Goal: Communication & Community: Answer question/provide support

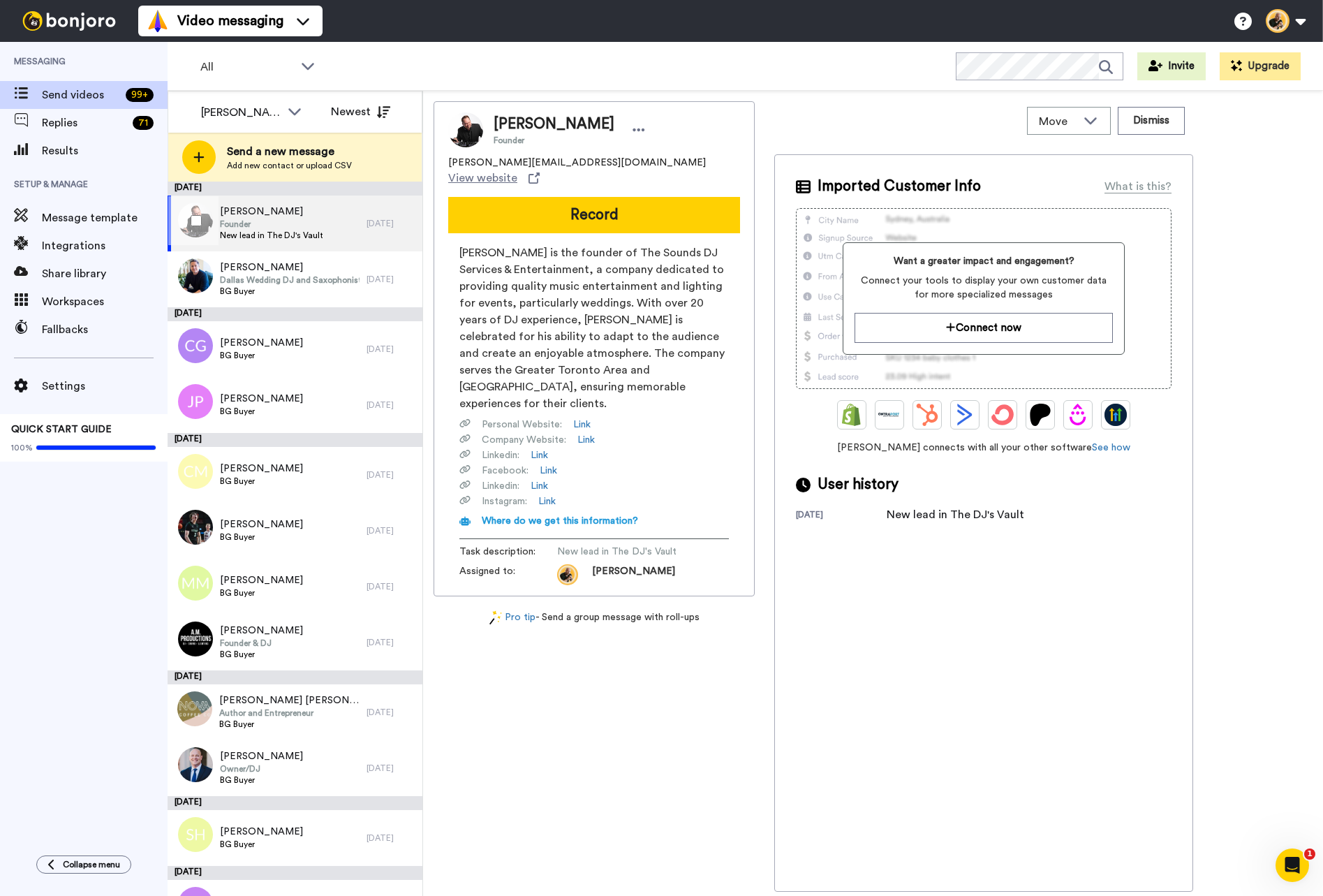
click at [319, 217] on span "Joe Seyler" at bounding box center [272, 211] width 103 height 14
click at [323, 287] on span "BG Buyer" at bounding box center [290, 292] width 140 height 11
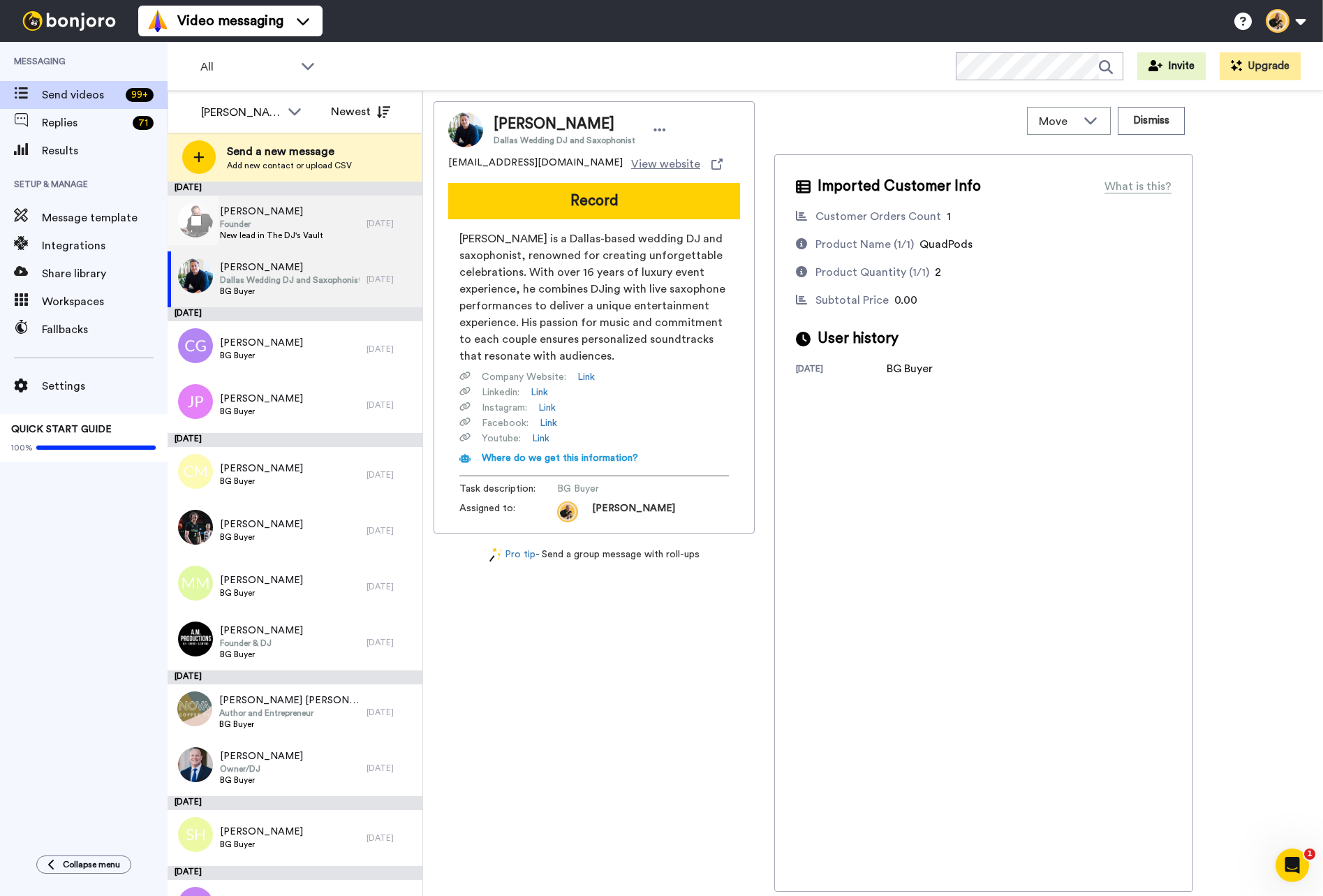
click at [344, 229] on div "Joe Seyler Founder New lead in The DJ's Vault" at bounding box center [267, 223] width 199 height 55
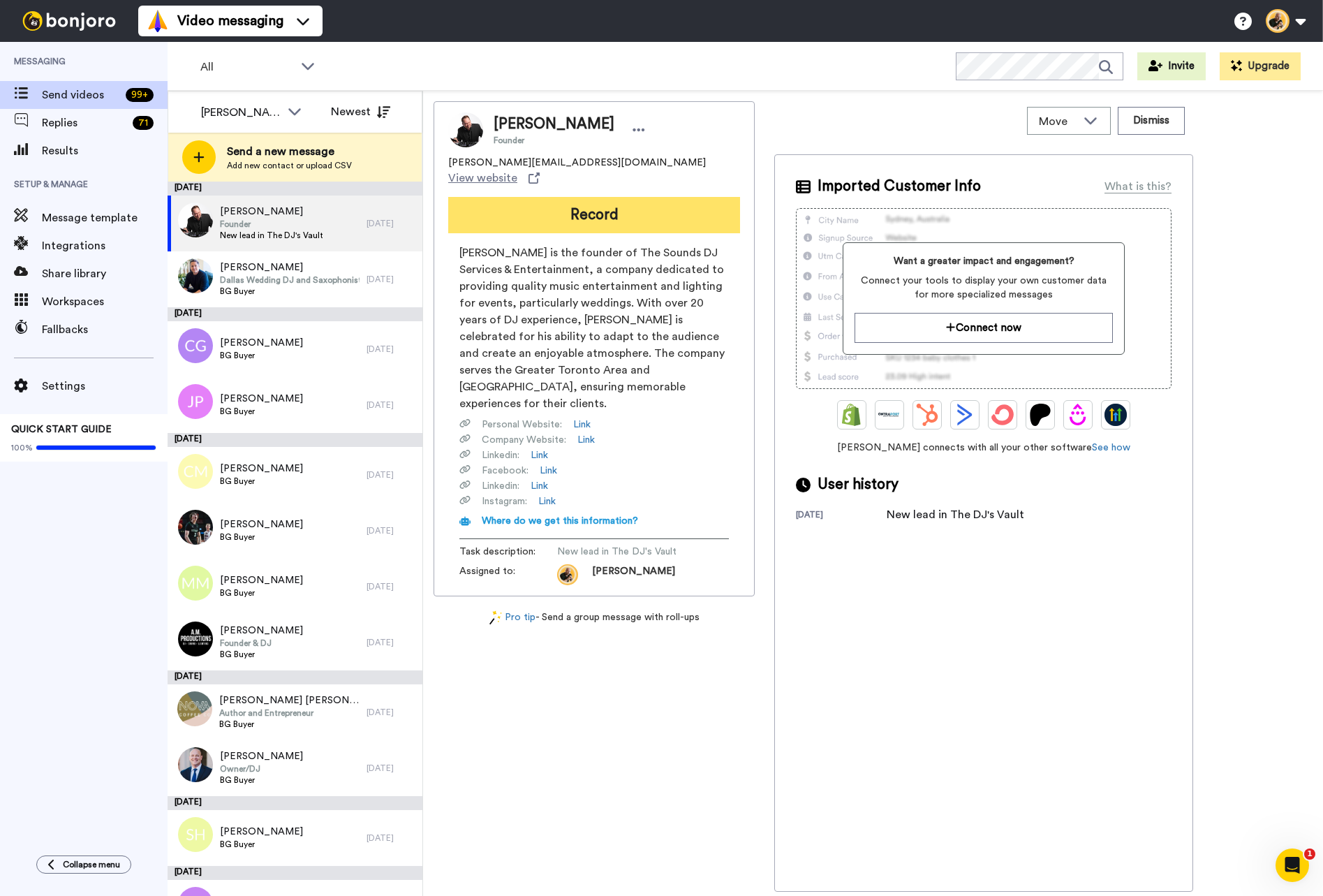
click at [586, 206] on button "Record" at bounding box center [594, 215] width 292 height 36
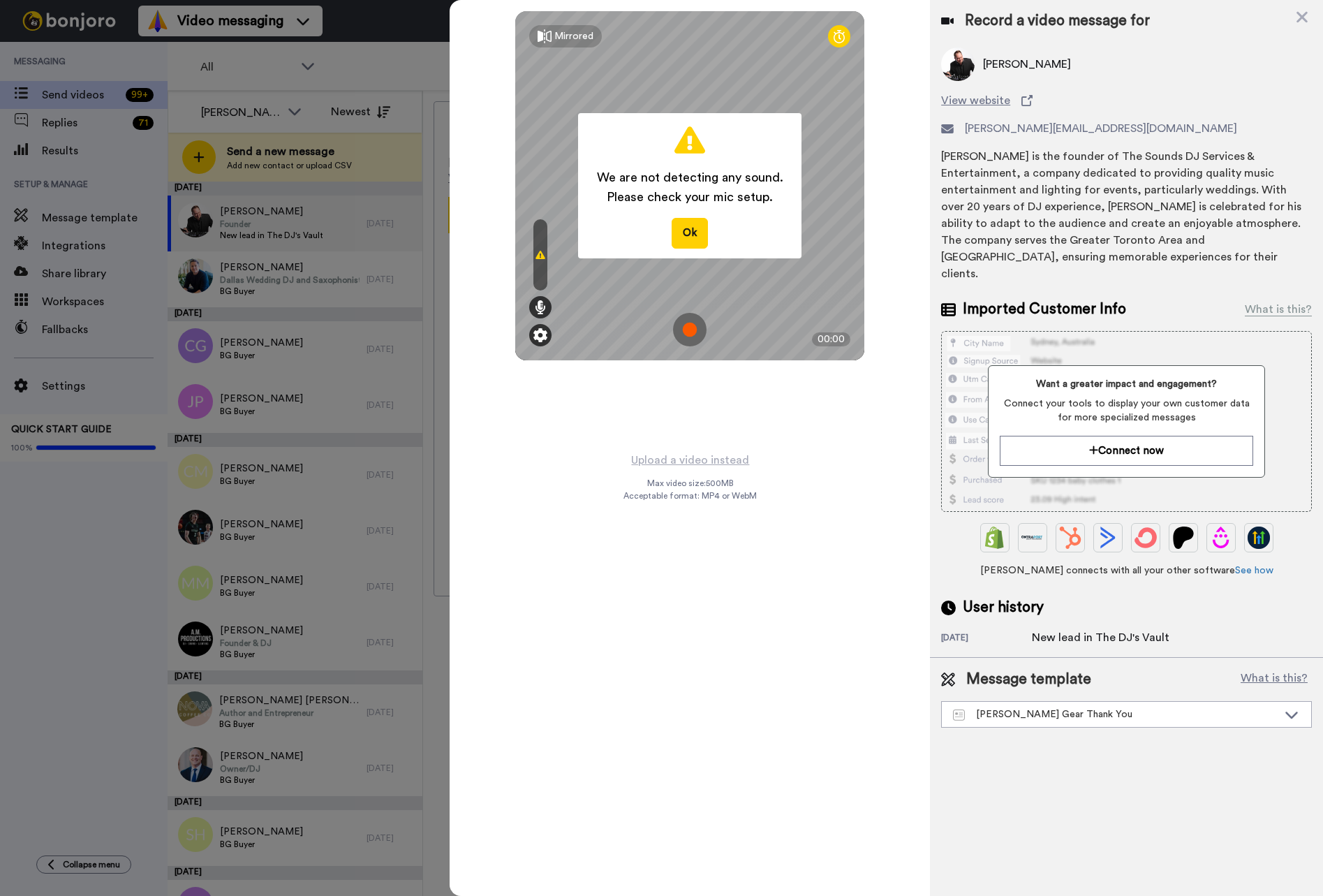
click at [532, 338] on div at bounding box center [540, 335] width 22 height 22
click at [540, 338] on img at bounding box center [540, 335] width 14 height 14
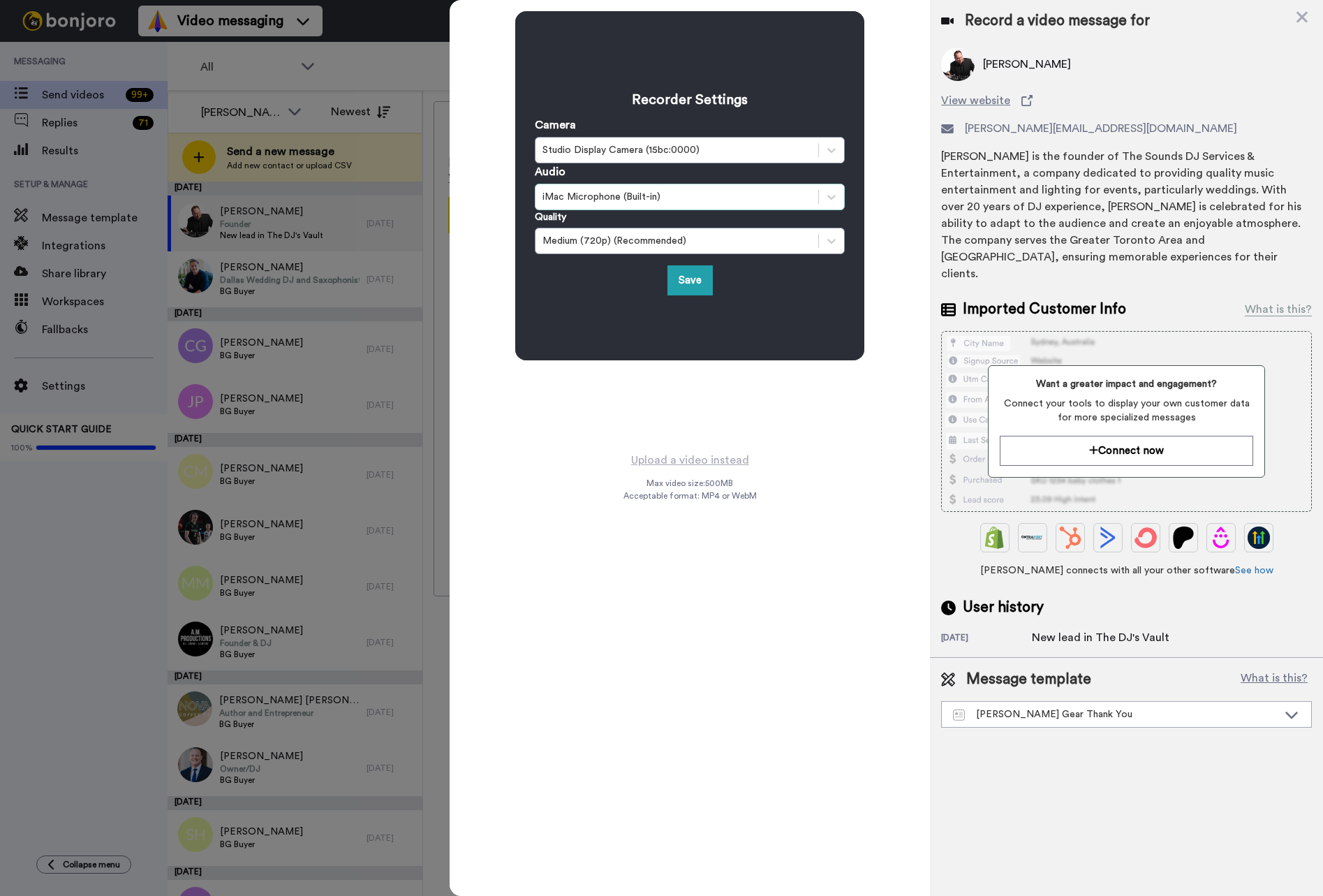
click at [618, 188] on div "iMac Microphone (Built-in)" at bounding box center [677, 197] width 283 height 17
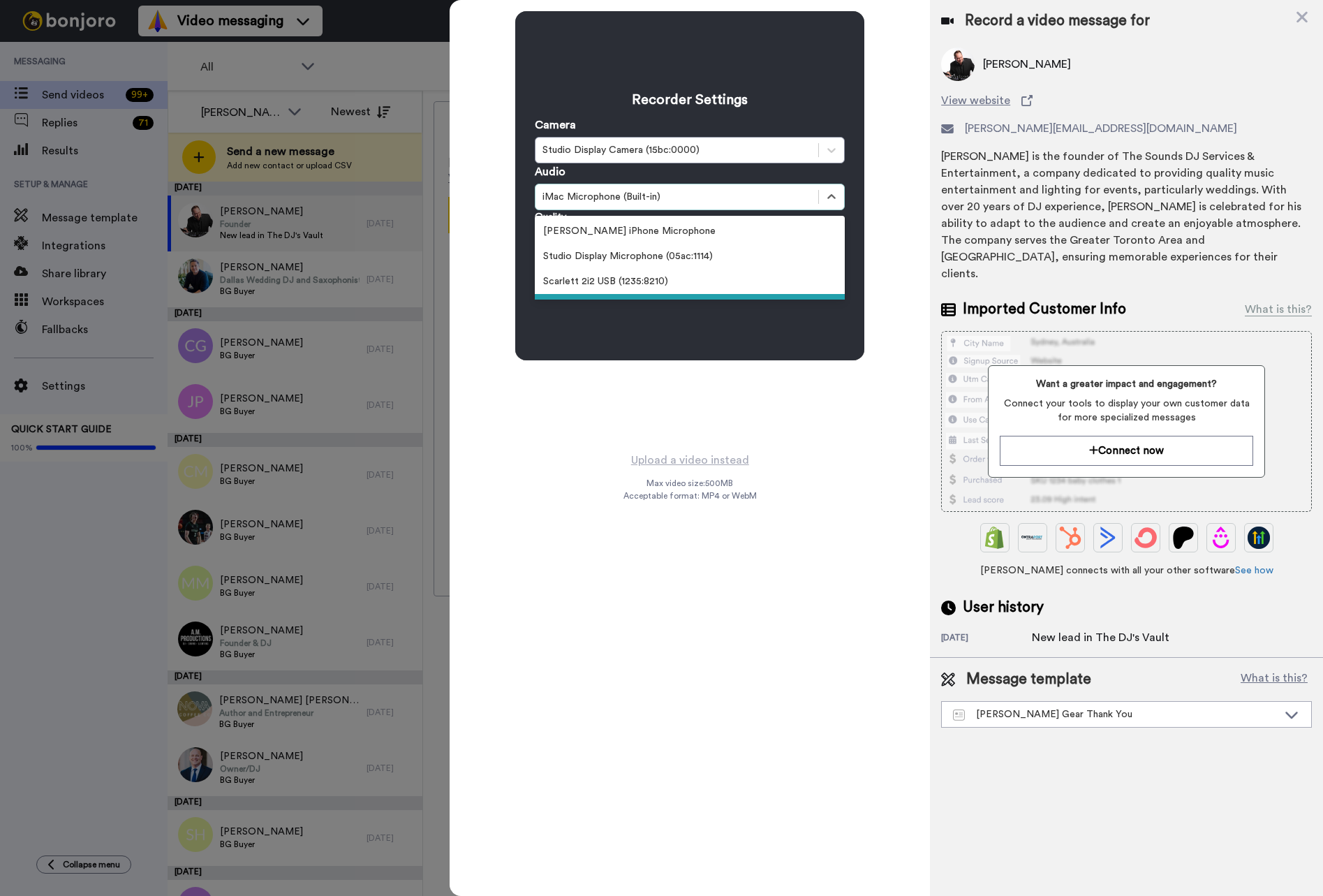
scroll to position [28, 0]
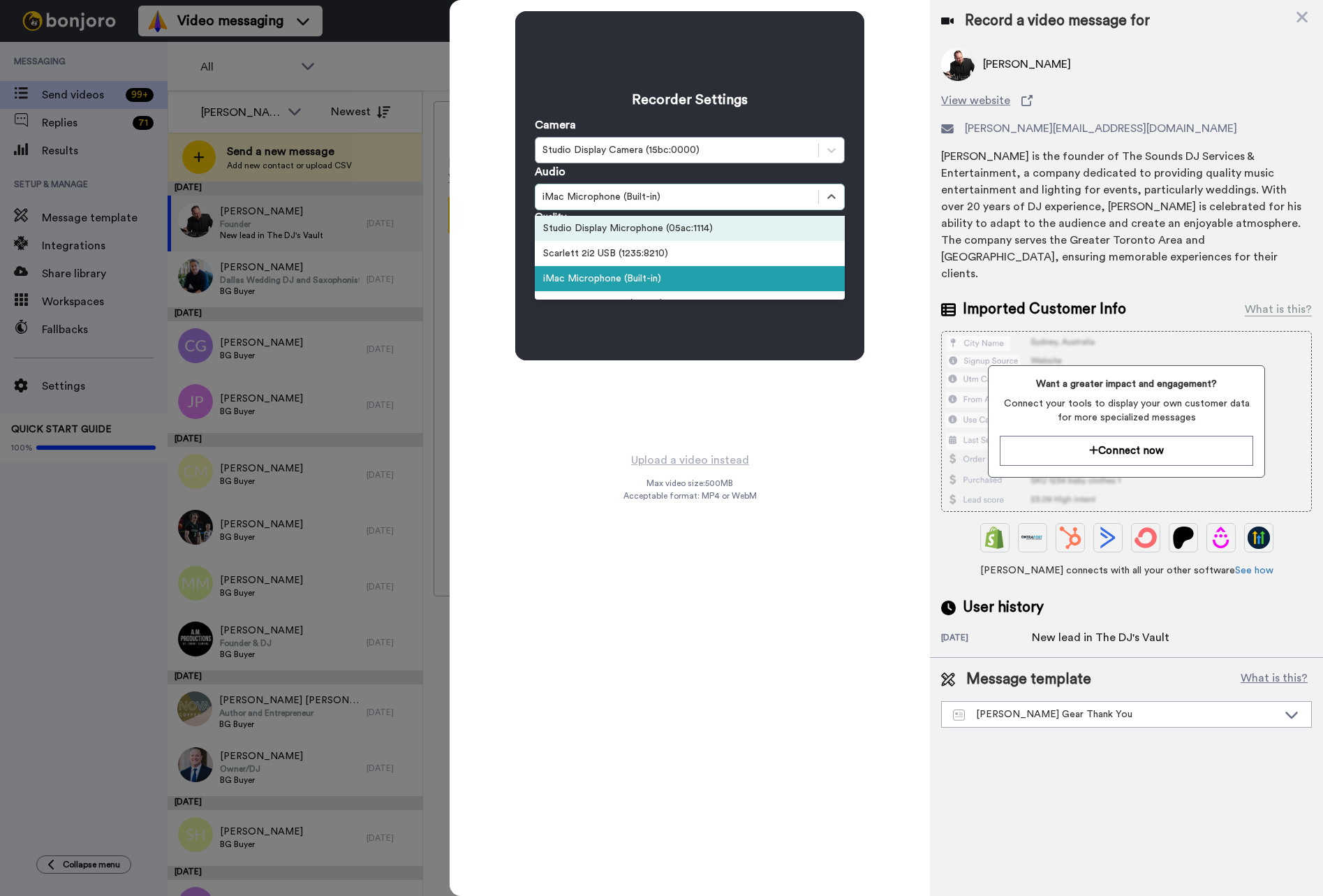
click at [609, 223] on div "Studio Display Microphone (05ac:1114)" at bounding box center [690, 229] width 310 height 25
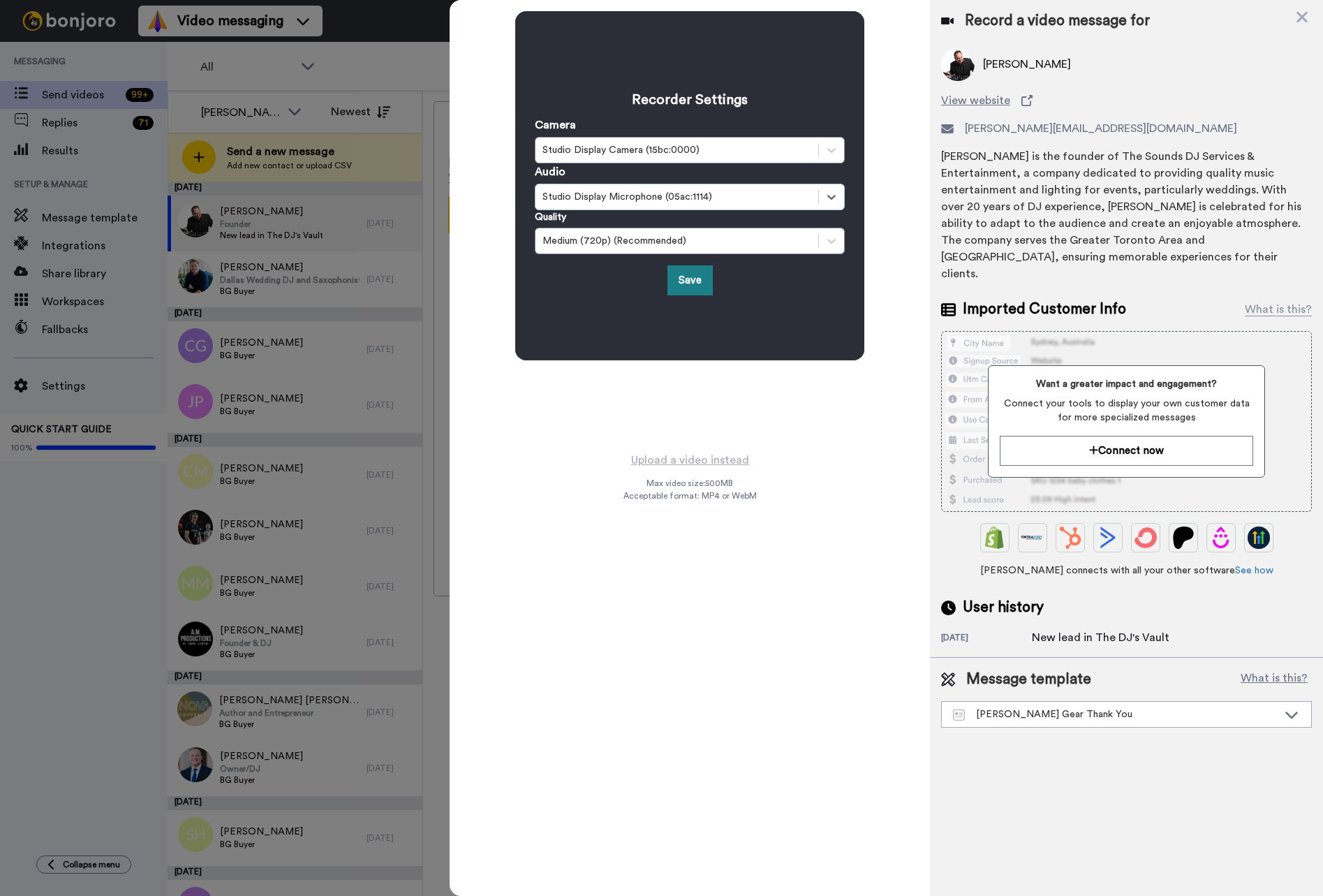
click at [682, 283] on button "Save" at bounding box center [690, 279] width 45 height 30
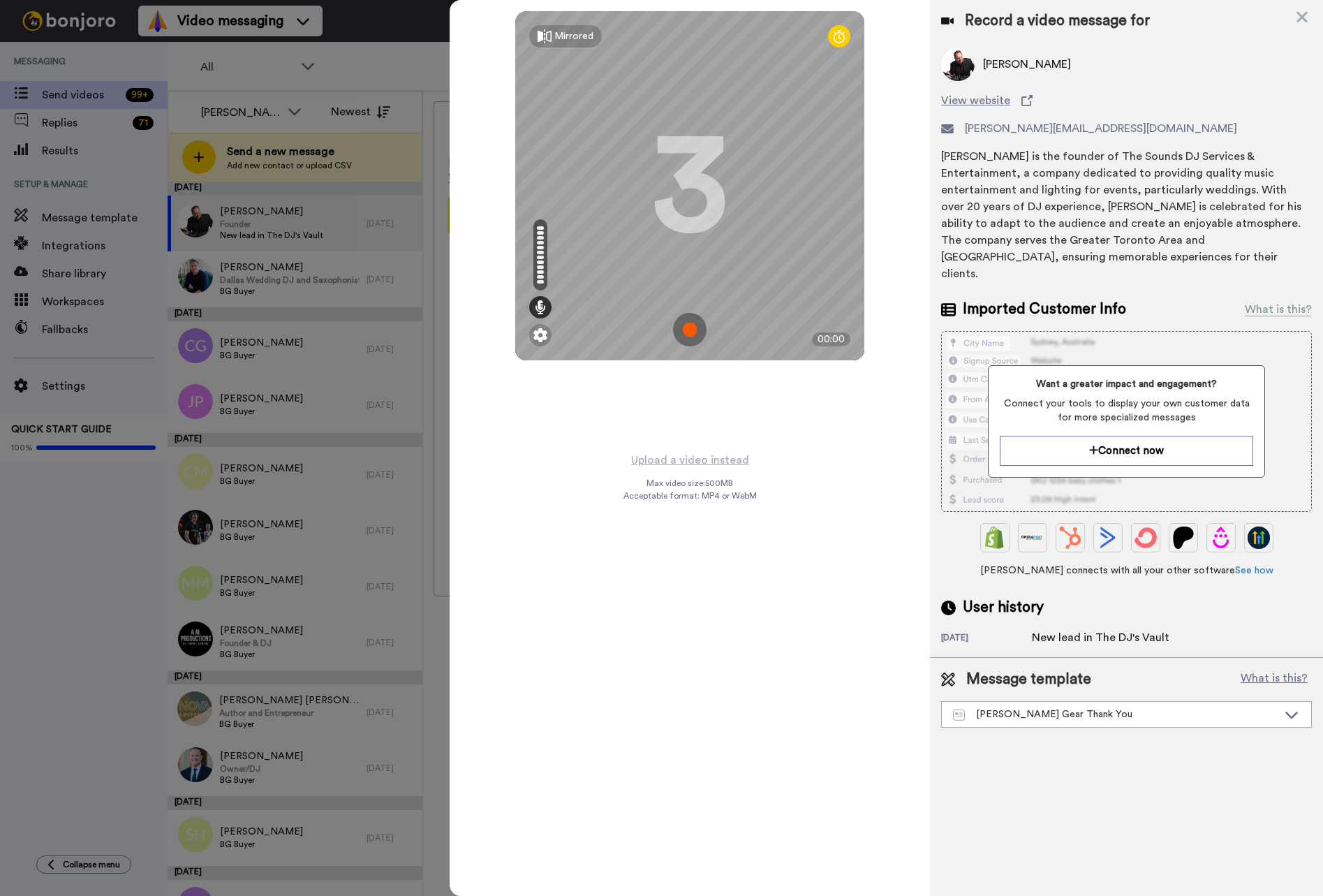
click at [690, 328] on img at bounding box center [690, 329] width 33 height 33
click at [694, 328] on img at bounding box center [690, 329] width 33 height 33
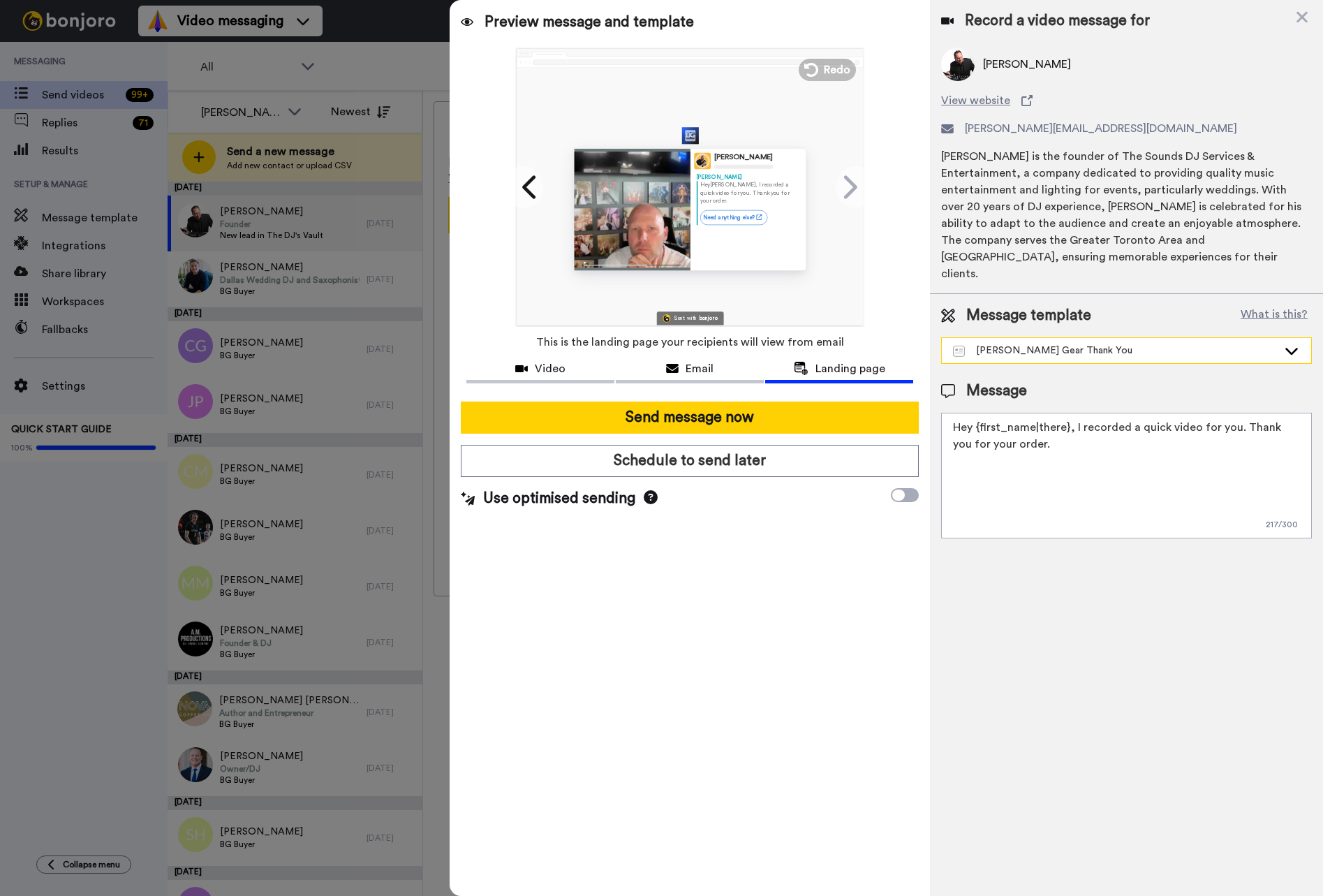
click at [1022, 343] on div "[PERSON_NAME] Gear Thank You" at bounding box center [1115, 350] width 324 height 14
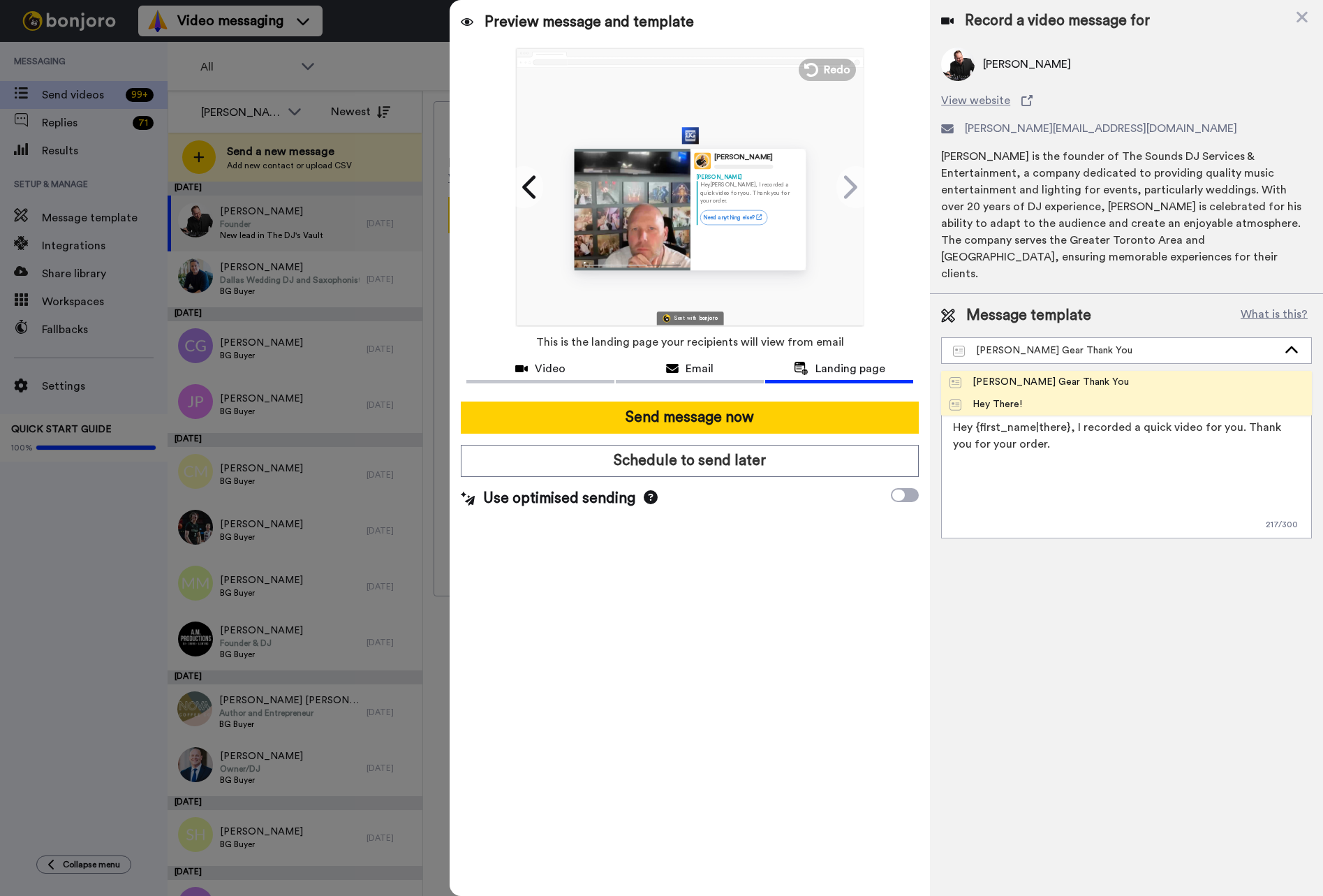
click at [1007, 397] on div "Hey There!" at bounding box center [986, 404] width 73 height 14
type textarea "Hi {first_name|there}, I recorded a message for you, check it out!"
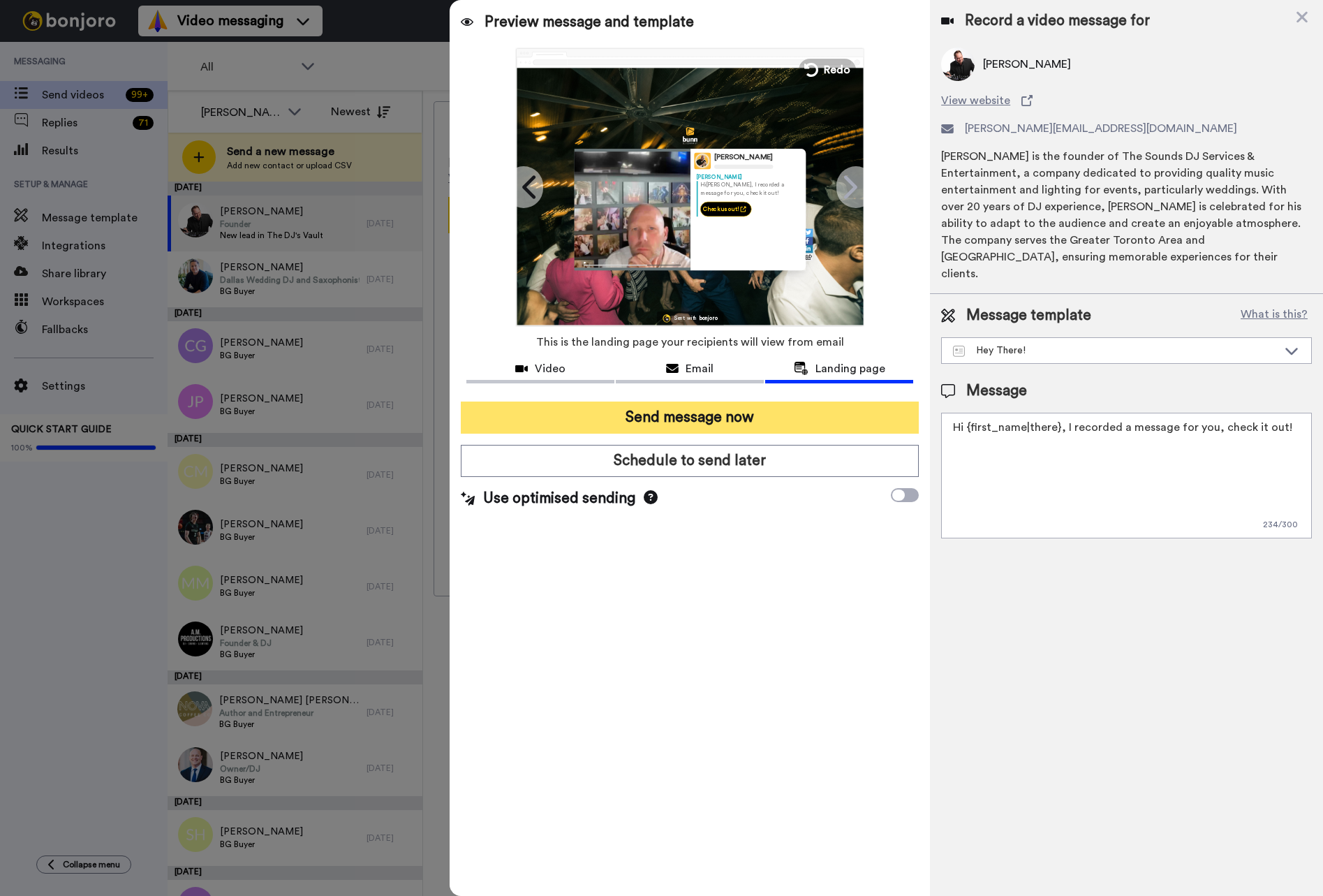
click at [723, 415] on button "Send message now" at bounding box center [690, 418] width 458 height 33
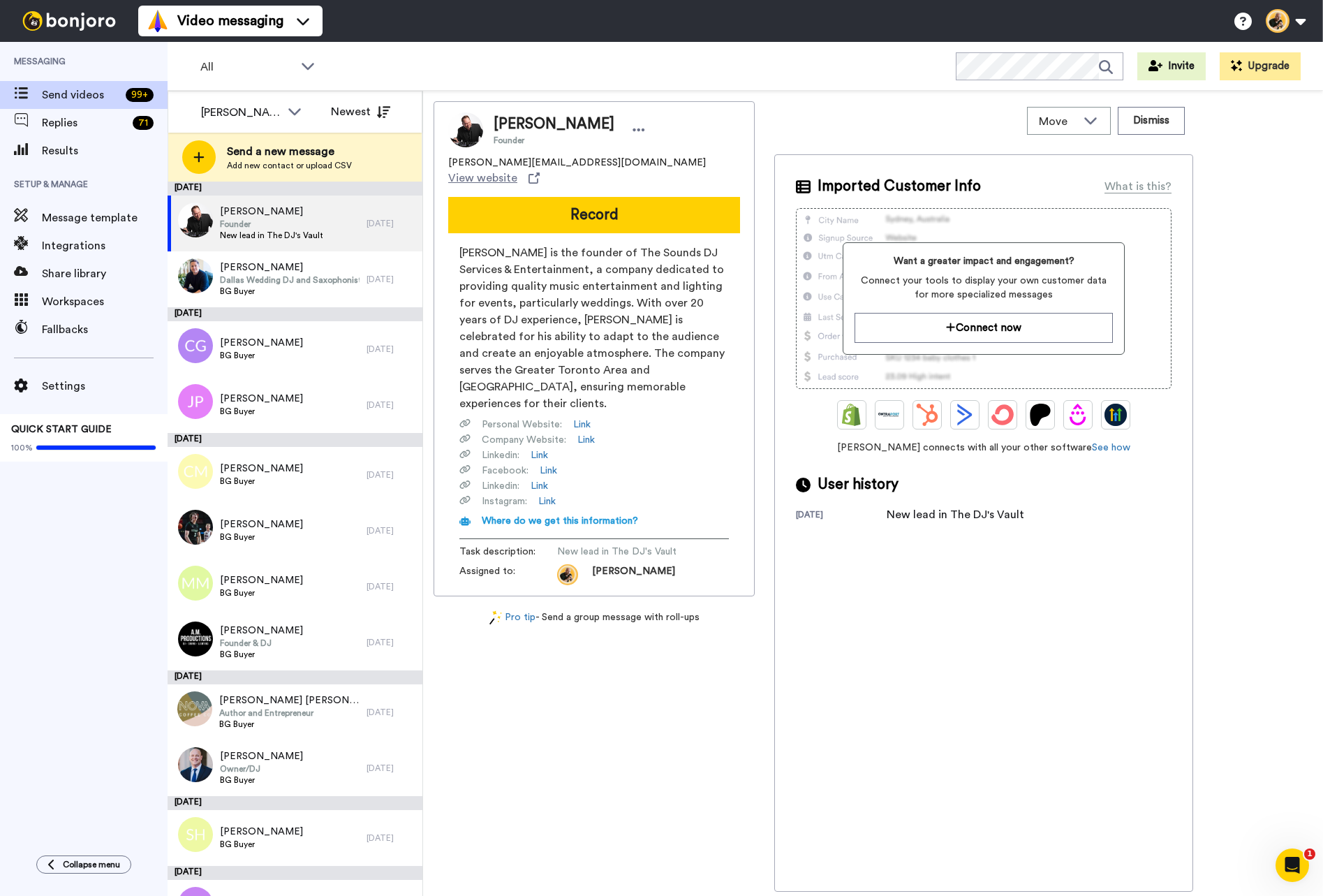
scroll to position [0, 0]
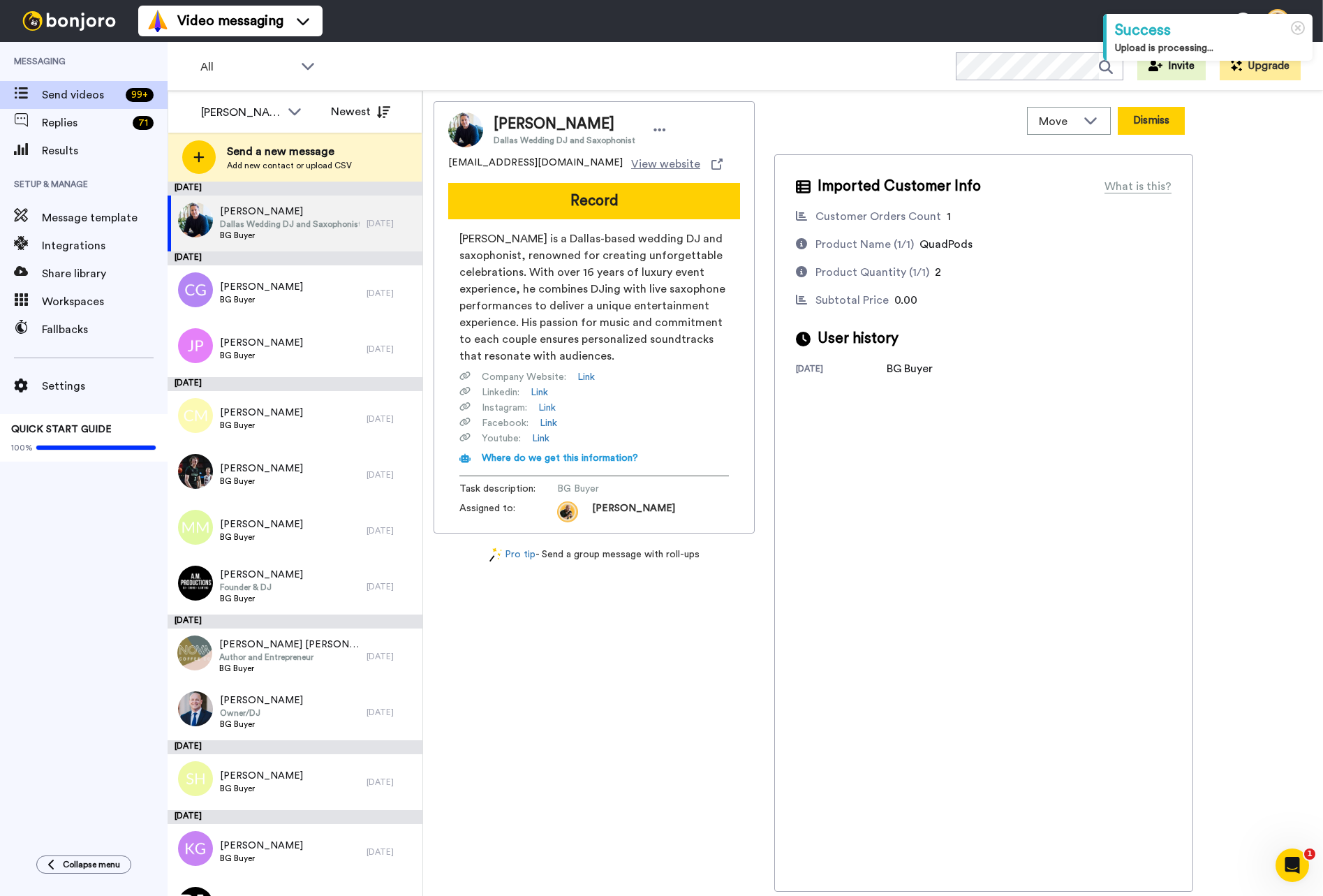
click at [1136, 118] on button "Dismiss" at bounding box center [1152, 120] width 67 height 28
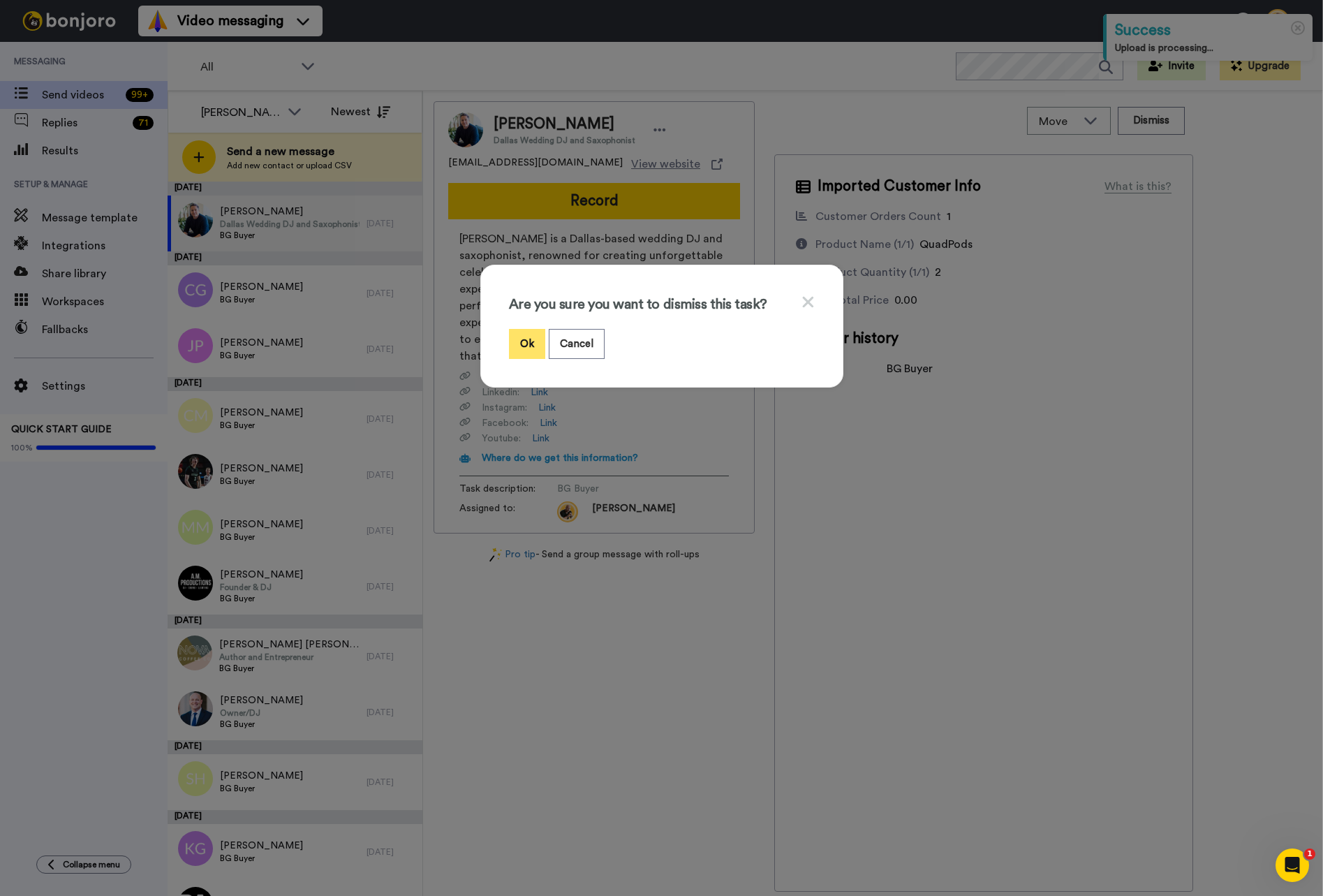
click at [524, 339] on button "Ok" at bounding box center [527, 343] width 36 height 30
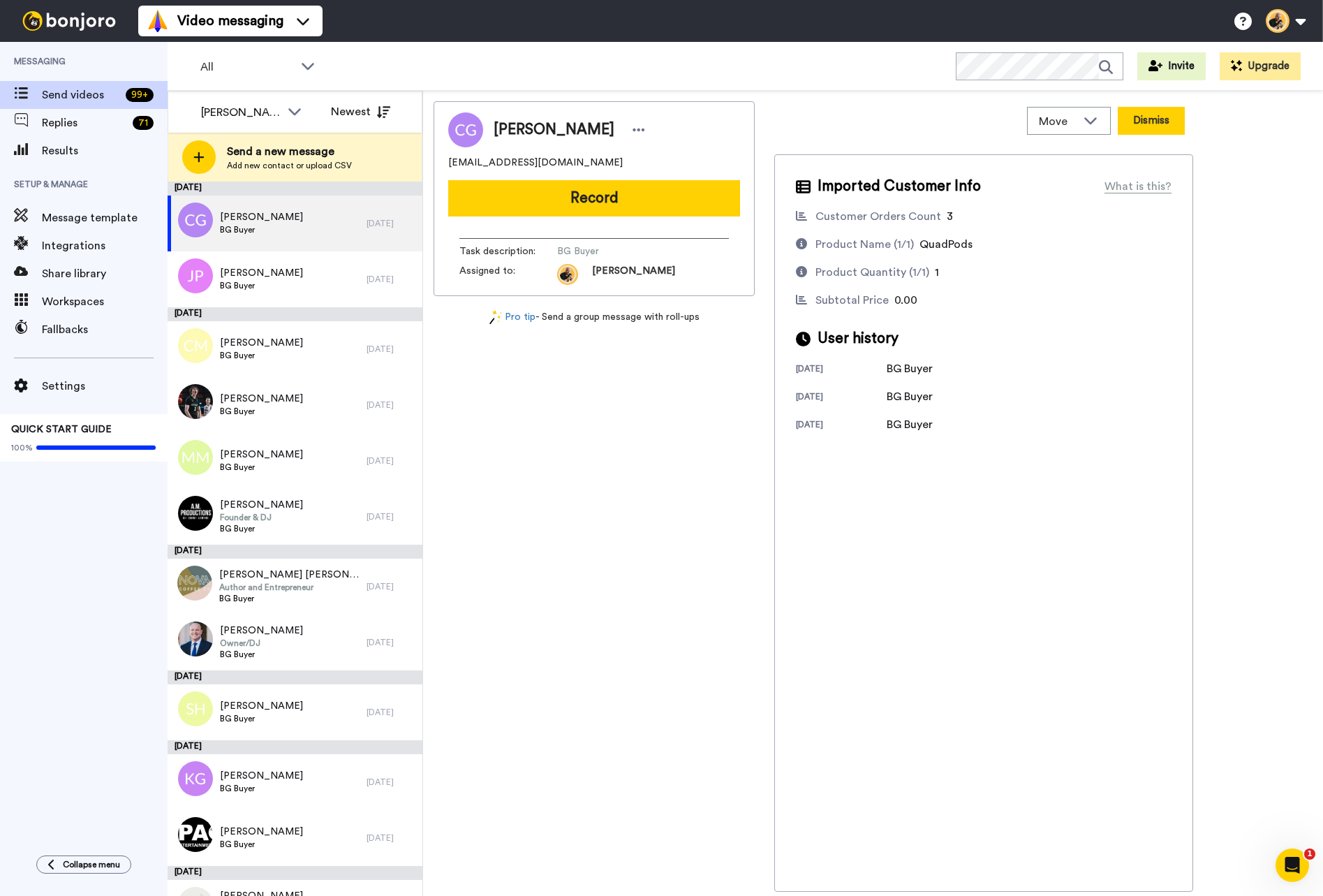
click at [1152, 117] on button "Dismiss" at bounding box center [1152, 120] width 67 height 28
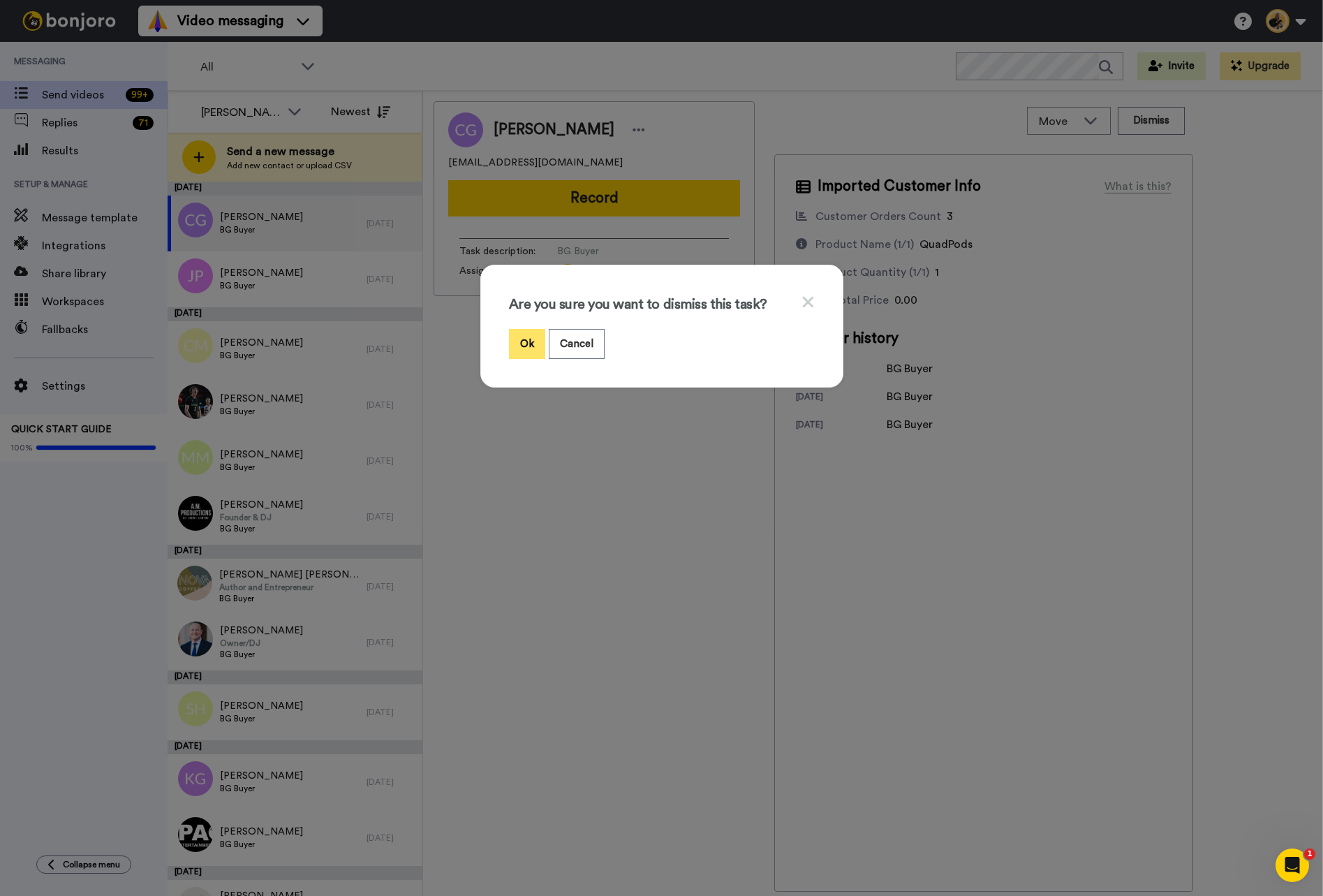
click at [533, 338] on button "Ok" at bounding box center [527, 343] width 36 height 30
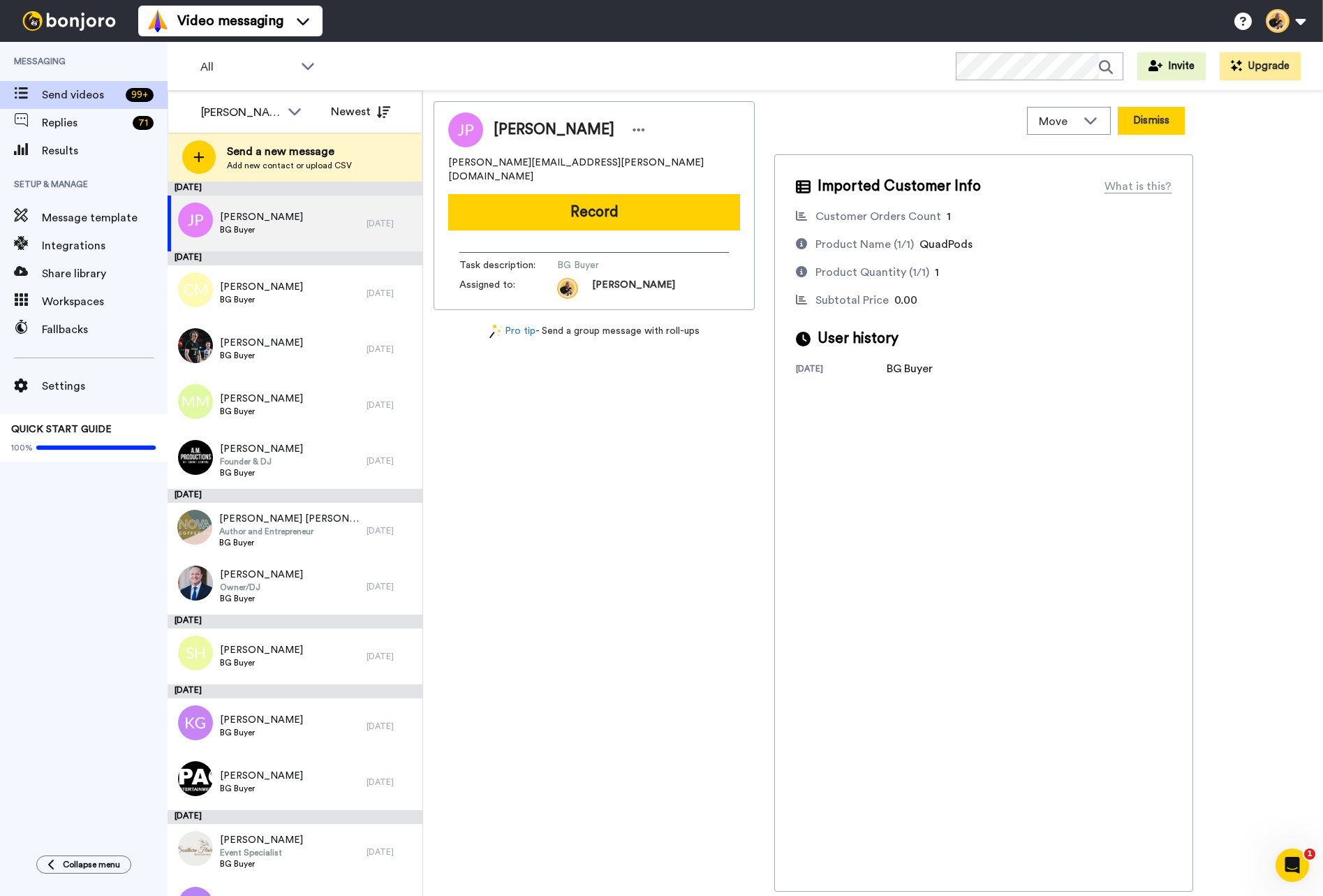
click at [1145, 127] on button "Dismiss" at bounding box center [1152, 120] width 67 height 28
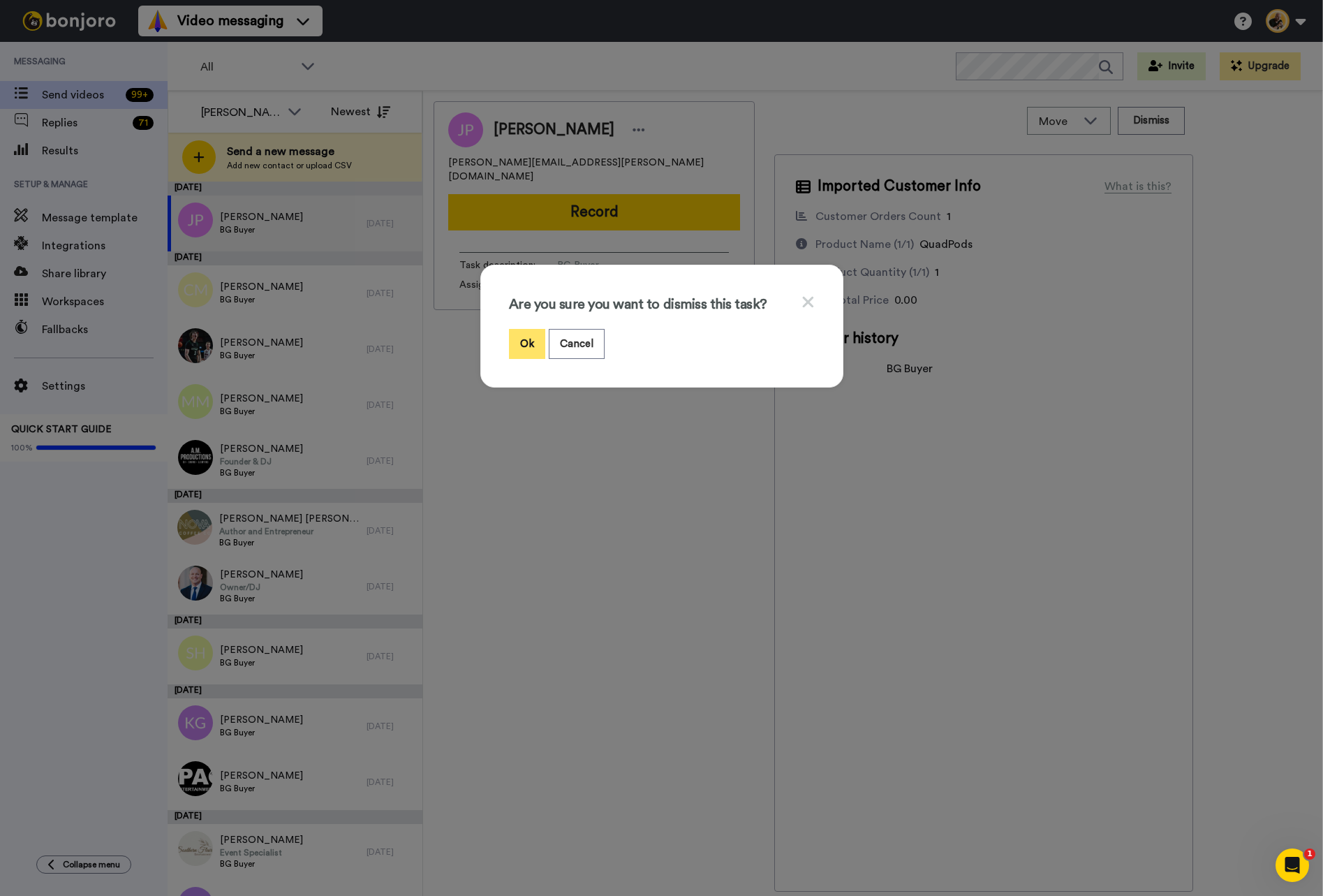
click at [534, 349] on button "Ok" at bounding box center [527, 343] width 36 height 30
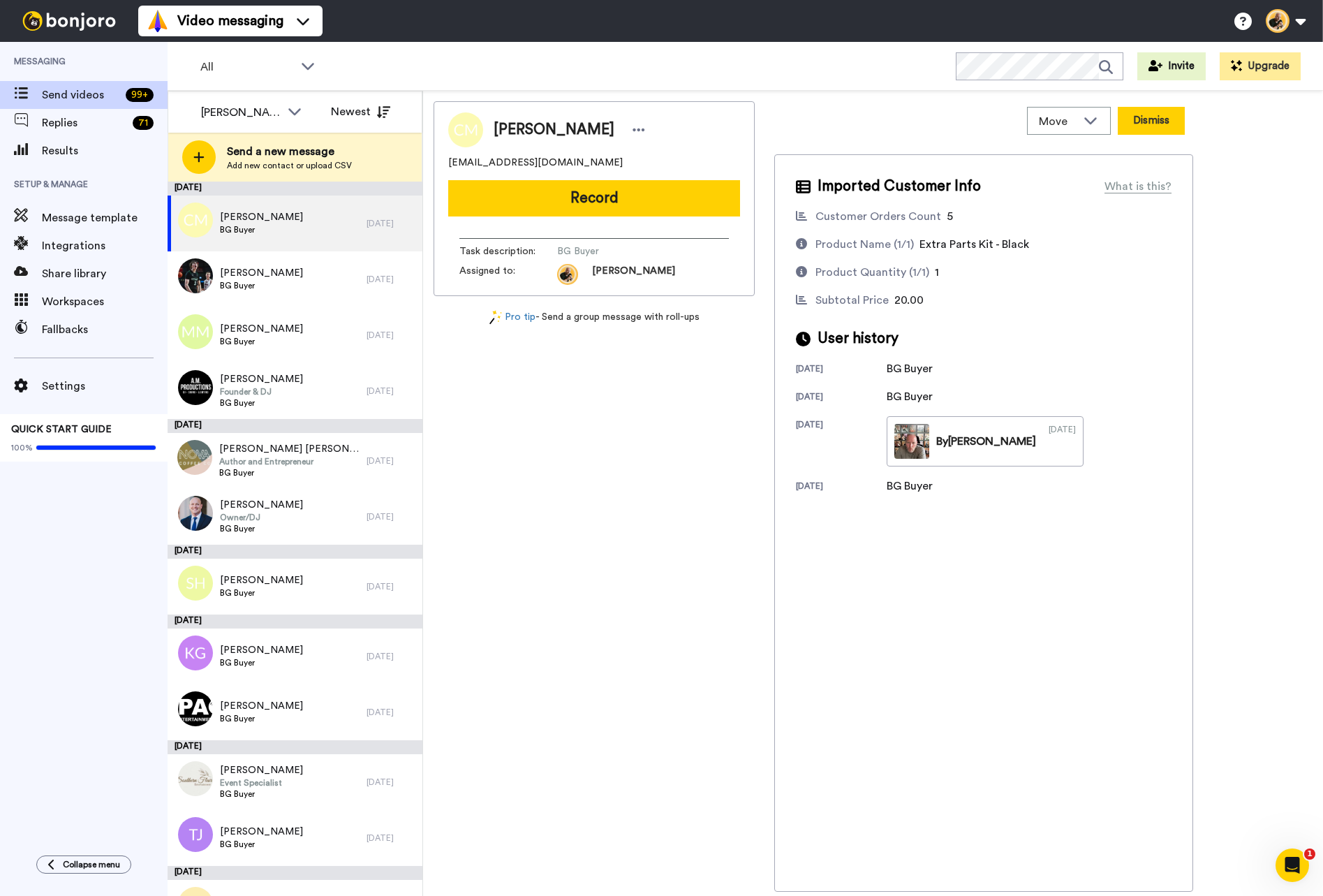
click at [1138, 131] on button "Dismiss" at bounding box center [1152, 120] width 67 height 28
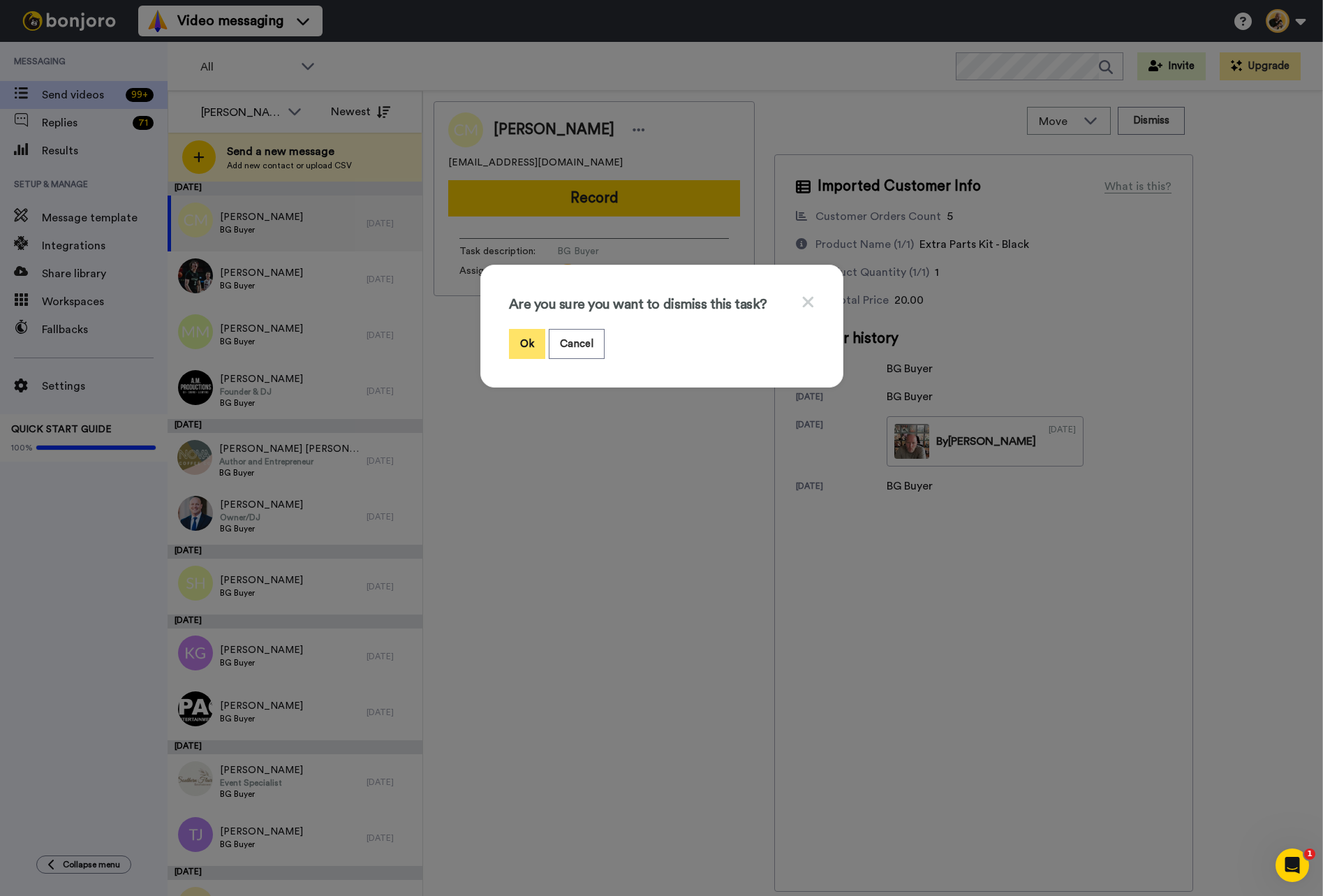
click at [514, 345] on button "Ok" at bounding box center [527, 343] width 36 height 30
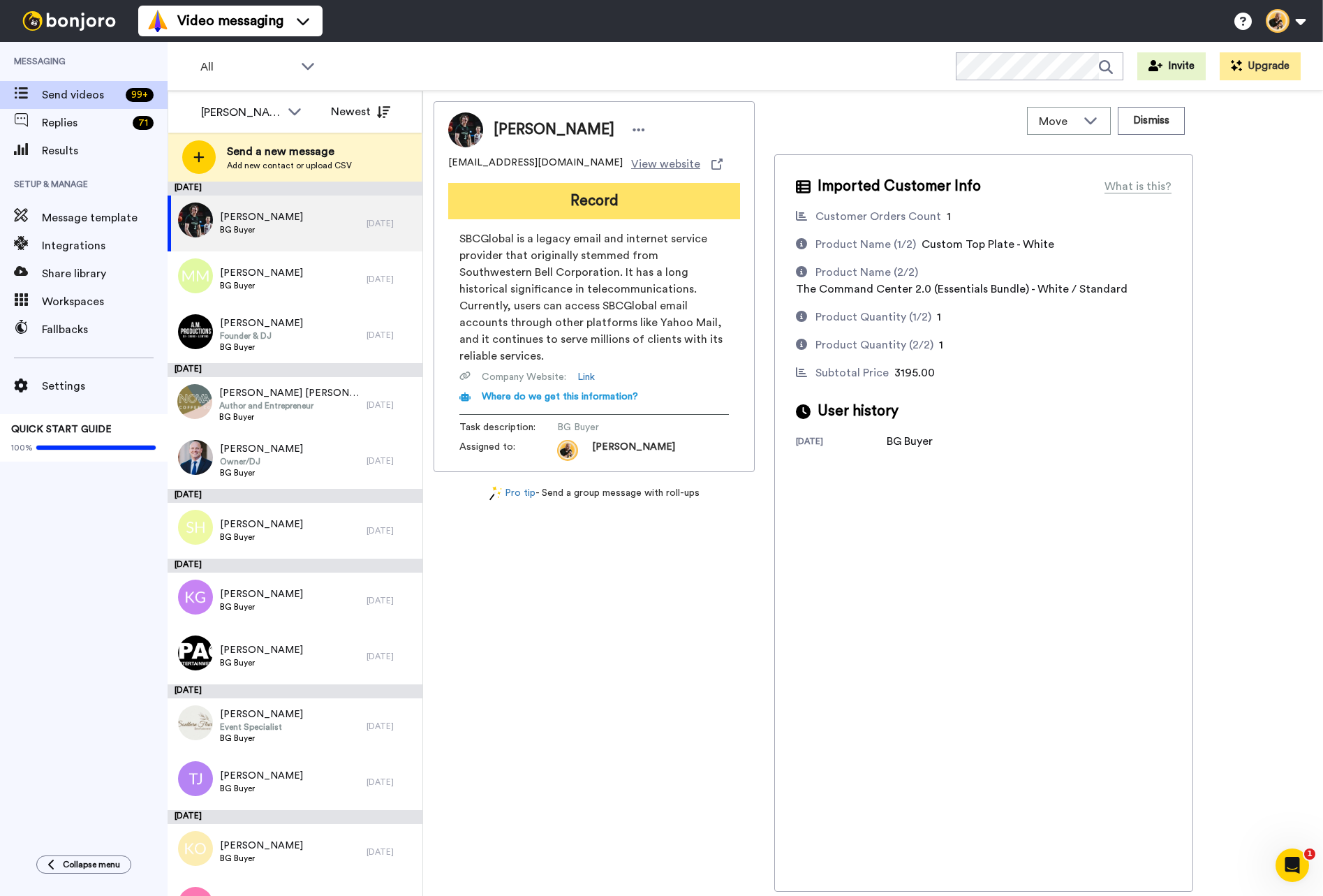
click at [601, 211] on button "Record" at bounding box center [594, 201] width 292 height 36
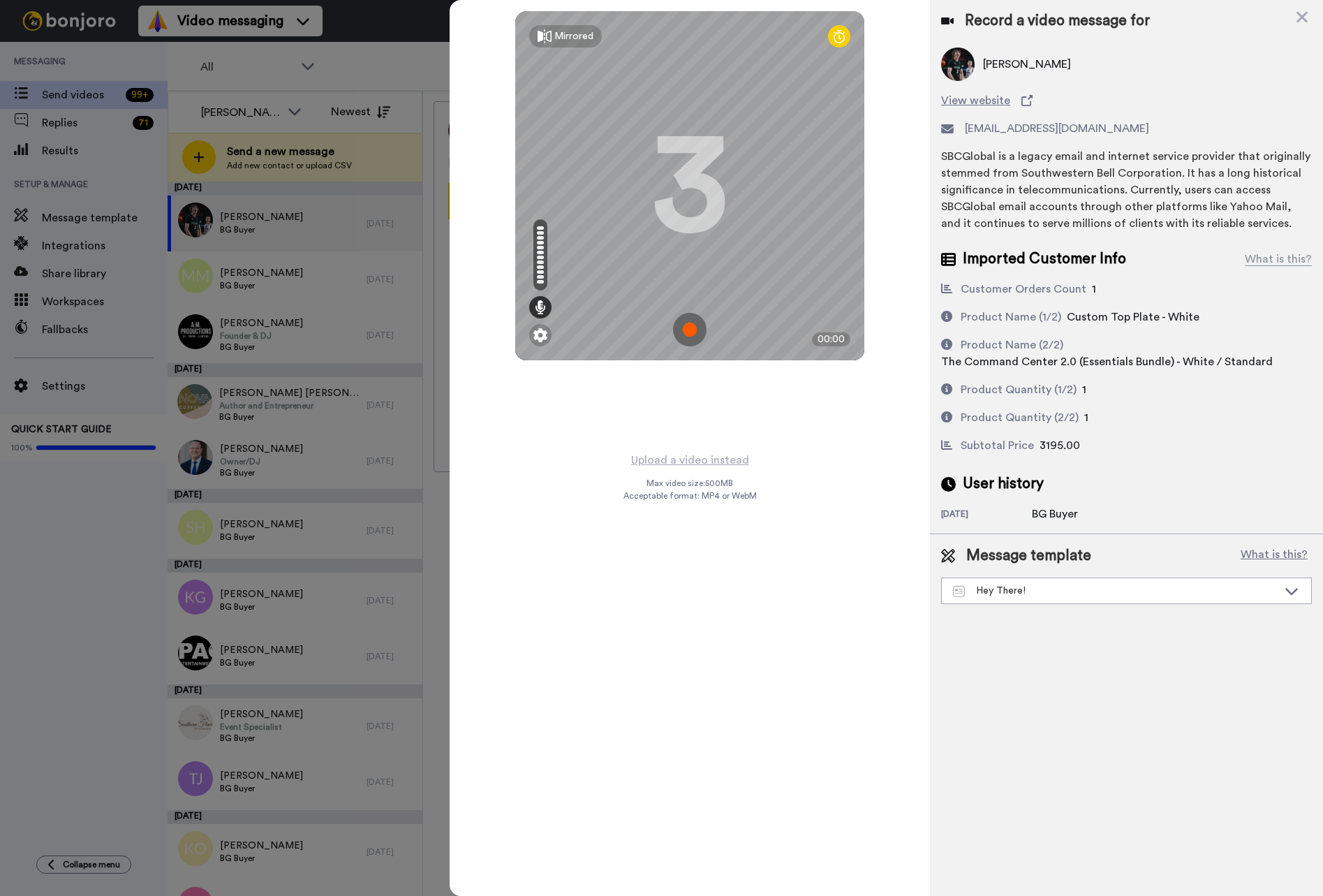
click at [694, 337] on img at bounding box center [690, 329] width 33 height 33
click at [690, 330] on img at bounding box center [690, 329] width 33 height 33
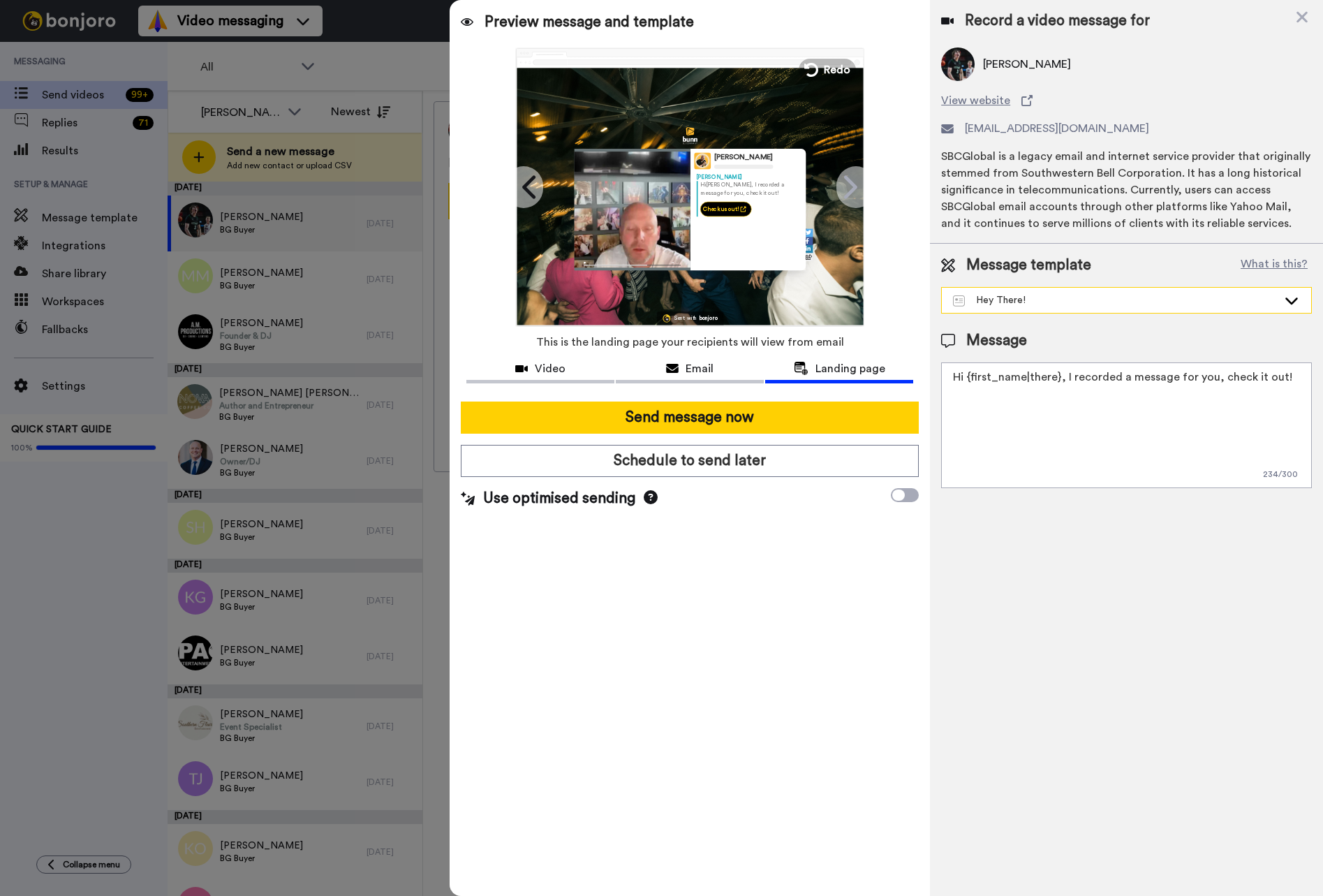
click at [1032, 312] on div "Hey There!" at bounding box center [1127, 300] width 369 height 25
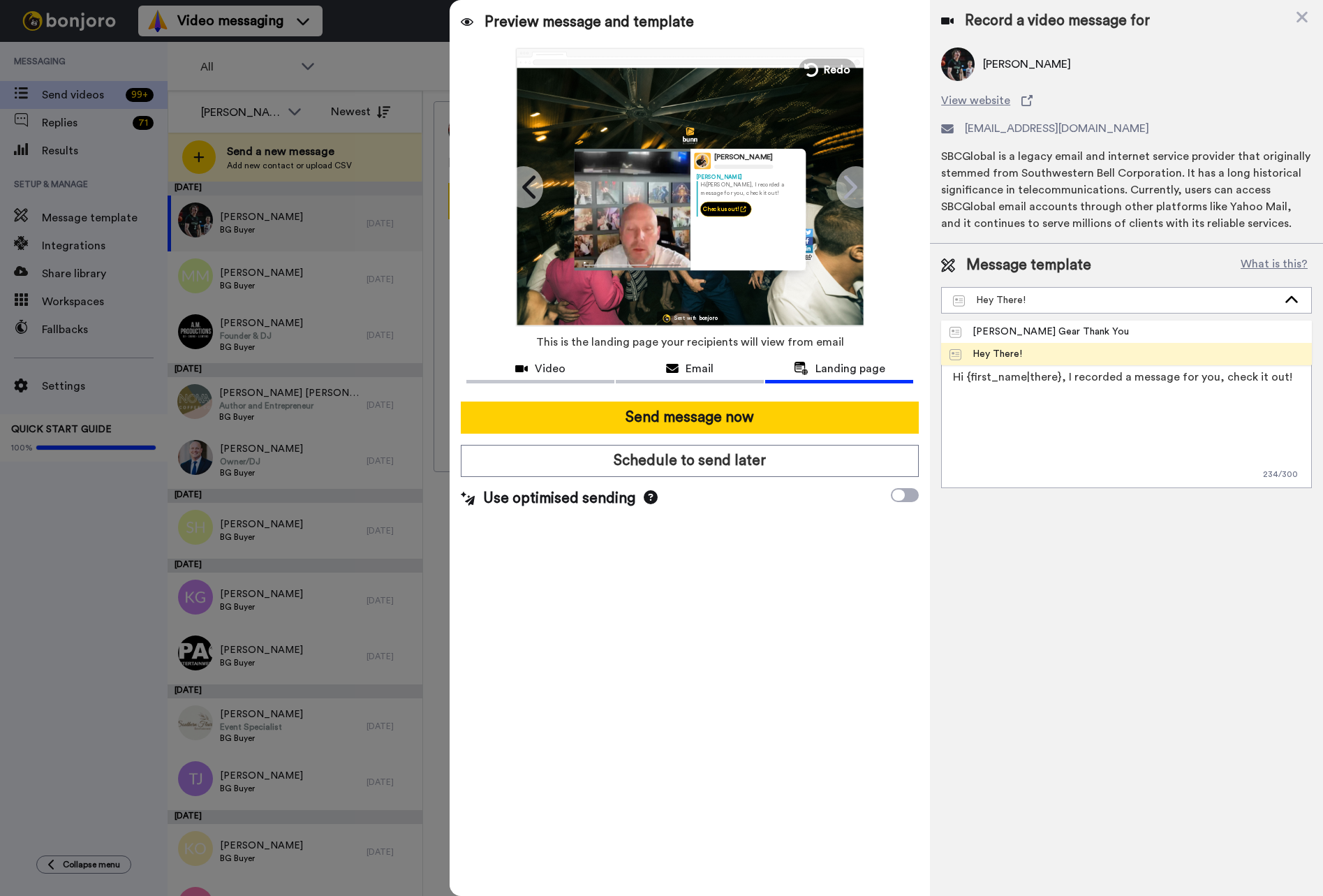
click at [1032, 330] on div "[PERSON_NAME] Gear Thank You" at bounding box center [1040, 331] width 180 height 14
type textarea "Hey {first_name|there}, I recorded a quick video for you. Thank you for your or…"
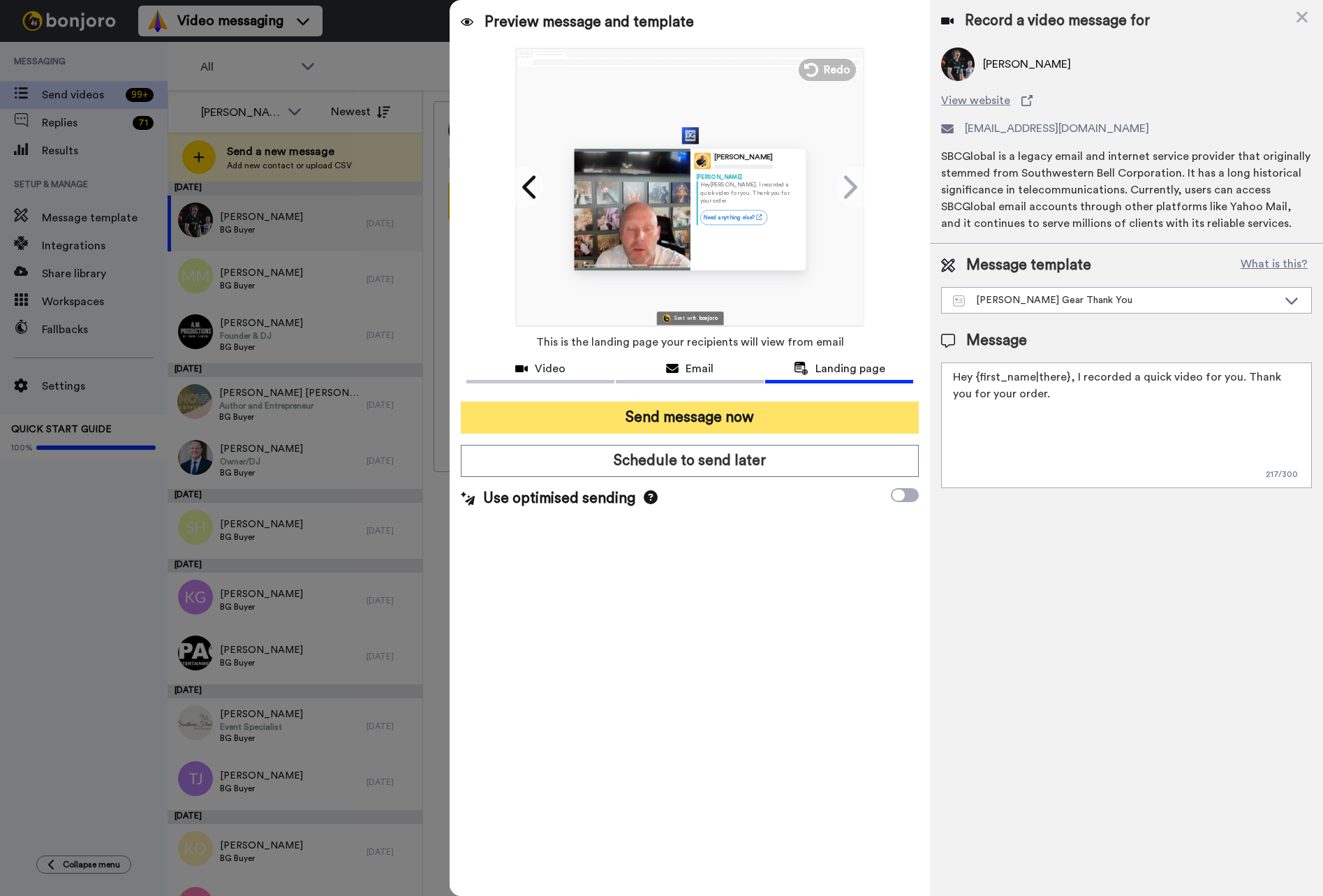
click at [739, 416] on button "Send message now" at bounding box center [690, 418] width 458 height 33
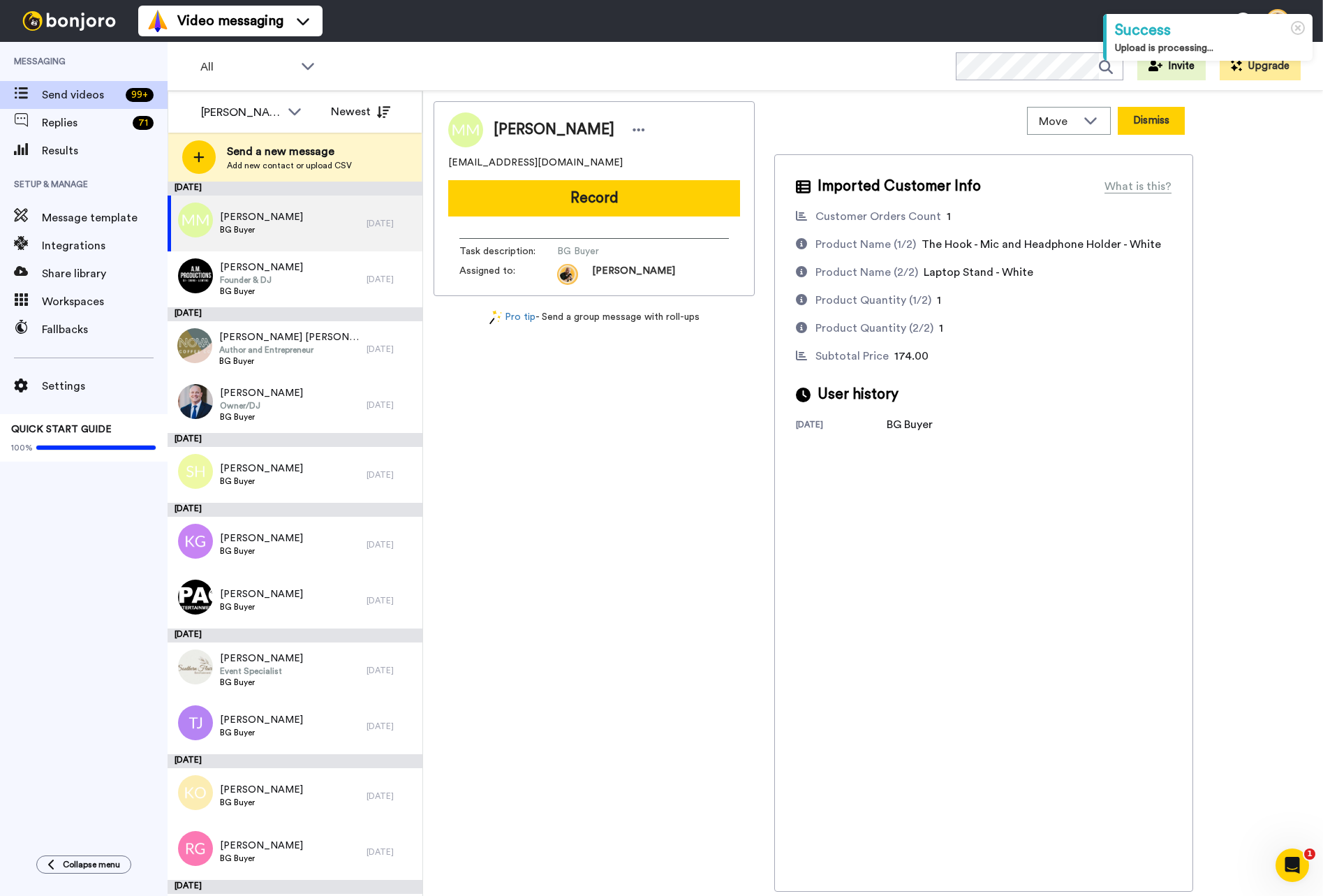
click at [1131, 130] on button "Dismiss" at bounding box center [1152, 120] width 67 height 28
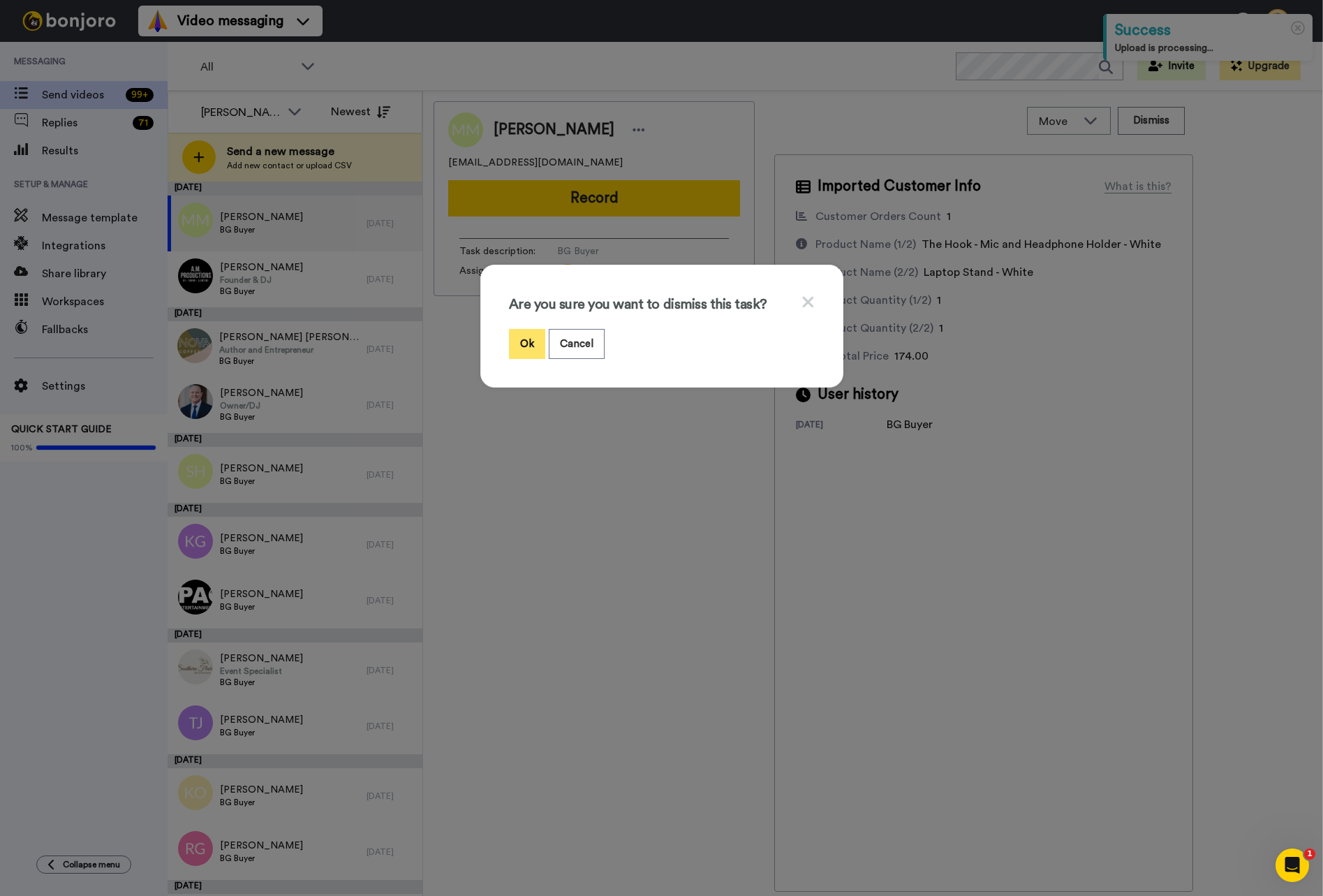
click at [525, 342] on button "Ok" at bounding box center [527, 343] width 36 height 30
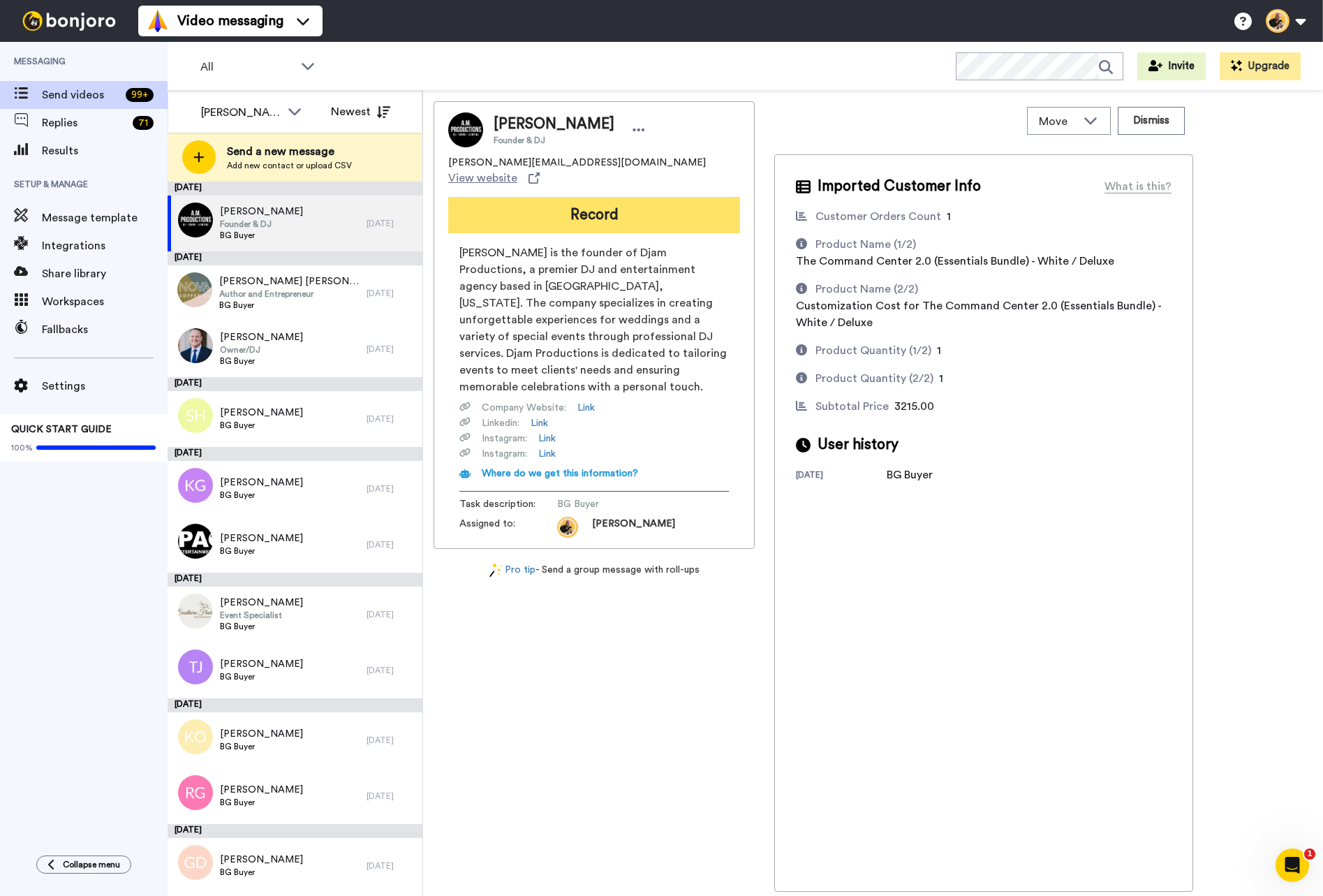
click at [673, 205] on button "Record" at bounding box center [594, 215] width 292 height 36
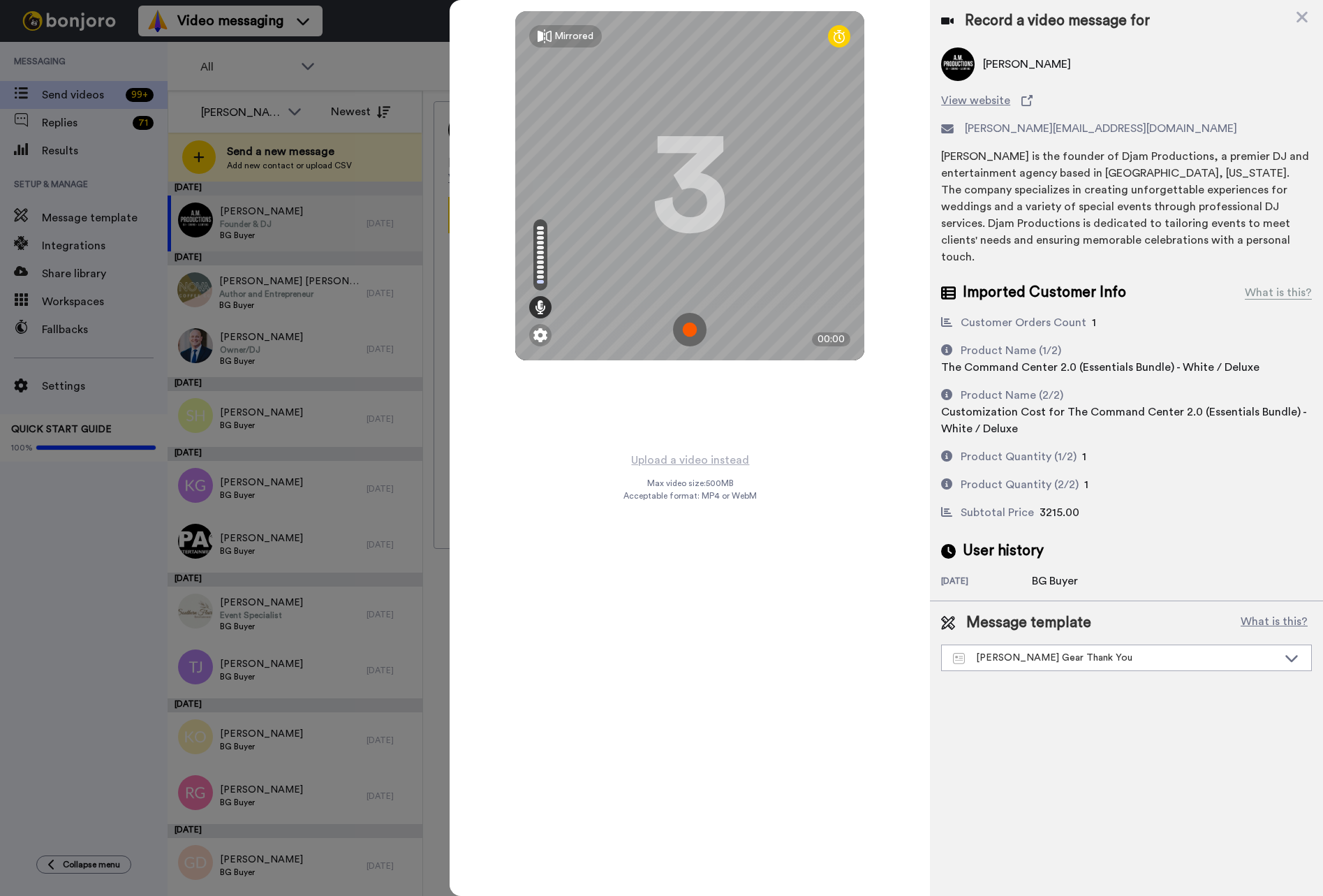
click at [690, 334] on img at bounding box center [690, 329] width 33 height 33
click at [697, 323] on img at bounding box center [690, 329] width 33 height 33
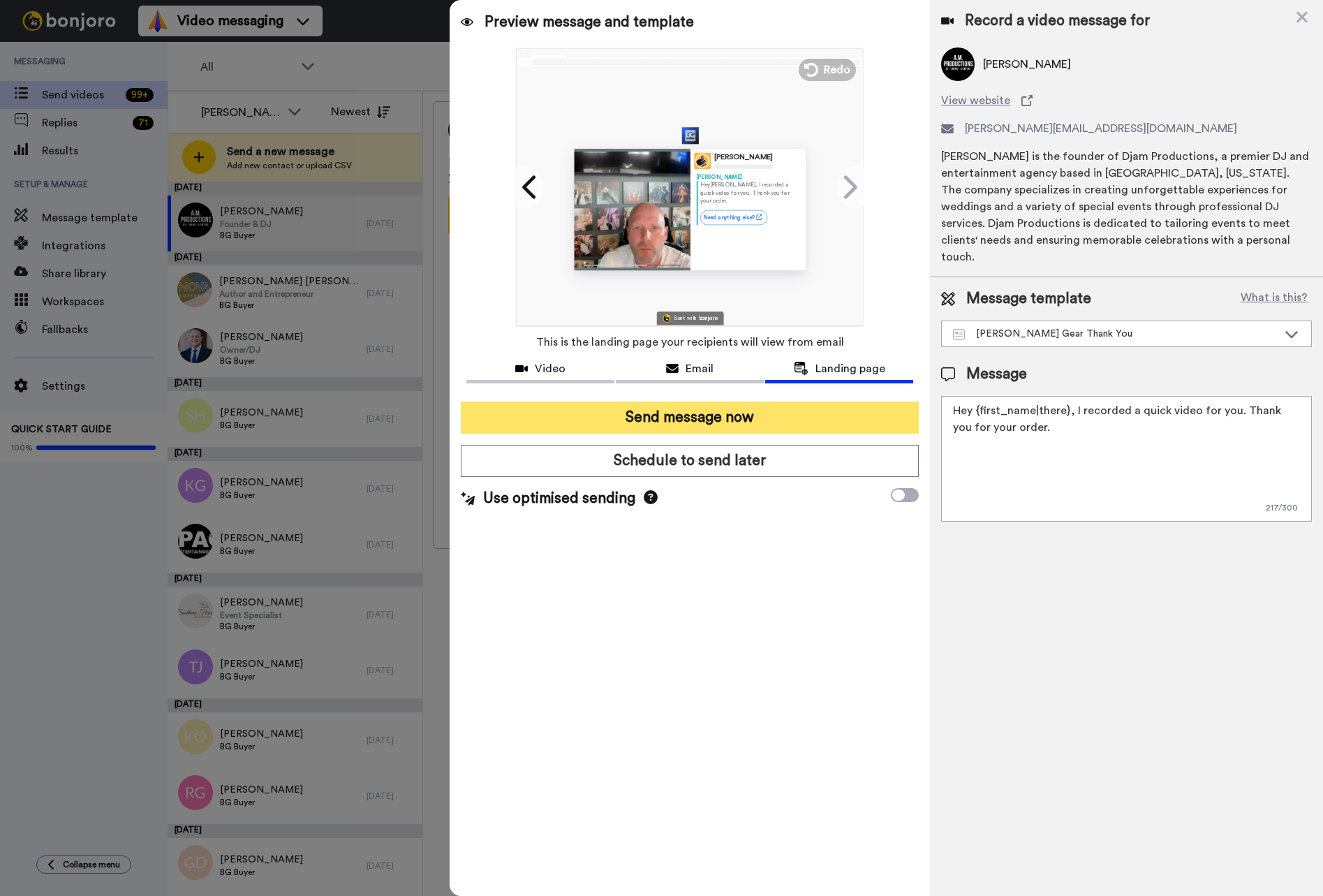
click at [695, 418] on button "Send message now" at bounding box center [690, 418] width 458 height 33
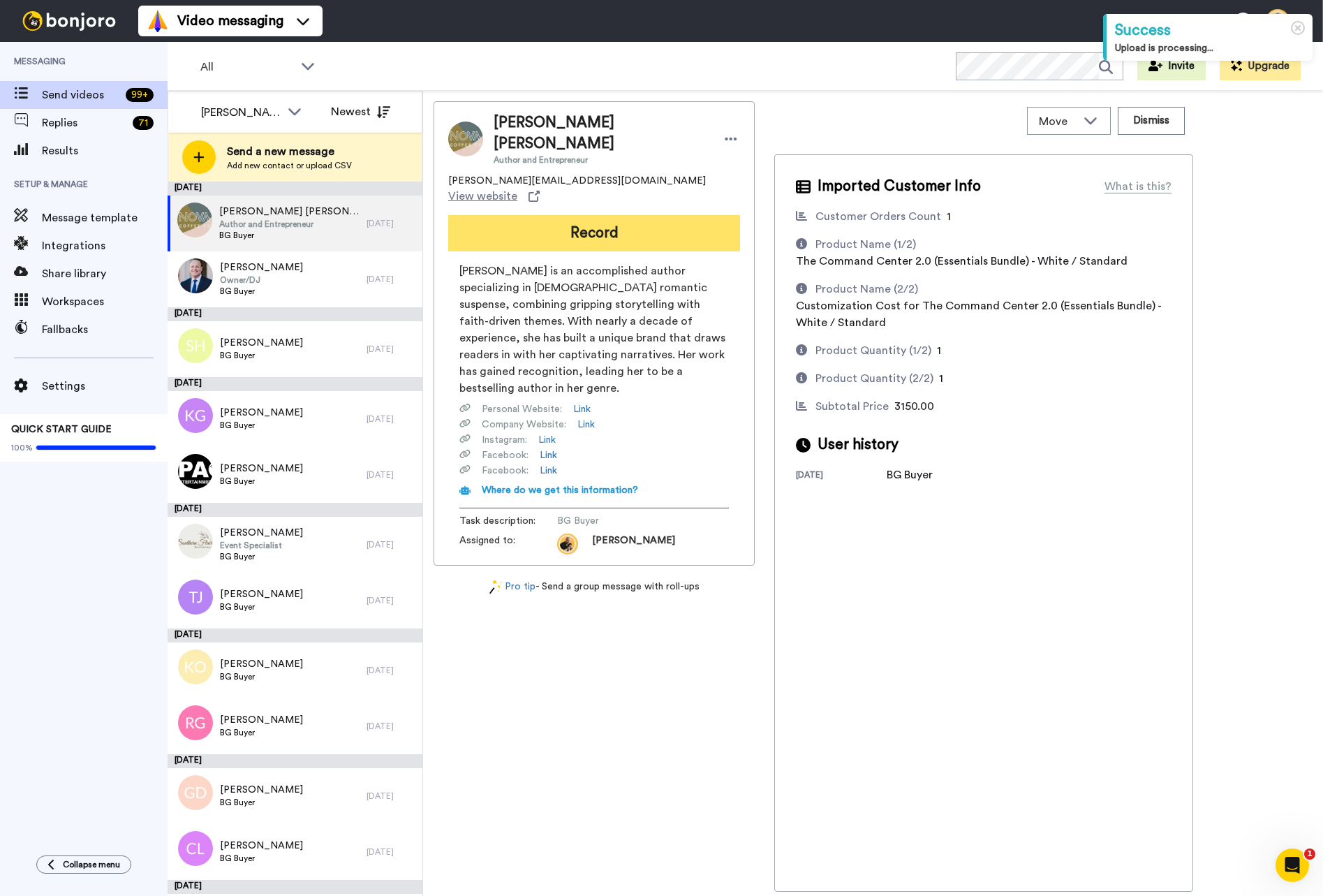
click at [626, 215] on button "Record" at bounding box center [594, 233] width 292 height 36
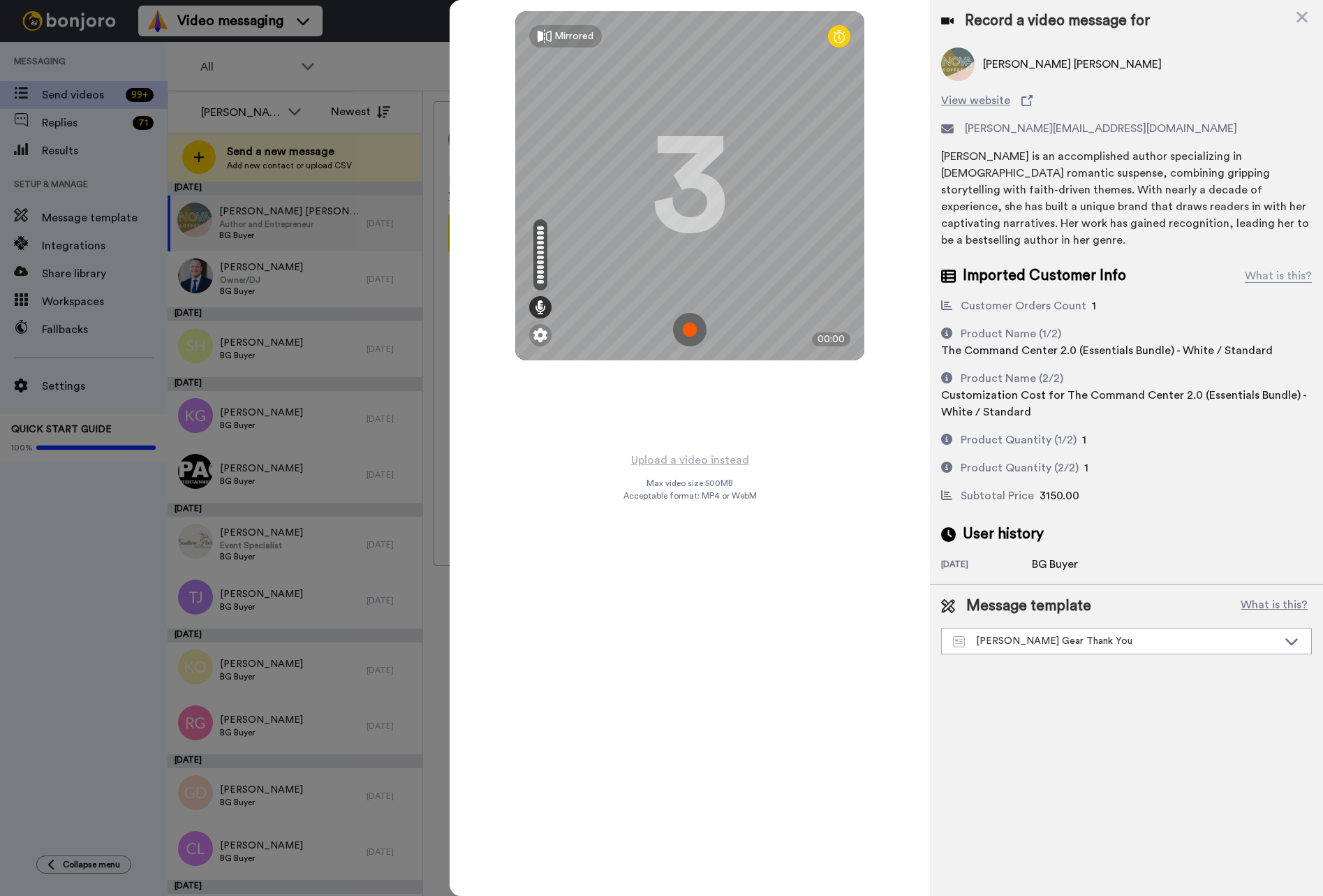
click at [697, 328] on img at bounding box center [690, 329] width 33 height 33
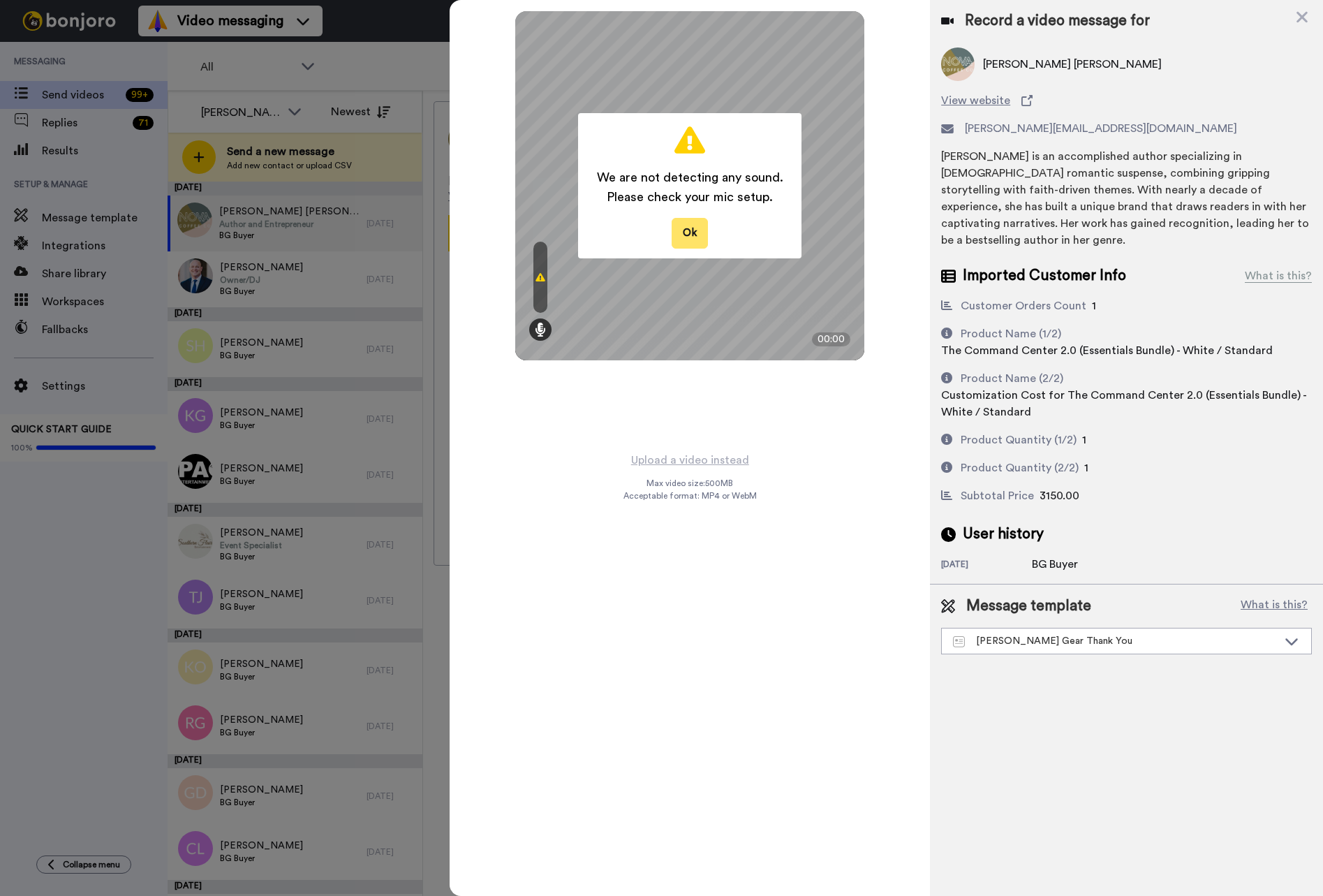
click at [685, 235] on button "Ok" at bounding box center [690, 232] width 36 height 30
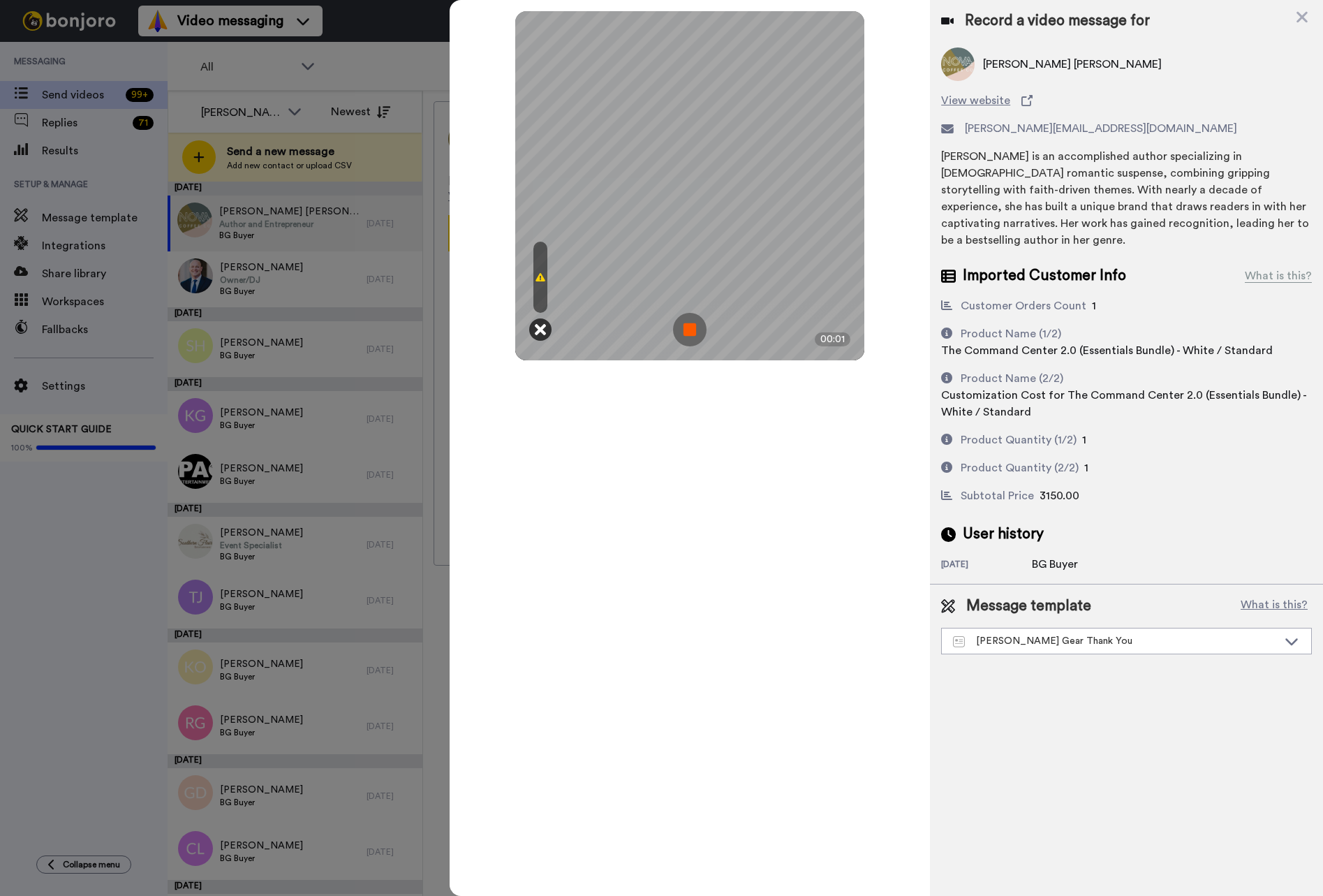
click at [538, 327] on icon at bounding box center [540, 329] width 11 height 14
click at [543, 329] on icon at bounding box center [540, 329] width 11 height 14
click at [688, 329] on img at bounding box center [690, 329] width 33 height 33
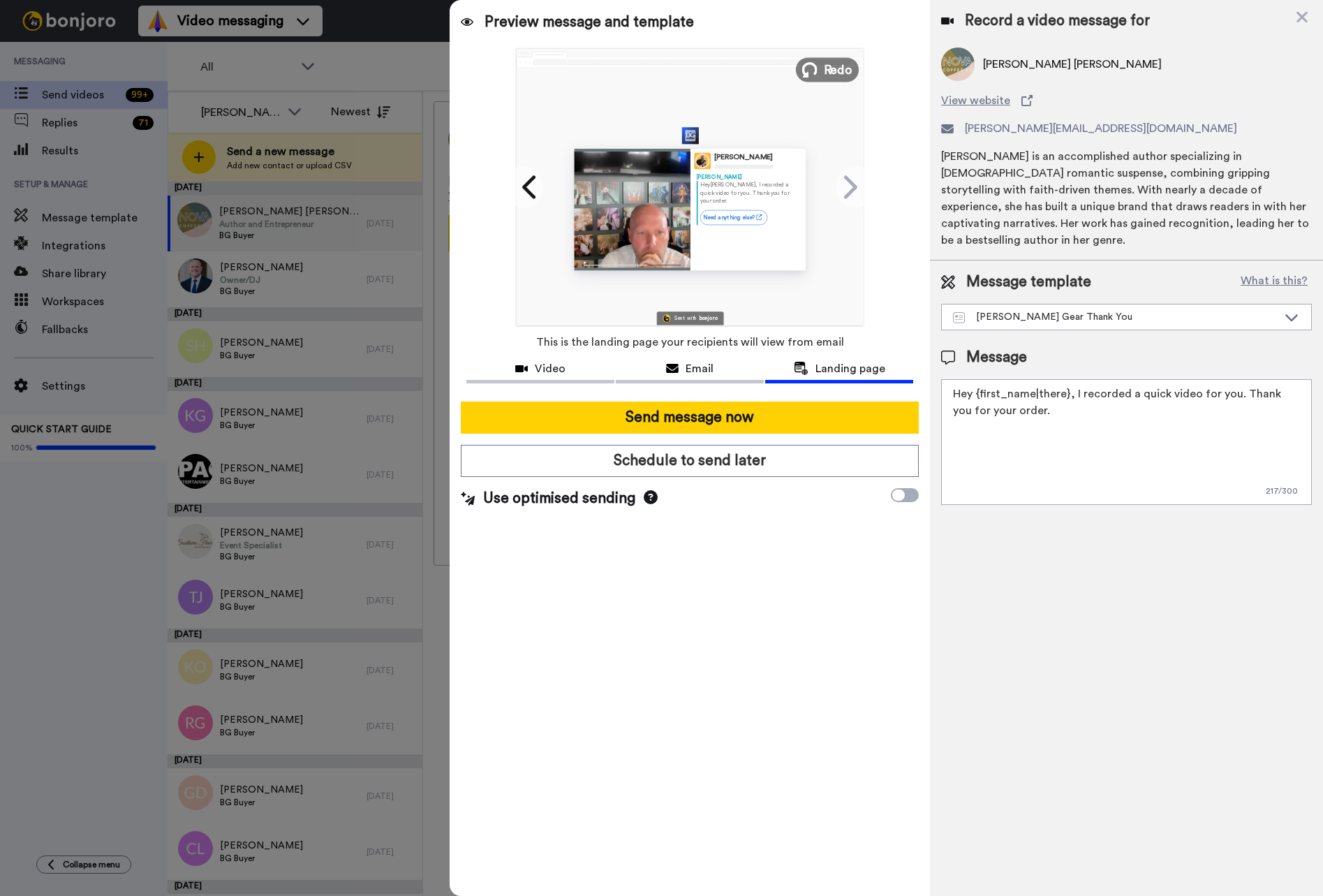
click at [834, 61] on span "Redo" at bounding box center [838, 69] width 30 height 18
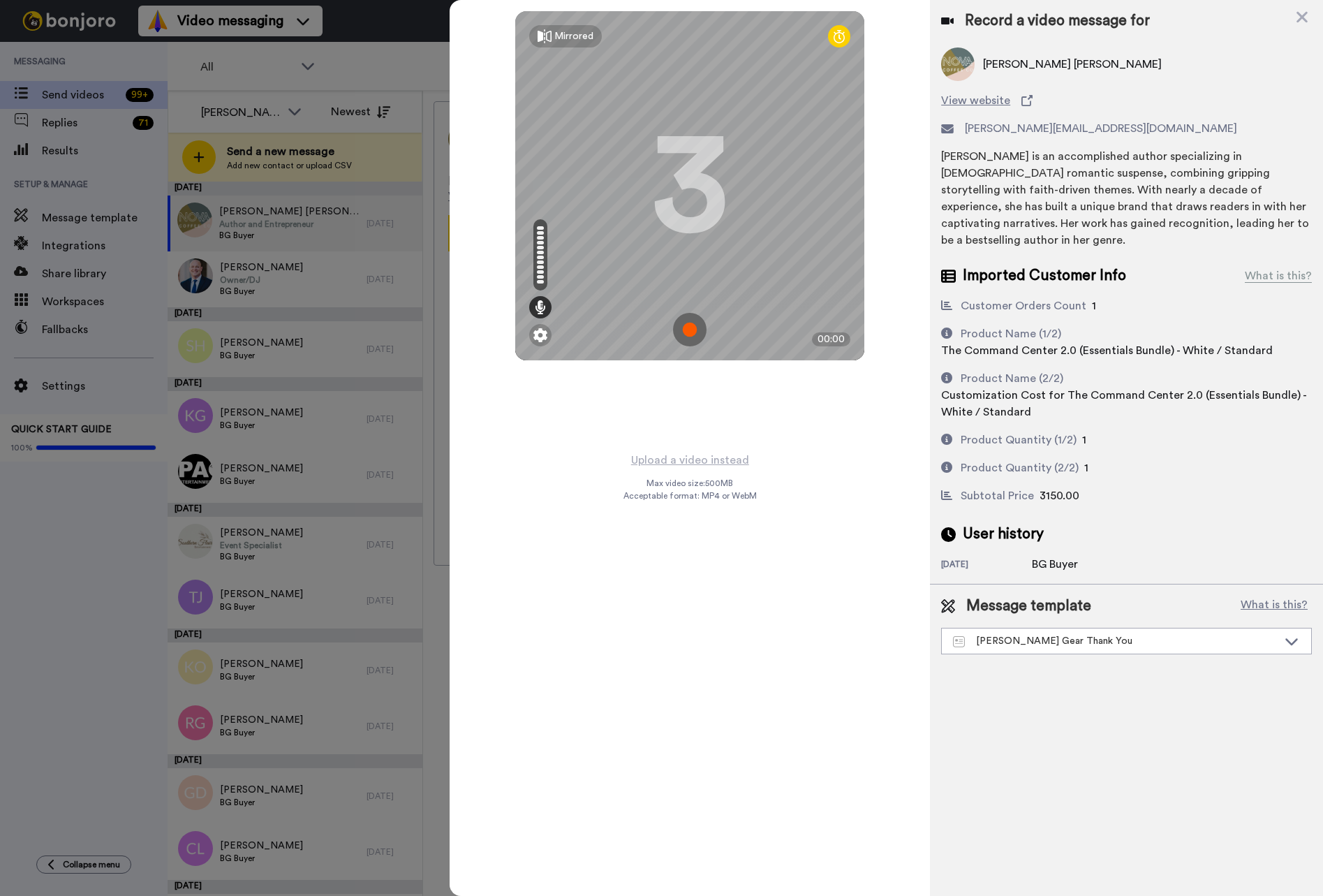
click at [696, 331] on img at bounding box center [690, 329] width 33 height 33
click at [689, 330] on img at bounding box center [690, 329] width 33 height 33
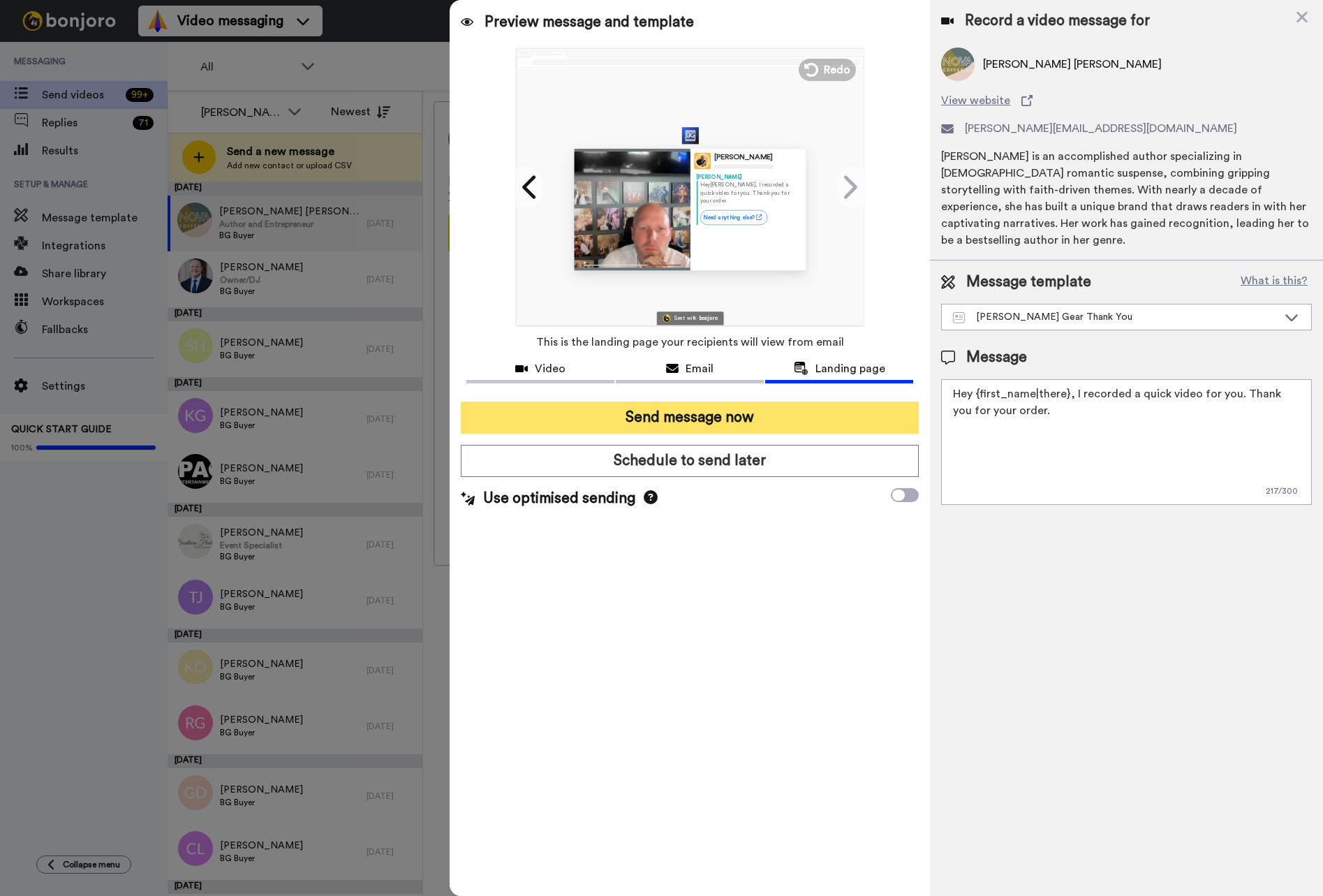
click at [742, 418] on button "Send message now" at bounding box center [690, 418] width 458 height 33
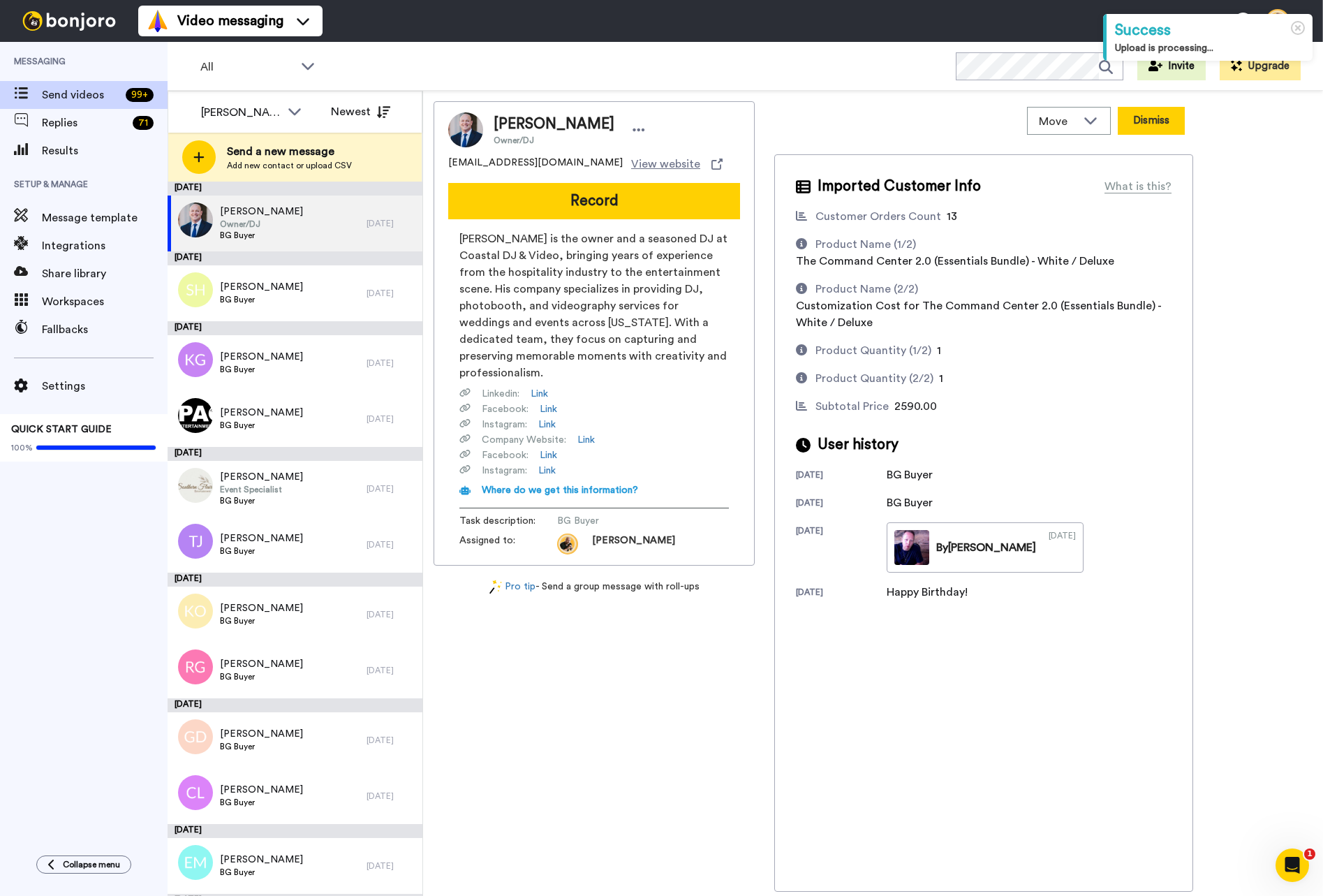
click at [1147, 130] on button "Dismiss" at bounding box center [1152, 120] width 67 height 28
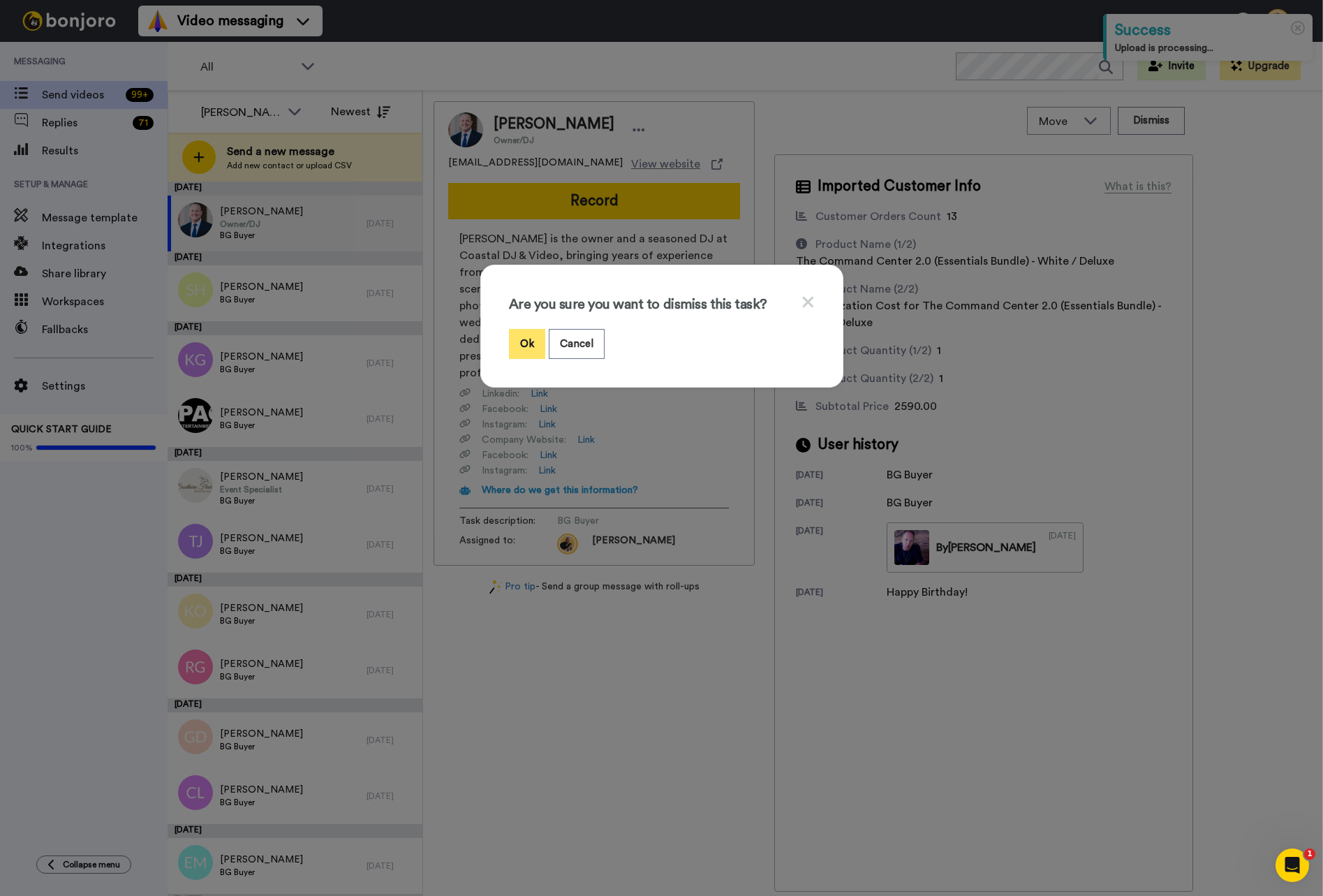
click at [520, 344] on button "Ok" at bounding box center [527, 343] width 36 height 30
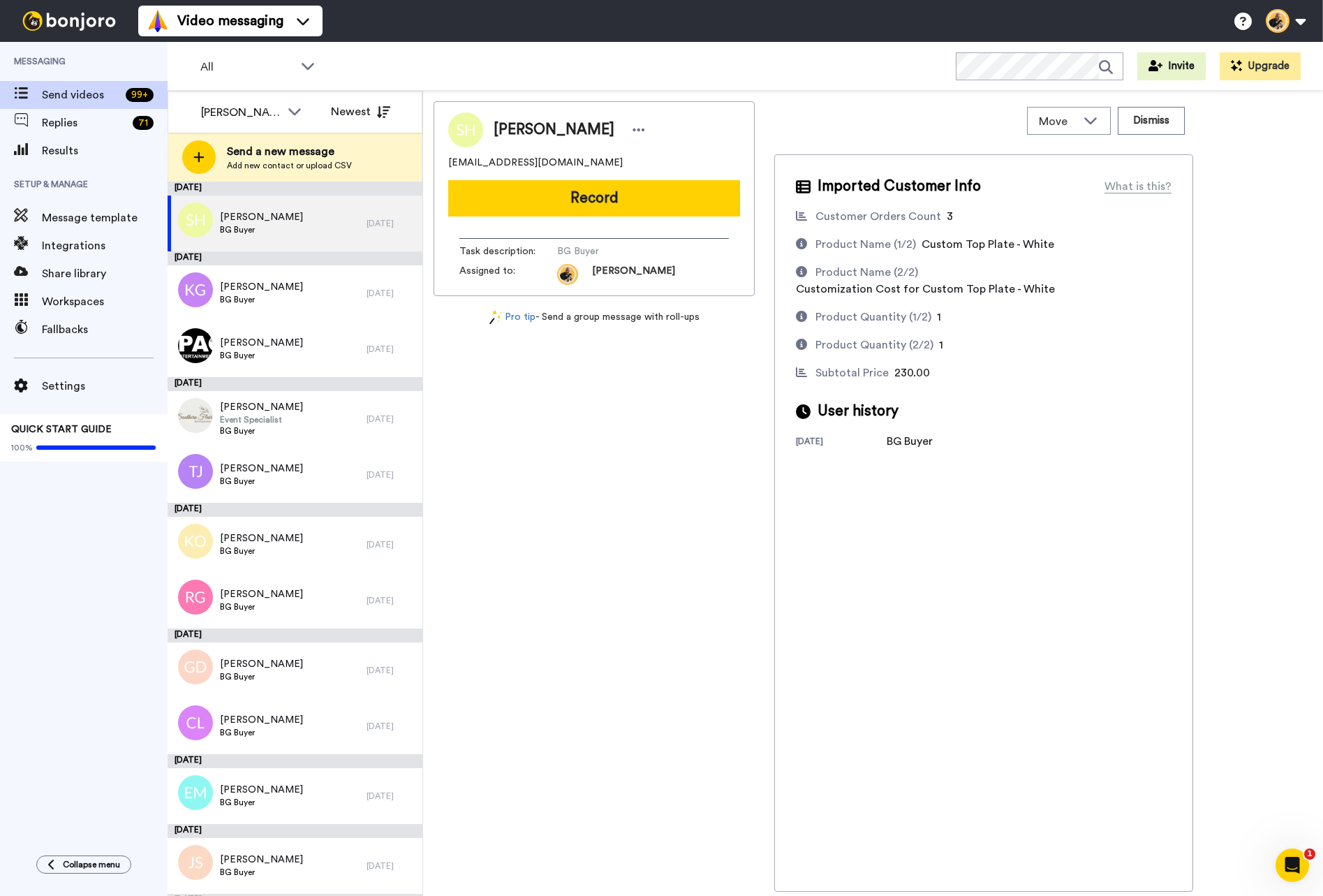
click at [1158, 135] on div "Move WORKSPACES View all Default Task List + Add a new workspace Dismiss" at bounding box center [984, 120] width 419 height 39
click at [1158, 128] on button "Dismiss" at bounding box center [1152, 120] width 67 height 28
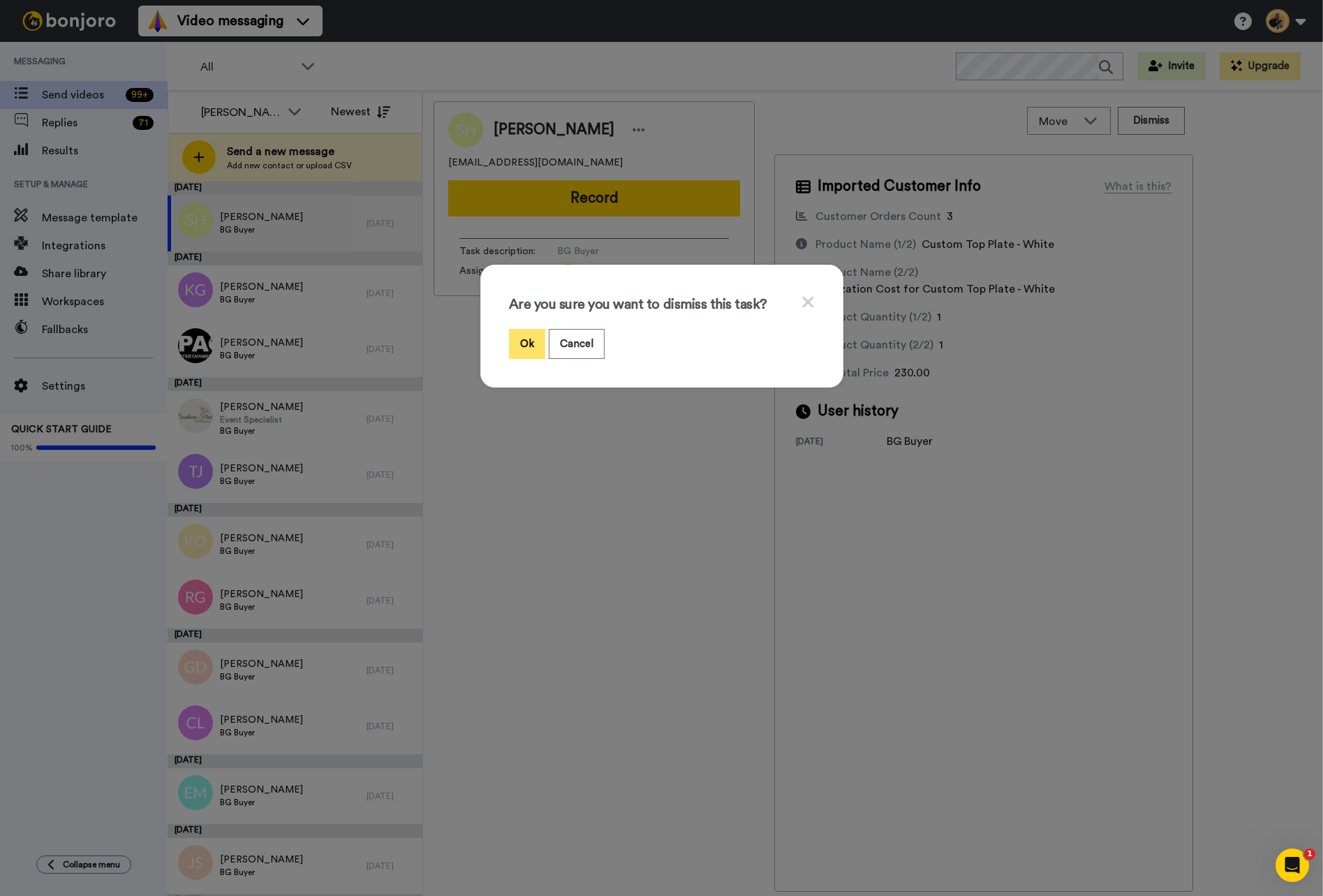
click at [529, 347] on button "Ok" at bounding box center [527, 343] width 36 height 30
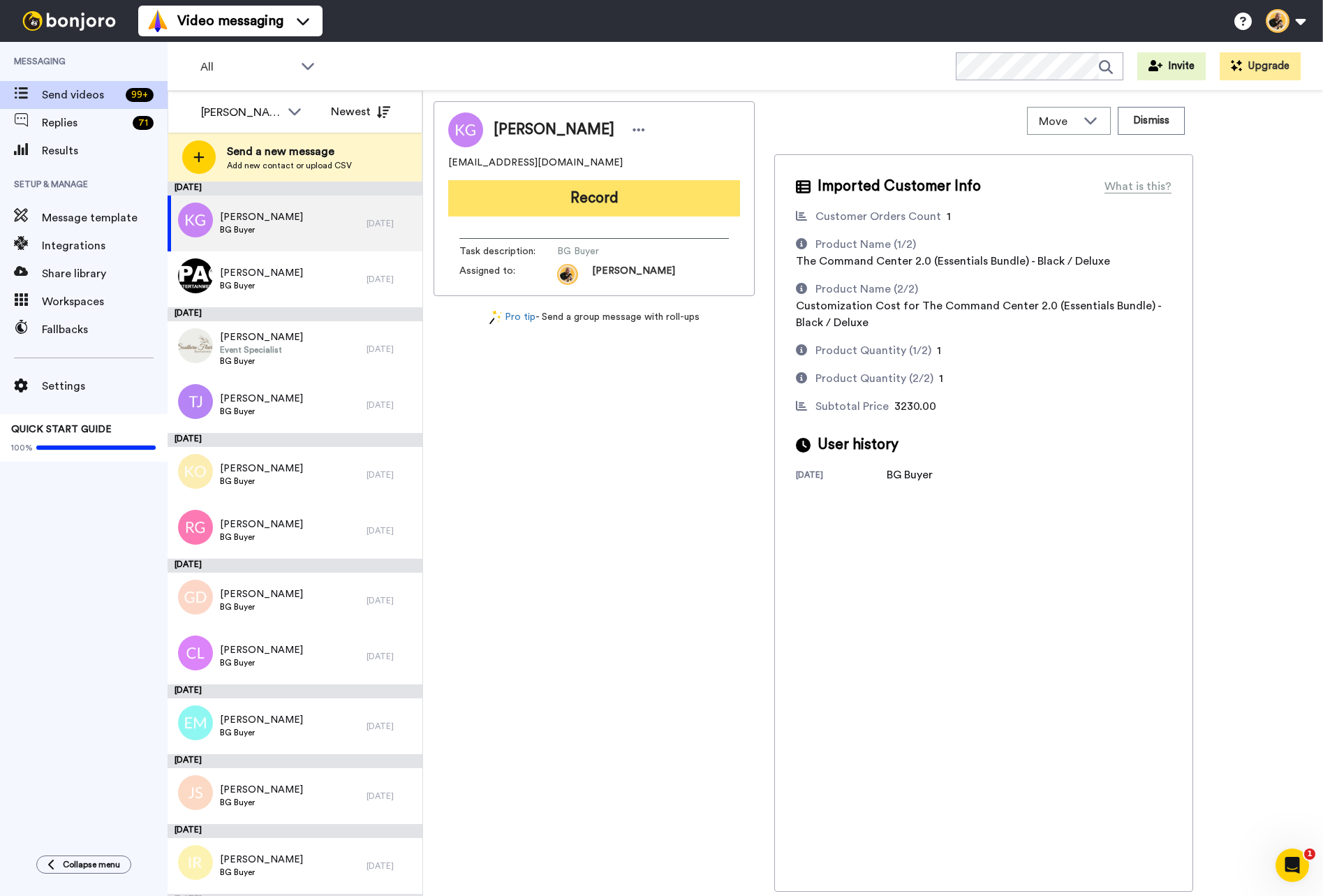
click at [672, 208] on button "Record" at bounding box center [594, 198] width 292 height 36
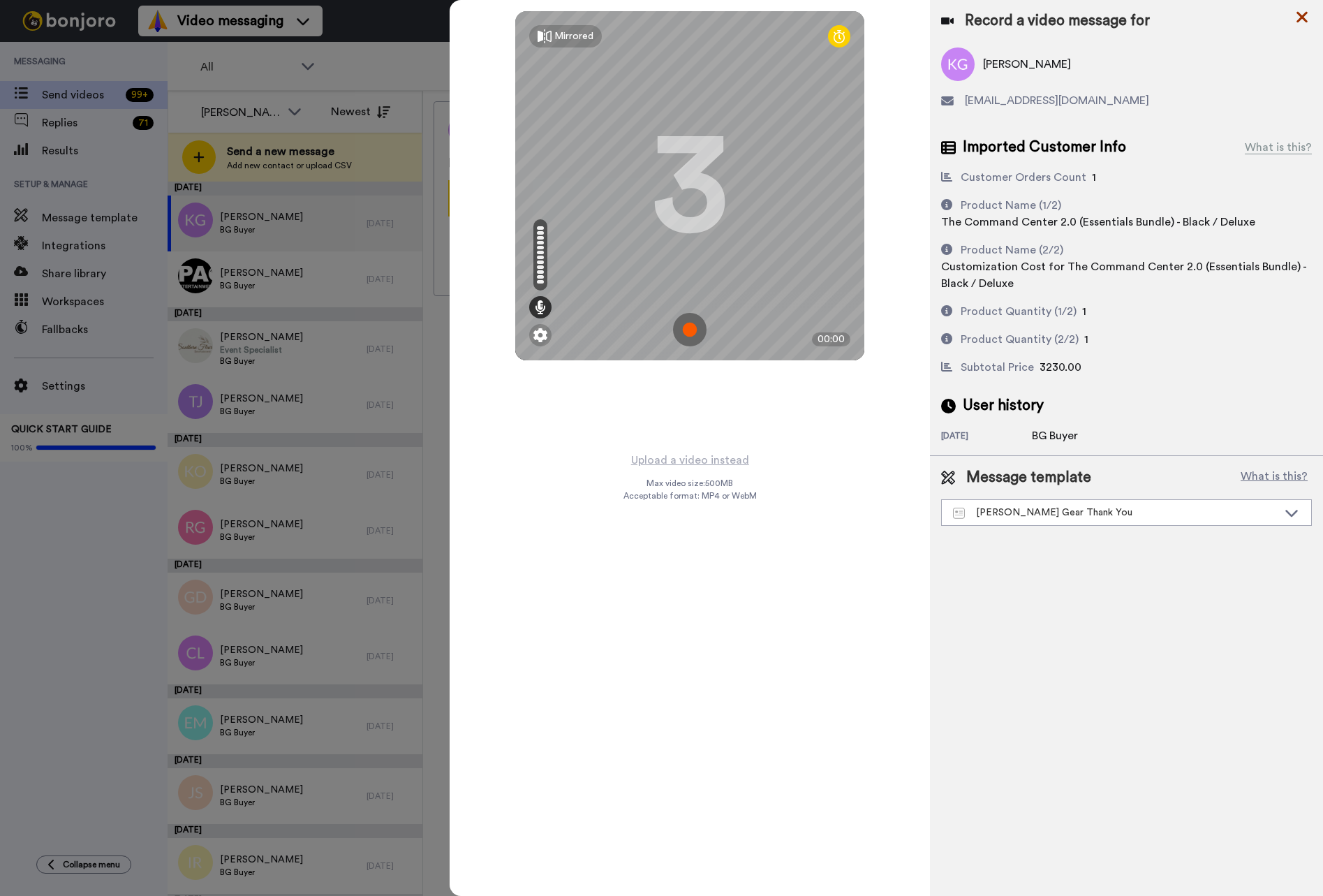
click at [1302, 22] on icon at bounding box center [1302, 17] width 14 height 17
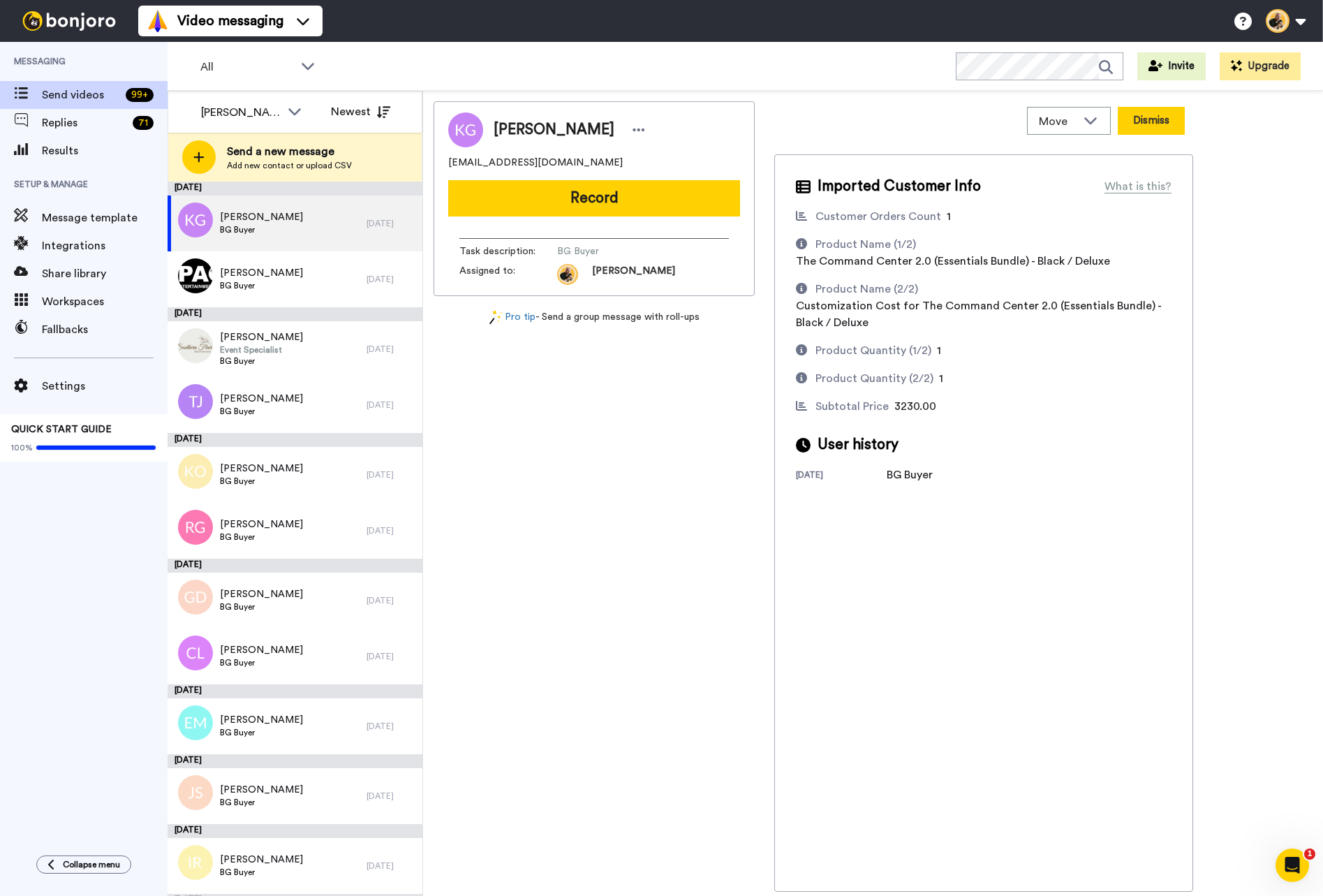
click at [1163, 115] on button "Dismiss" at bounding box center [1152, 120] width 67 height 28
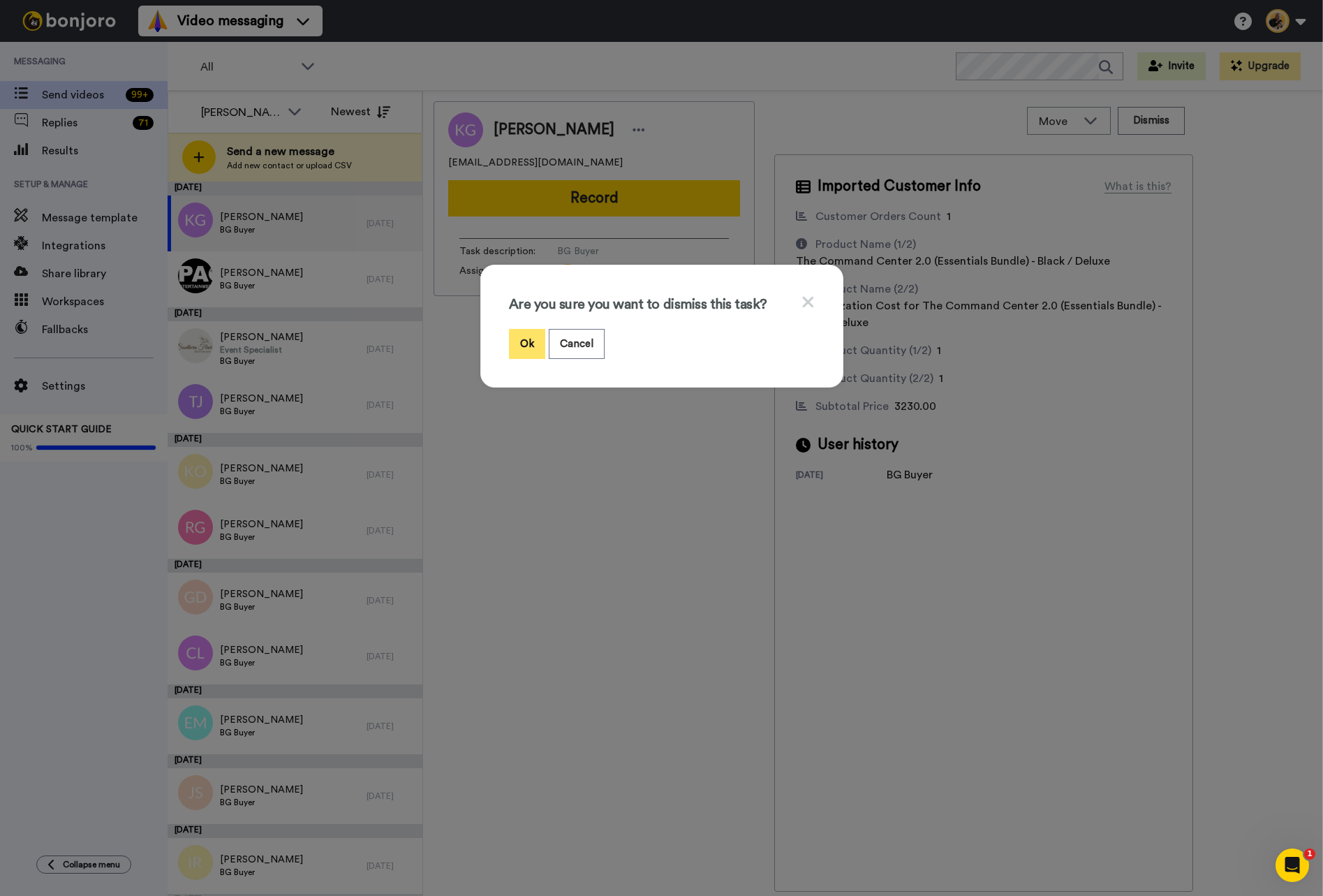
click at [528, 336] on button "Ok" at bounding box center [527, 343] width 36 height 30
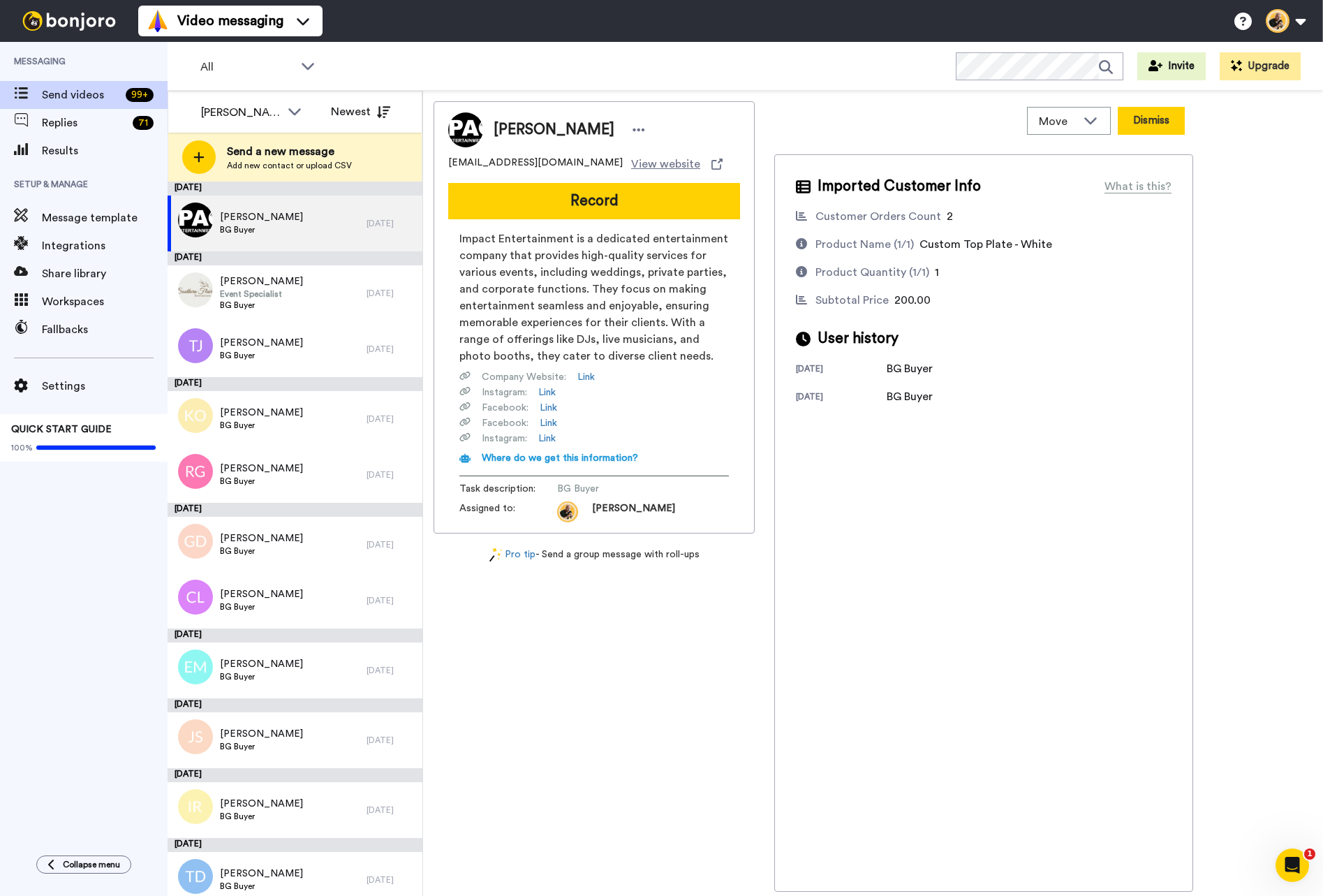
click at [1152, 122] on button "Dismiss" at bounding box center [1152, 120] width 67 height 28
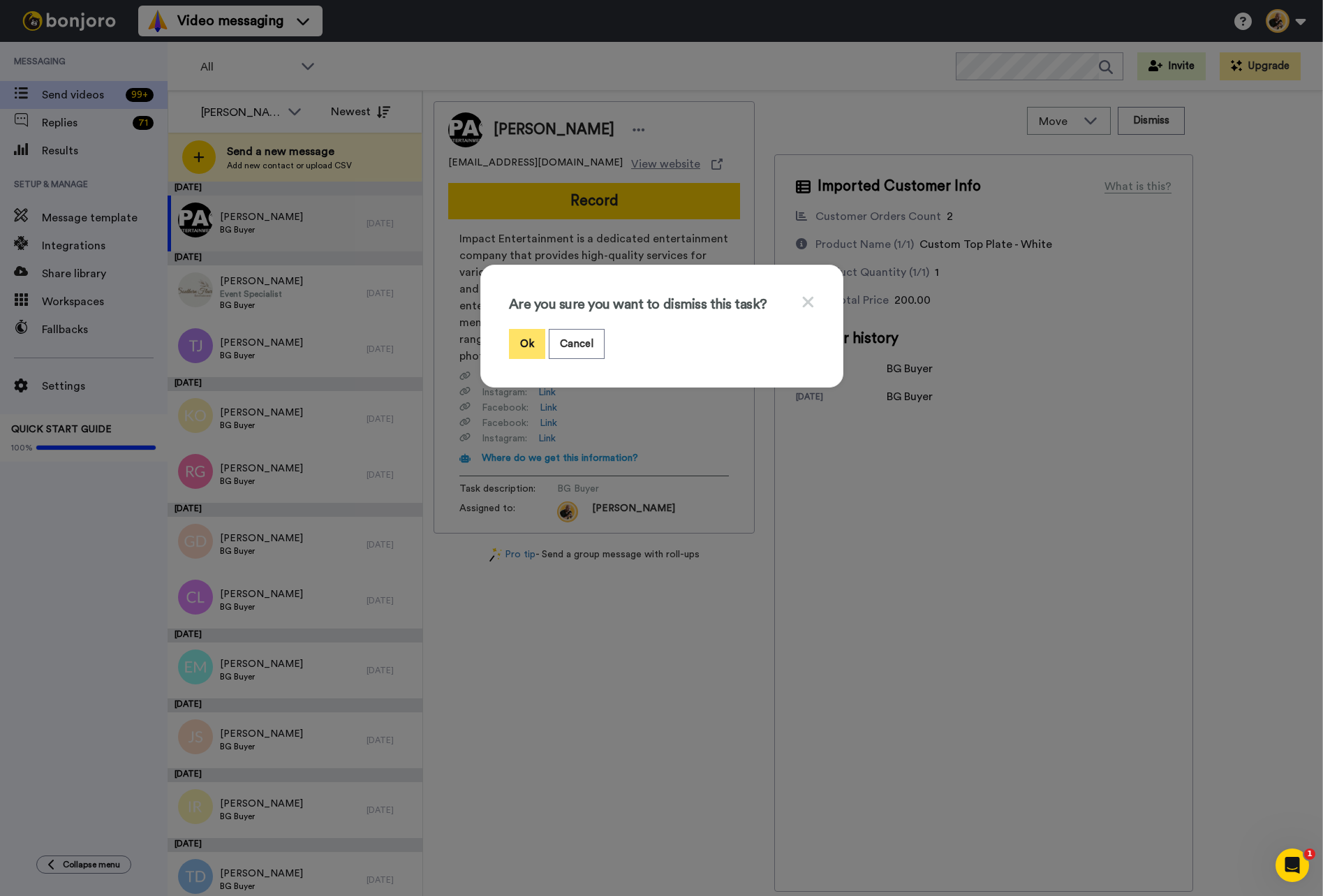
click at [529, 347] on button "Ok" at bounding box center [527, 343] width 36 height 30
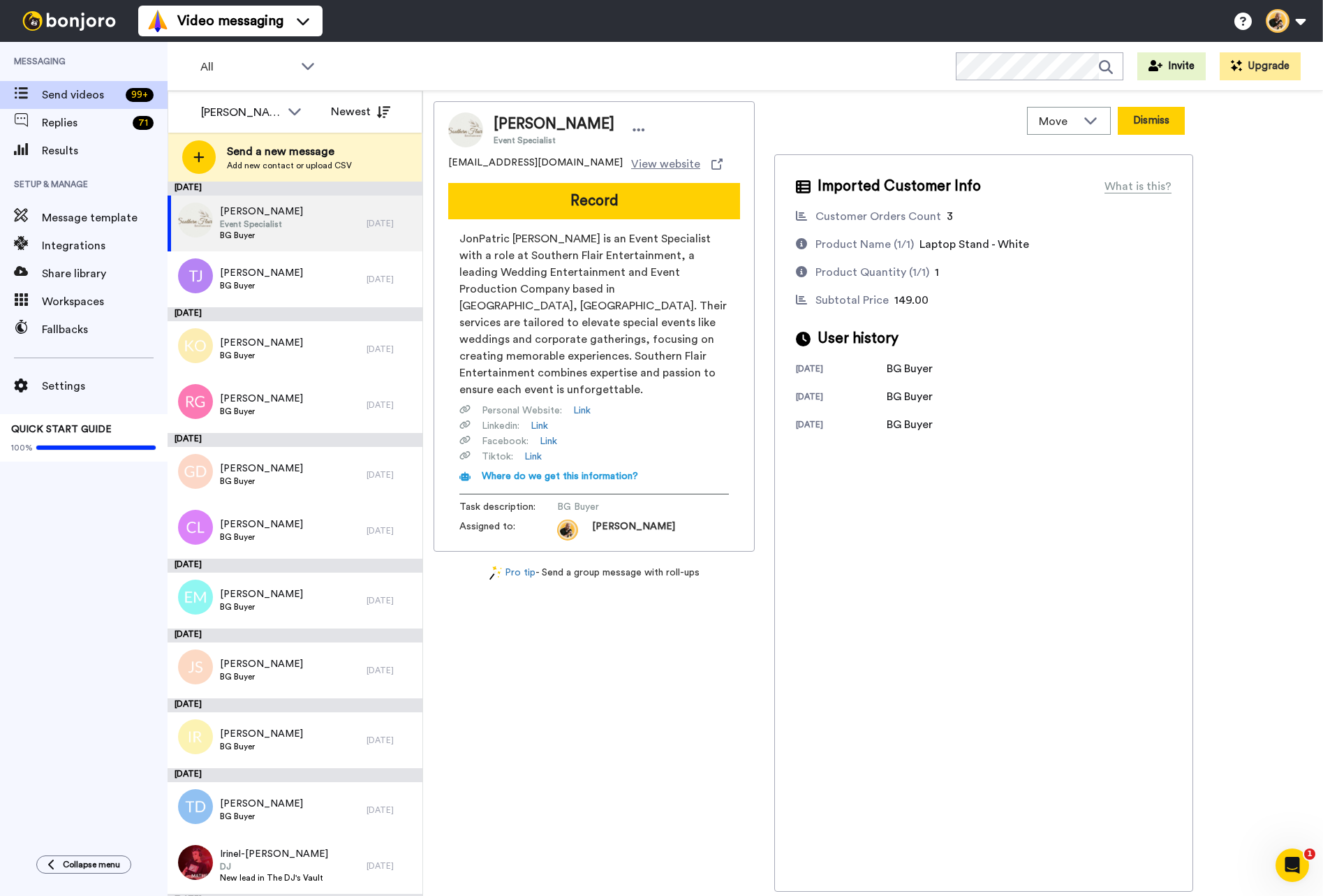
click at [1153, 120] on button "Dismiss" at bounding box center [1152, 120] width 67 height 28
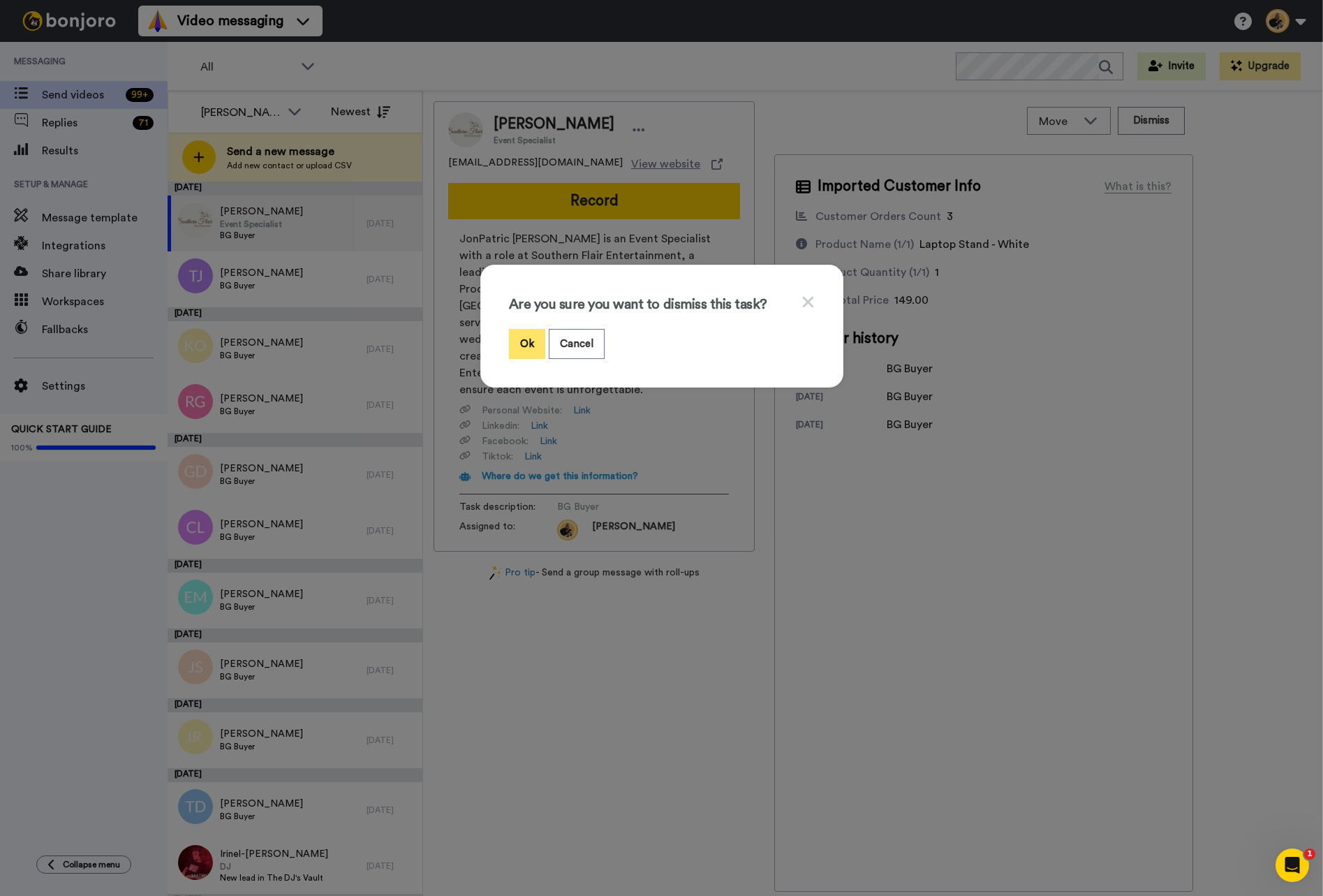
click at [532, 347] on button "Ok" at bounding box center [527, 343] width 36 height 30
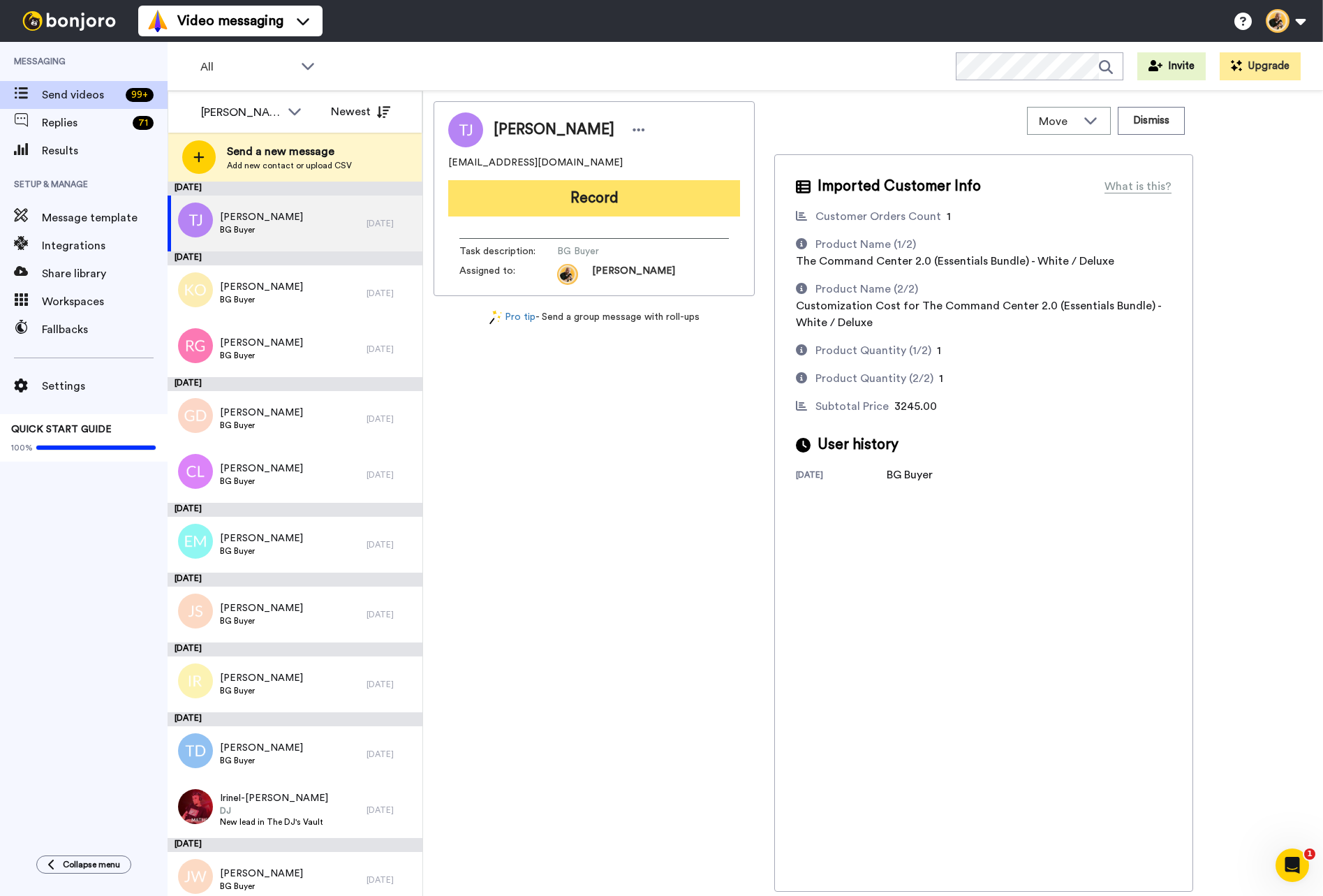
click at [673, 195] on button "Record" at bounding box center [594, 198] width 292 height 36
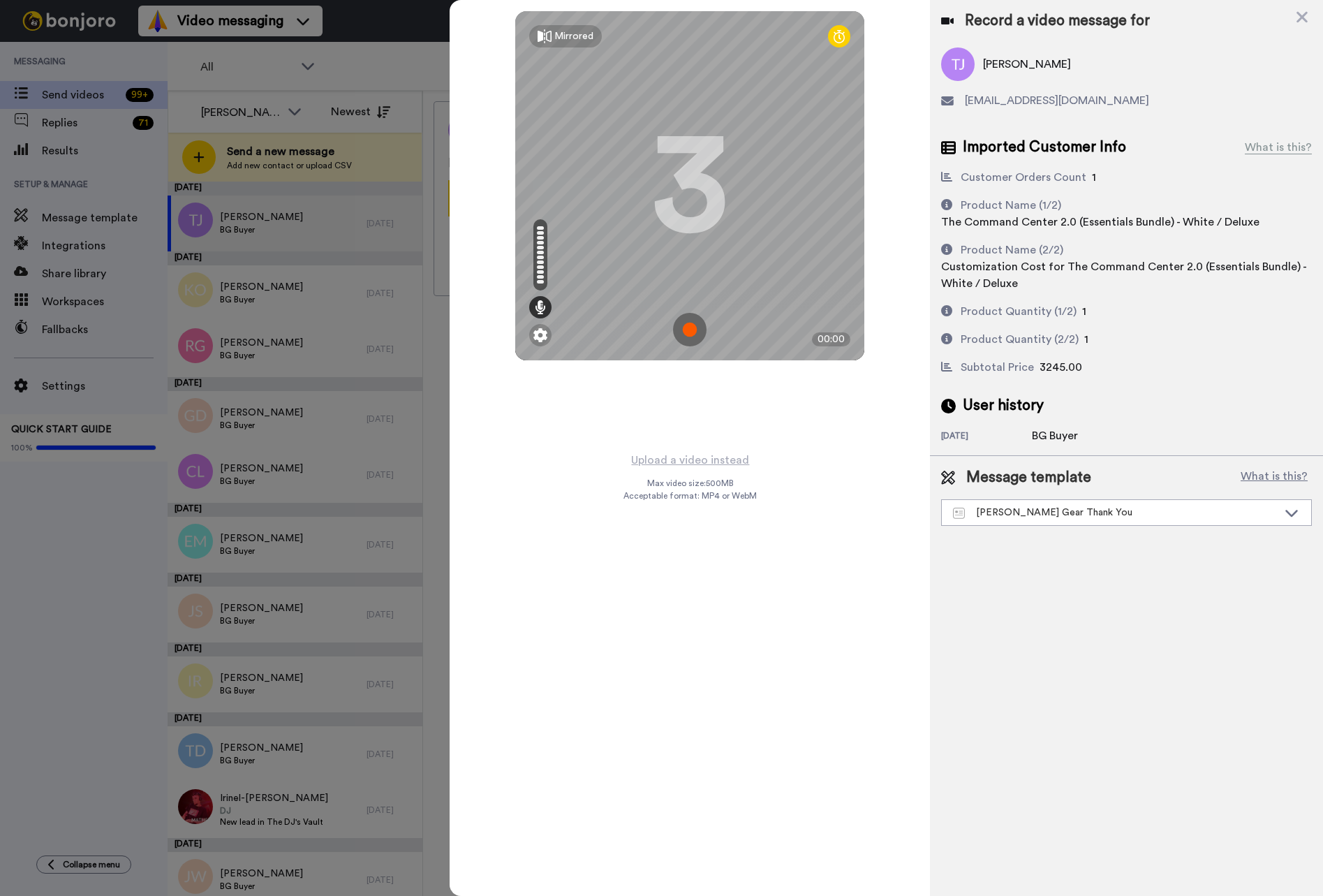
click at [688, 333] on img at bounding box center [690, 329] width 33 height 33
click at [692, 331] on img at bounding box center [690, 329] width 33 height 33
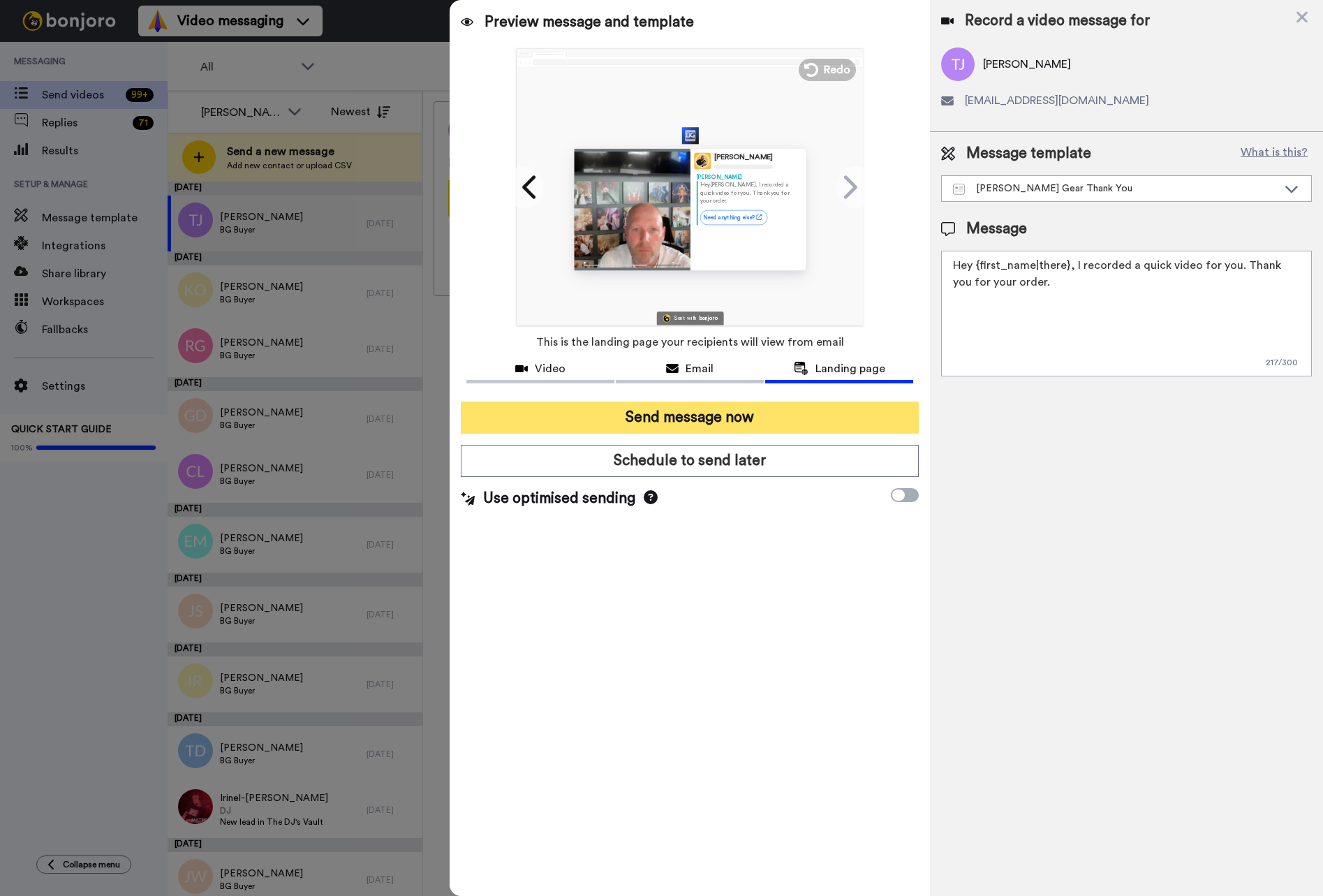
click at [695, 404] on button "Send message now" at bounding box center [690, 418] width 458 height 33
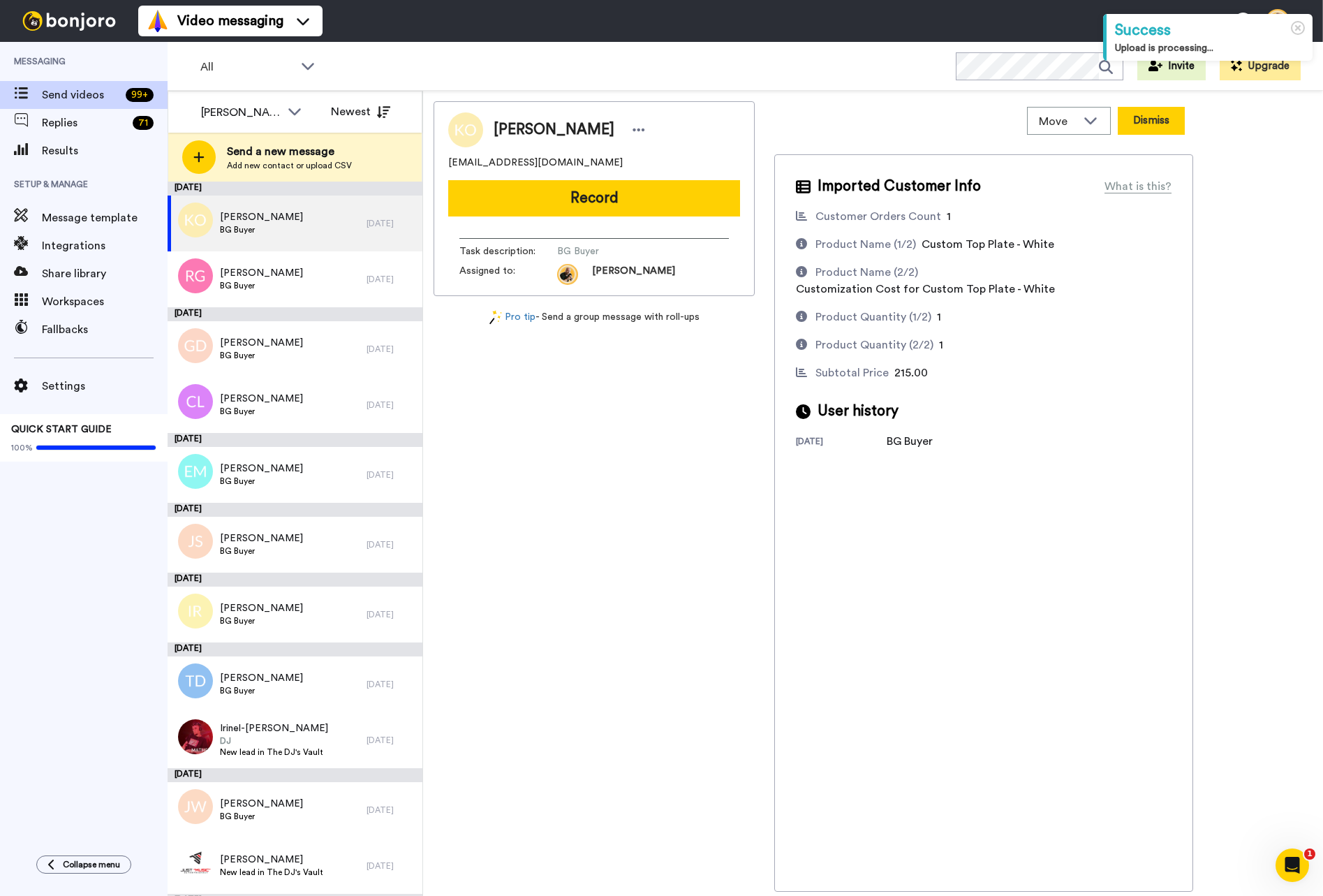
click at [1160, 120] on button "Dismiss" at bounding box center [1152, 120] width 67 height 28
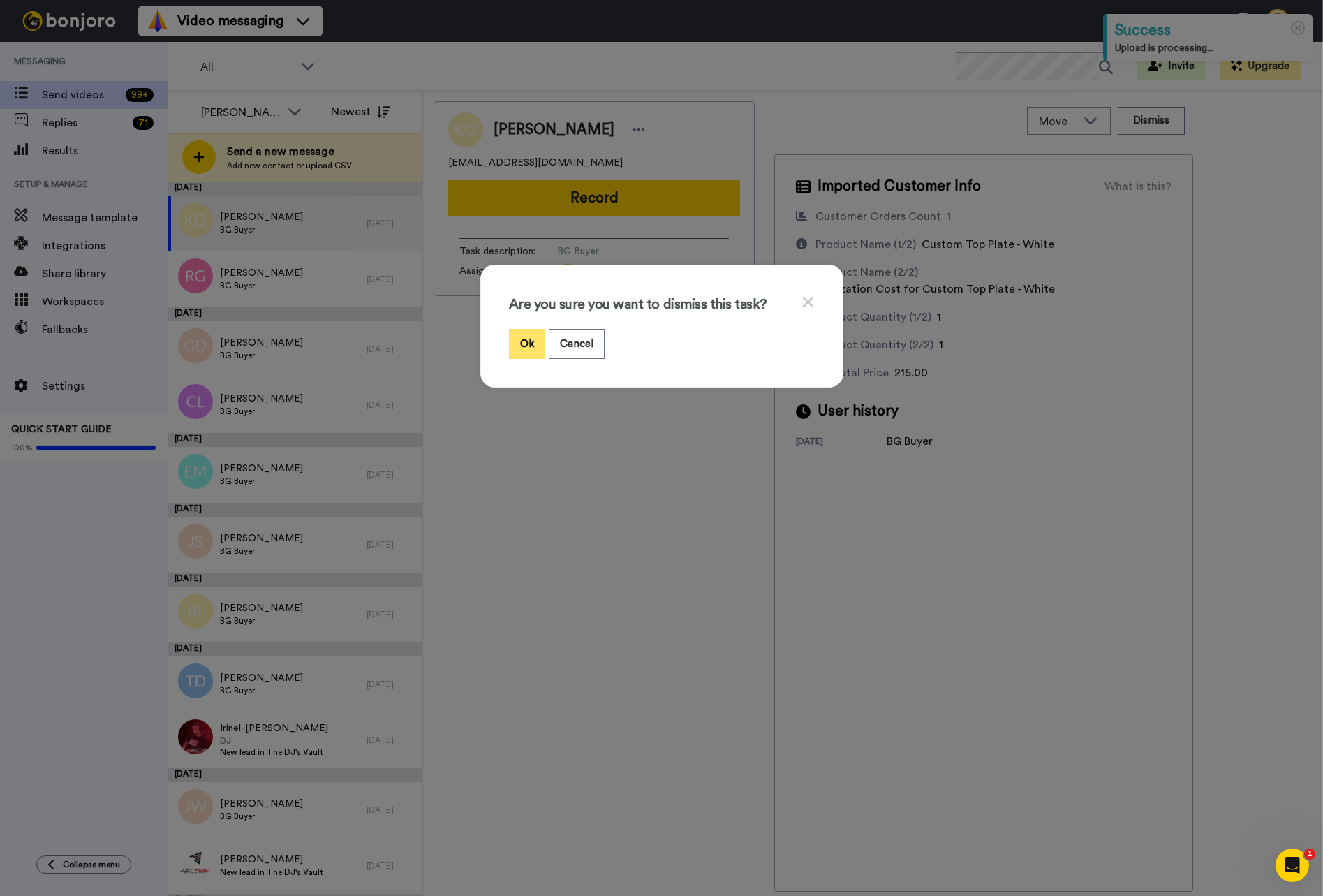
click at [534, 341] on button "Ok" at bounding box center [527, 343] width 36 height 30
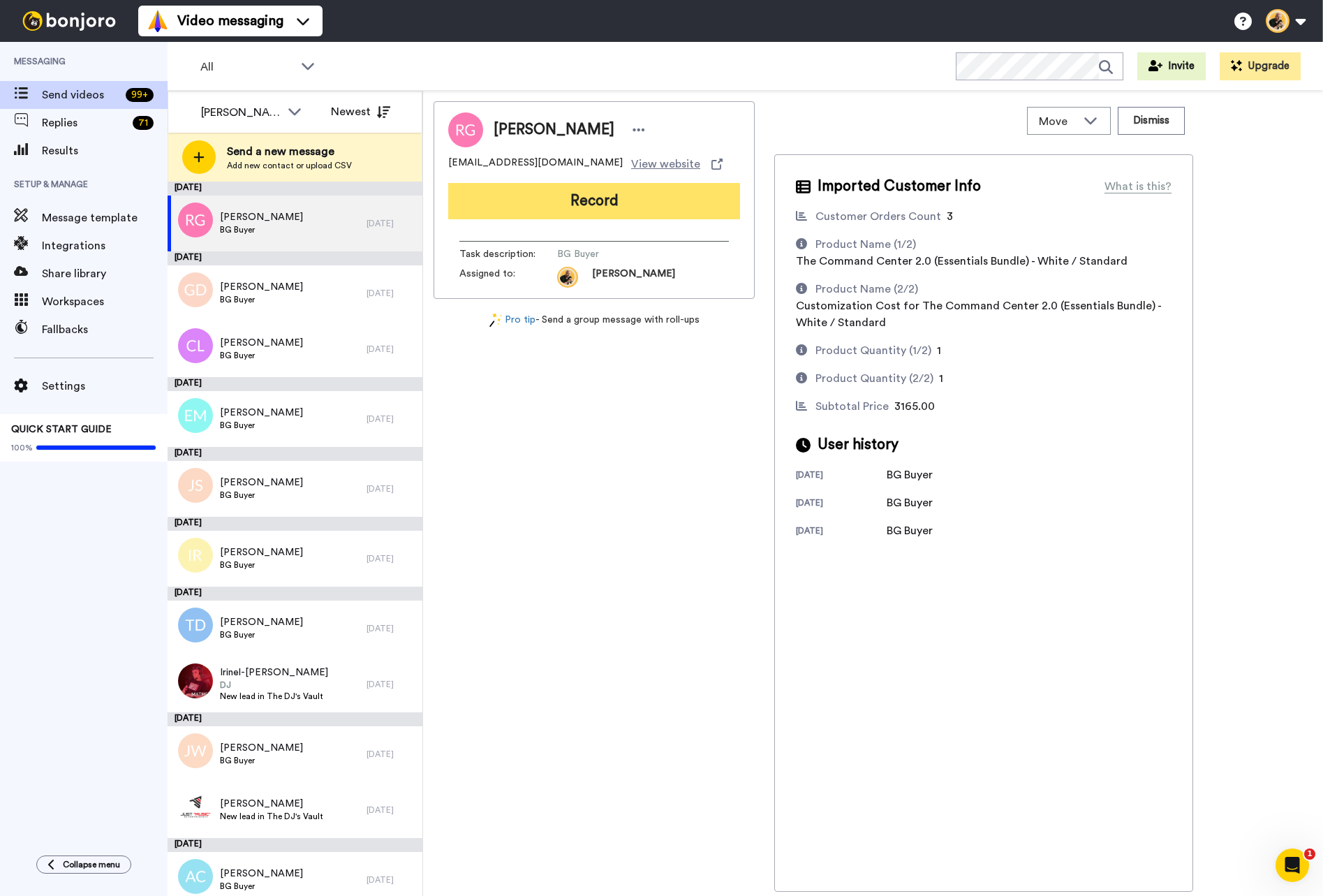
click at [612, 193] on button "Record" at bounding box center [594, 201] width 292 height 36
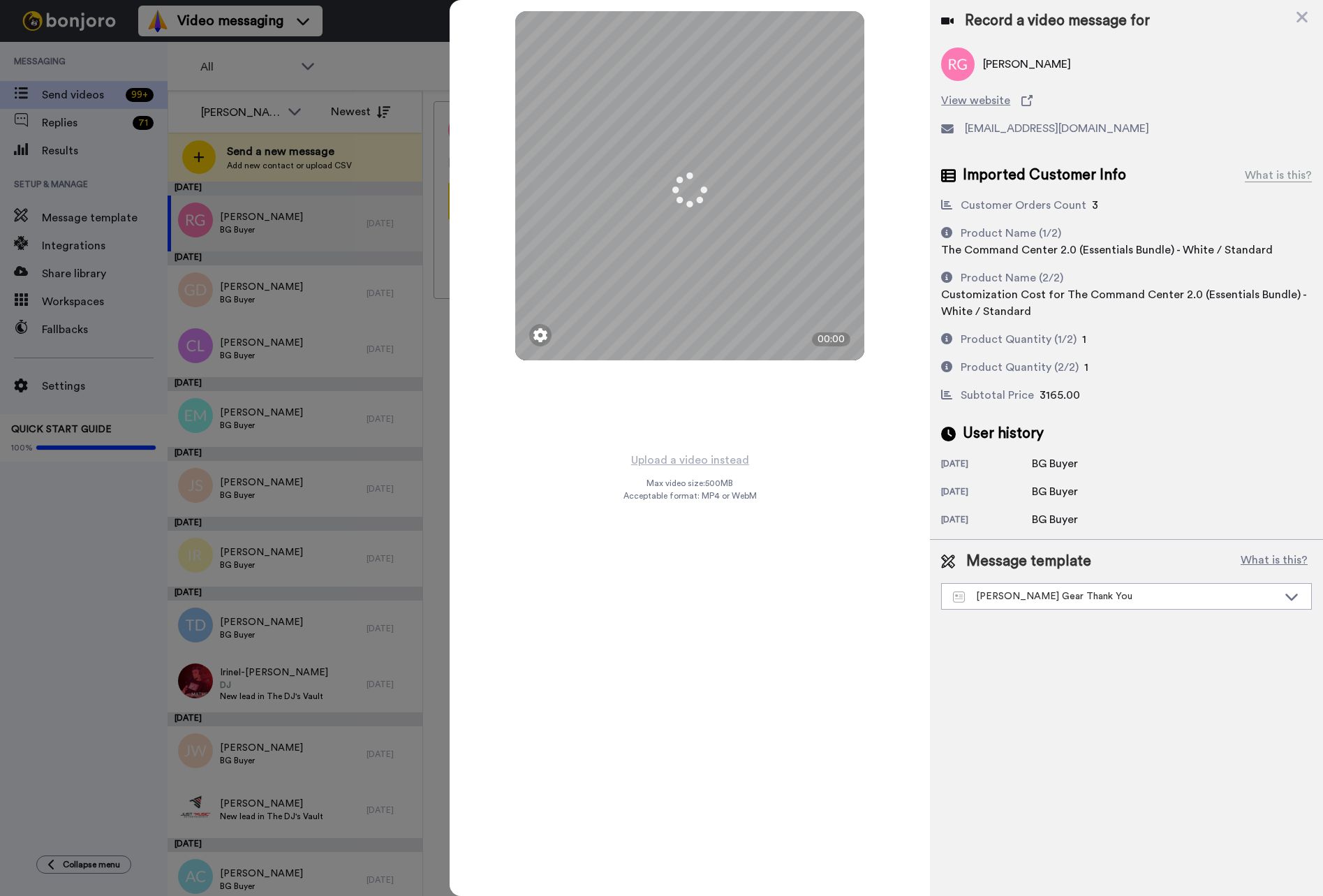
click at [1308, 19] on icon at bounding box center [1302, 17] width 14 height 17
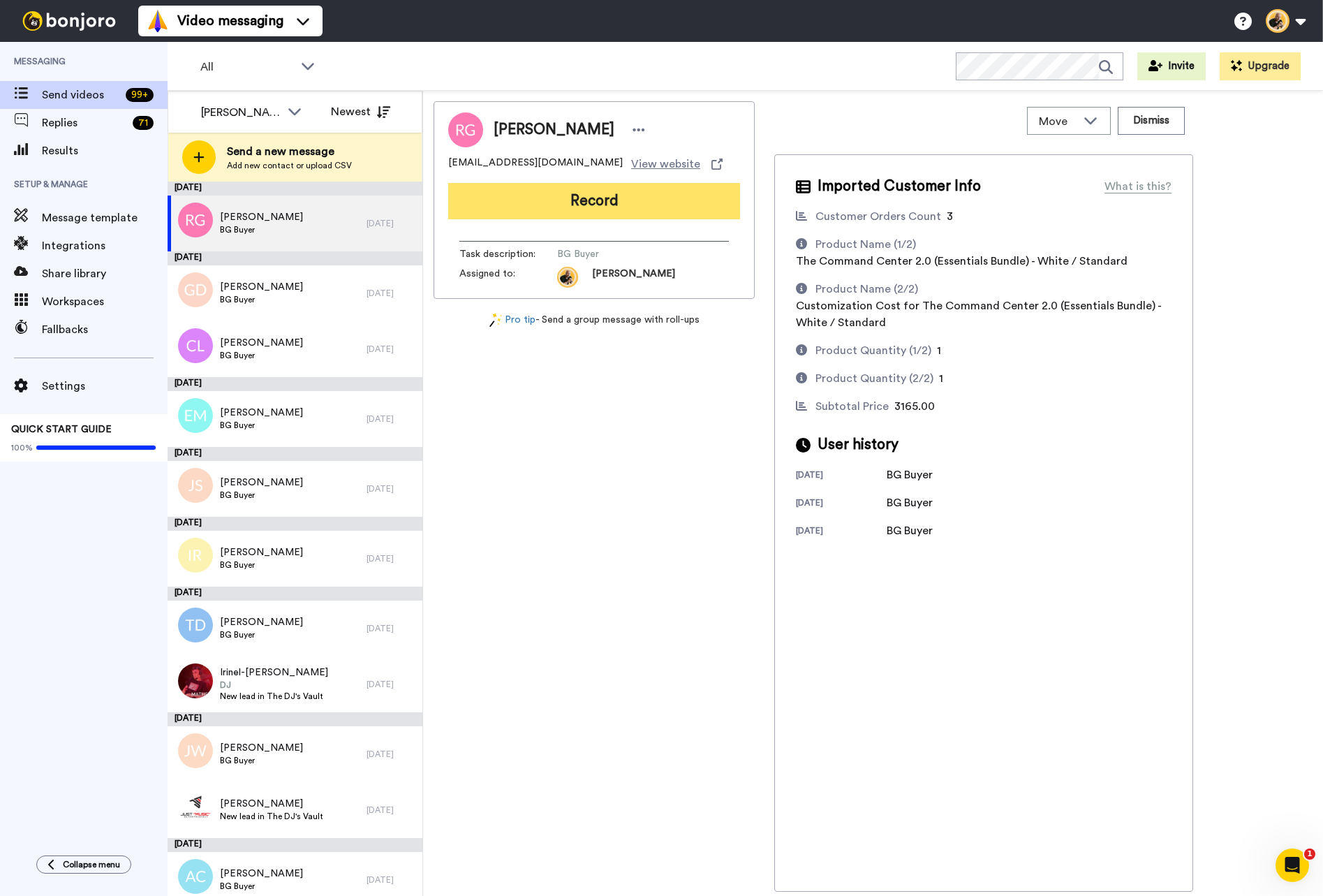
click at [609, 198] on button "Record" at bounding box center [594, 201] width 292 height 36
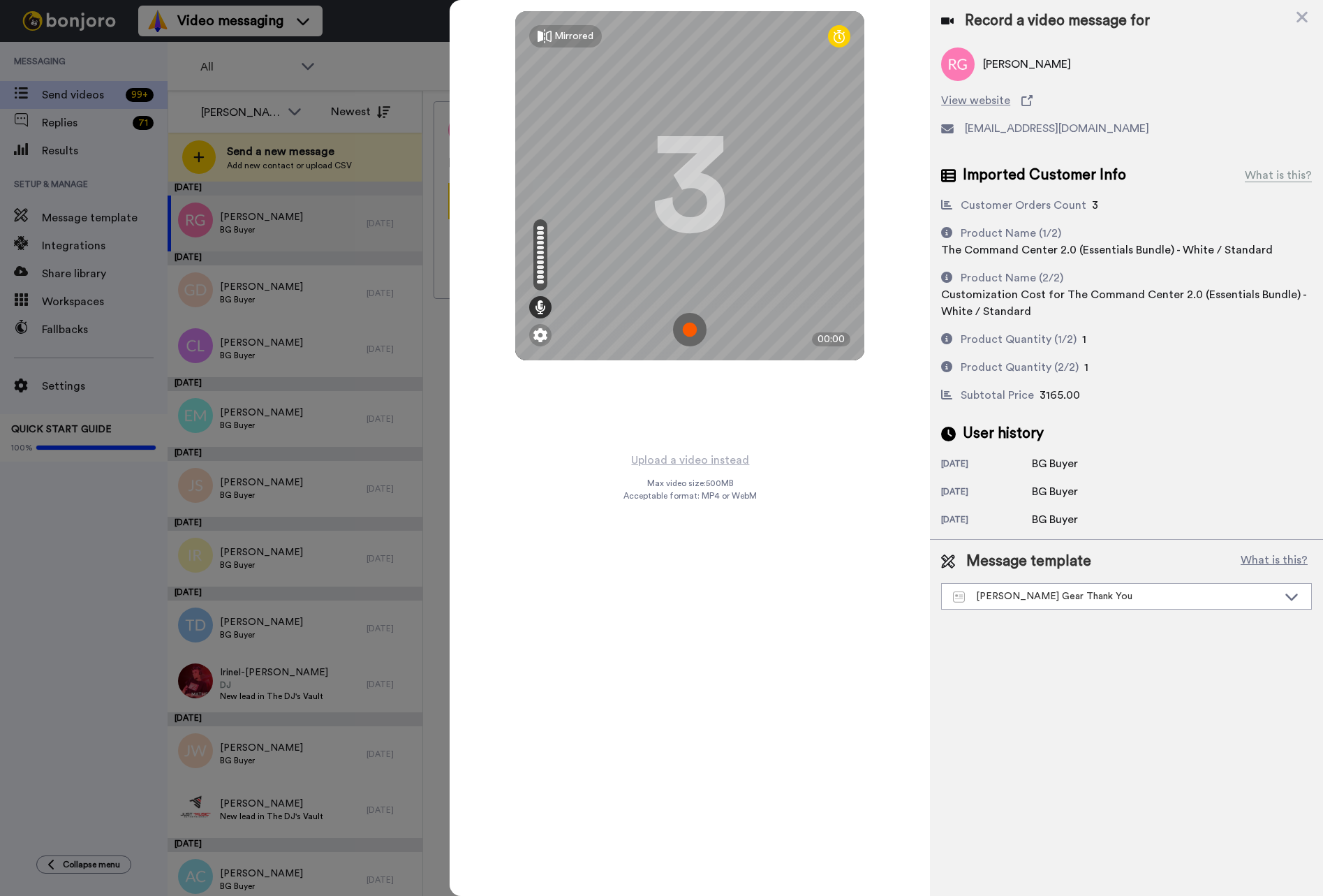
click at [696, 335] on img at bounding box center [690, 329] width 33 height 33
click at [689, 317] on img at bounding box center [690, 329] width 33 height 33
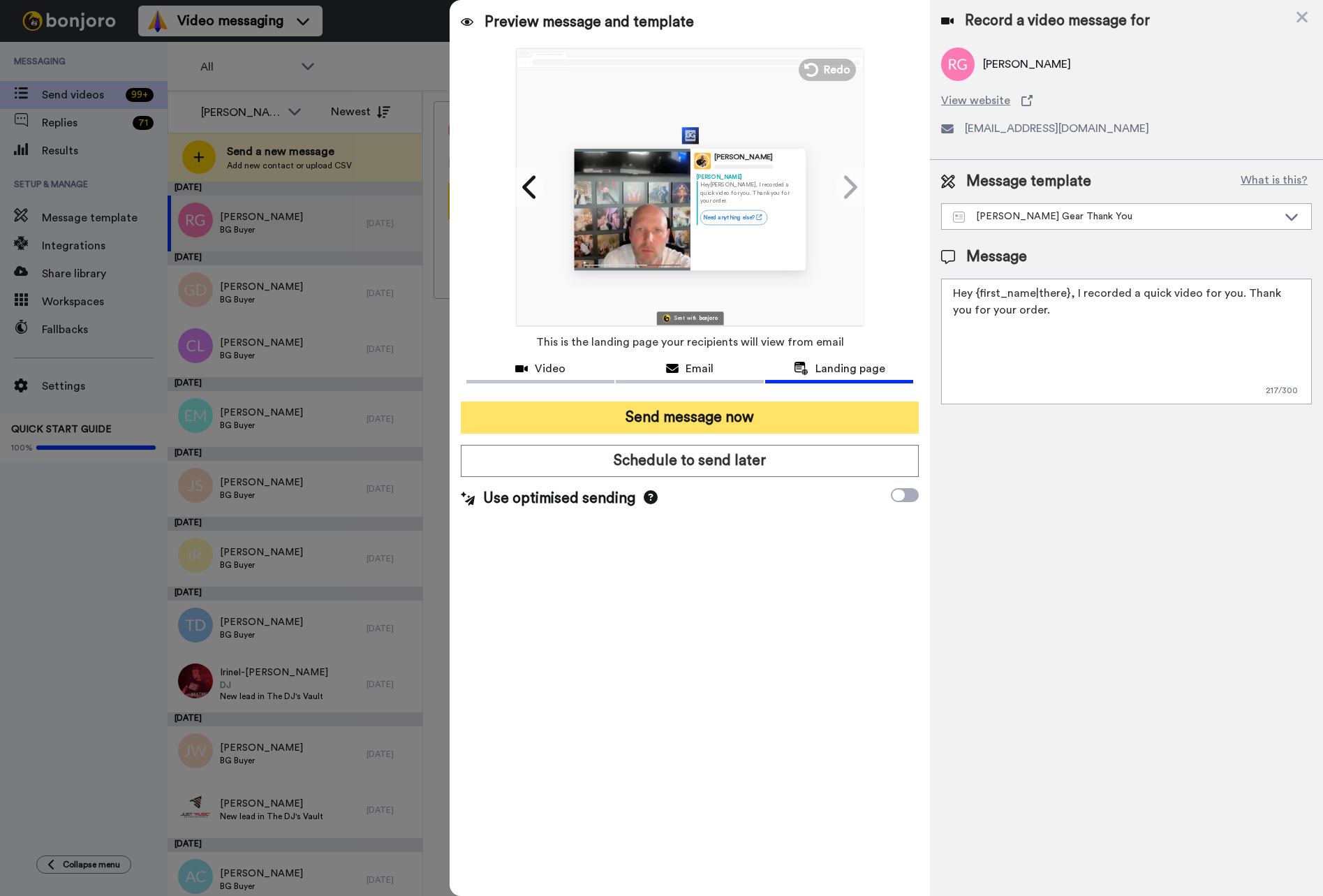
click at [734, 426] on button "Send message now" at bounding box center [690, 418] width 458 height 33
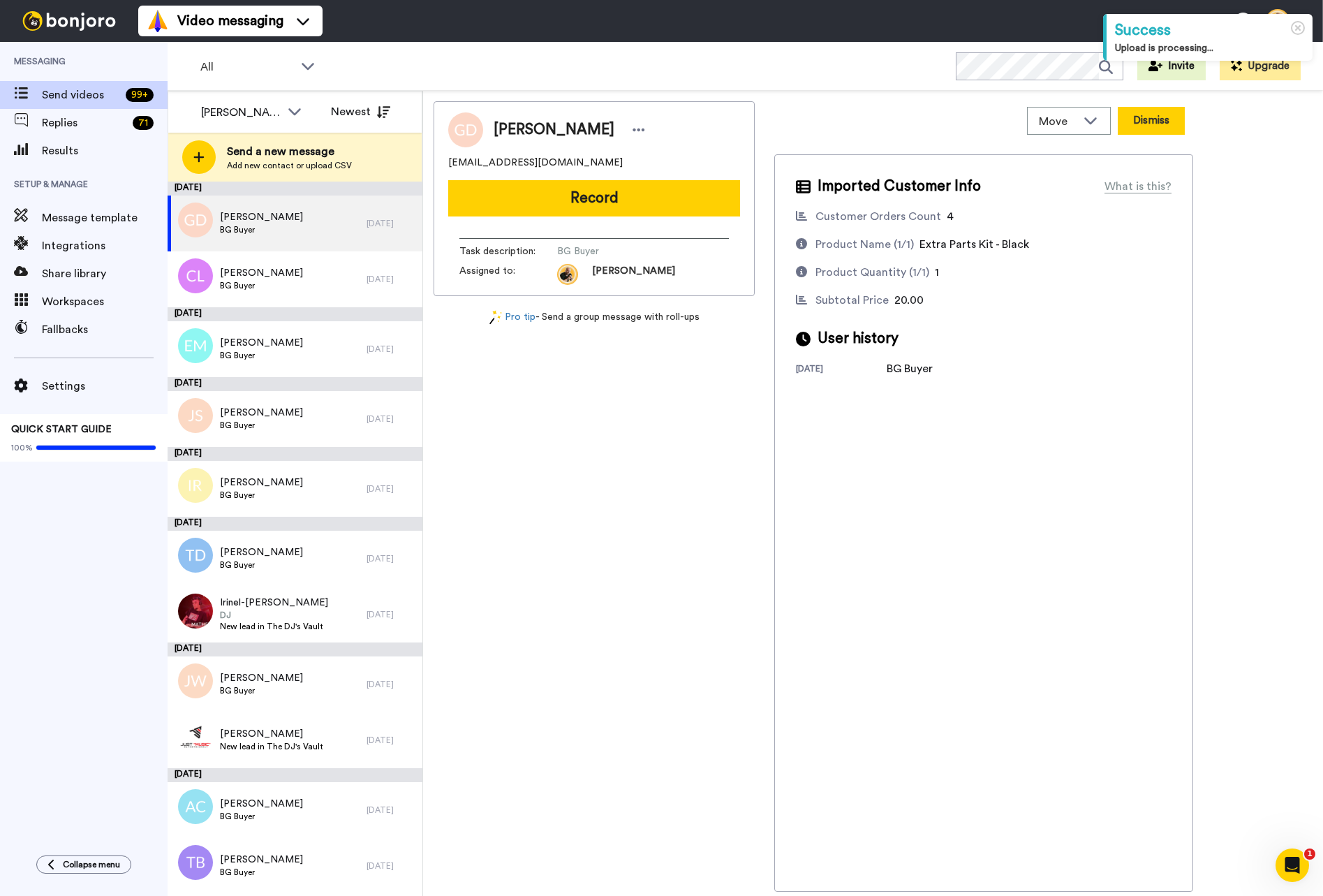
click at [1158, 131] on button "Dismiss" at bounding box center [1152, 120] width 67 height 28
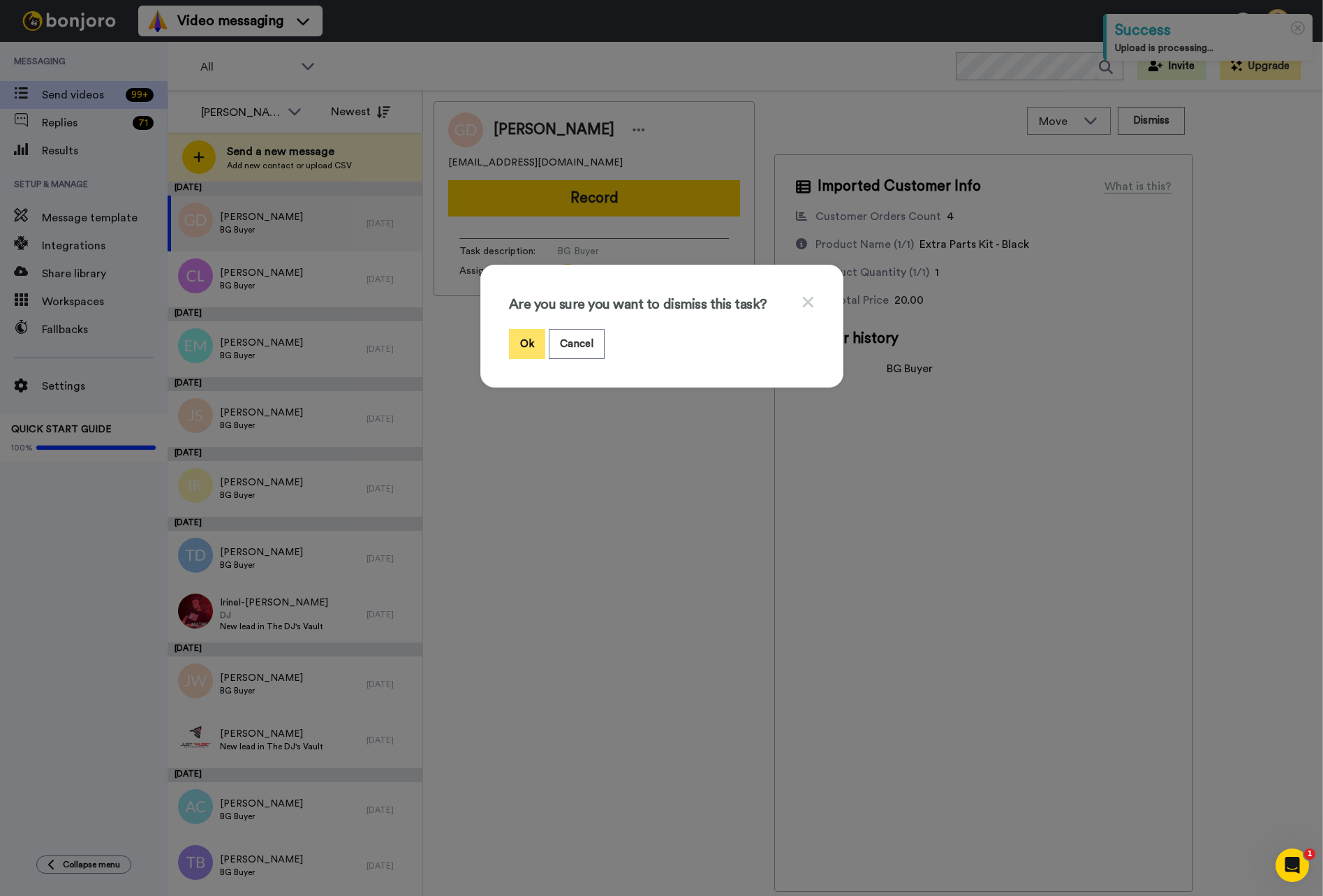
click at [539, 337] on button "Ok" at bounding box center [527, 343] width 36 height 30
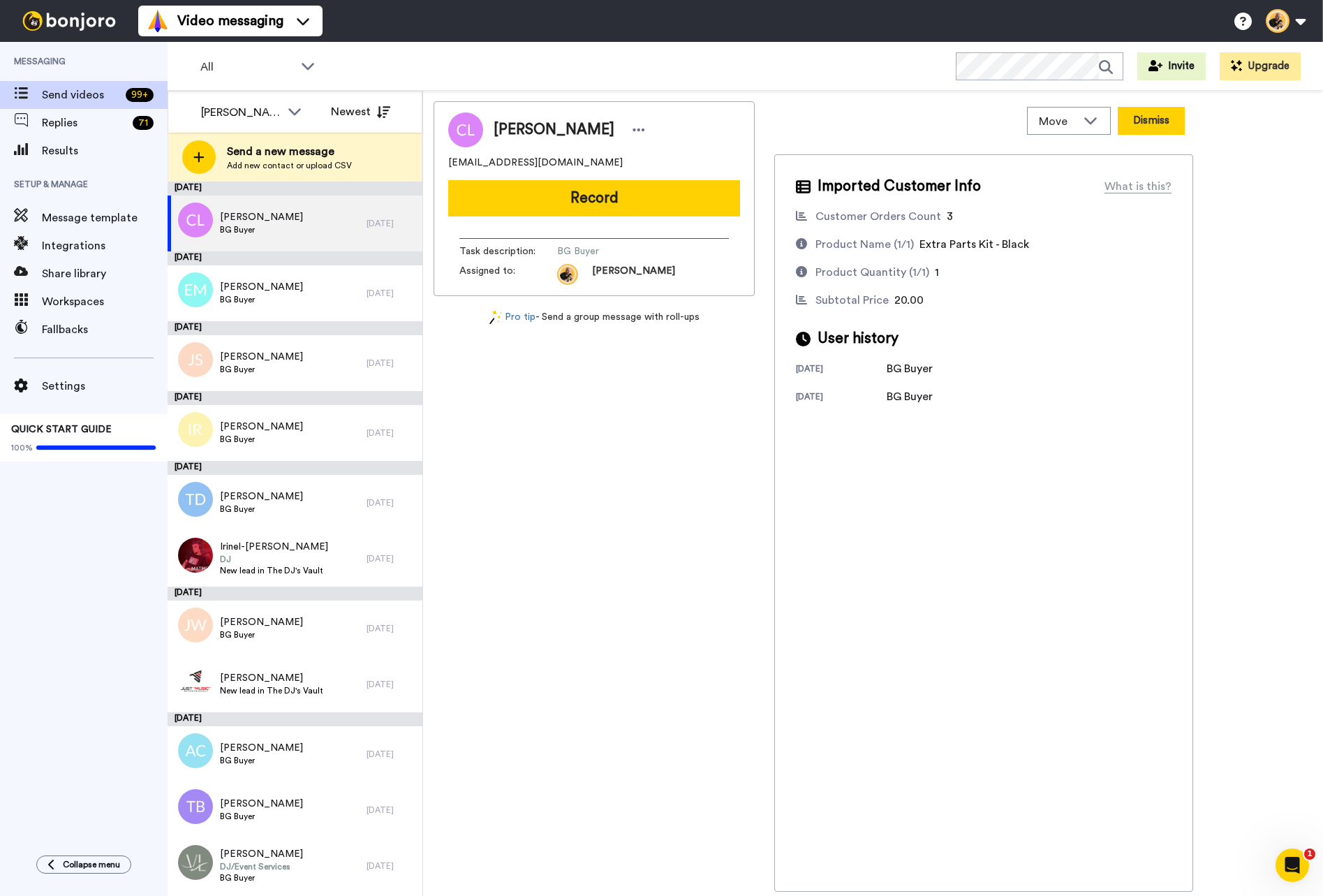
click at [1160, 131] on button "Dismiss" at bounding box center [1152, 120] width 67 height 28
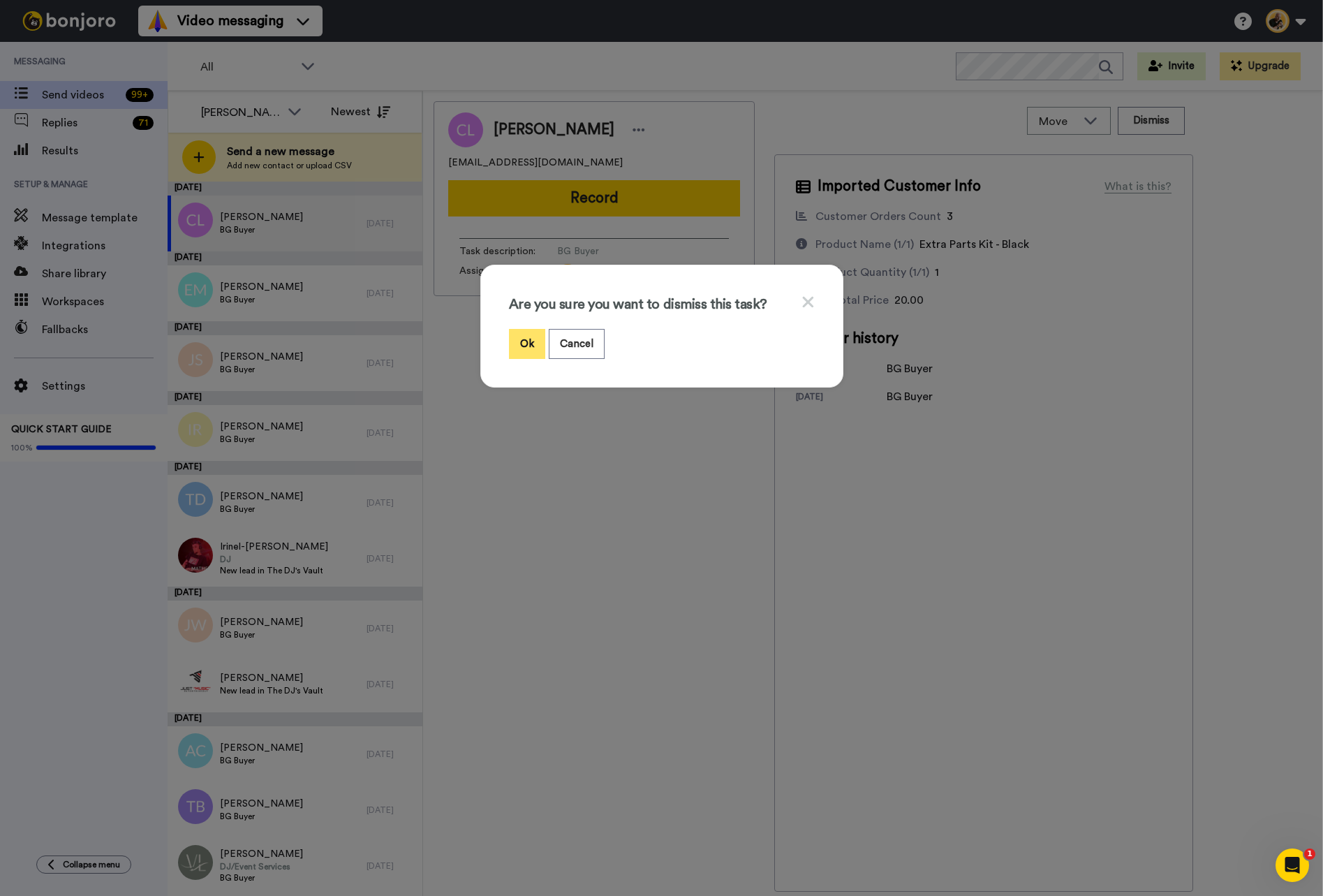
click at [533, 343] on button "Ok" at bounding box center [527, 343] width 36 height 30
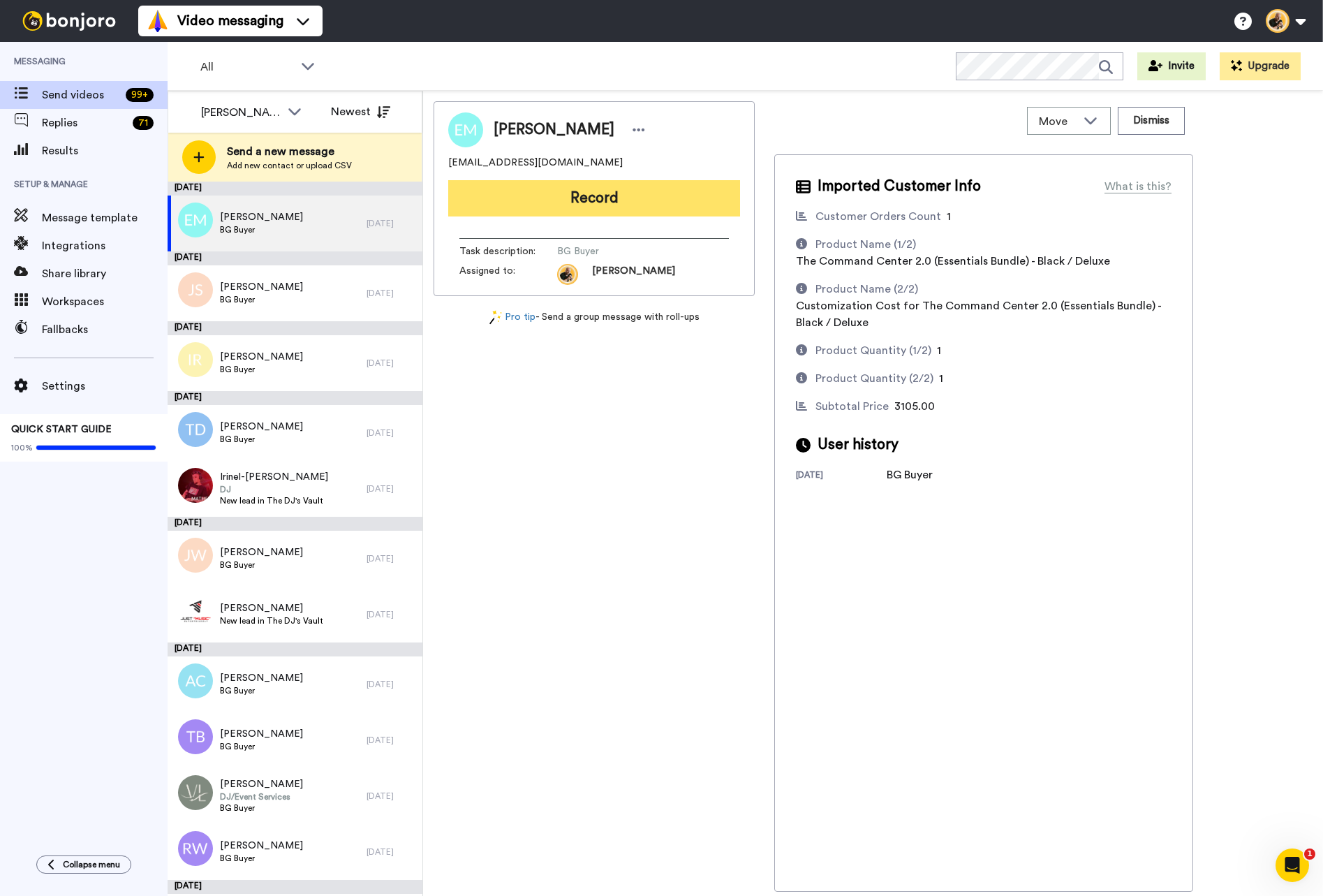
click at [584, 201] on button "Record" at bounding box center [594, 198] width 292 height 36
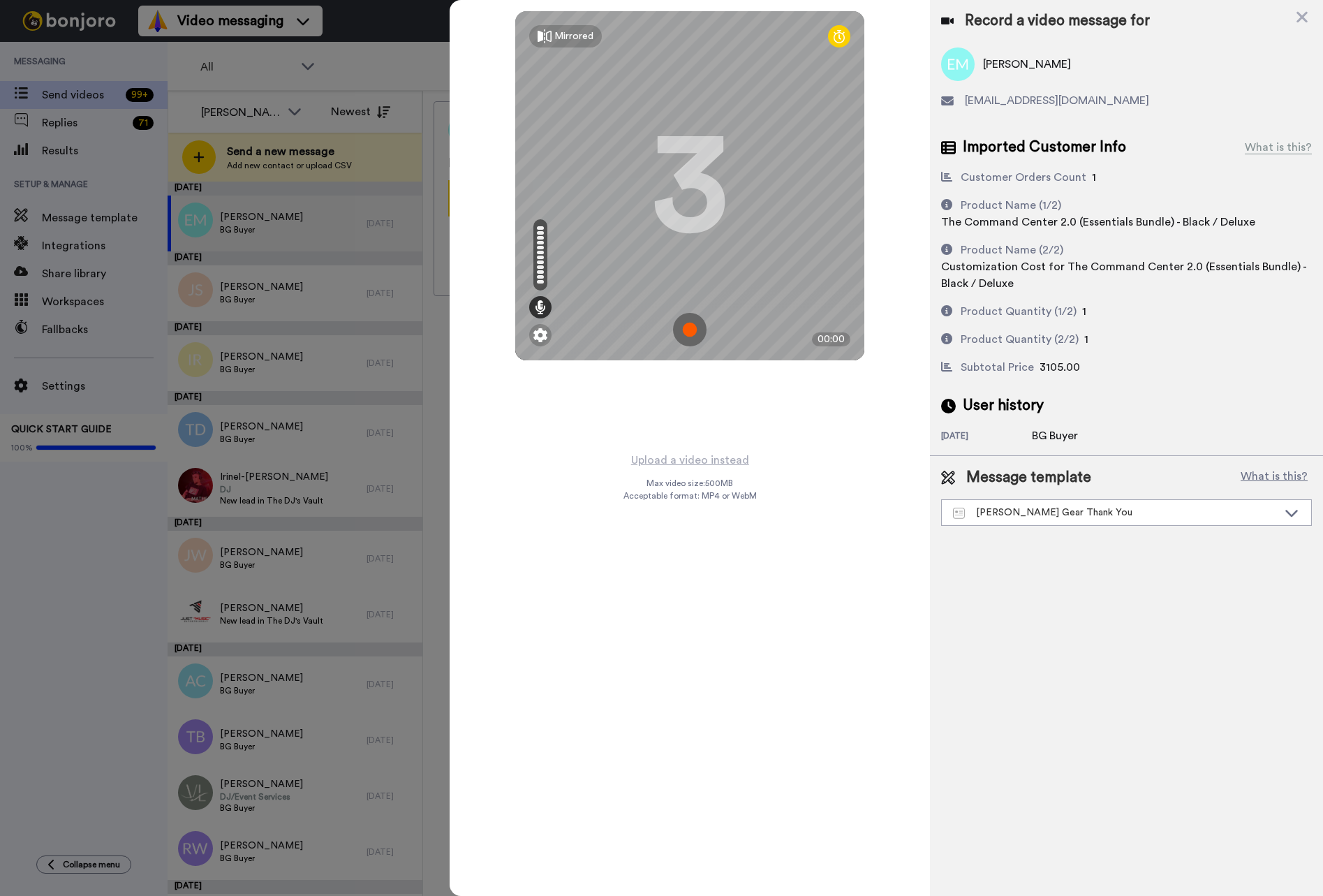
click at [692, 321] on img at bounding box center [690, 329] width 33 height 33
click at [773, 426] on div "Mirrored Redo 3 00:45" at bounding box center [690, 448] width 480 height 896
click at [690, 333] on img at bounding box center [690, 329] width 33 height 33
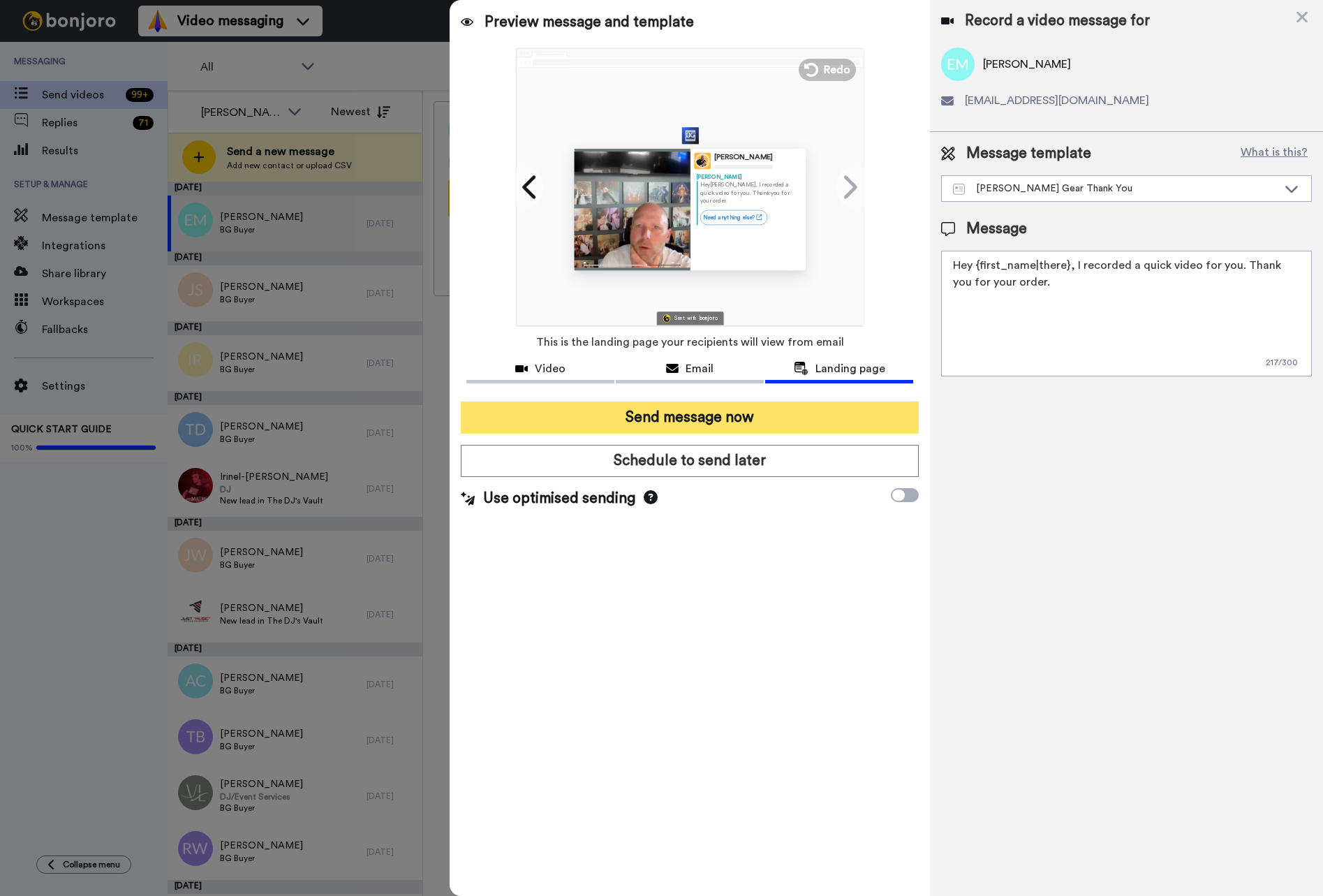
click at [716, 420] on button "Send message now" at bounding box center [690, 418] width 458 height 33
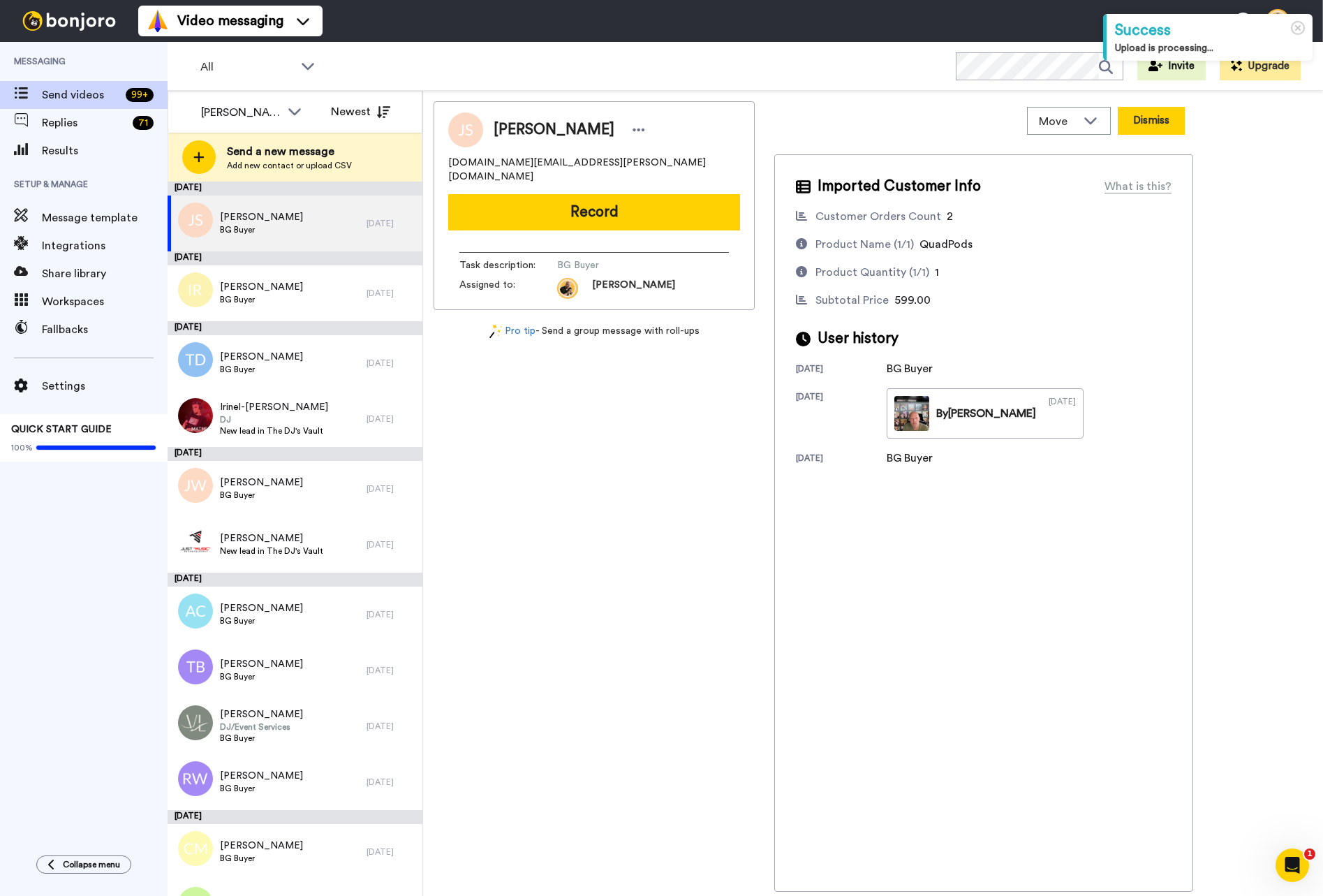
click at [1152, 121] on button "Dismiss" at bounding box center [1152, 120] width 67 height 28
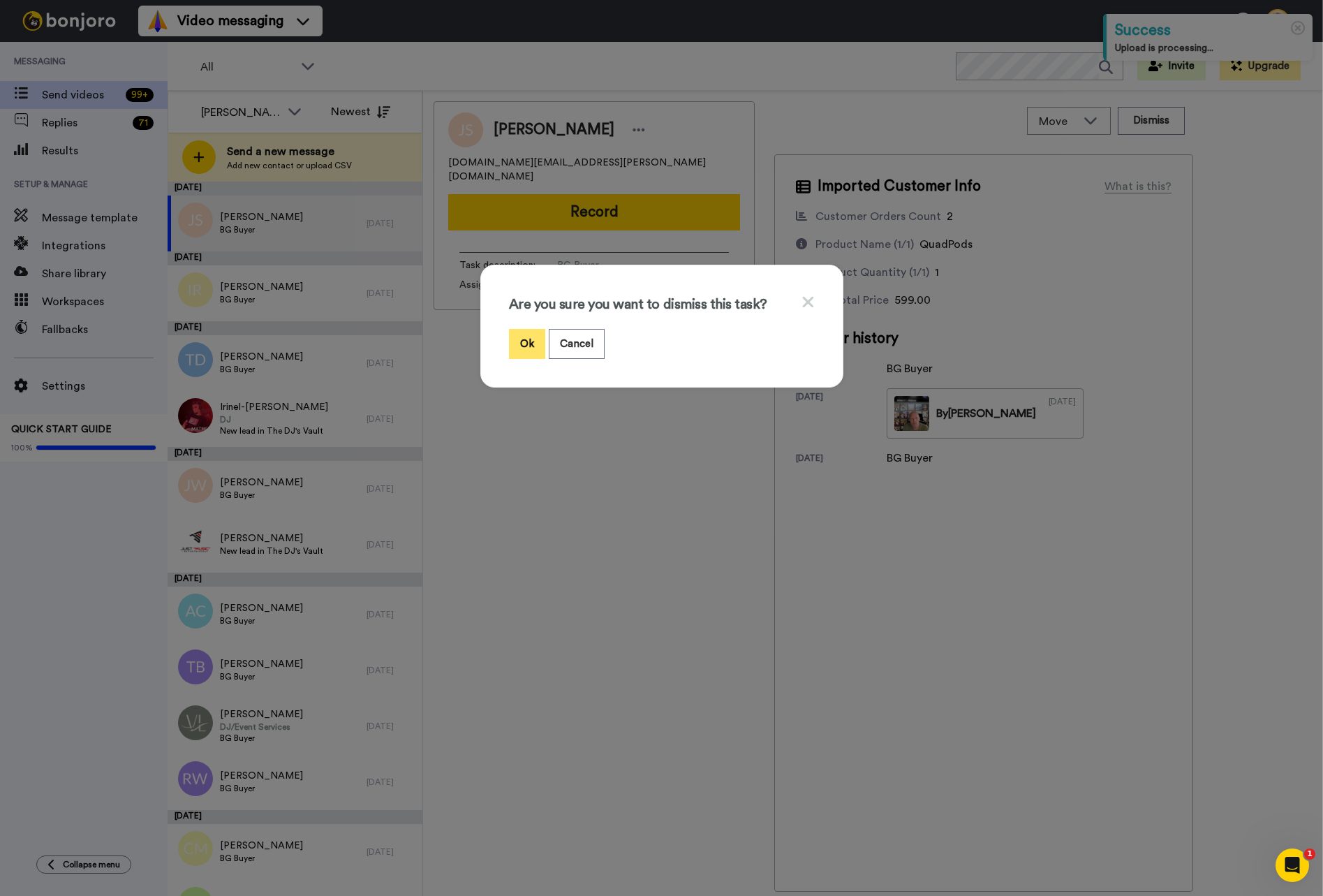
click at [532, 338] on button "Ok" at bounding box center [527, 343] width 36 height 30
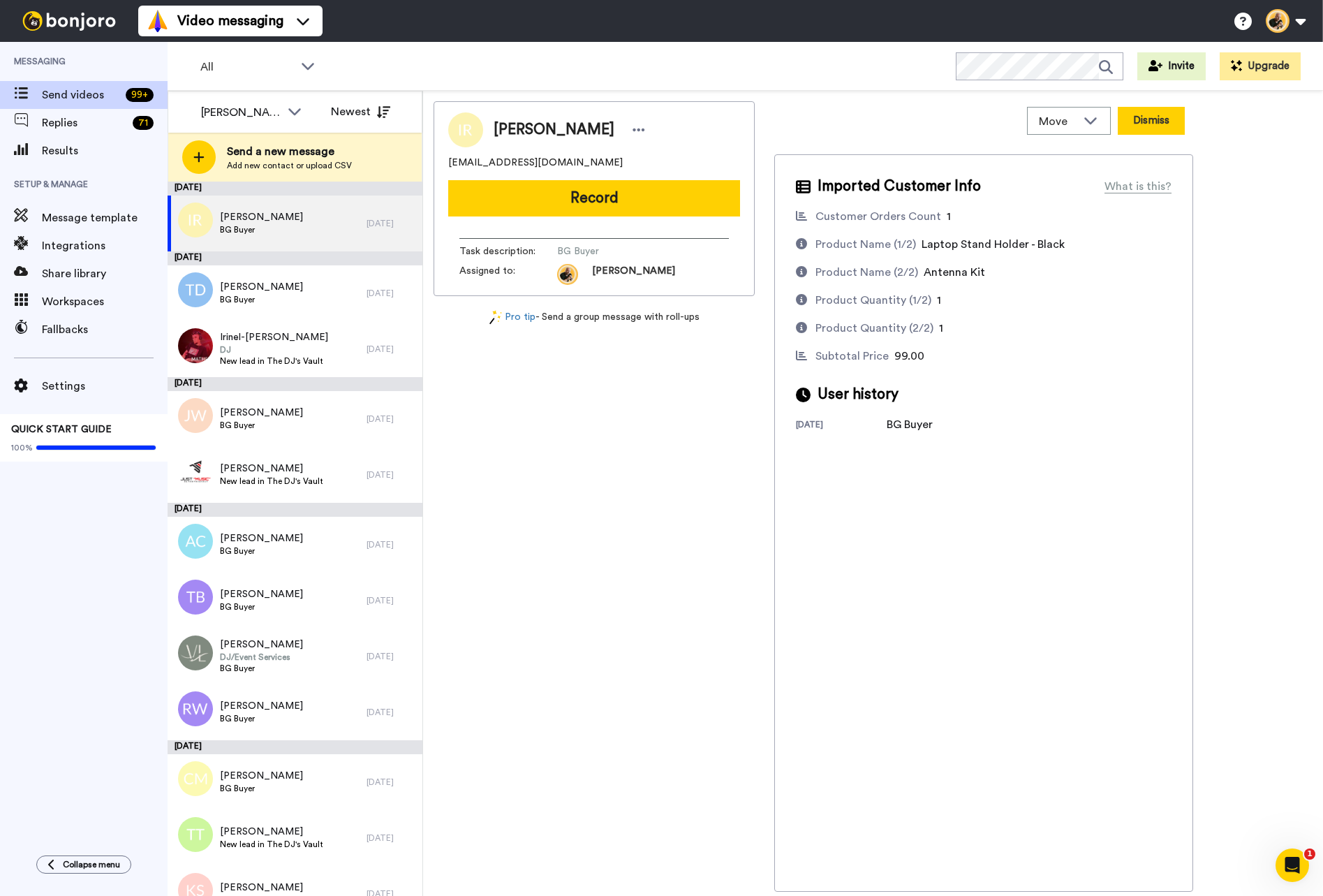
click at [1139, 129] on button "Dismiss" at bounding box center [1152, 120] width 67 height 28
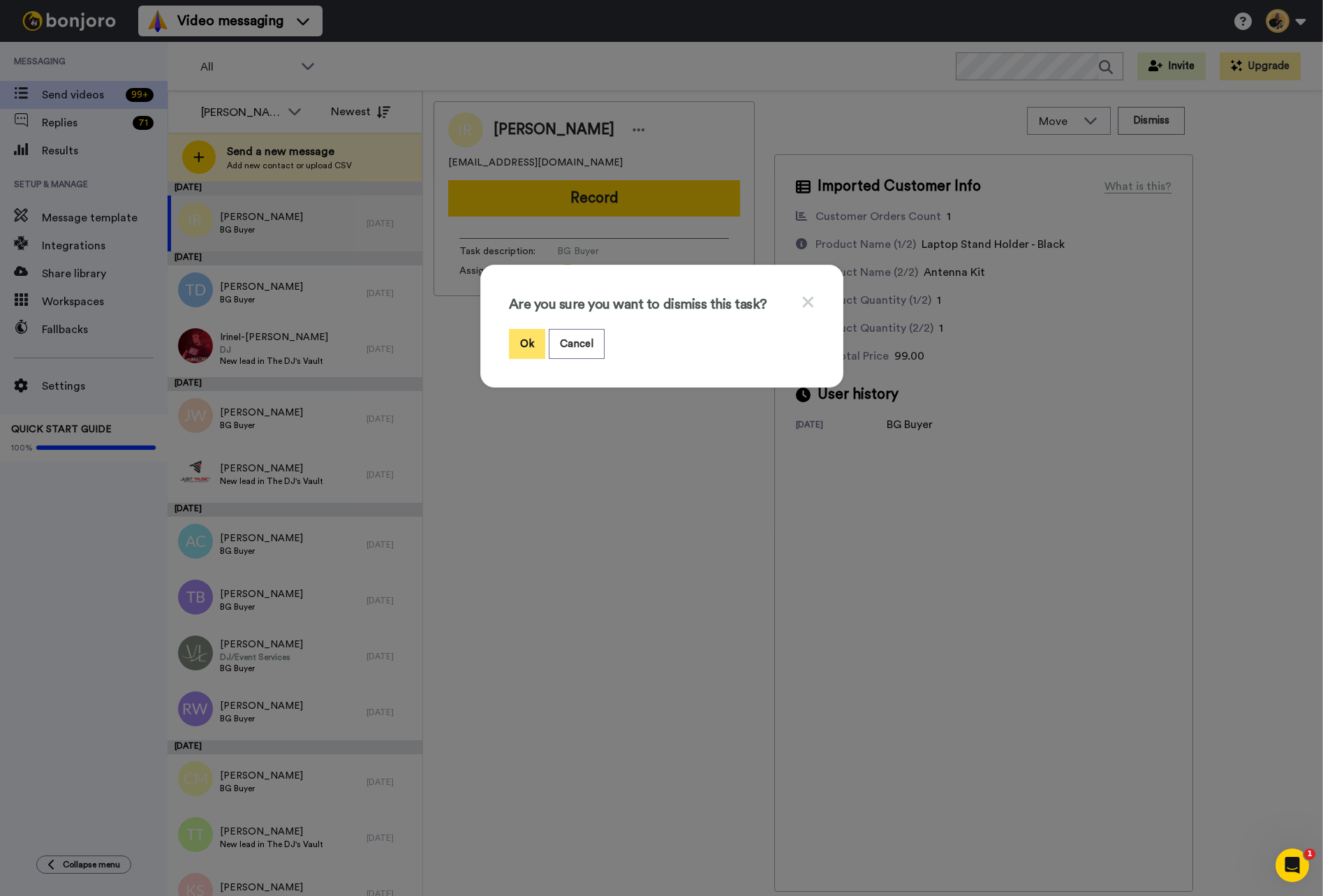
click at [526, 343] on button "Ok" at bounding box center [527, 343] width 36 height 30
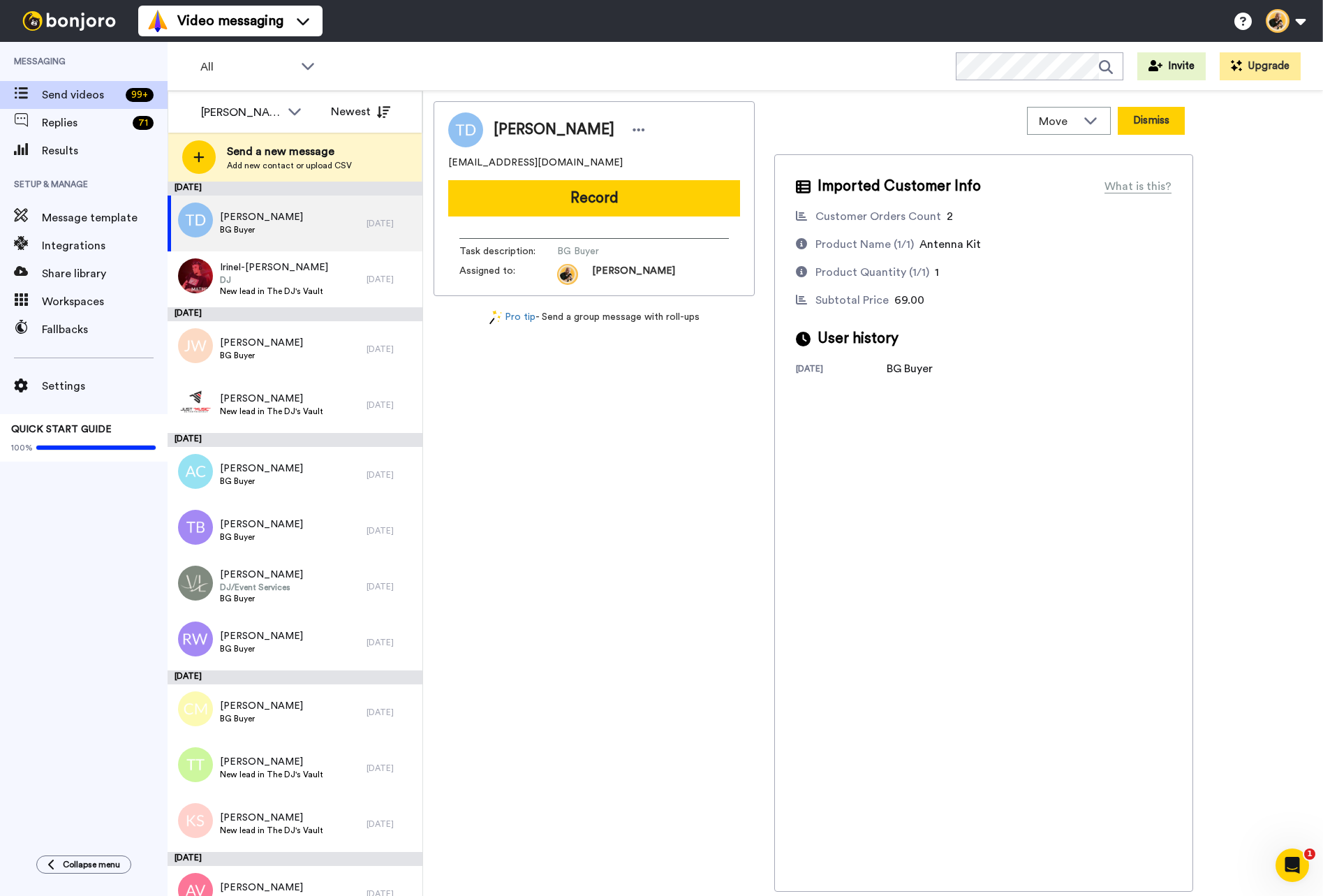
click at [1153, 127] on button "Dismiss" at bounding box center [1152, 120] width 67 height 28
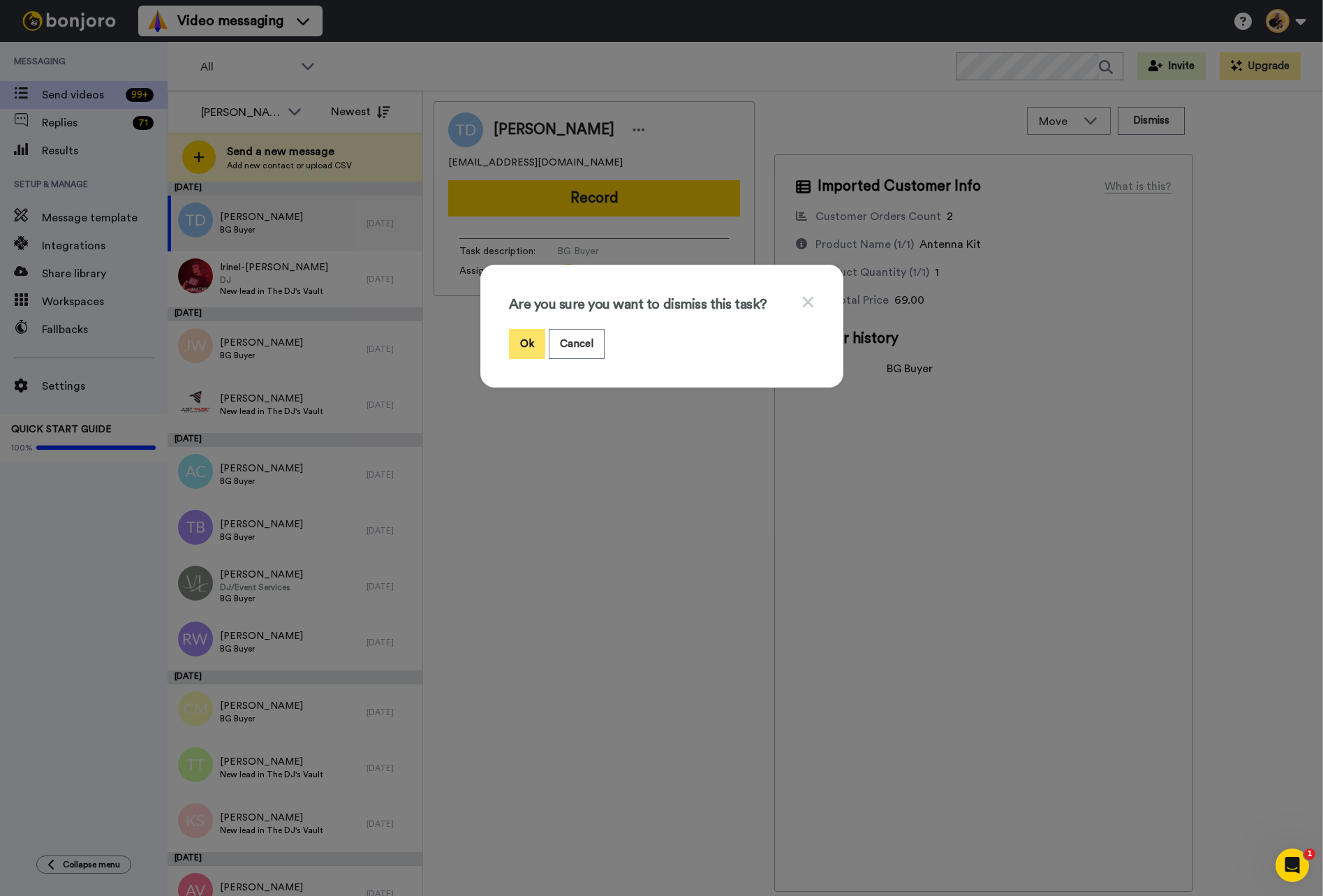
click at [537, 348] on button "Ok" at bounding box center [527, 343] width 36 height 30
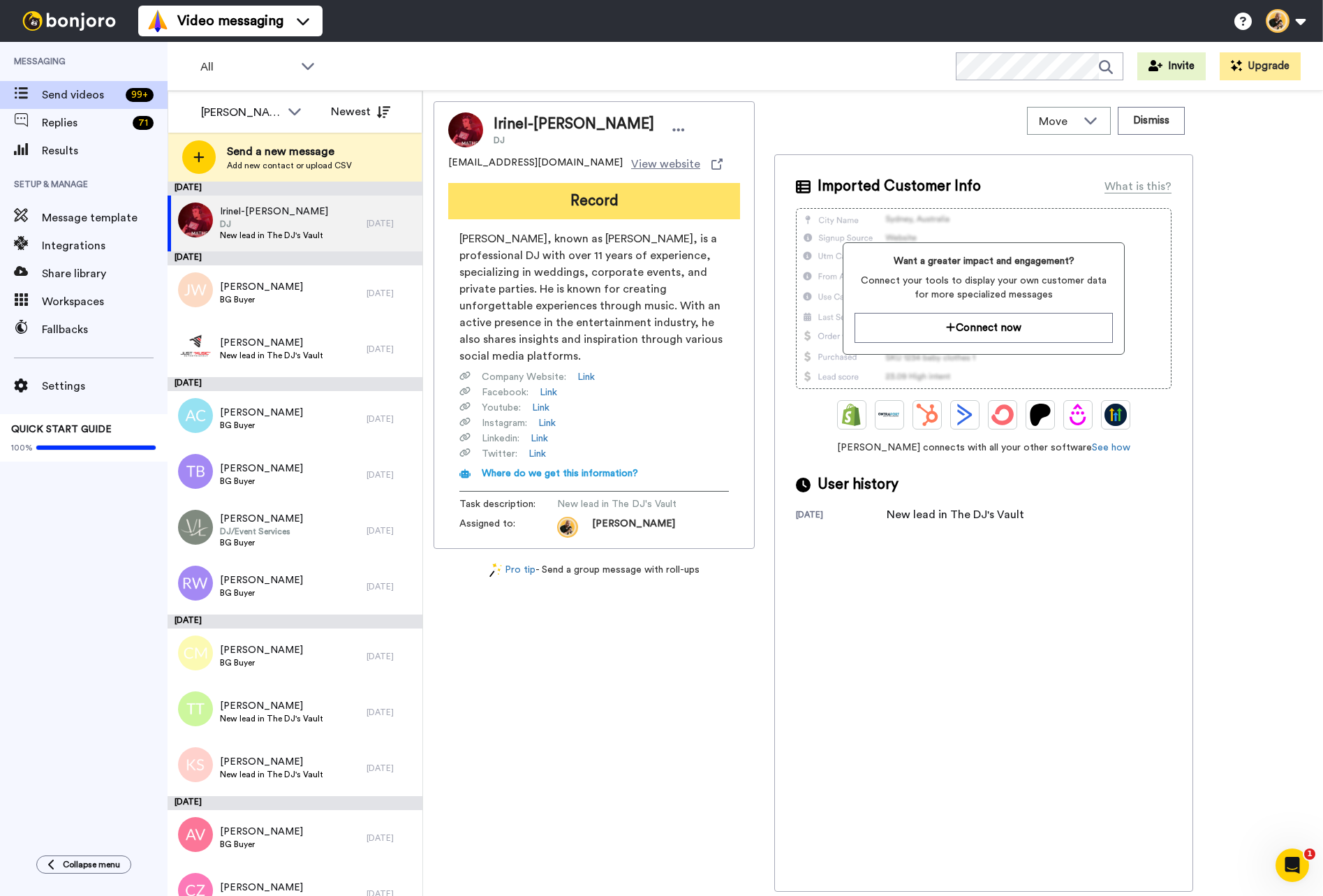
click at [601, 198] on button "Record" at bounding box center [594, 201] width 292 height 36
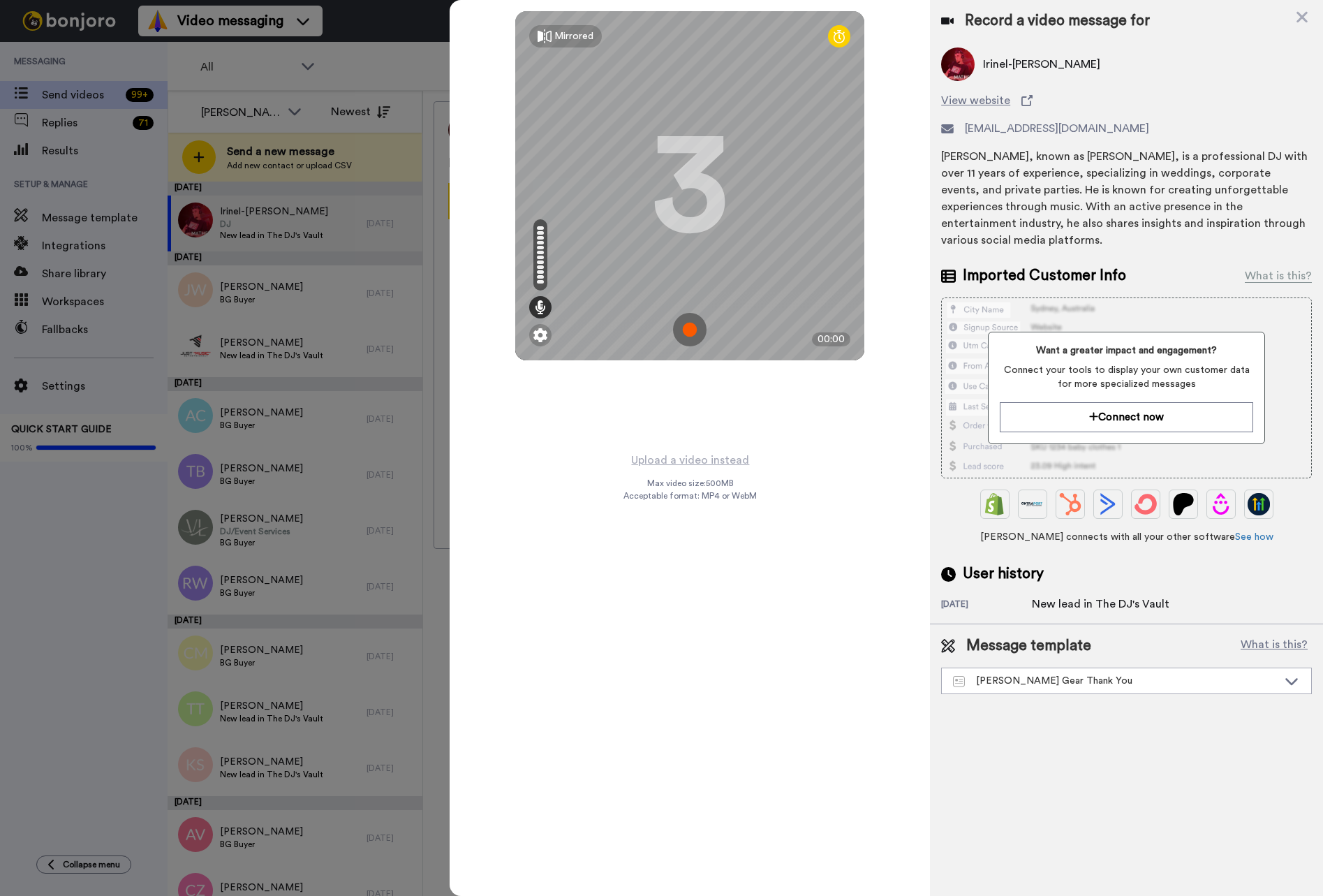
click at [684, 327] on img at bounding box center [690, 329] width 33 height 33
click at [690, 338] on img at bounding box center [690, 329] width 33 height 33
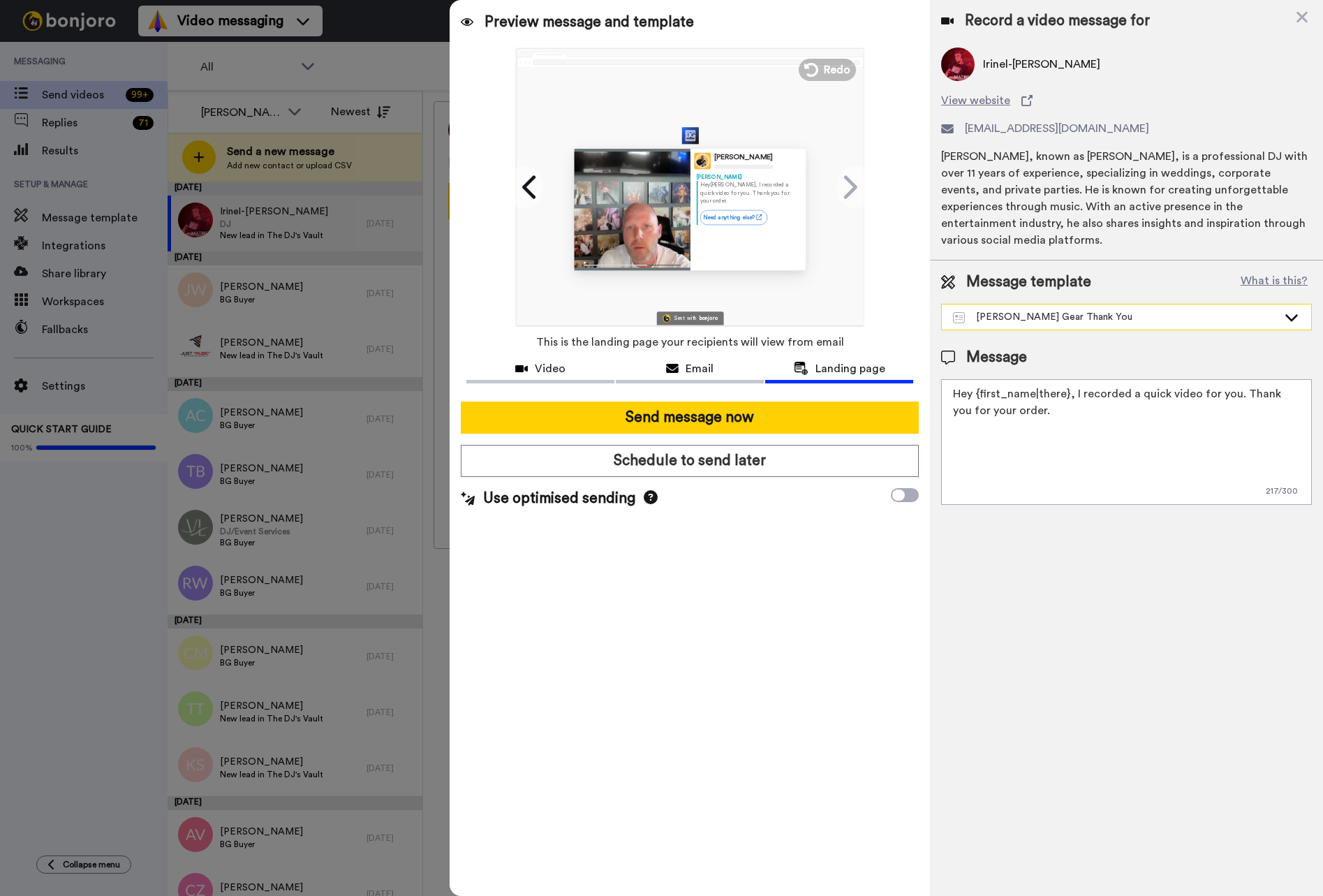
click at [1069, 321] on div "[PERSON_NAME] Gear Thank You" at bounding box center [1115, 317] width 324 height 14
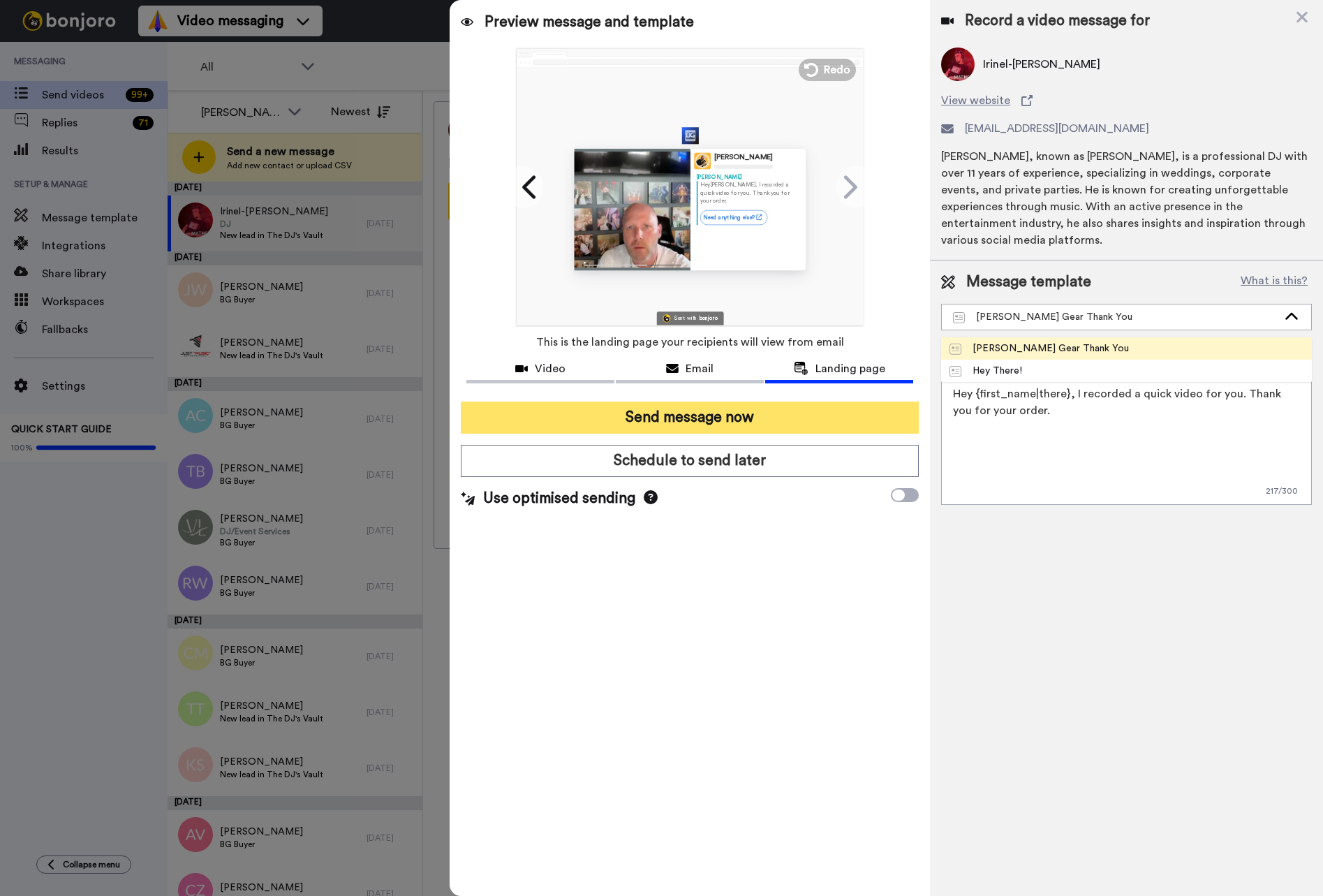
drag, startPoint x: 1028, startPoint y: 368, endPoint x: 798, endPoint y: 416, distance: 235.0
click at [1028, 368] on span "Hey There!" at bounding box center [985, 370] width 89 height 14
type textarea "Hi {first_name|there}, I recorded a message for you, check it out!"
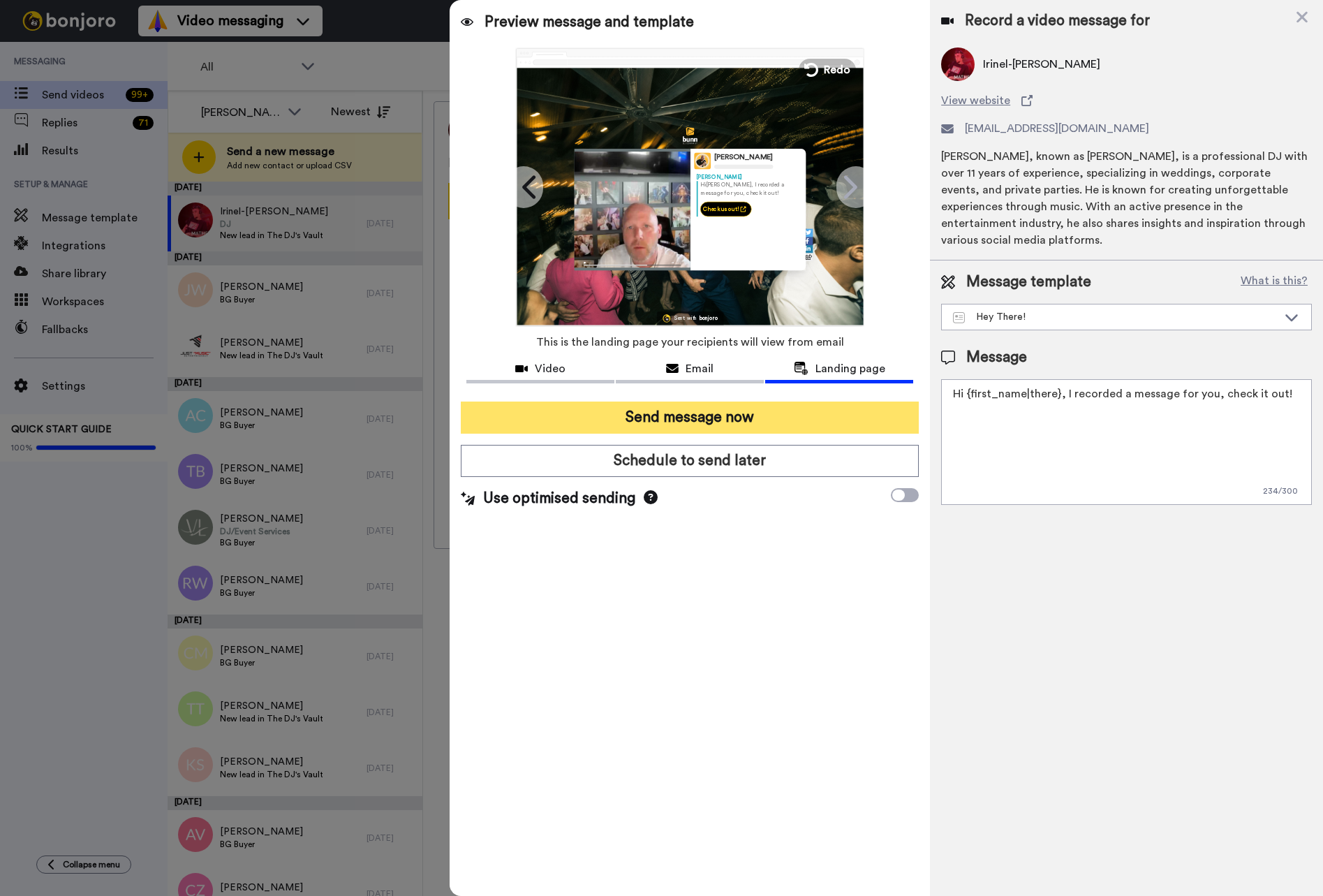
click at [739, 423] on button "Send message now" at bounding box center [690, 418] width 458 height 33
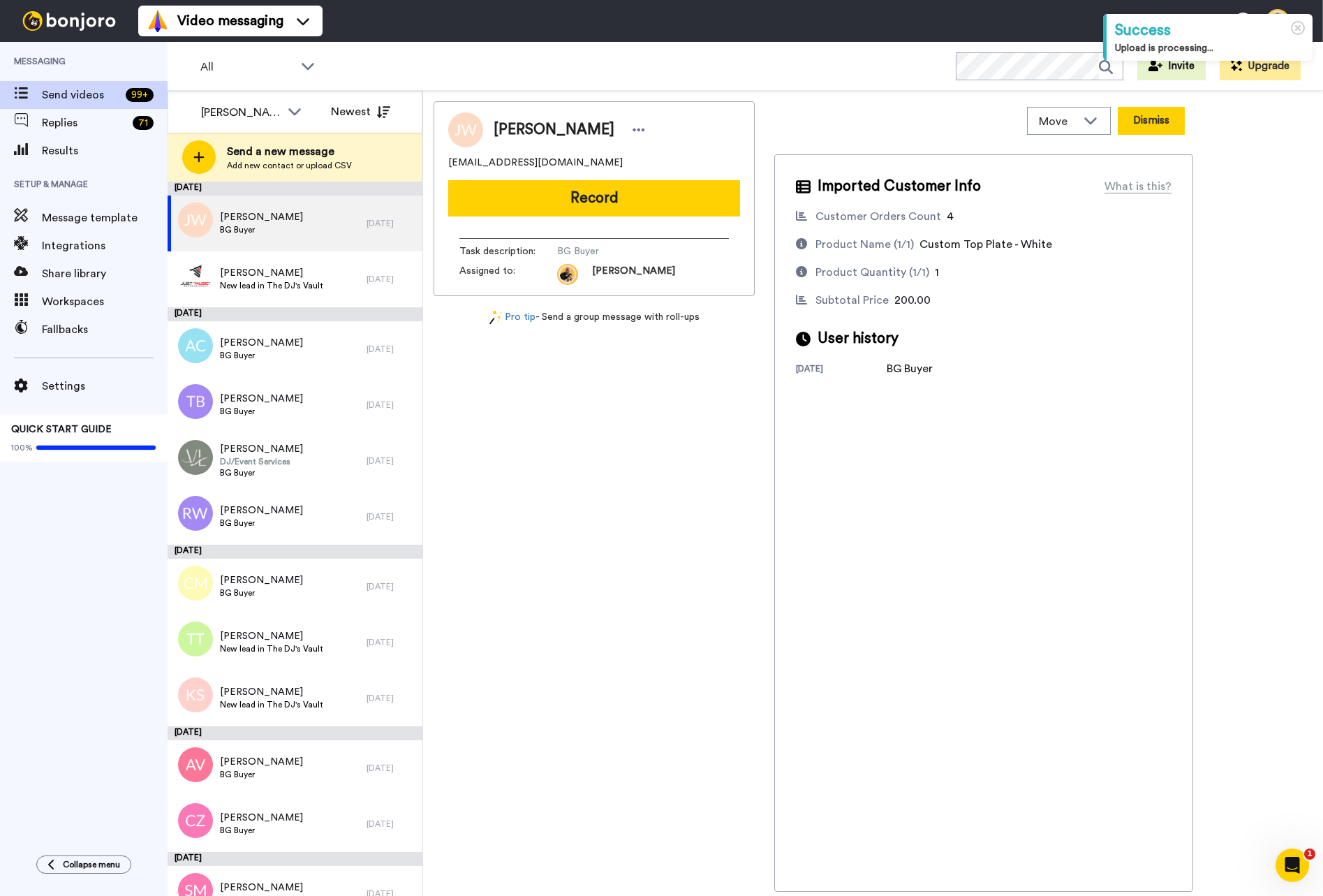
click at [1158, 120] on button "Dismiss" at bounding box center [1152, 120] width 67 height 28
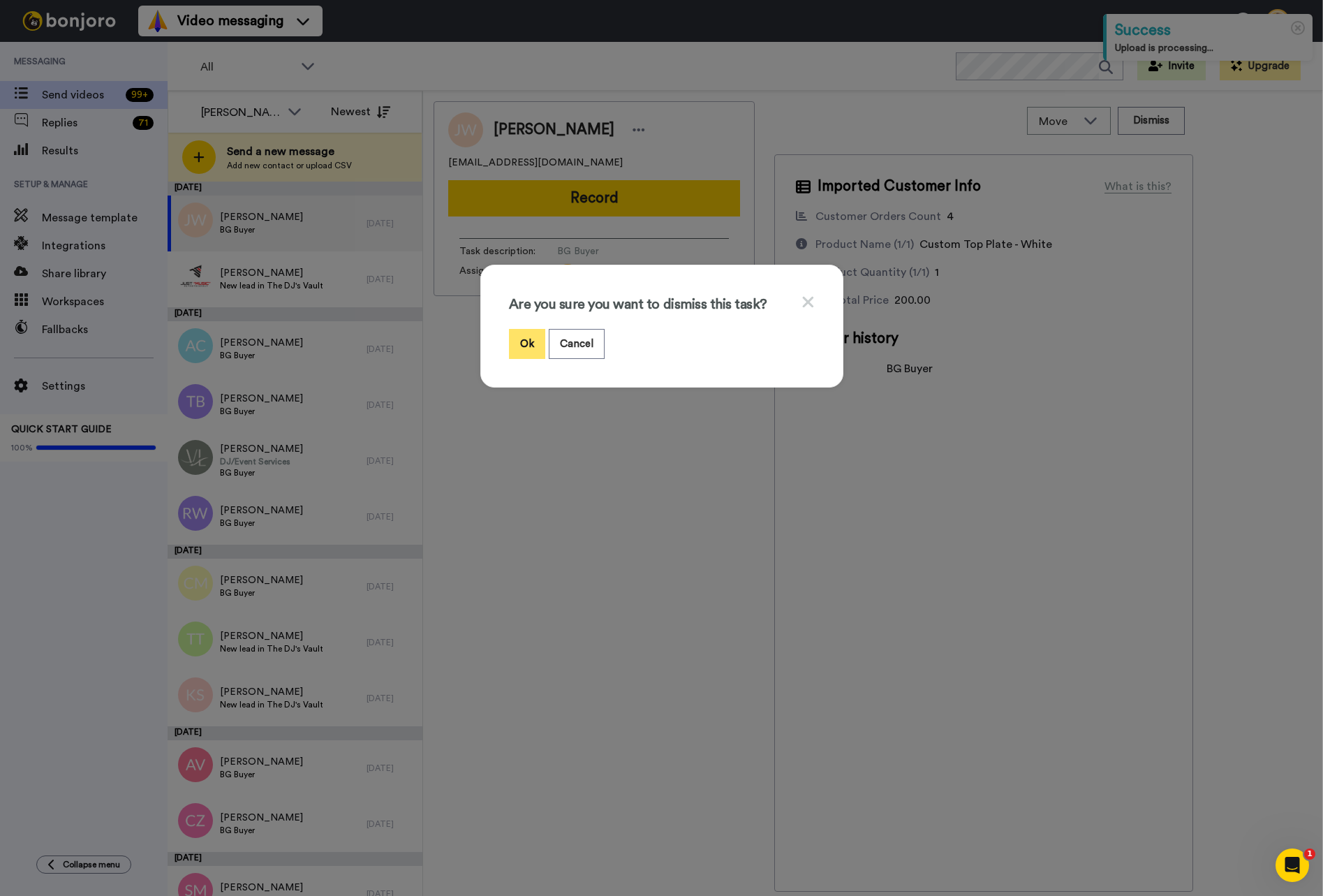
click at [528, 335] on button "Ok" at bounding box center [527, 343] width 36 height 30
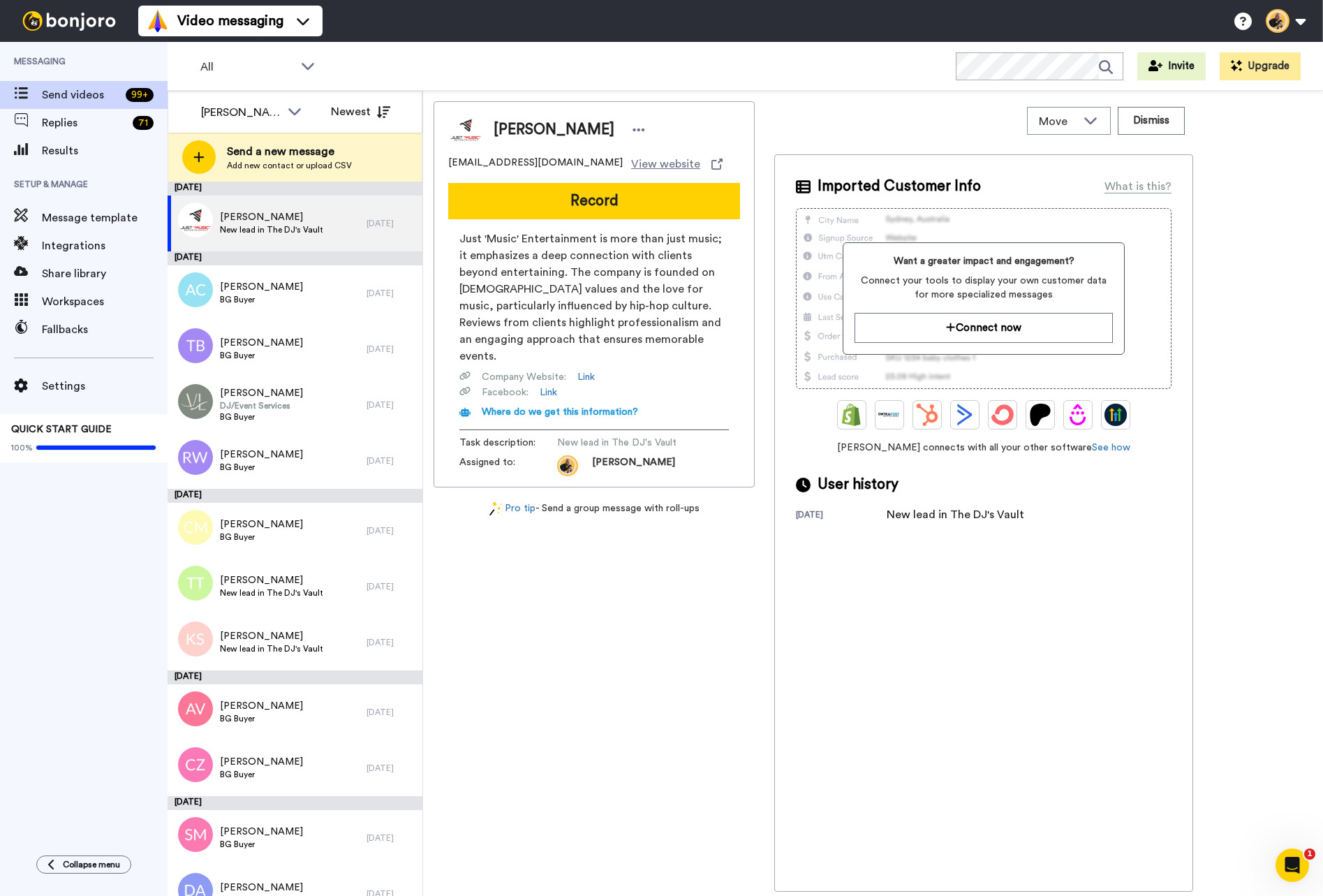
click at [609, 201] on button "Record" at bounding box center [594, 201] width 292 height 36
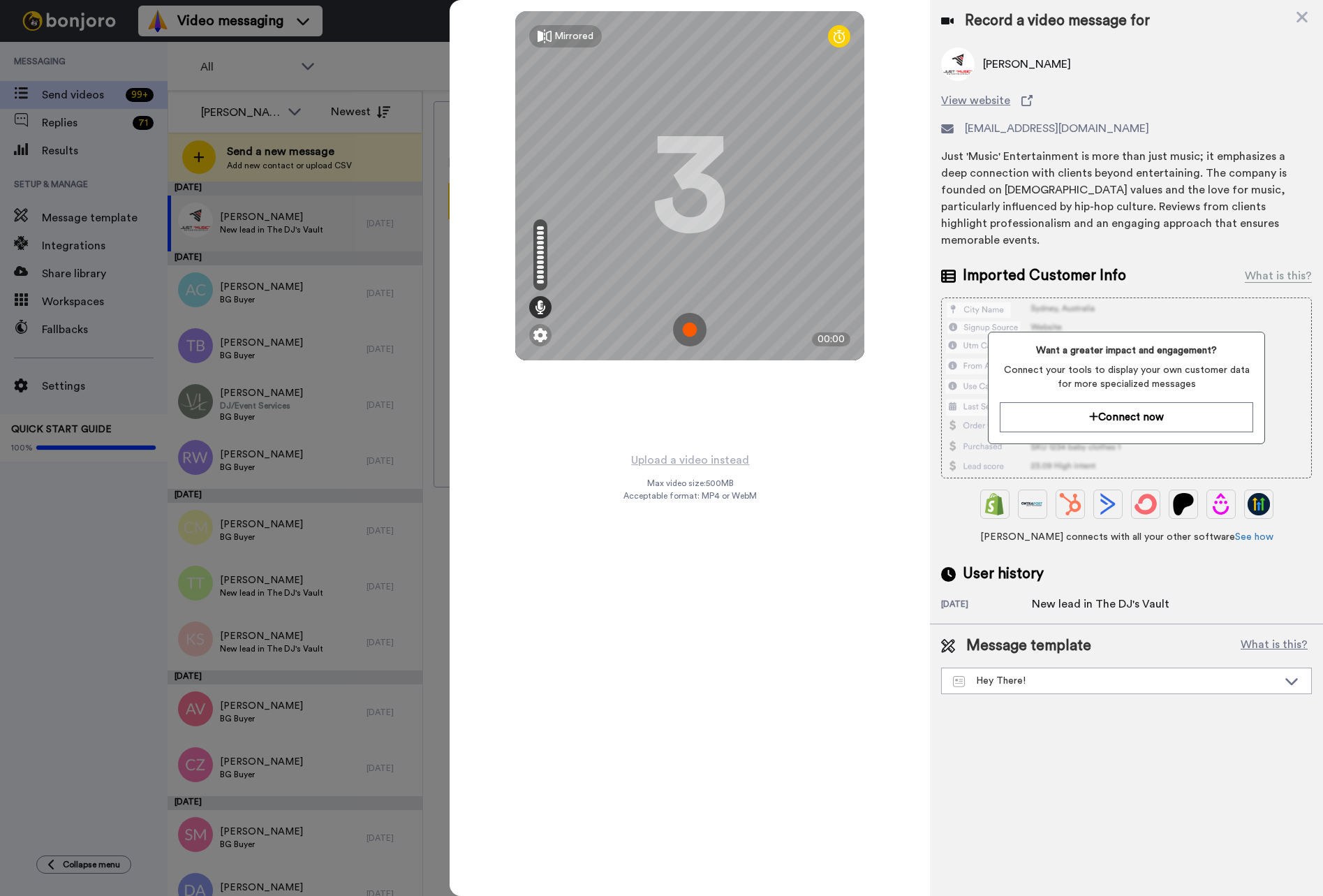
click at [687, 327] on img at bounding box center [690, 329] width 33 height 33
click at [689, 329] on img at bounding box center [690, 329] width 33 height 33
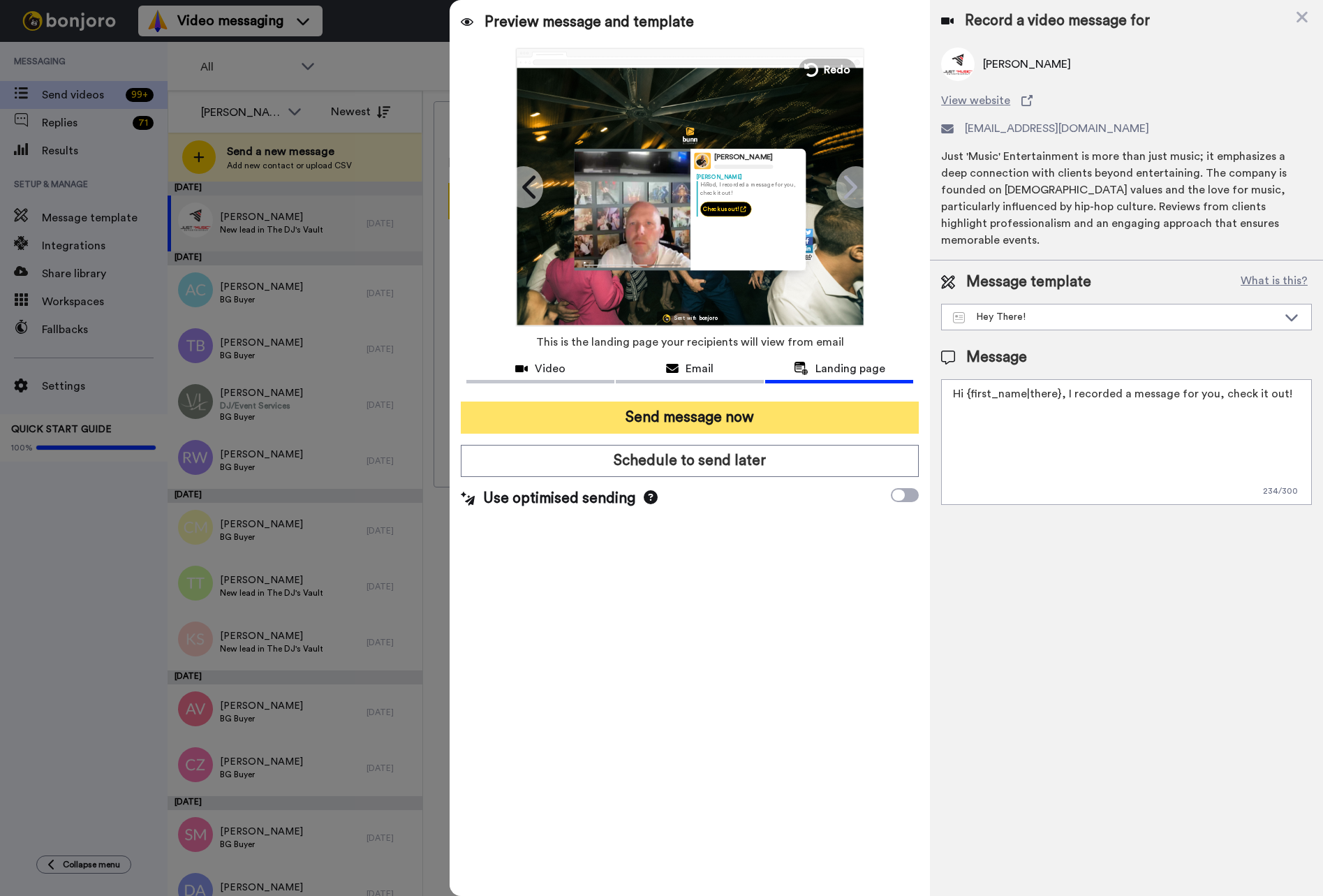
click at [717, 409] on button "Send message now" at bounding box center [690, 418] width 458 height 33
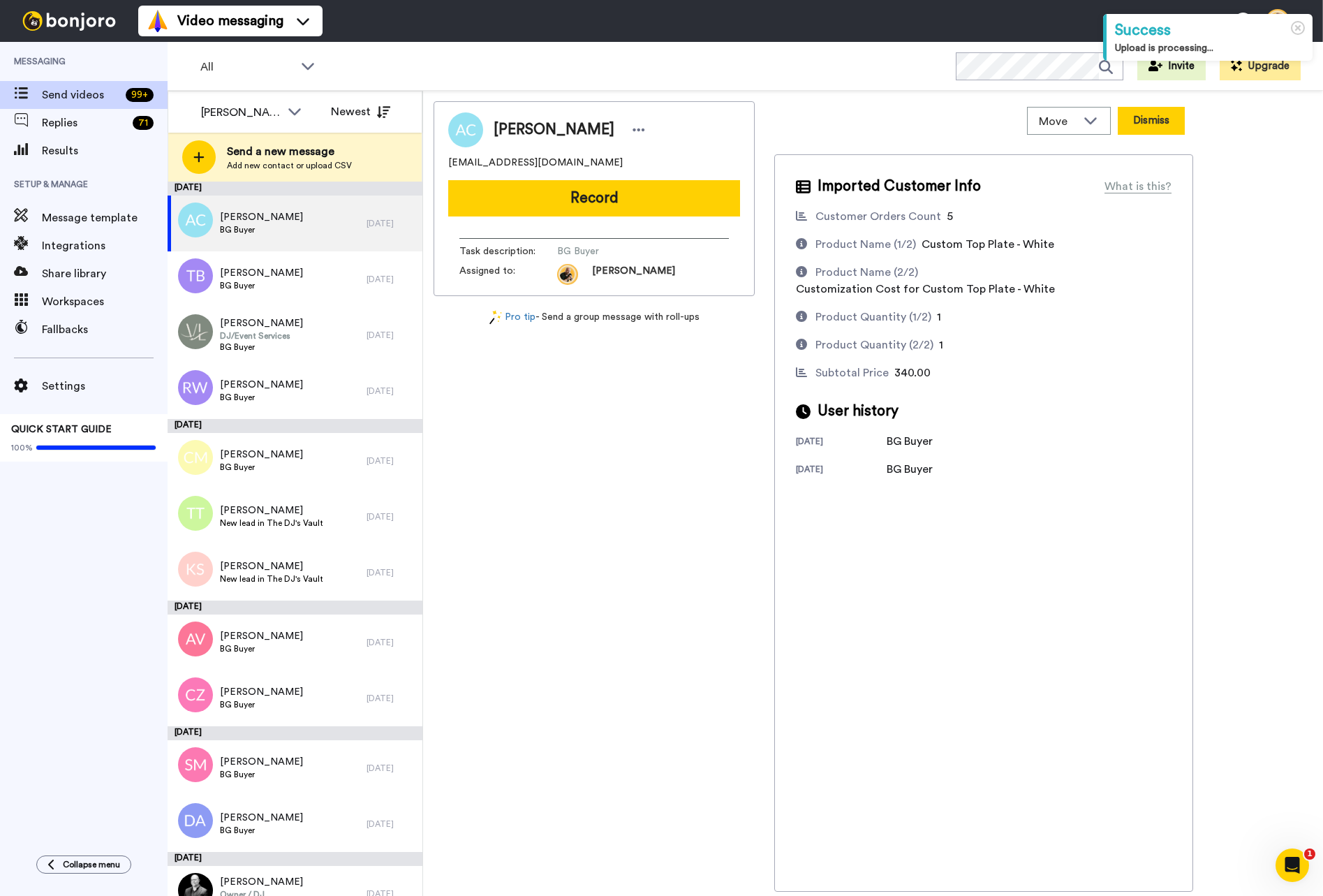
click at [1145, 124] on button "Dismiss" at bounding box center [1152, 120] width 67 height 28
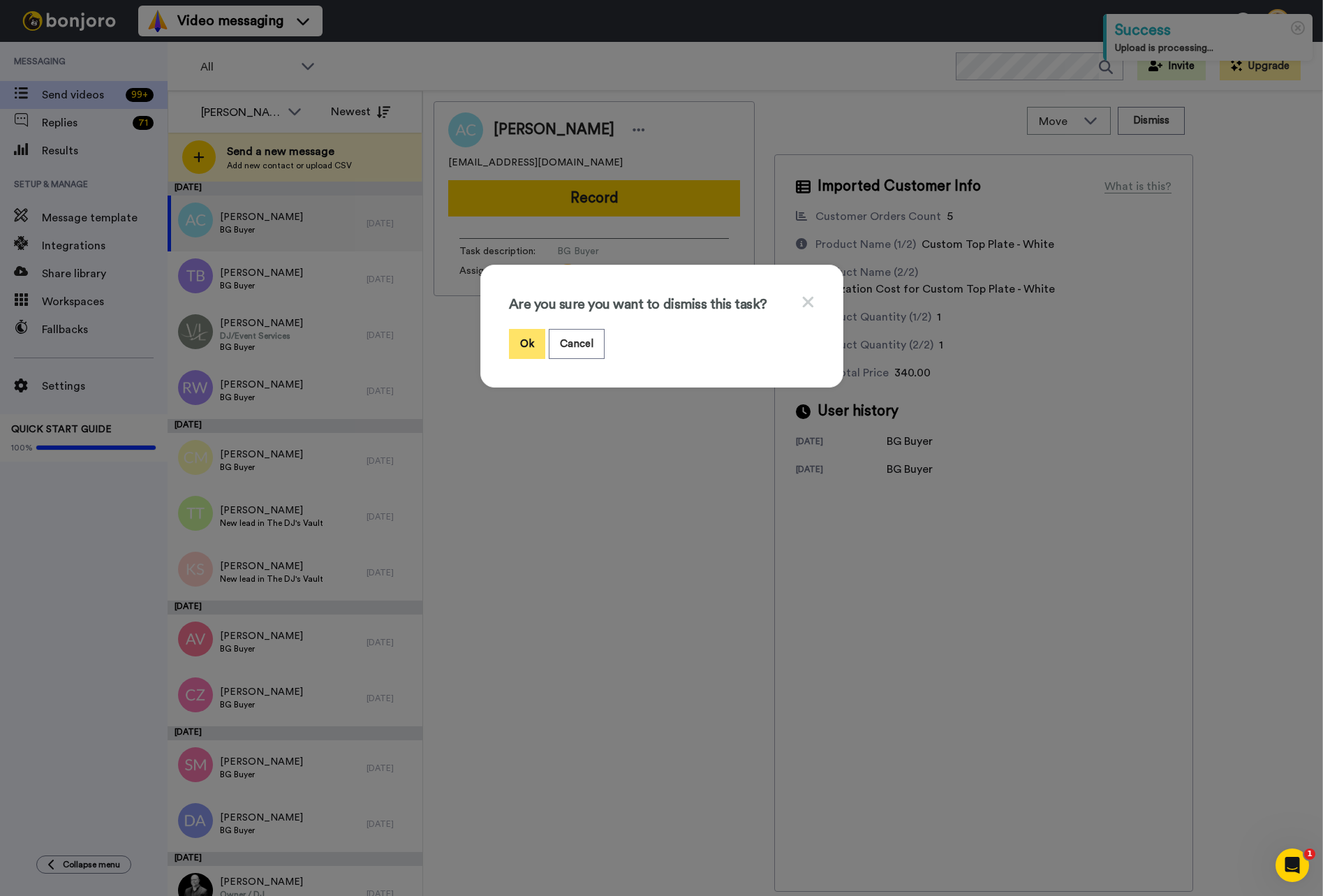
click at [529, 341] on button "Ok" at bounding box center [527, 343] width 36 height 30
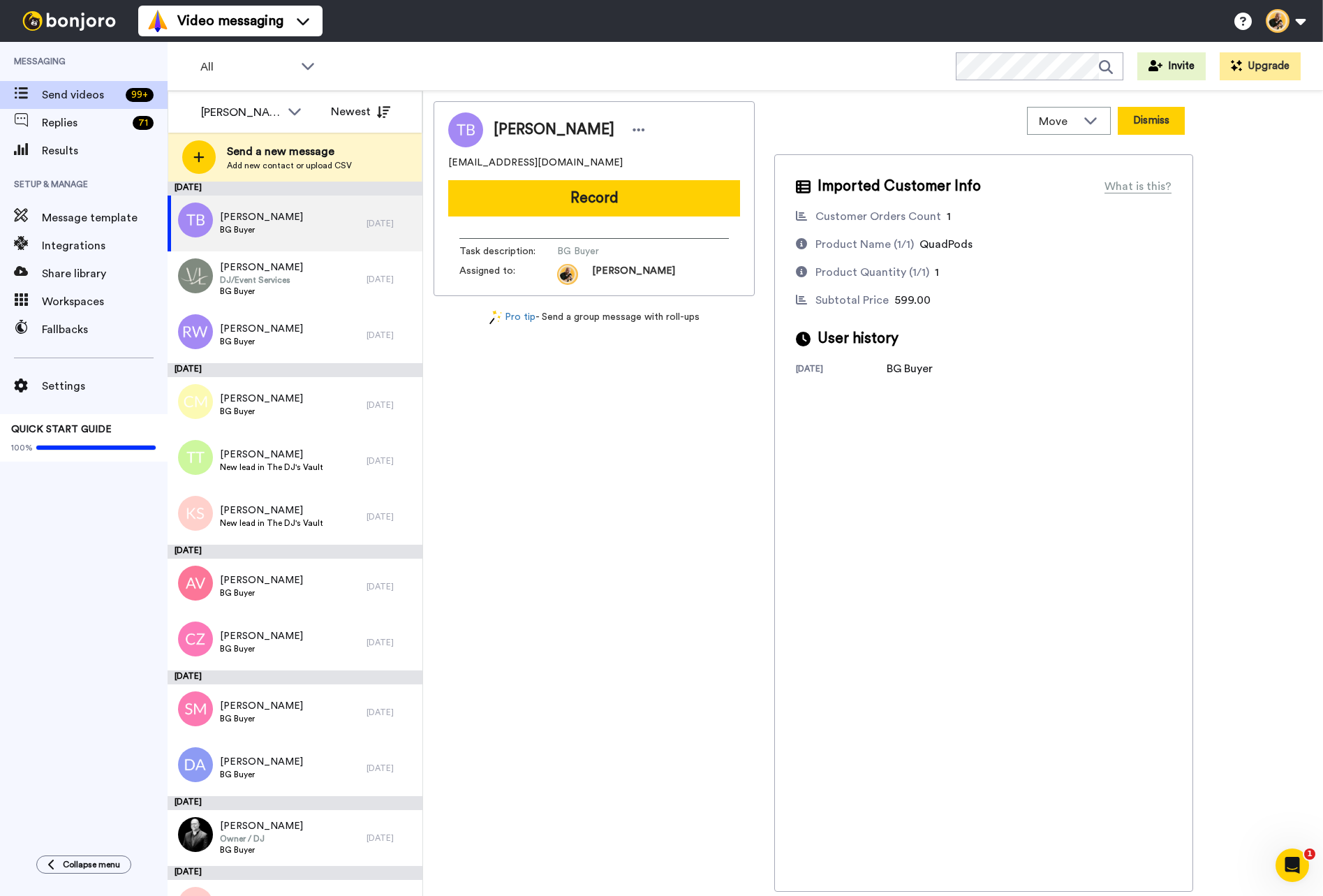
click at [1157, 120] on button "Dismiss" at bounding box center [1152, 120] width 67 height 28
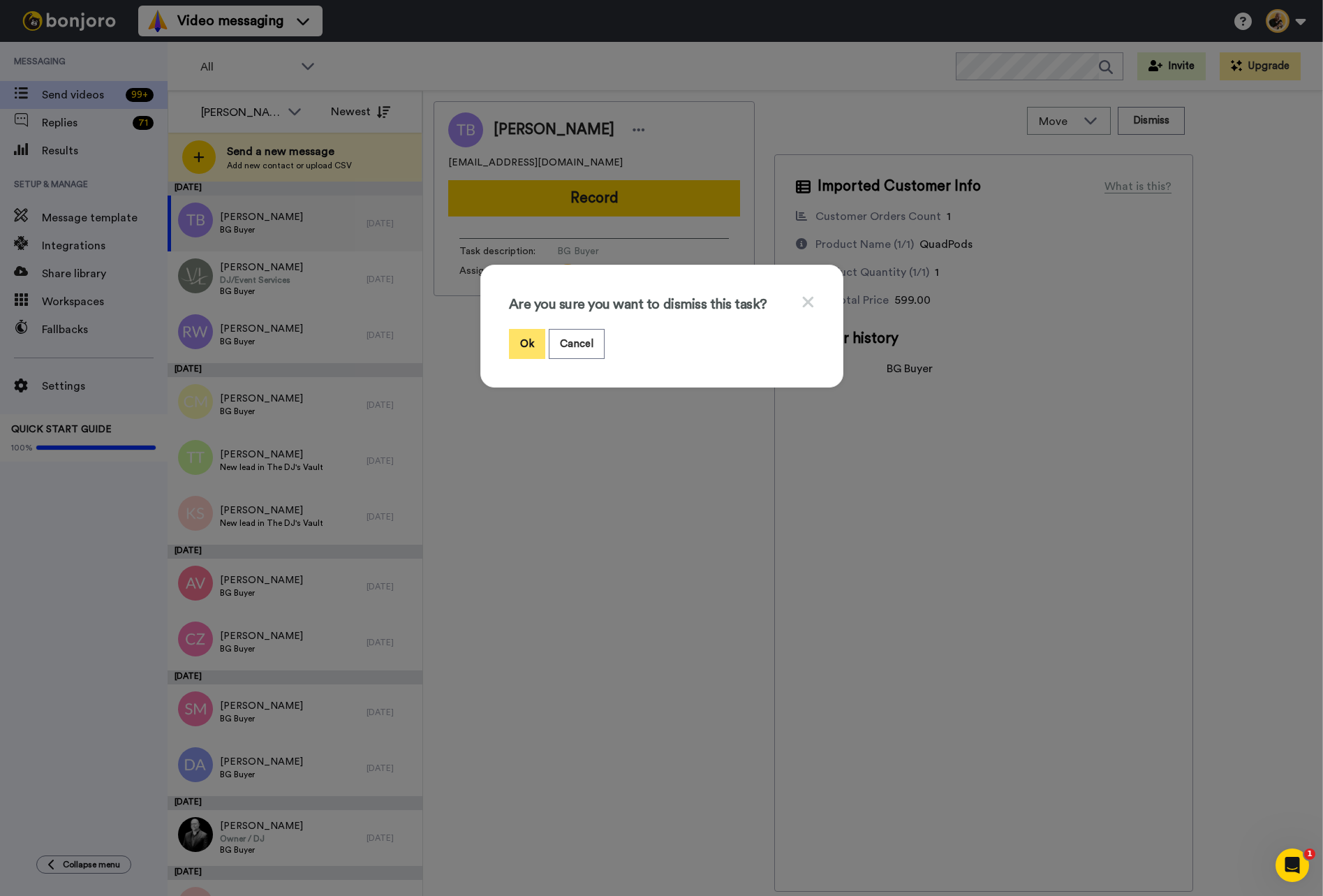
click at [512, 339] on button "Ok" at bounding box center [527, 343] width 36 height 30
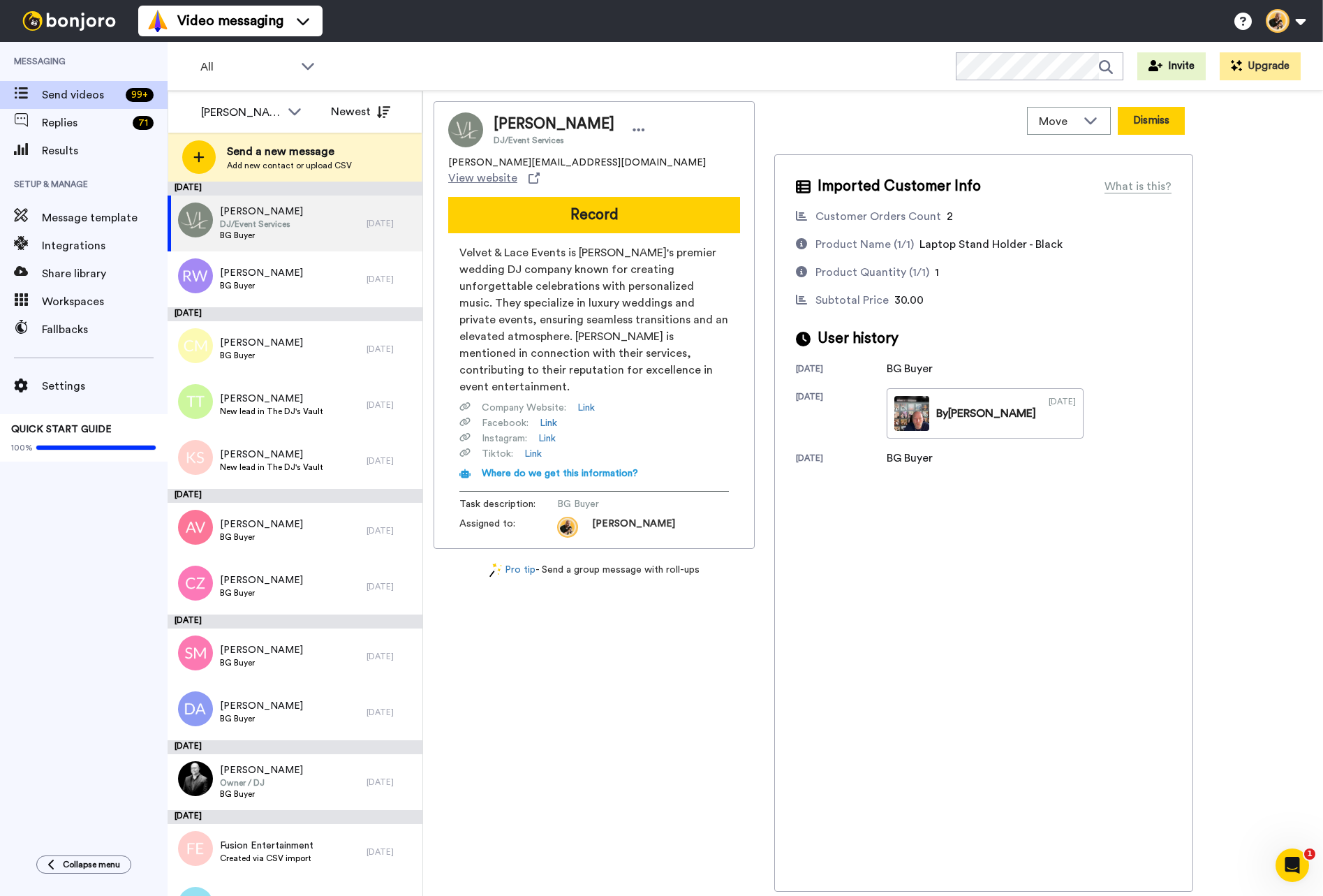
click at [1155, 132] on button "Dismiss" at bounding box center [1152, 120] width 67 height 28
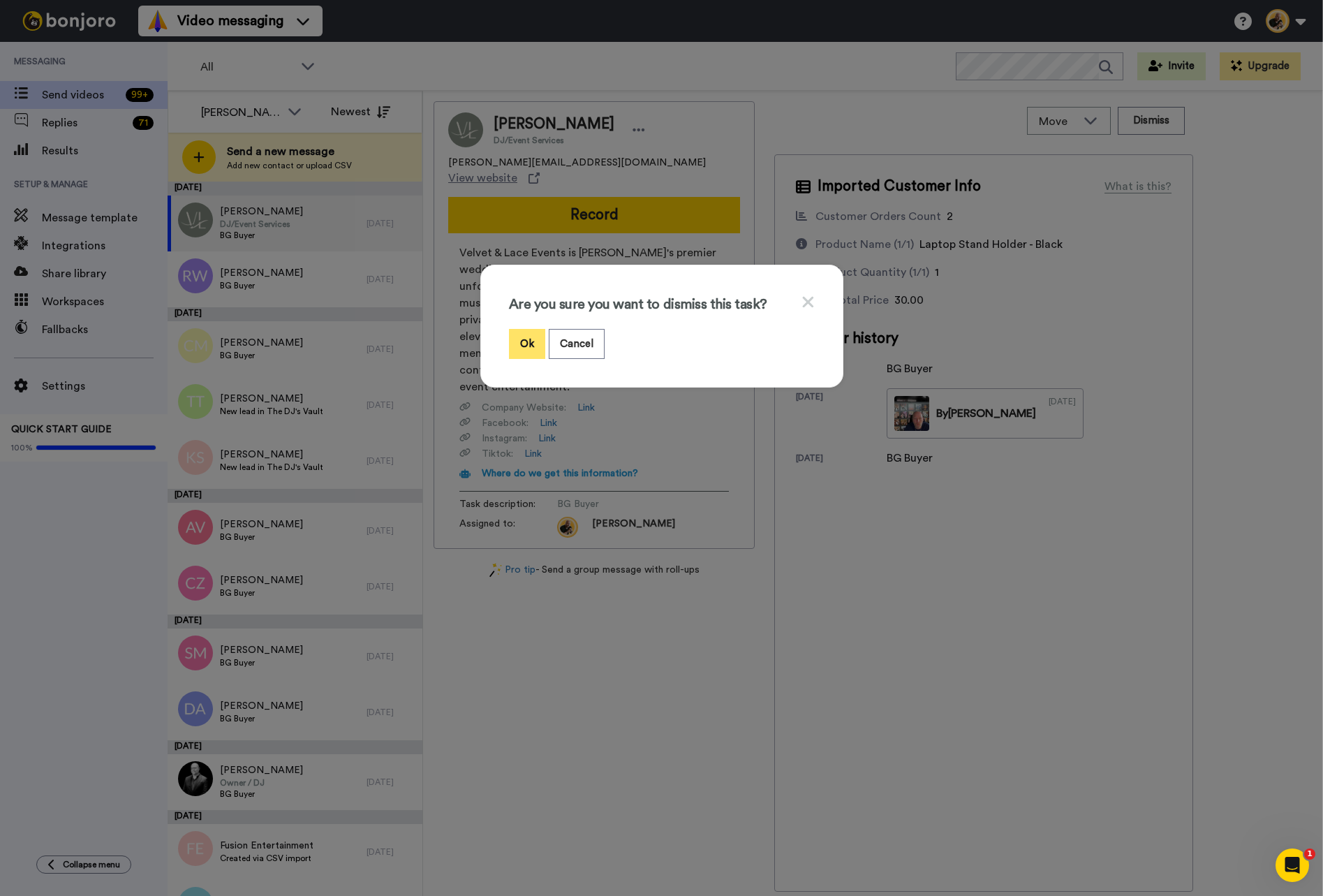
click at [514, 345] on button "Ok" at bounding box center [527, 343] width 36 height 30
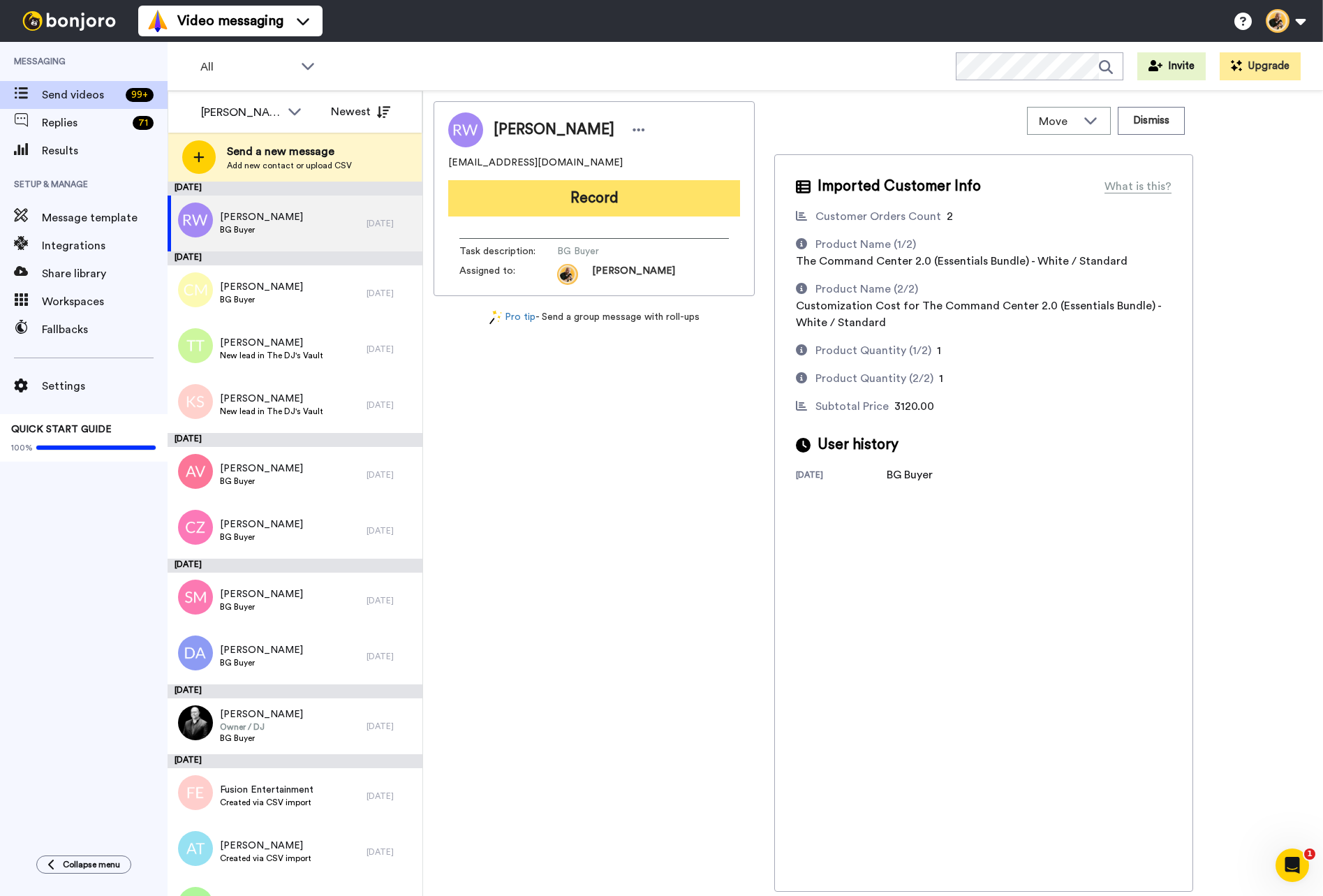
click at [618, 203] on button "Record" at bounding box center [594, 198] width 292 height 36
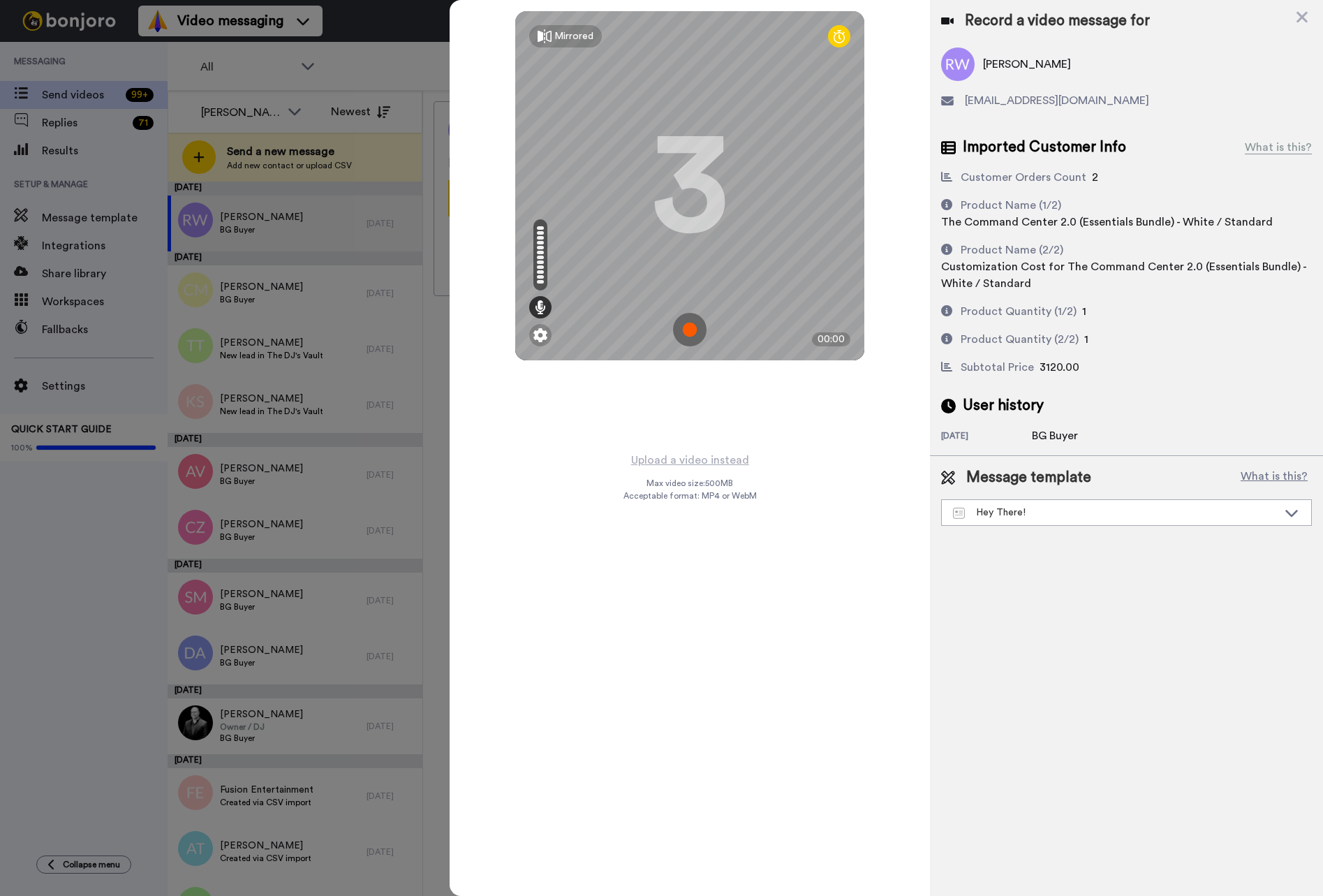
click at [688, 322] on img at bounding box center [690, 329] width 33 height 33
click at [687, 338] on img at bounding box center [690, 329] width 33 height 33
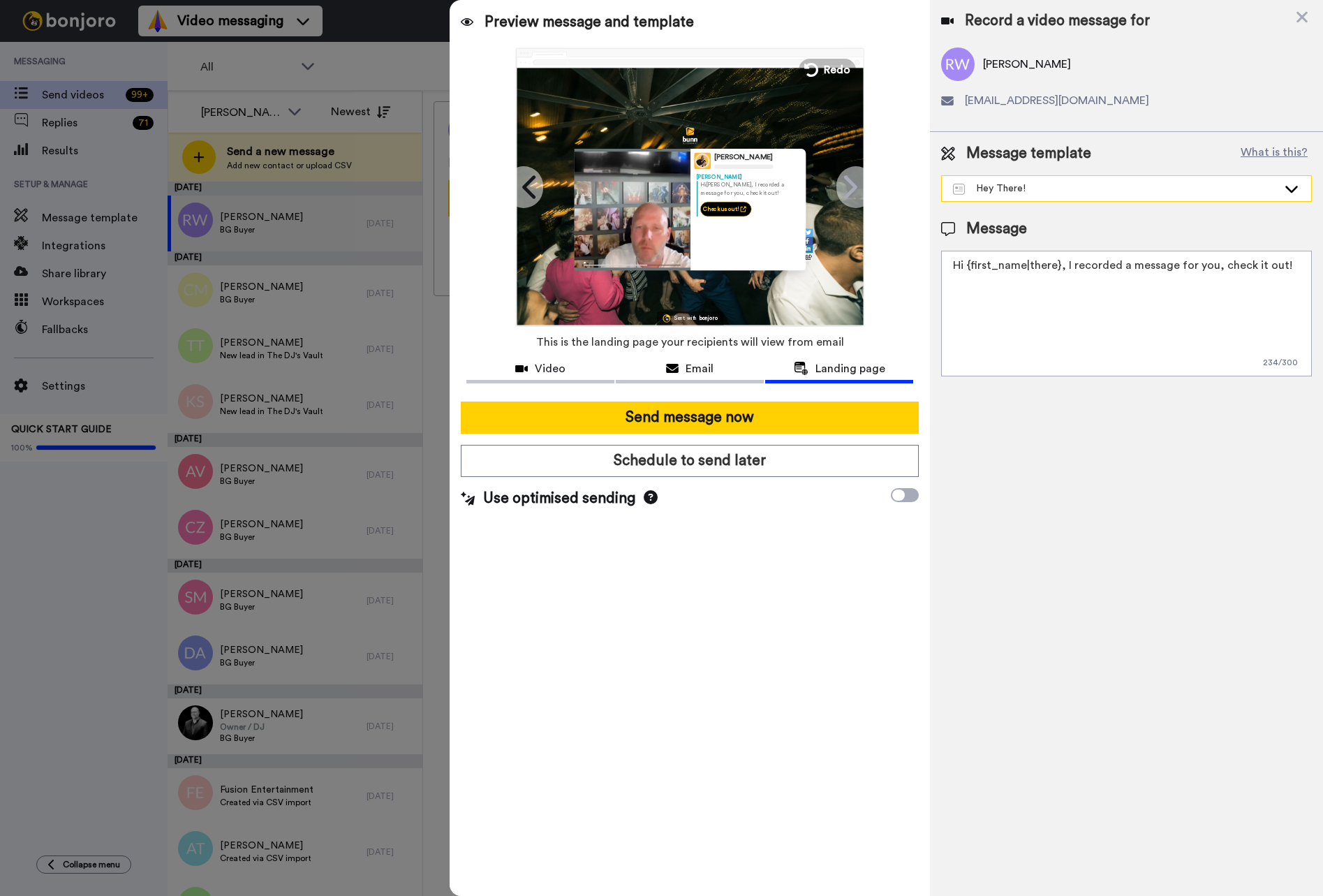
click at [998, 185] on div "Hey There!" at bounding box center [1115, 188] width 324 height 14
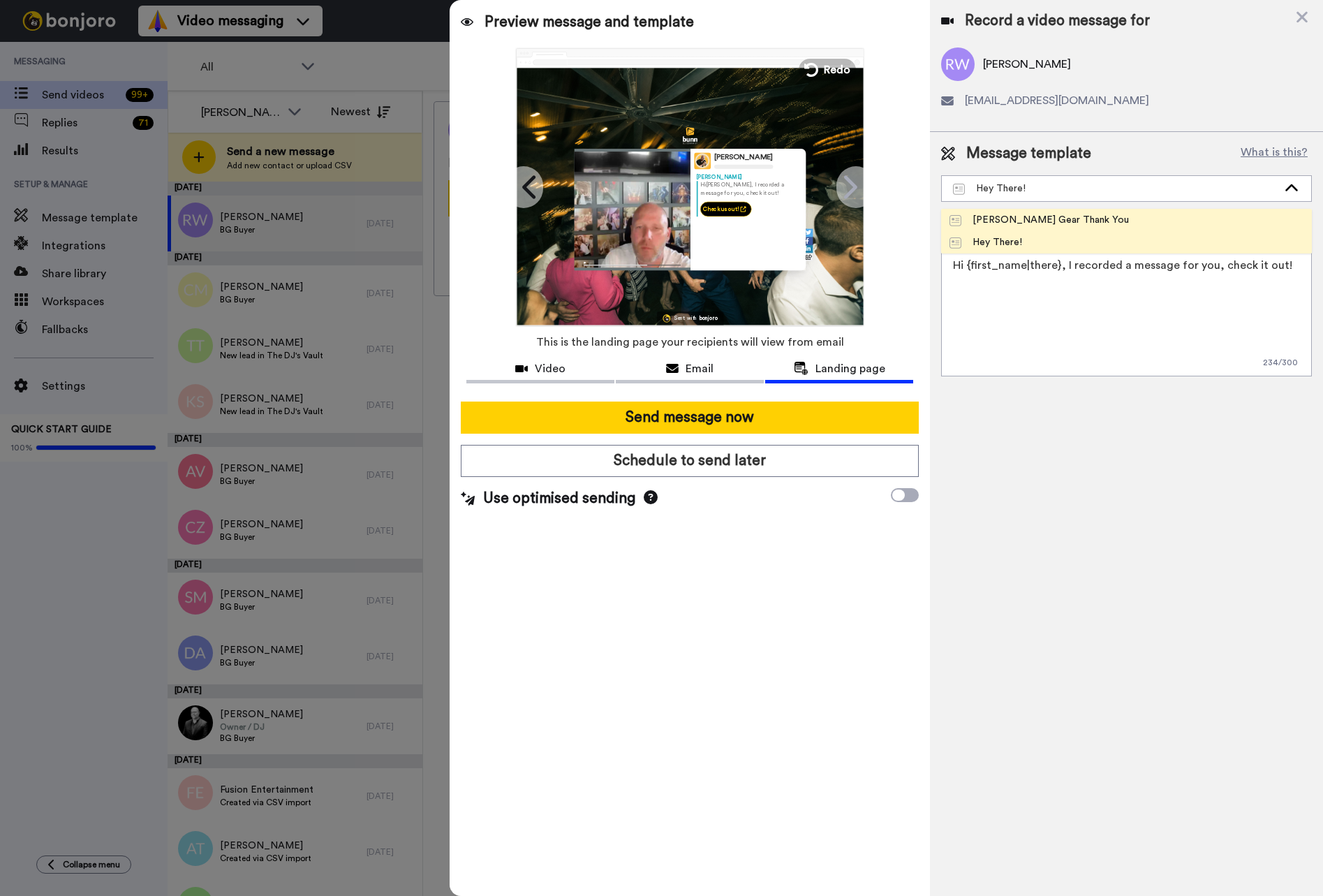
click at [1003, 209] on li "[PERSON_NAME] Gear Thank You" at bounding box center [1127, 219] width 371 height 22
type textarea "Hey {first_name|there}, I recorded a quick video for you. Thank you for your or…"
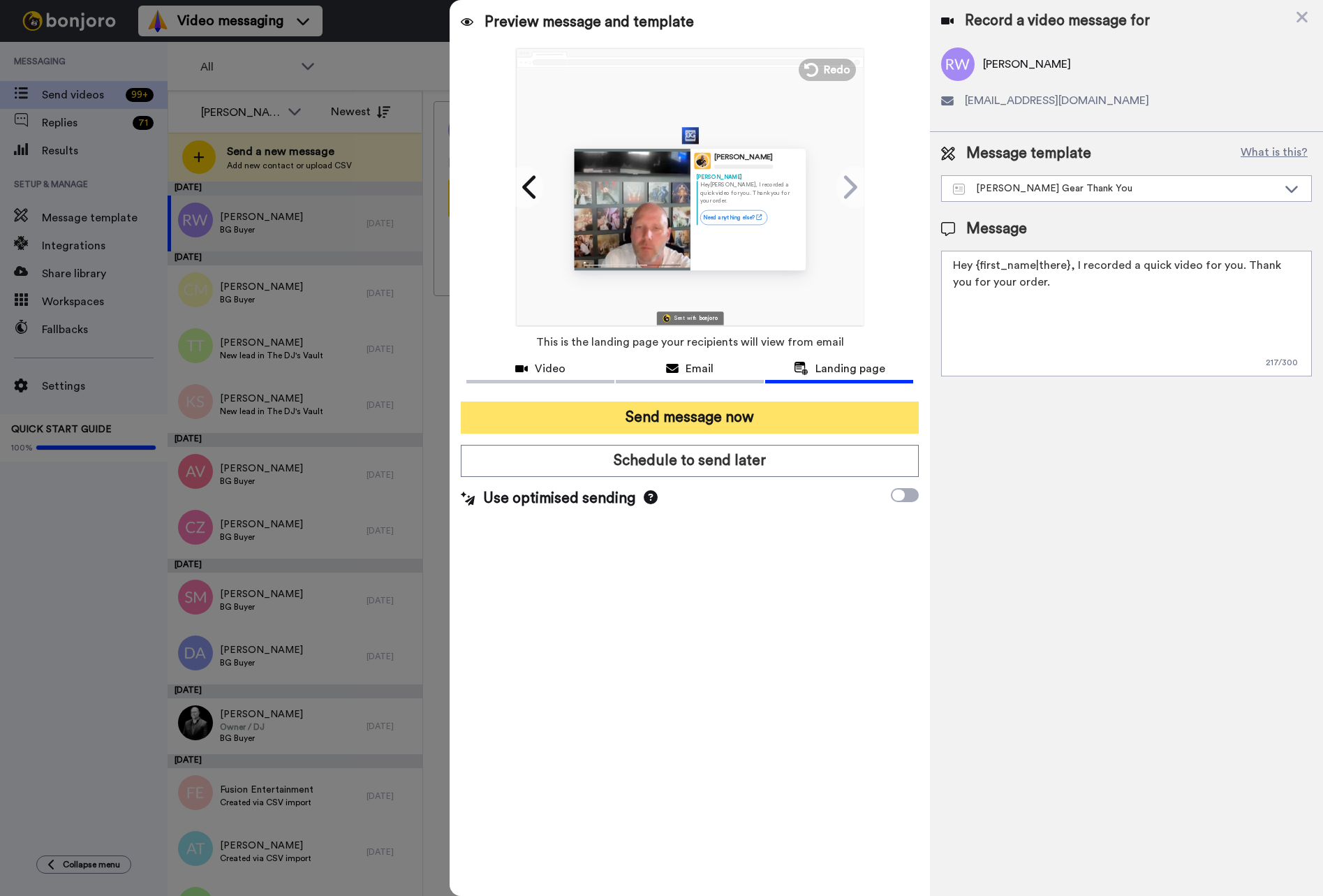
click at [700, 413] on button "Send message now" at bounding box center [690, 418] width 458 height 33
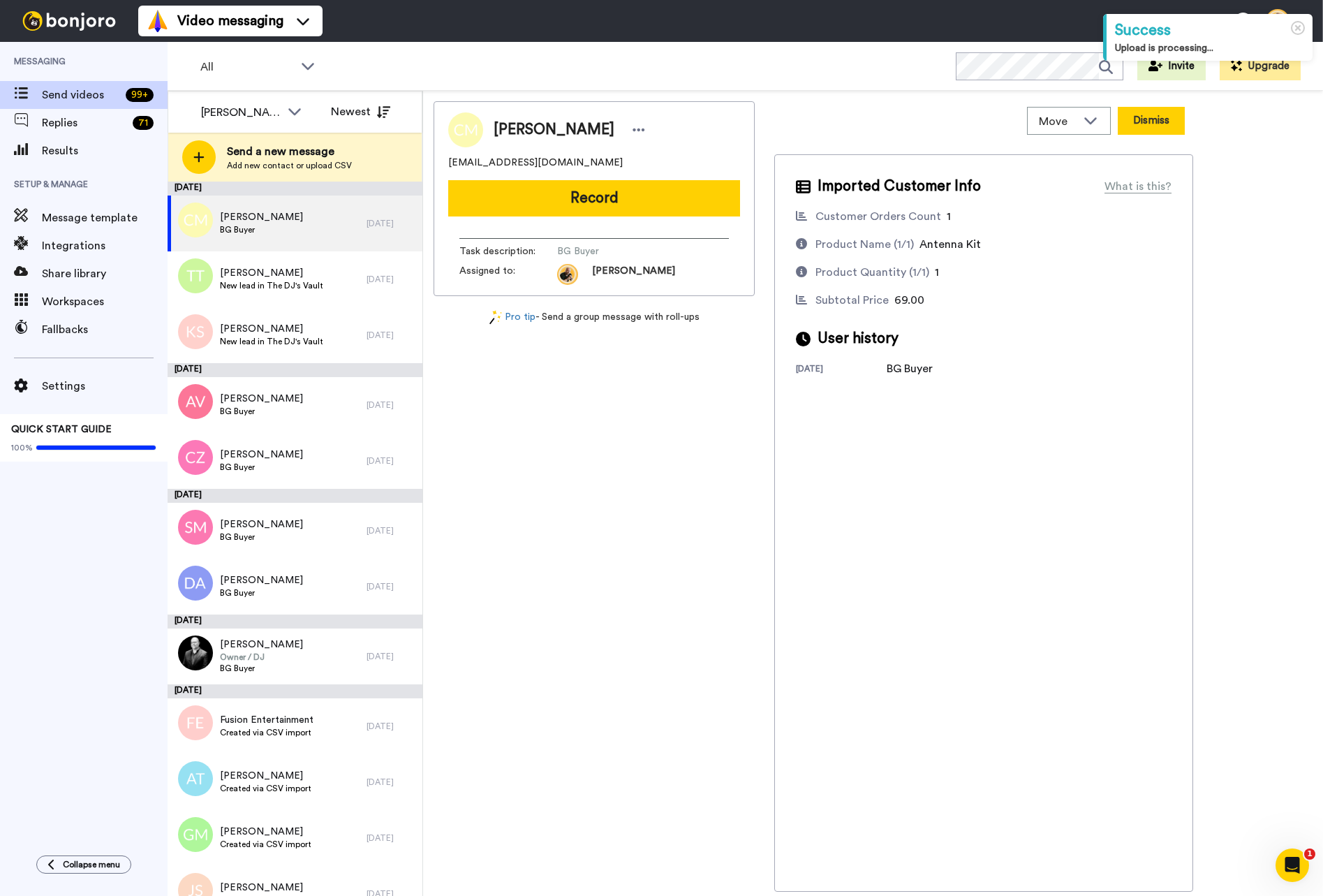
click at [1157, 129] on button "Dismiss" at bounding box center [1152, 120] width 67 height 28
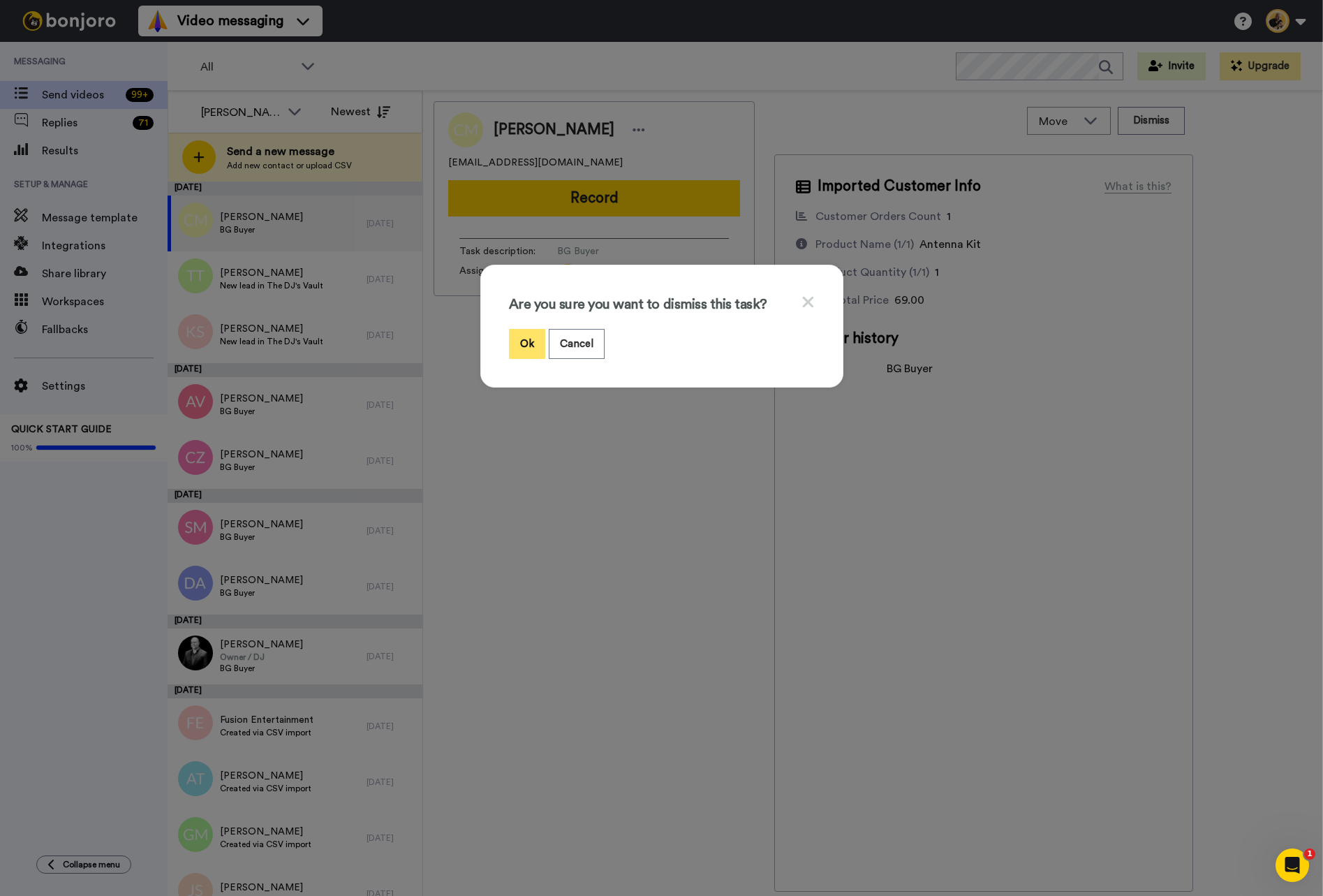
click at [534, 342] on button "Ok" at bounding box center [527, 343] width 36 height 30
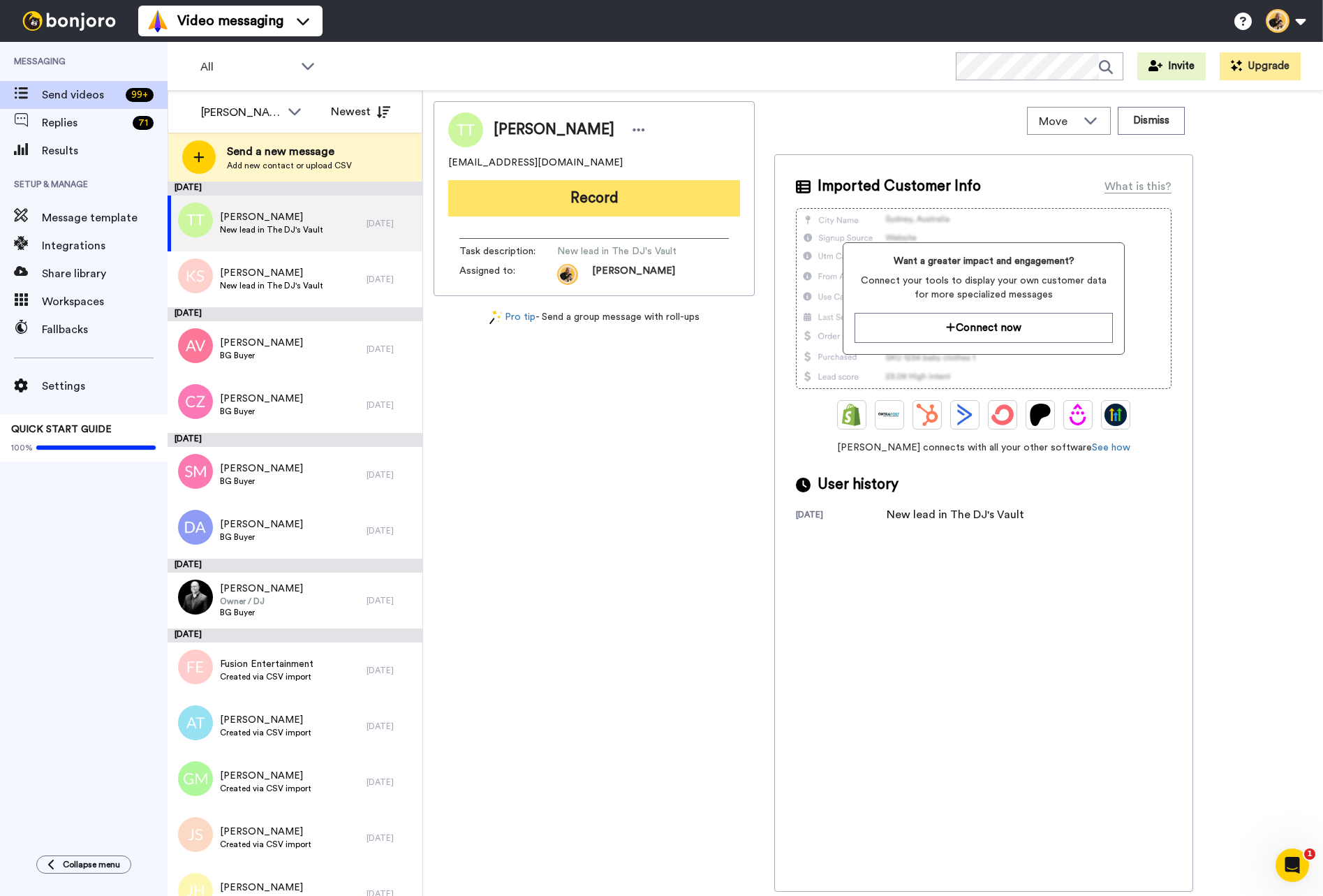
click at [577, 198] on button "Record" at bounding box center [594, 198] width 292 height 36
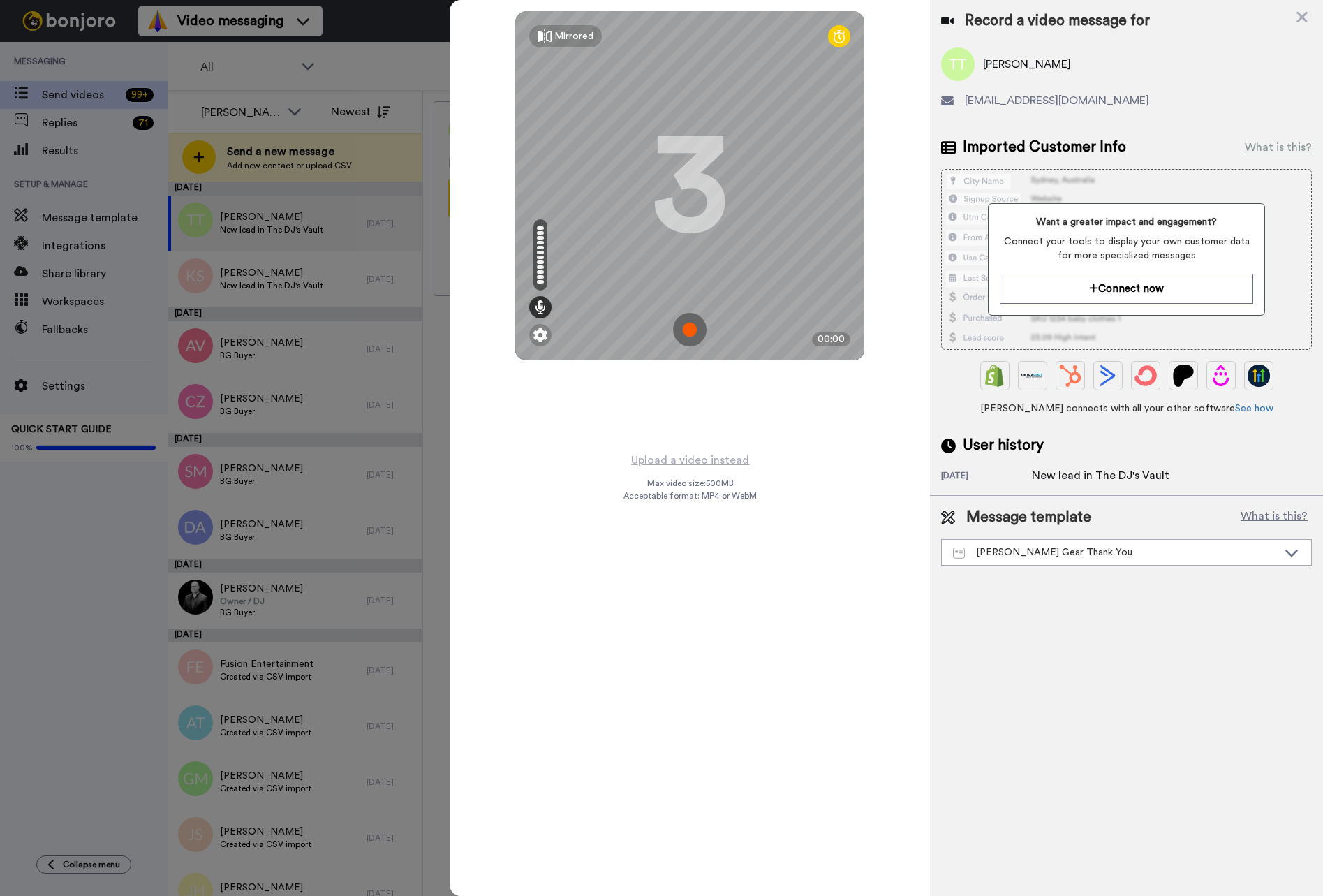
click at [687, 338] on img at bounding box center [690, 329] width 33 height 33
click at [692, 336] on img at bounding box center [690, 329] width 33 height 33
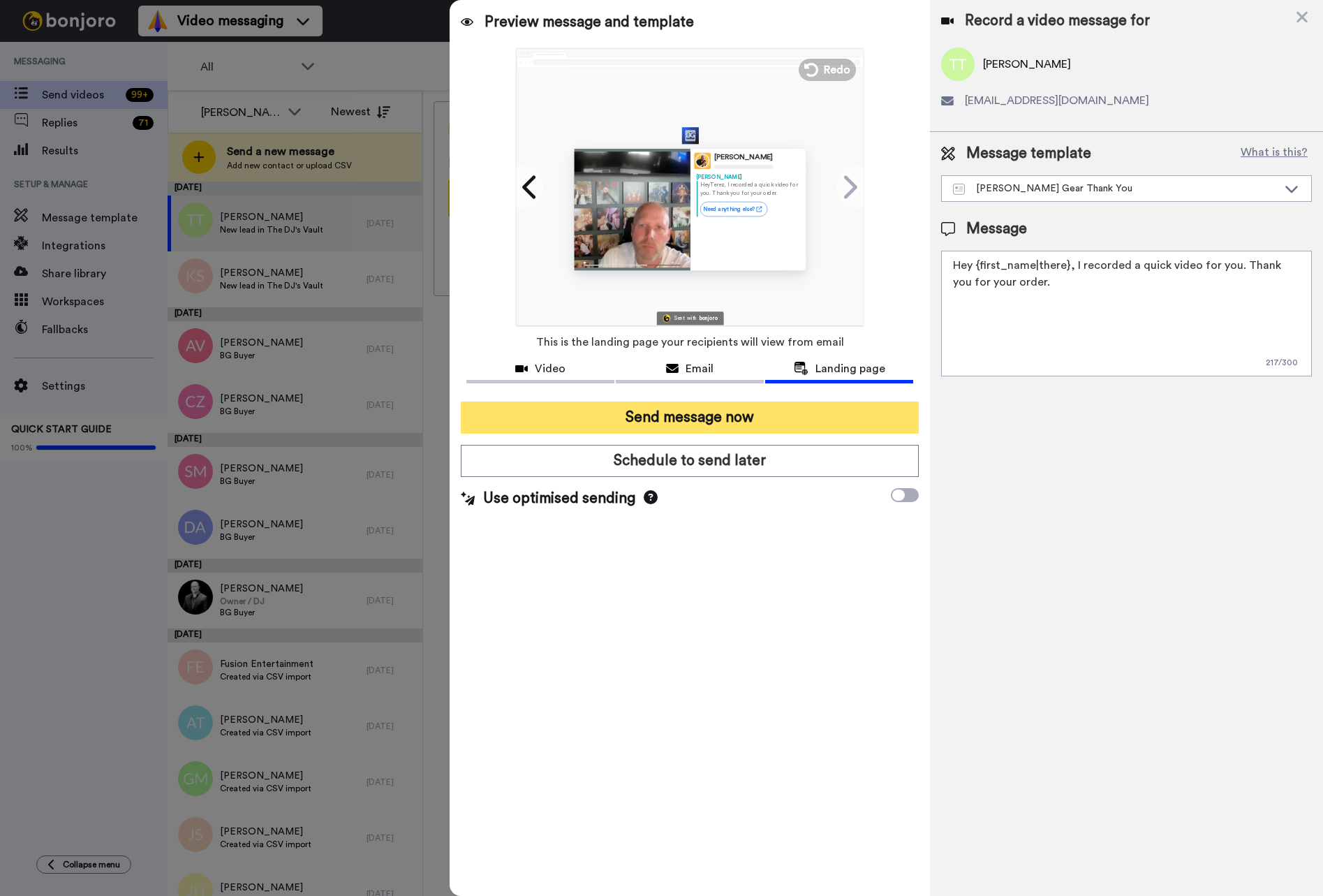
click at [727, 418] on button "Send message now" at bounding box center [690, 418] width 458 height 33
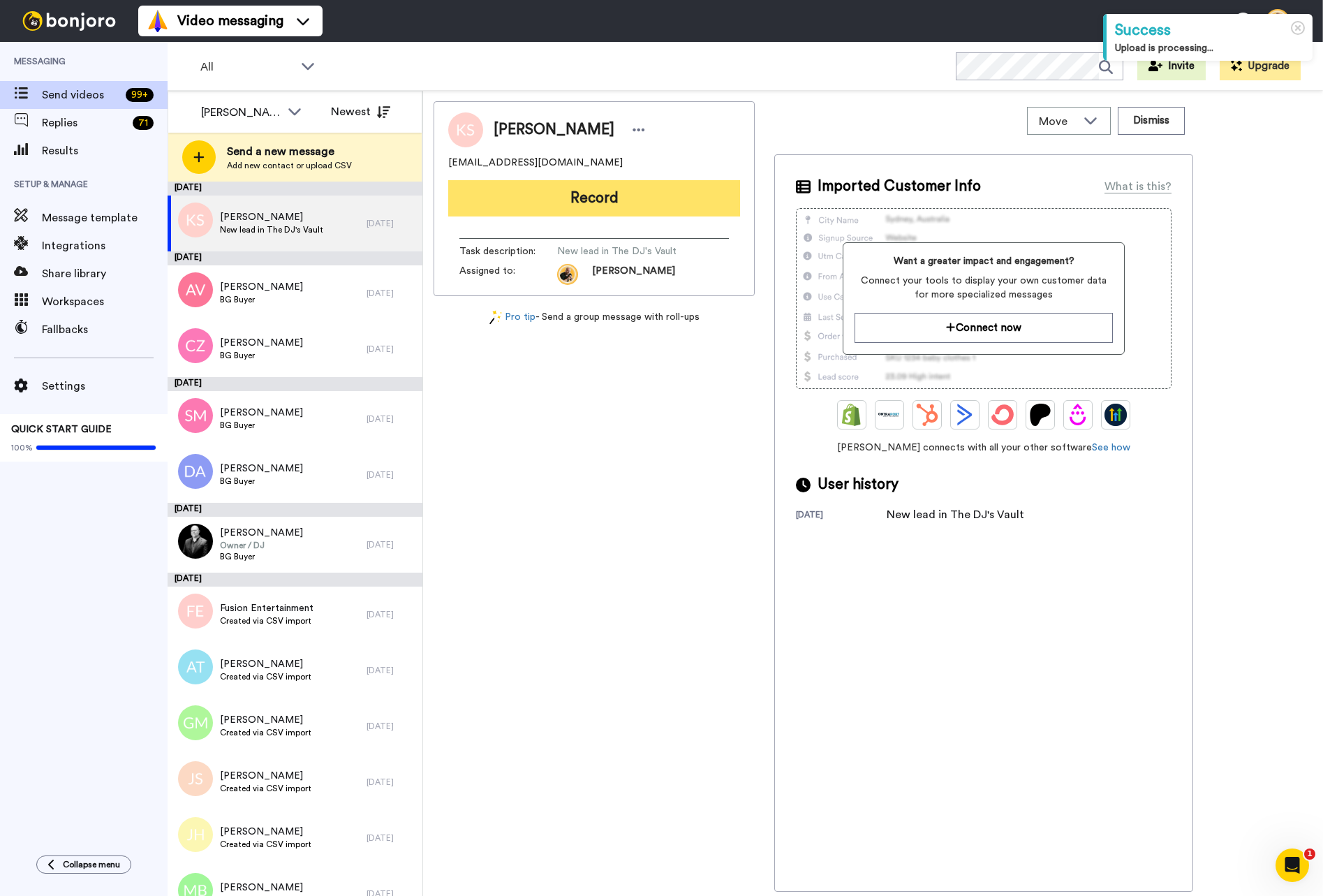
click at [557, 204] on button "Record" at bounding box center [594, 198] width 292 height 36
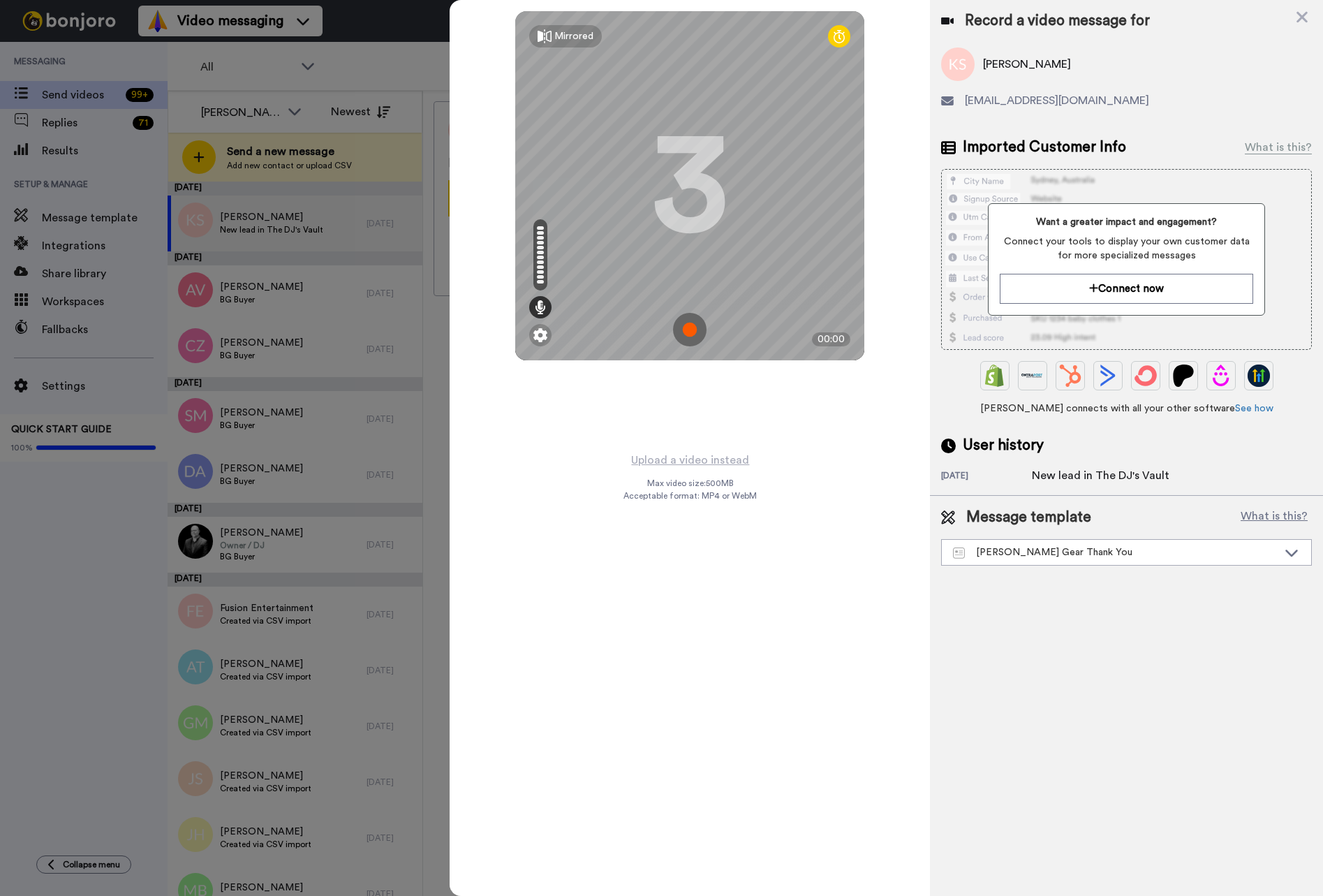
click at [688, 334] on img at bounding box center [690, 329] width 33 height 33
click at [691, 334] on img at bounding box center [690, 329] width 33 height 33
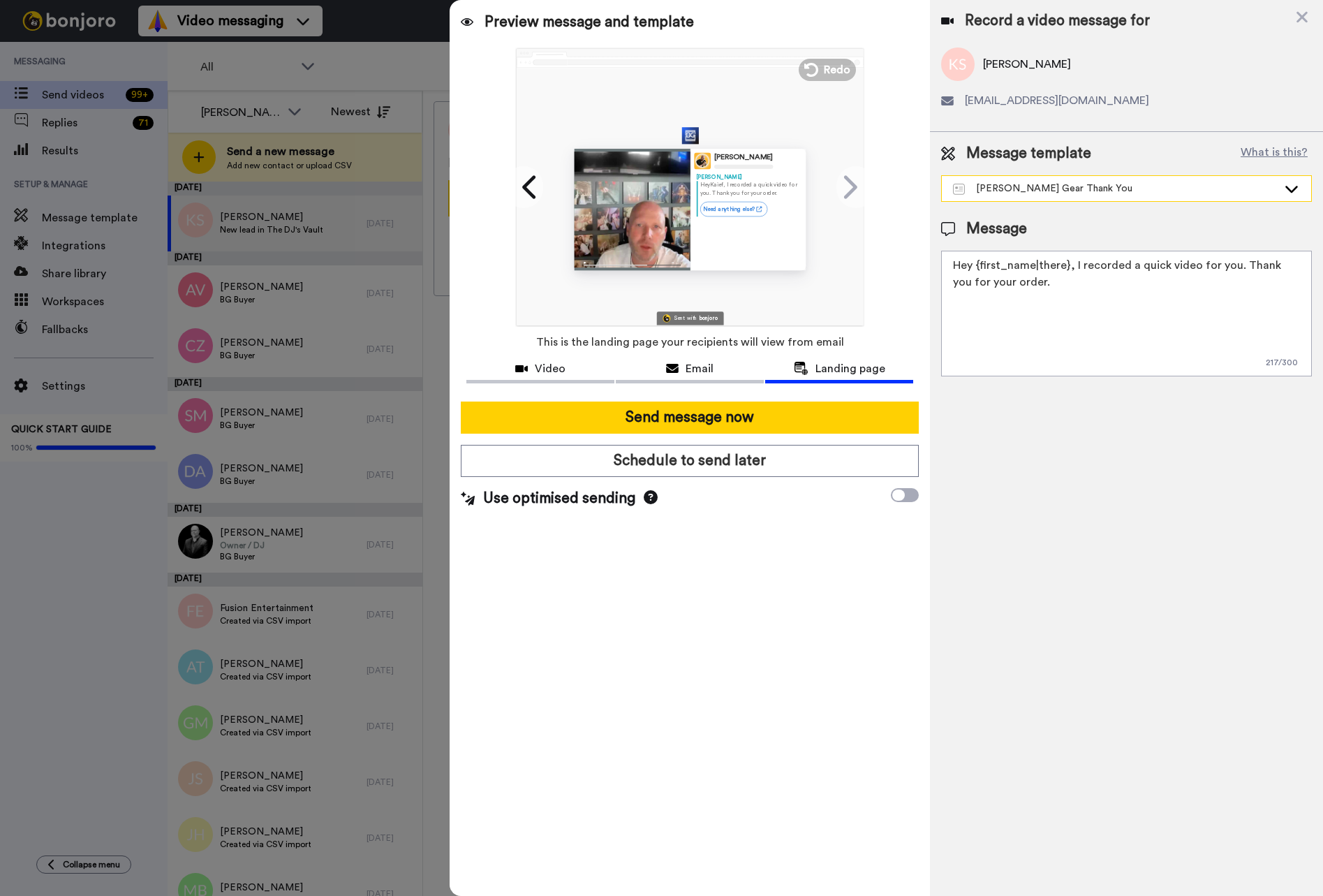
click at [1003, 195] on div "[PERSON_NAME] Gear Thank You" at bounding box center [1115, 188] width 324 height 14
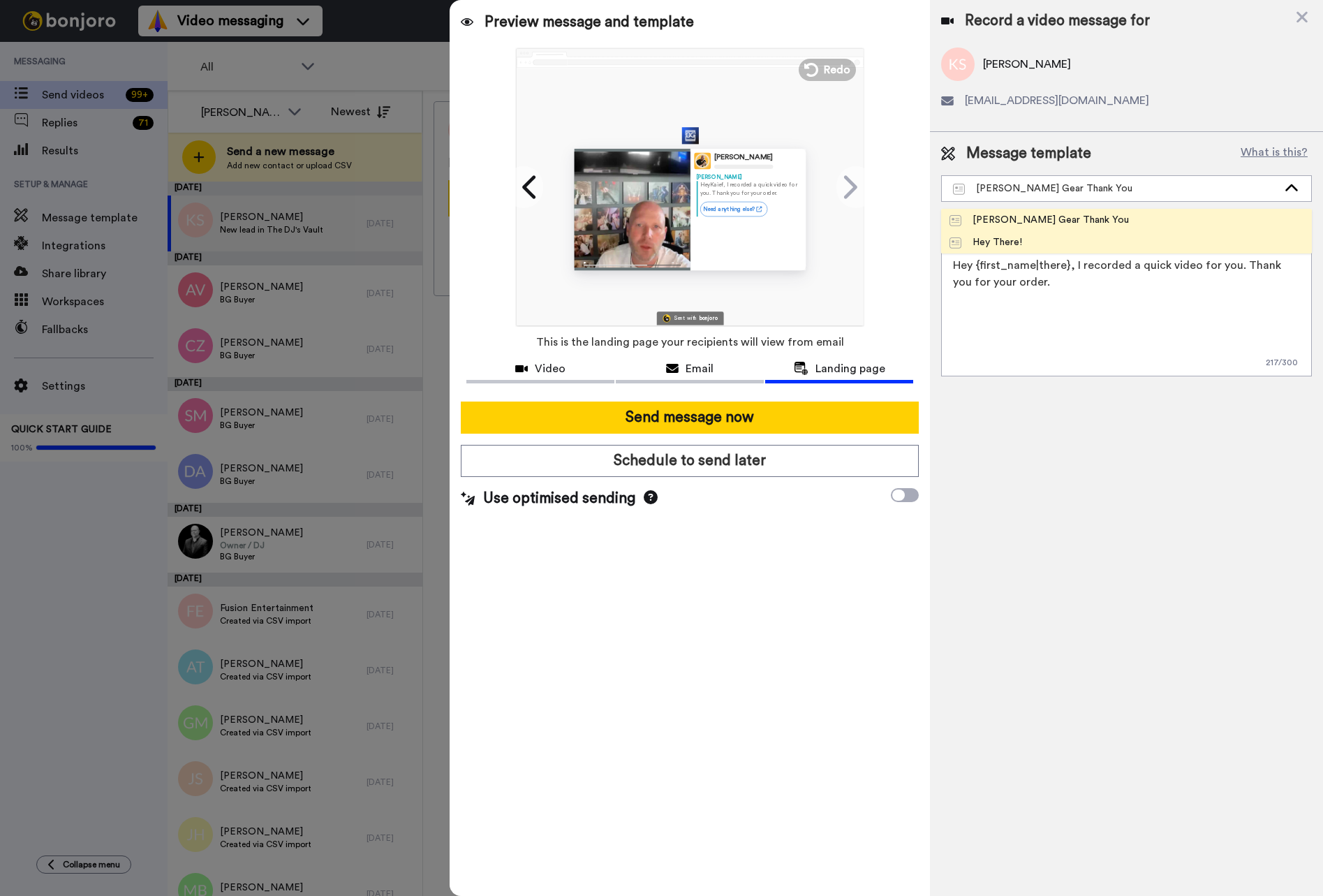
click at [1001, 235] on div "Hey There!" at bounding box center [986, 242] width 73 height 14
type textarea "Hi {first_name|there}, I recorded a message for you, check it out!"
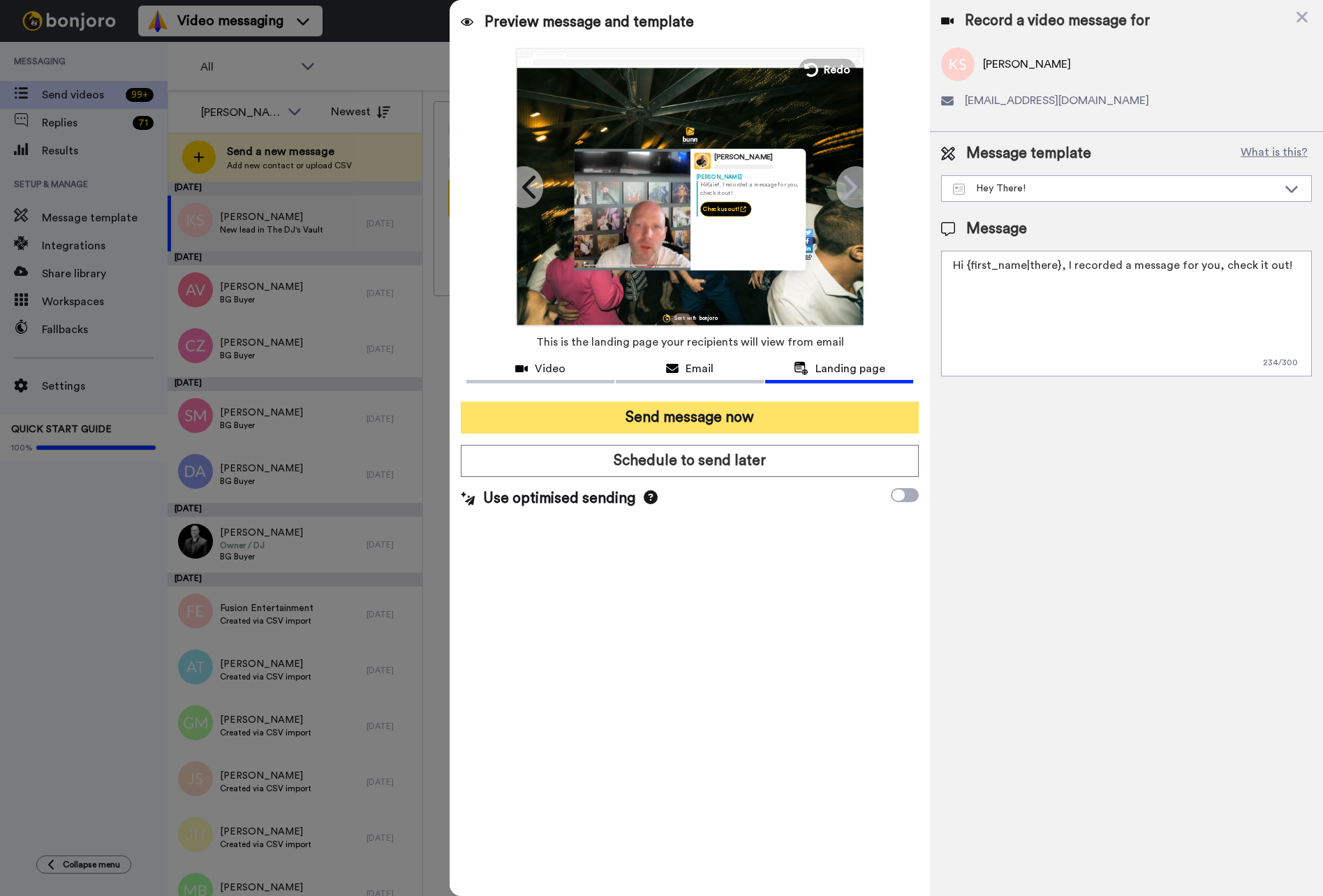
click at [717, 411] on button "Send message now" at bounding box center [690, 418] width 458 height 33
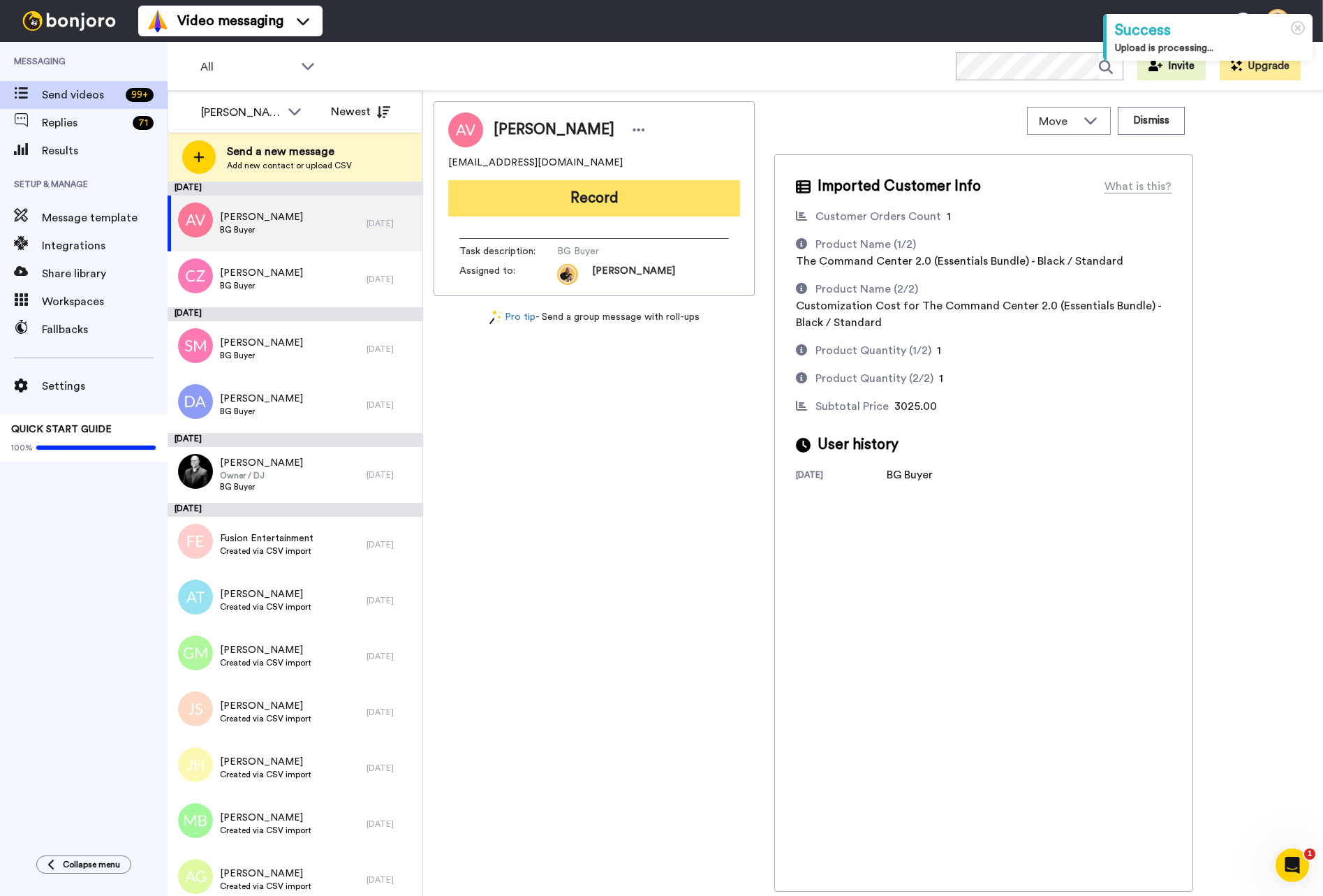
click at [579, 200] on button "Record" at bounding box center [594, 198] width 292 height 36
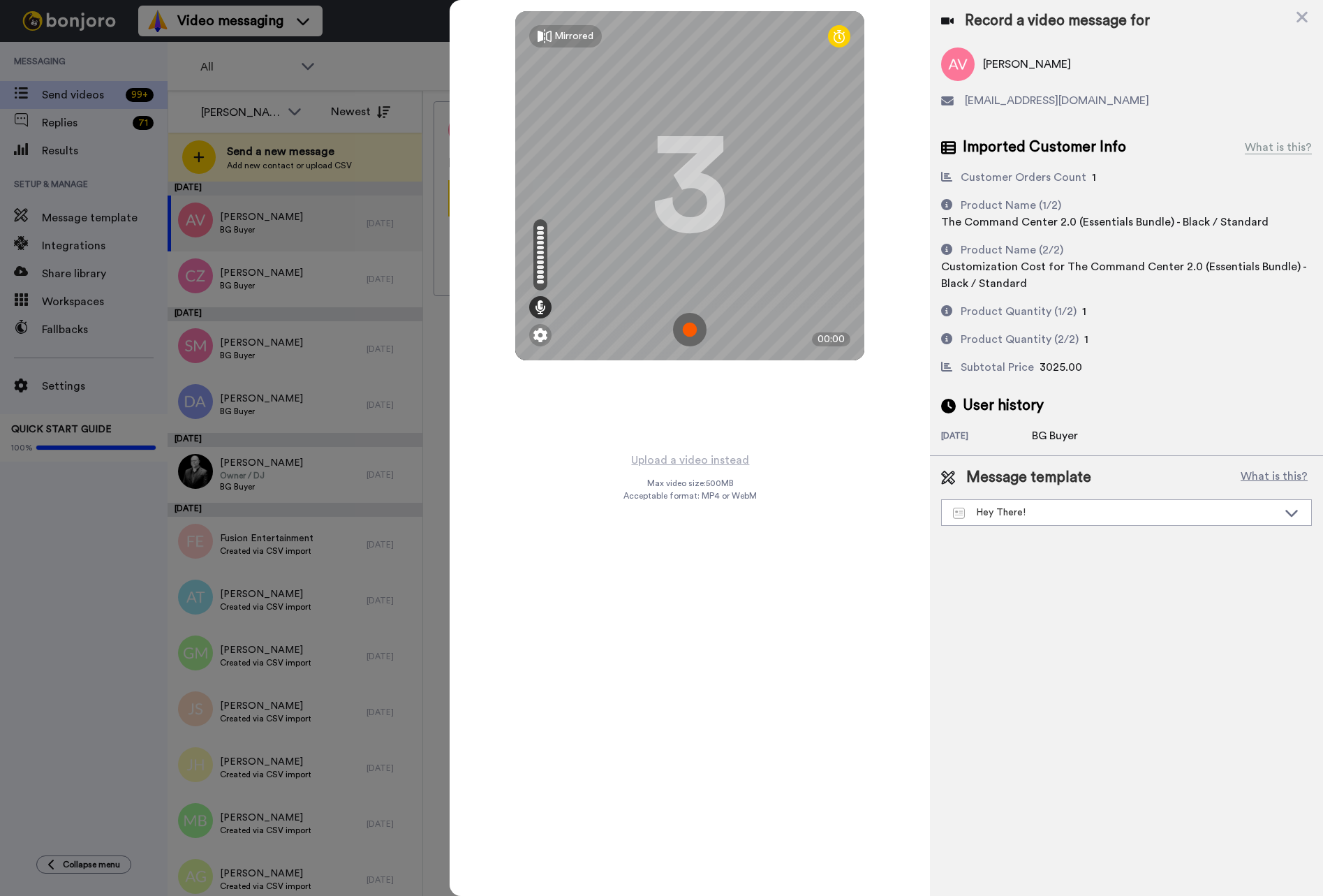
click at [694, 328] on img at bounding box center [690, 329] width 33 height 33
click at [690, 324] on img at bounding box center [690, 329] width 33 height 33
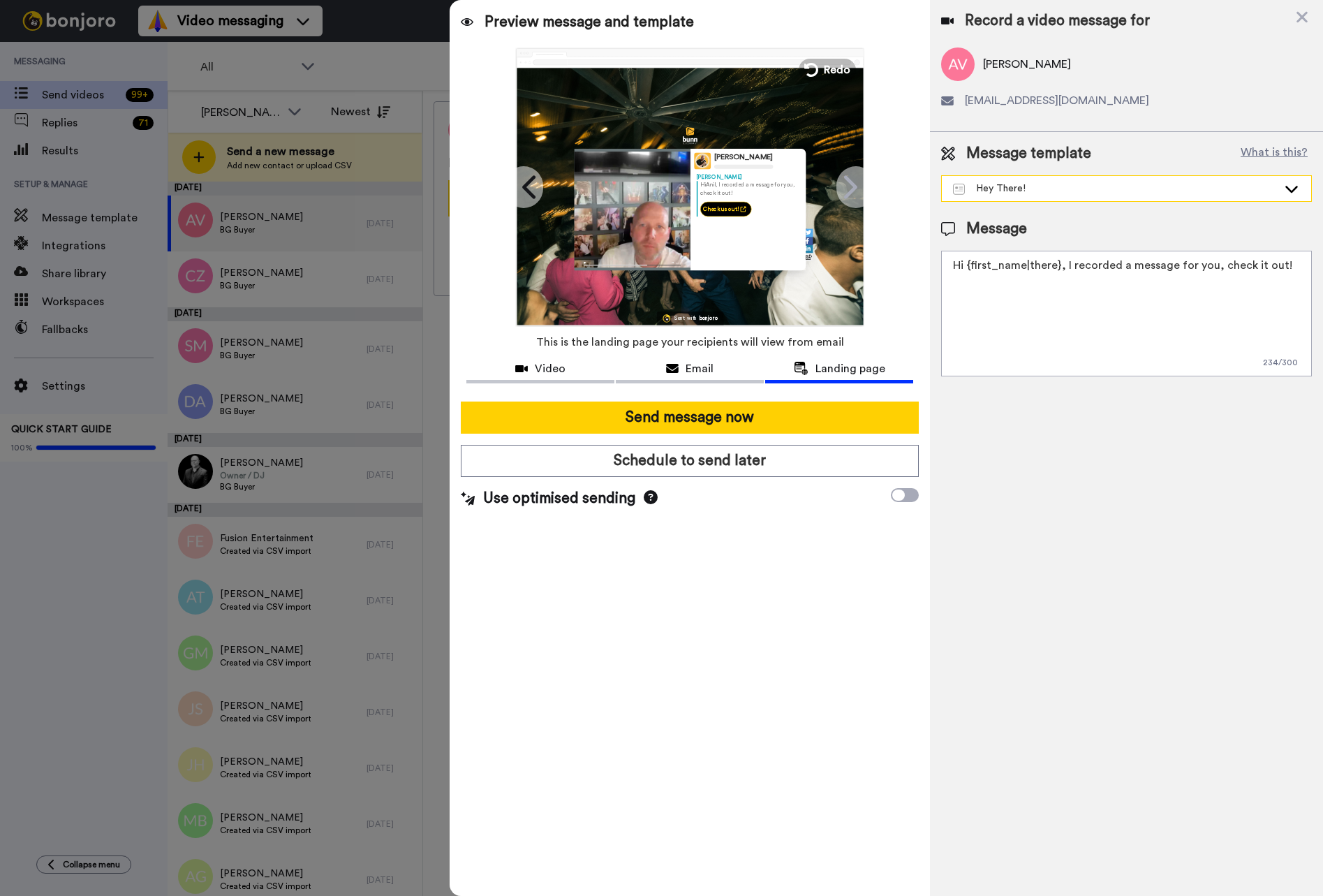
click at [1101, 195] on div "Hey There!" at bounding box center [1115, 188] width 324 height 14
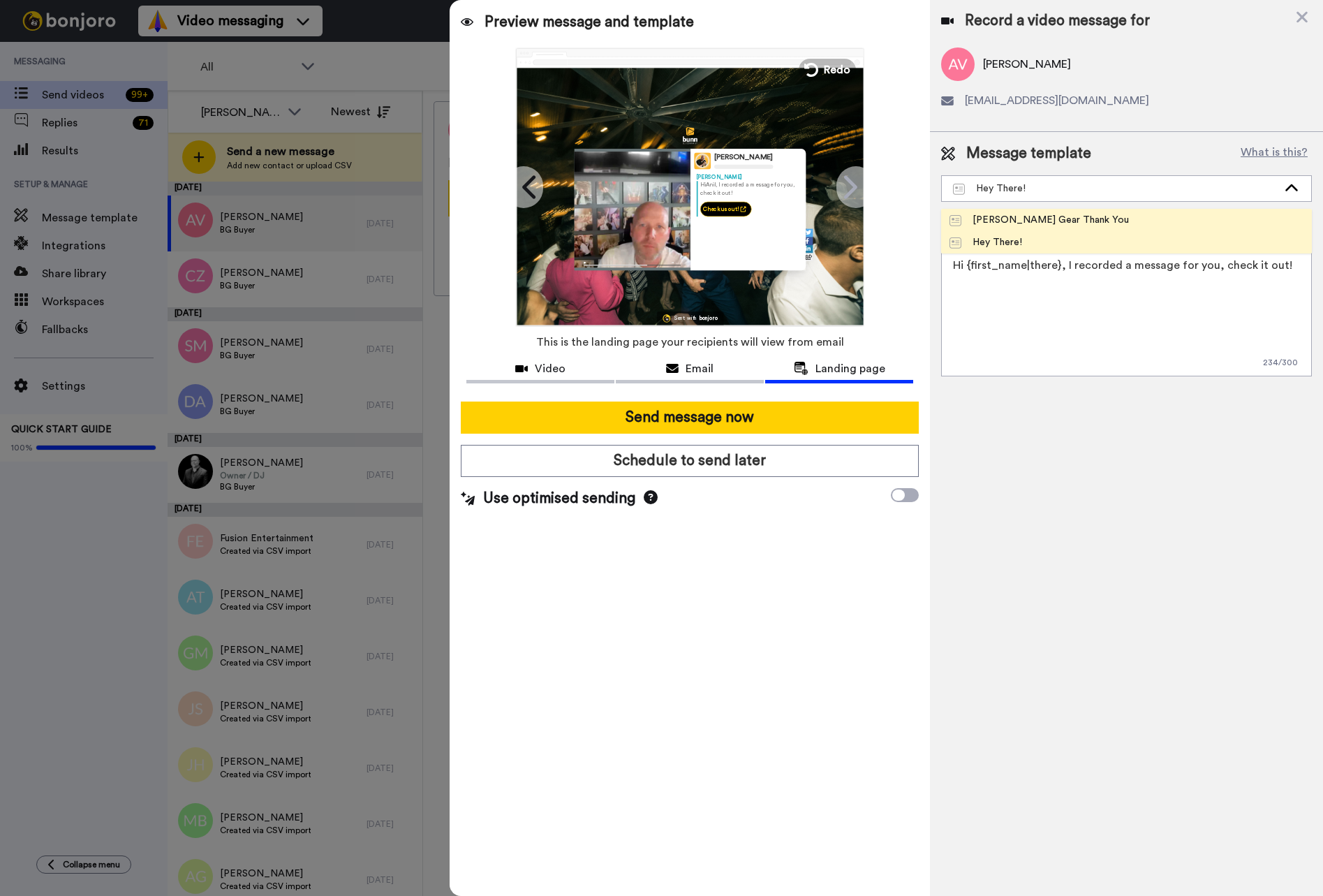
click at [1033, 215] on div "[PERSON_NAME] Gear Thank You" at bounding box center [1040, 220] width 180 height 14
type textarea "Hey {first_name|there}, I recorded a quick video for you. Thank you for your or…"
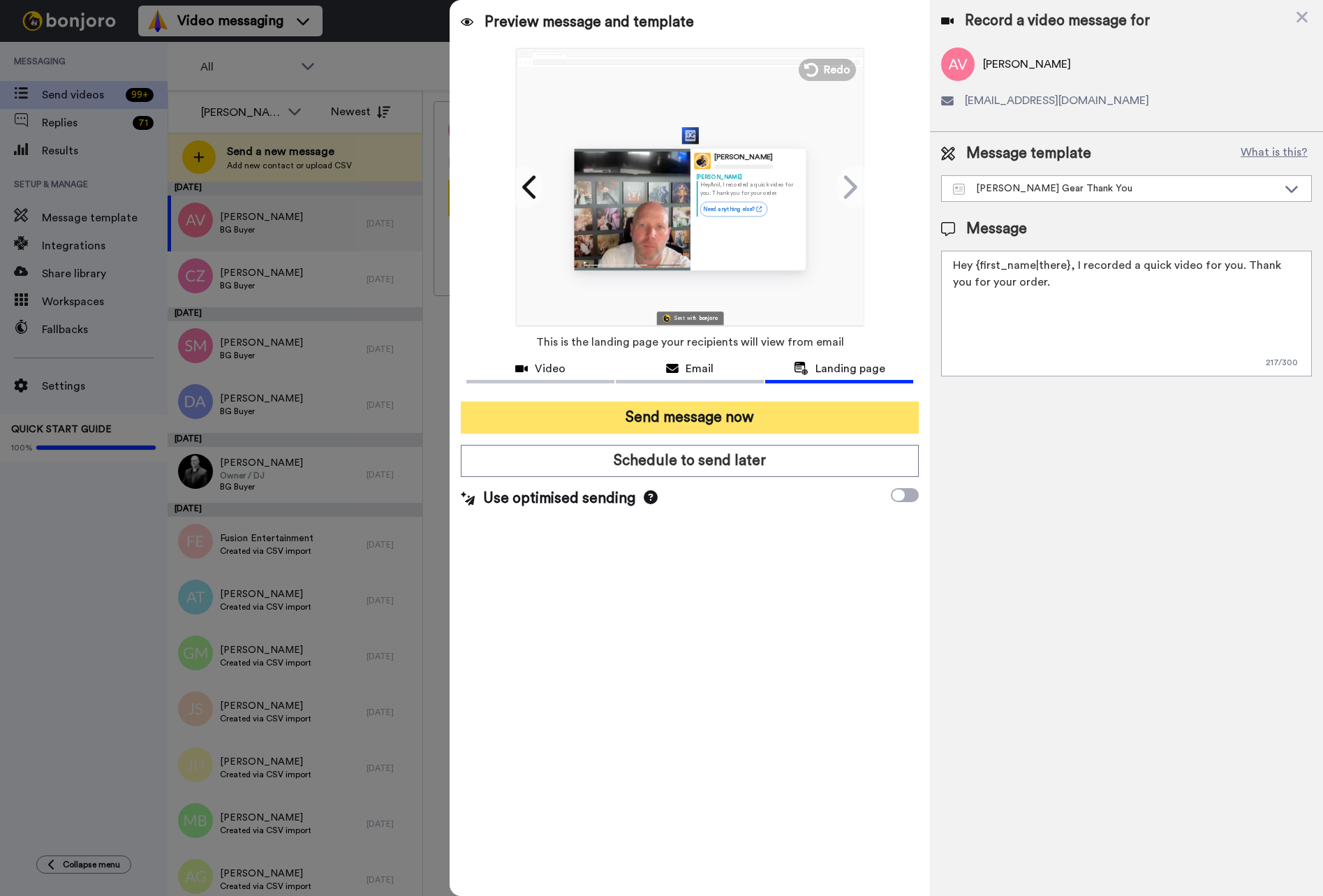
click at [727, 410] on button "Send message now" at bounding box center [690, 418] width 458 height 33
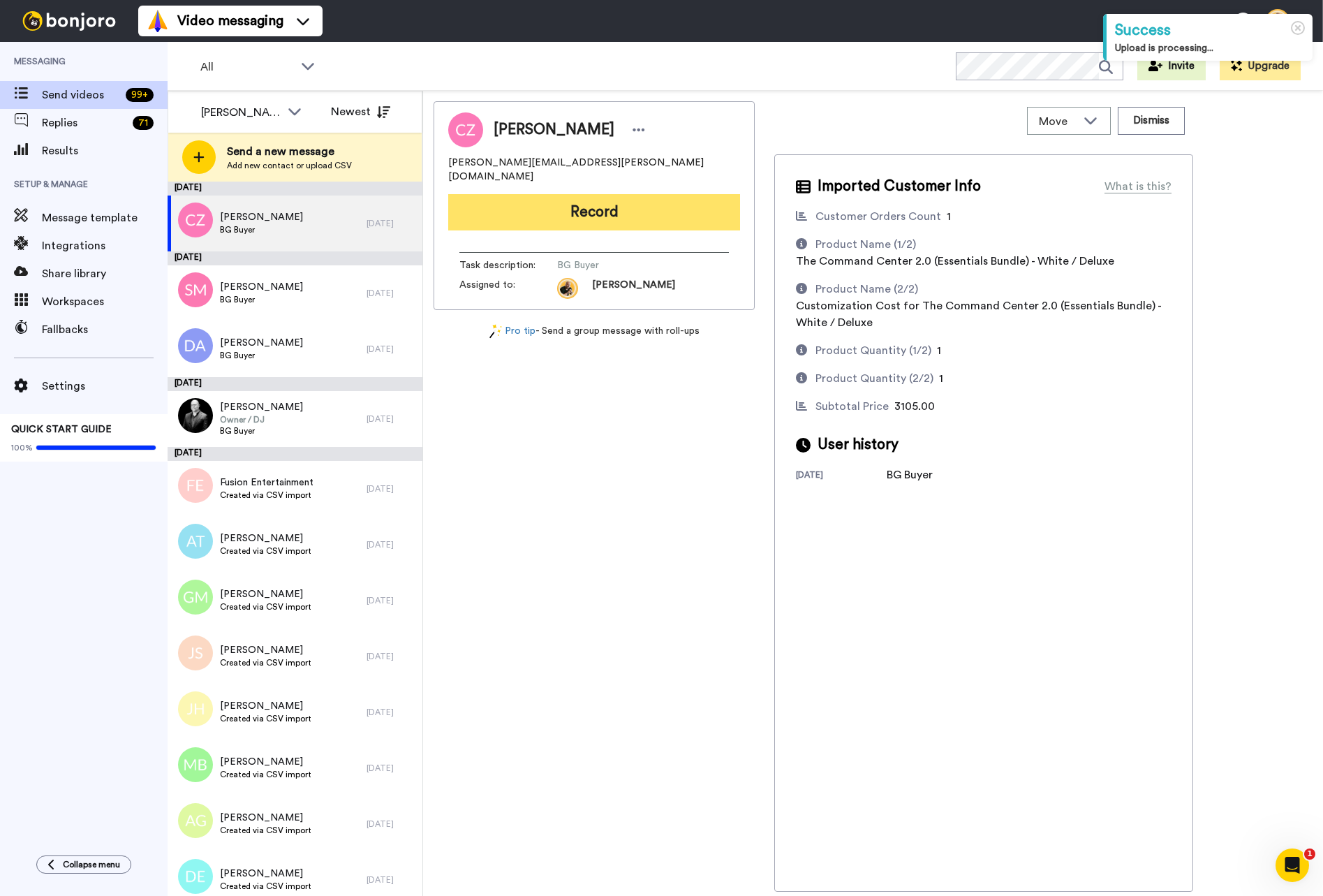
click at [667, 201] on button "Record" at bounding box center [594, 212] width 292 height 36
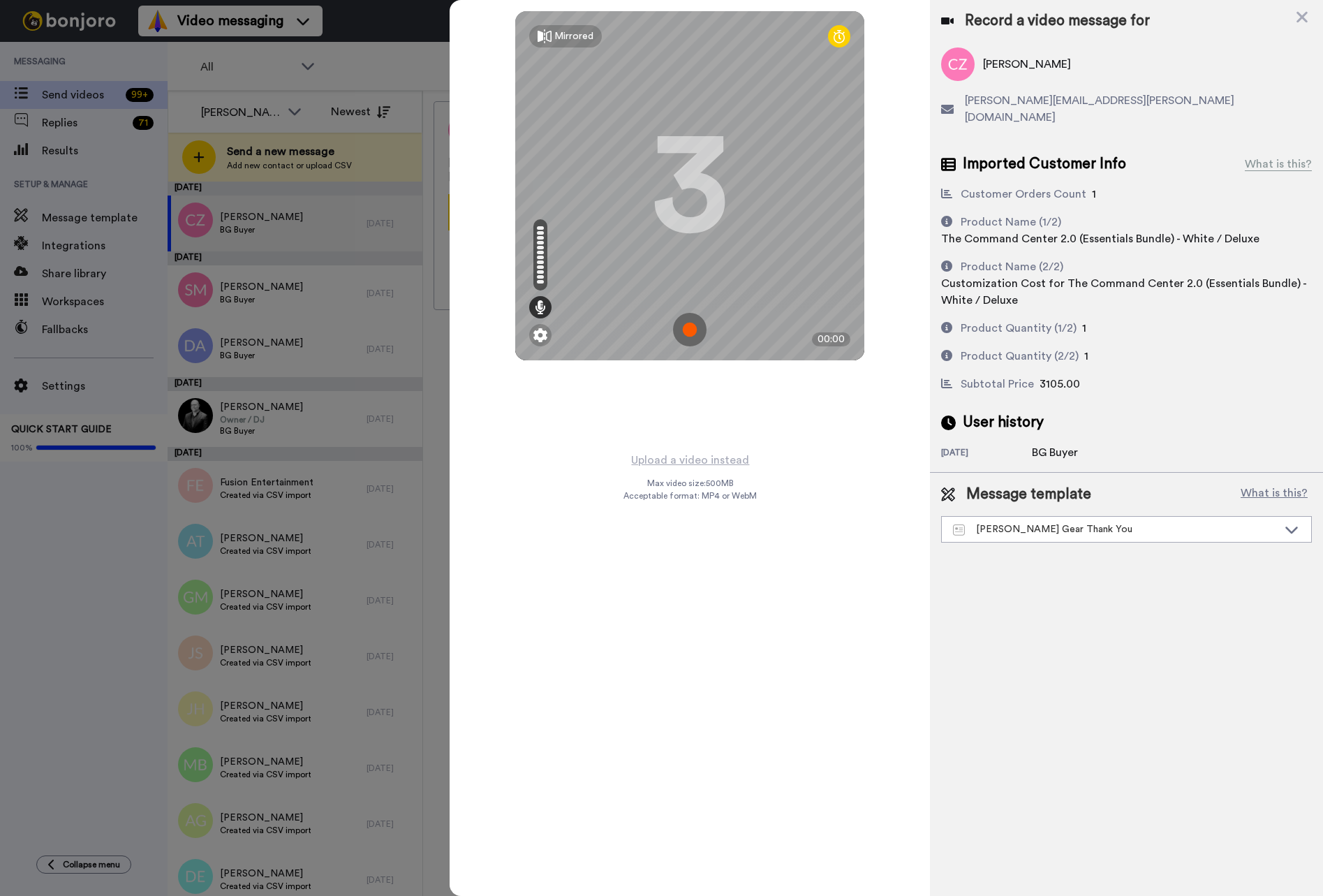
click at [694, 334] on img at bounding box center [690, 329] width 33 height 33
click at [692, 326] on img at bounding box center [690, 329] width 33 height 33
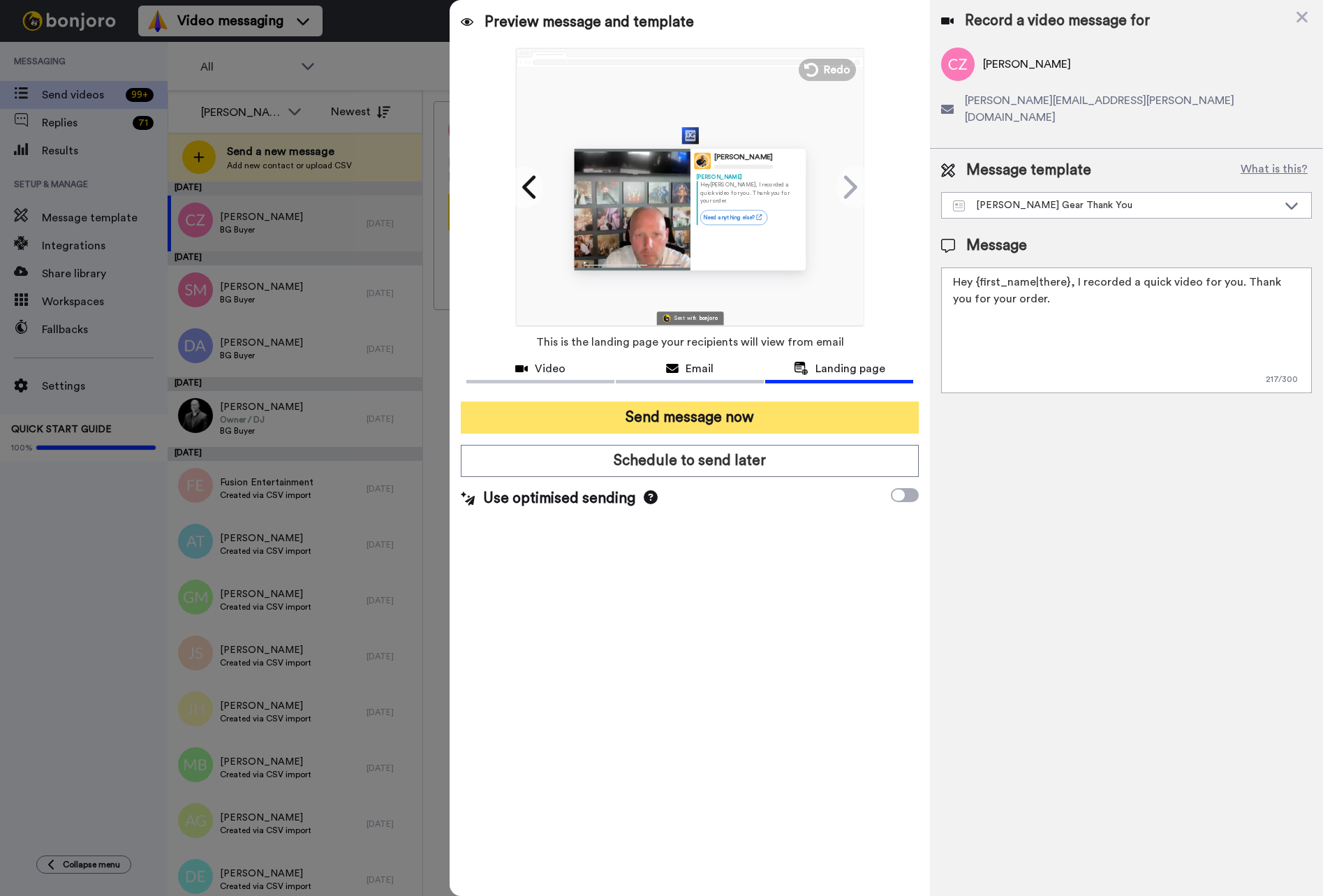
click at [696, 410] on button "Send message now" at bounding box center [690, 418] width 458 height 33
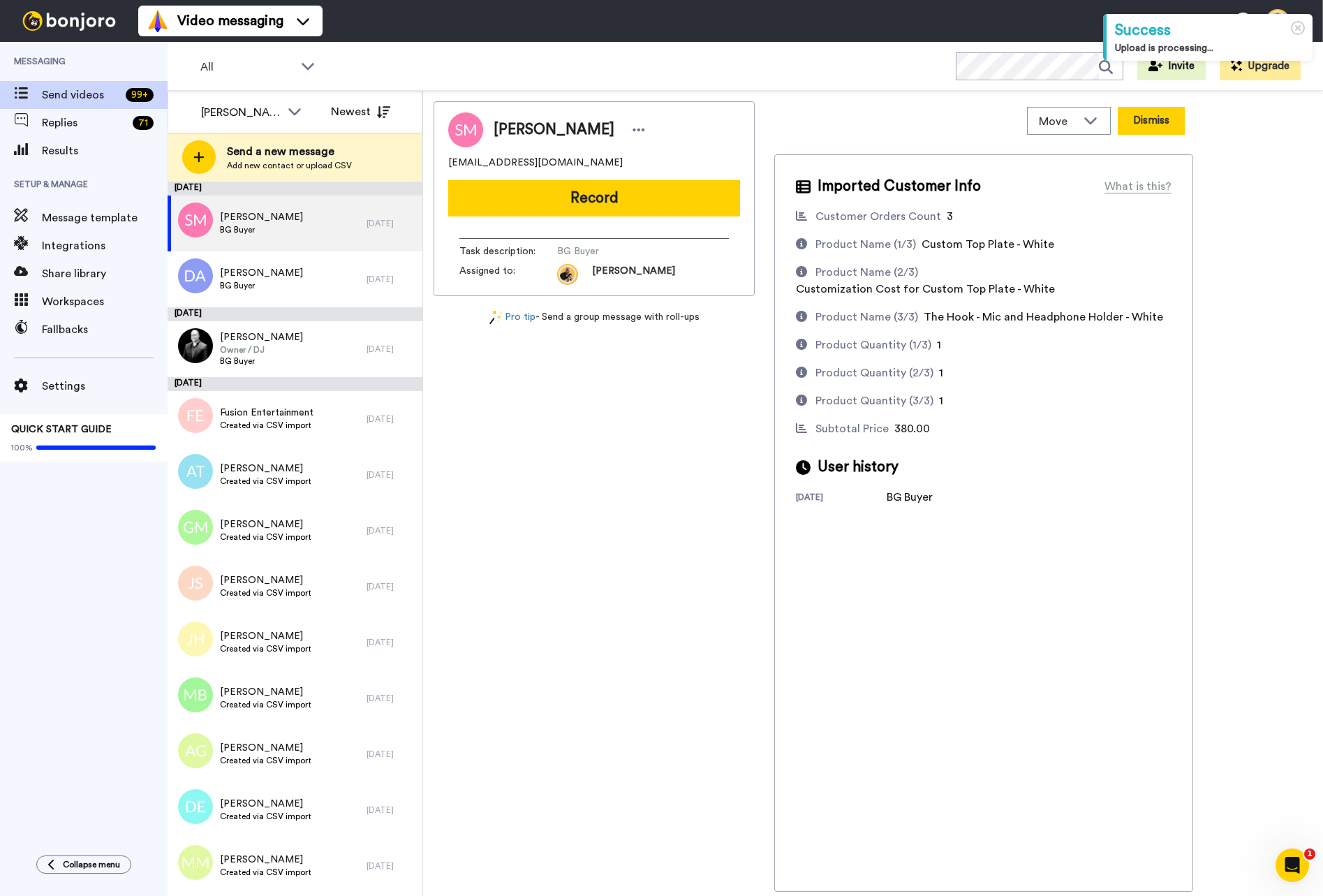
click at [1142, 123] on button "Dismiss" at bounding box center [1152, 120] width 67 height 28
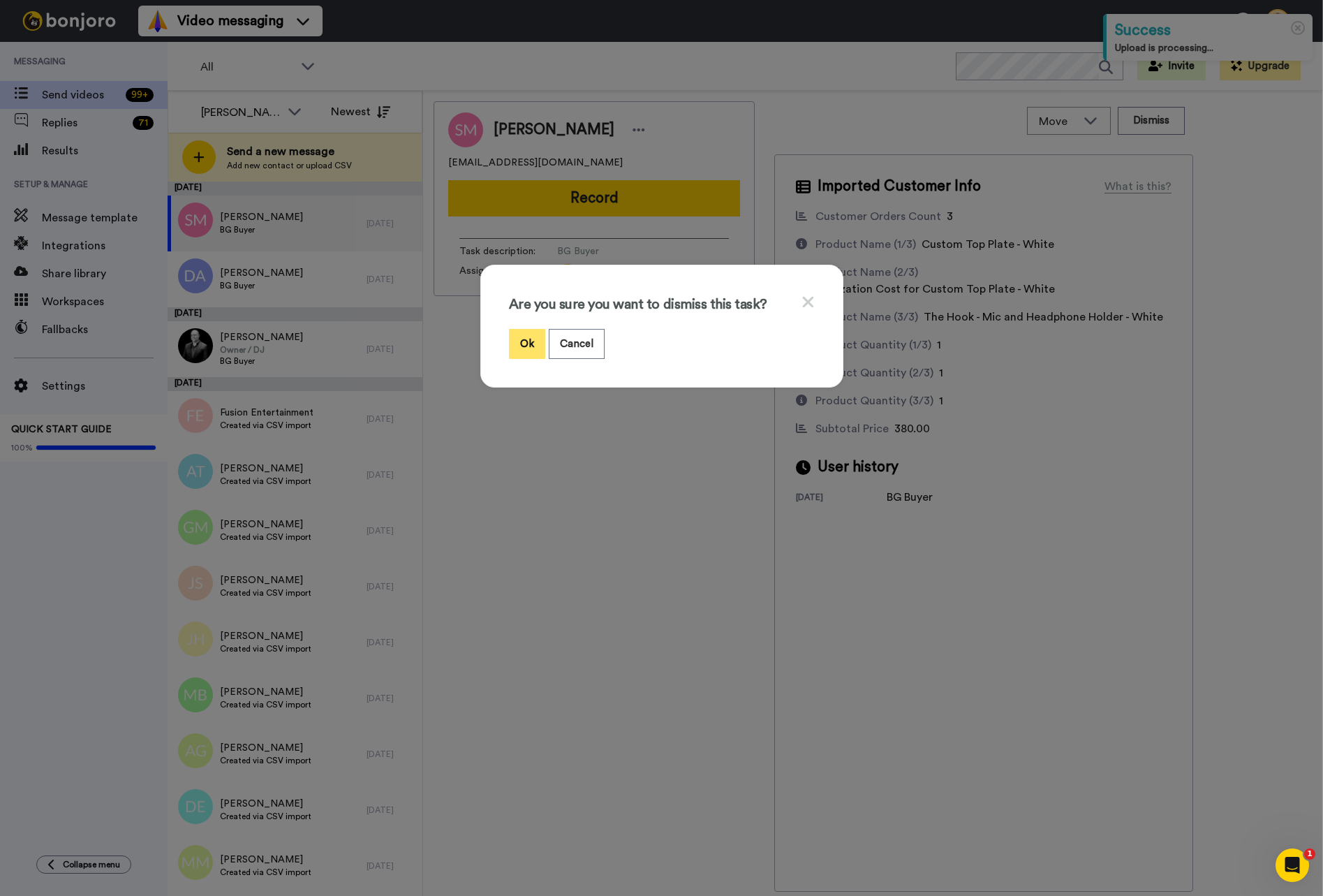
click at [524, 337] on button "Ok" at bounding box center [527, 343] width 36 height 30
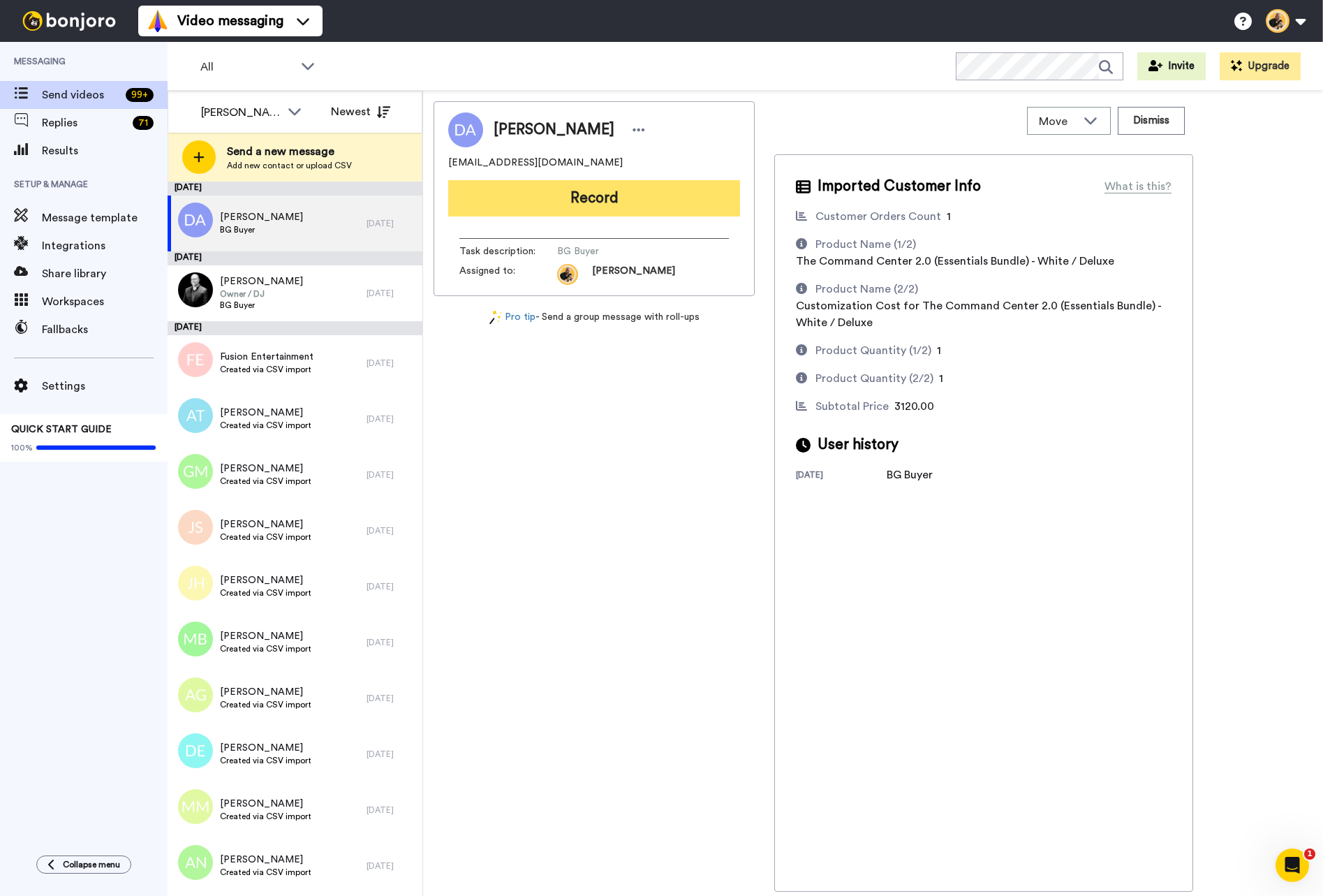
click at [640, 206] on button "Record" at bounding box center [594, 198] width 292 height 36
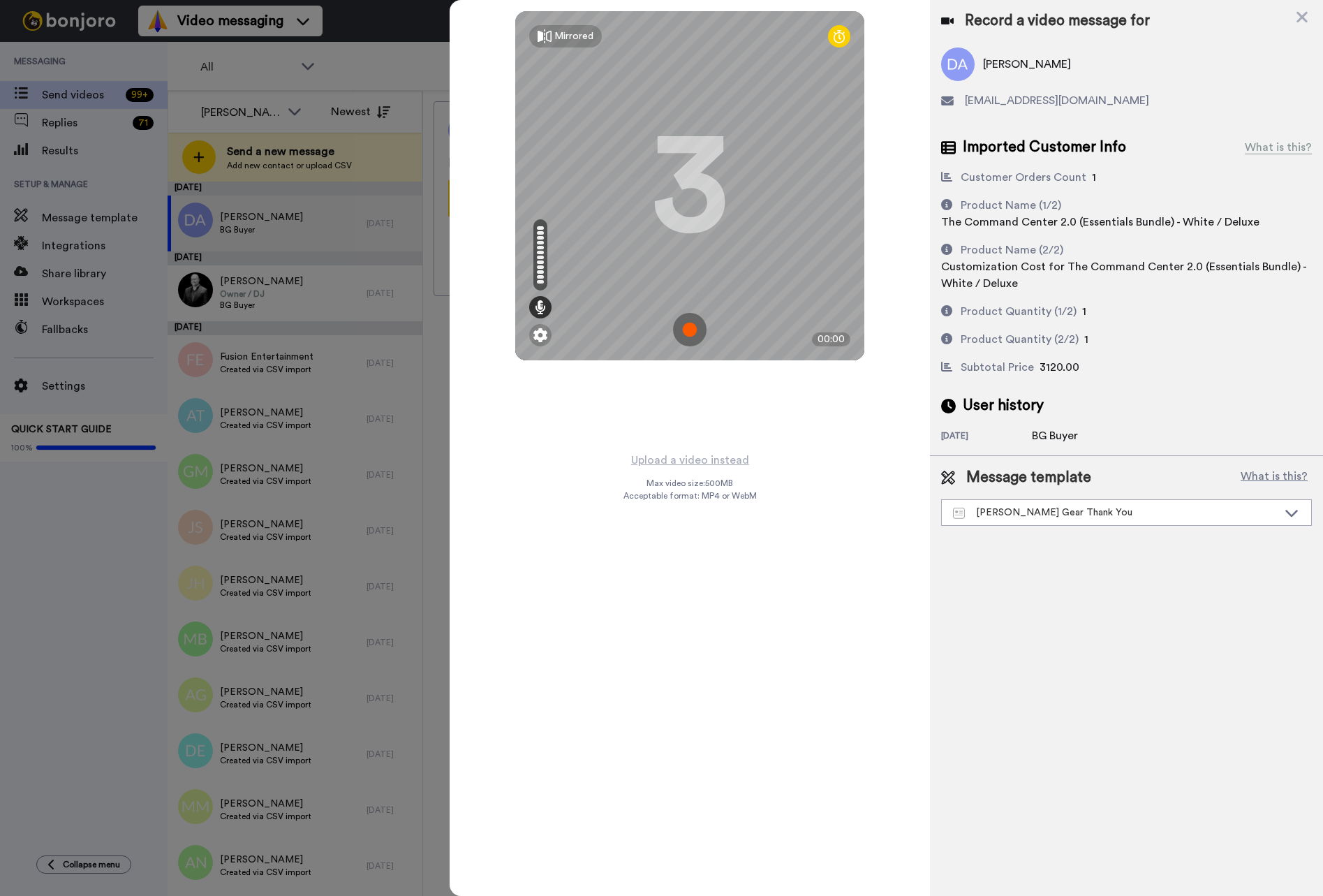
click at [700, 337] on img at bounding box center [690, 329] width 33 height 33
click at [699, 335] on img at bounding box center [690, 329] width 33 height 33
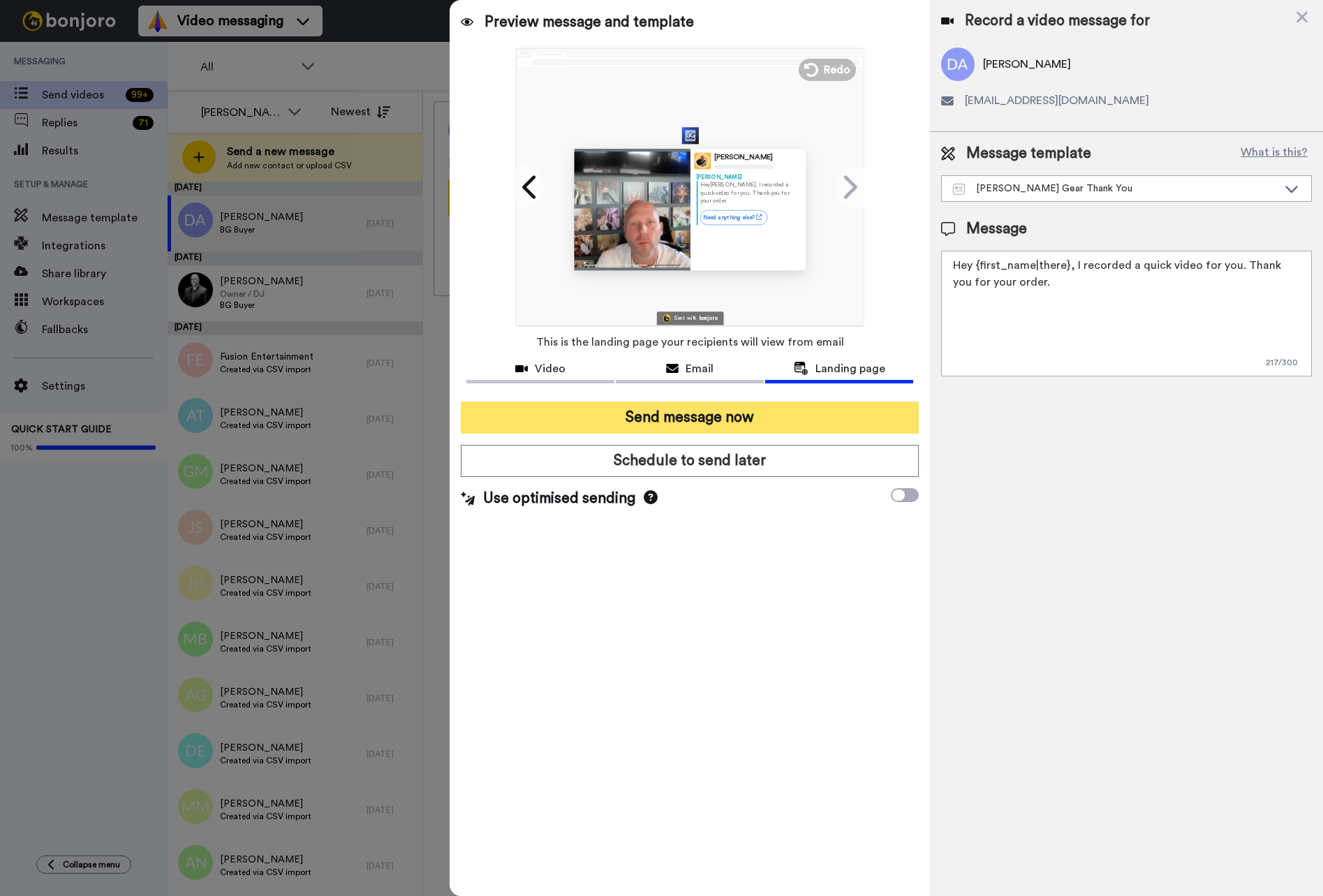
click at [705, 415] on button "Send message now" at bounding box center [690, 418] width 458 height 33
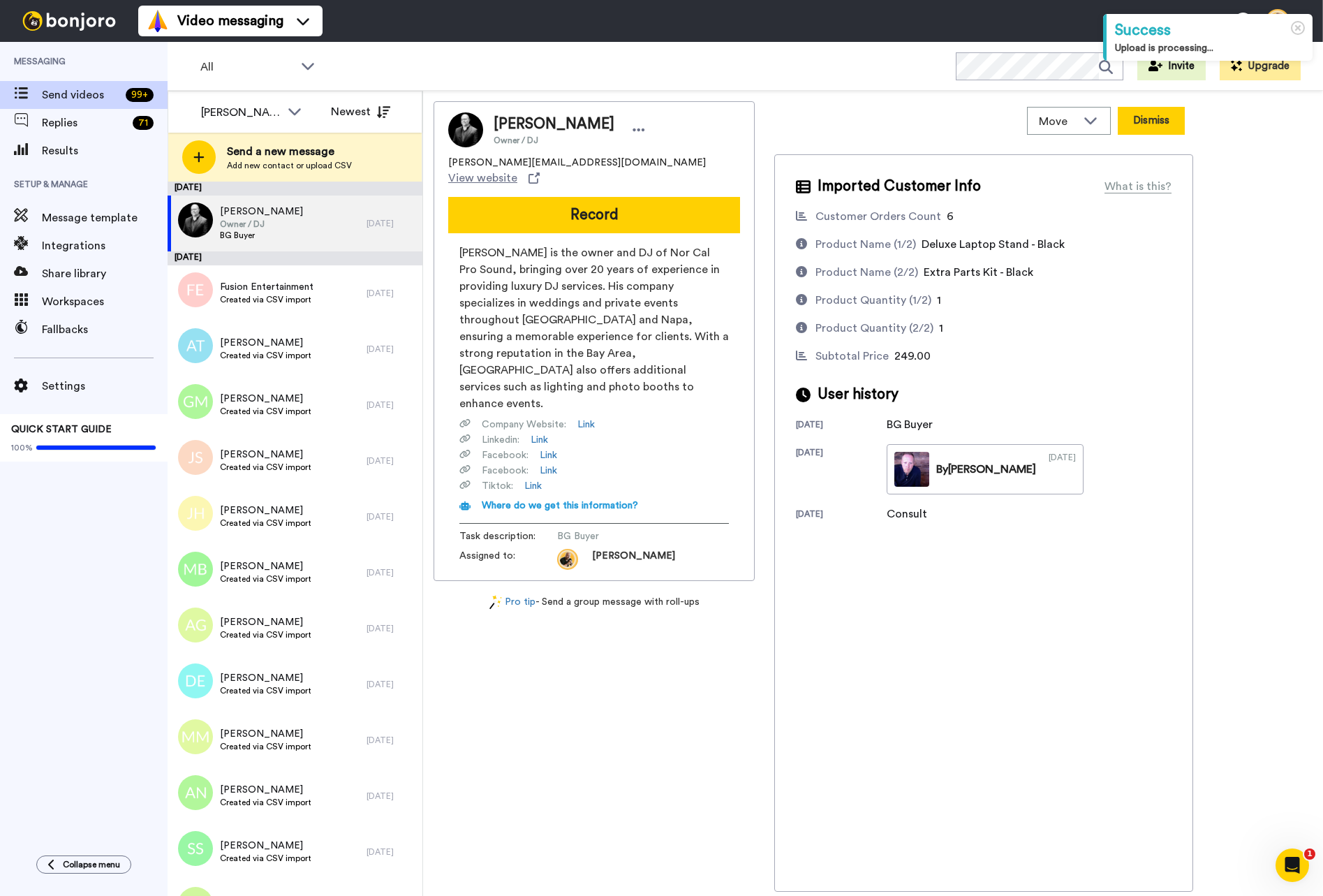
click at [1163, 122] on button "Dismiss" at bounding box center [1152, 120] width 67 height 28
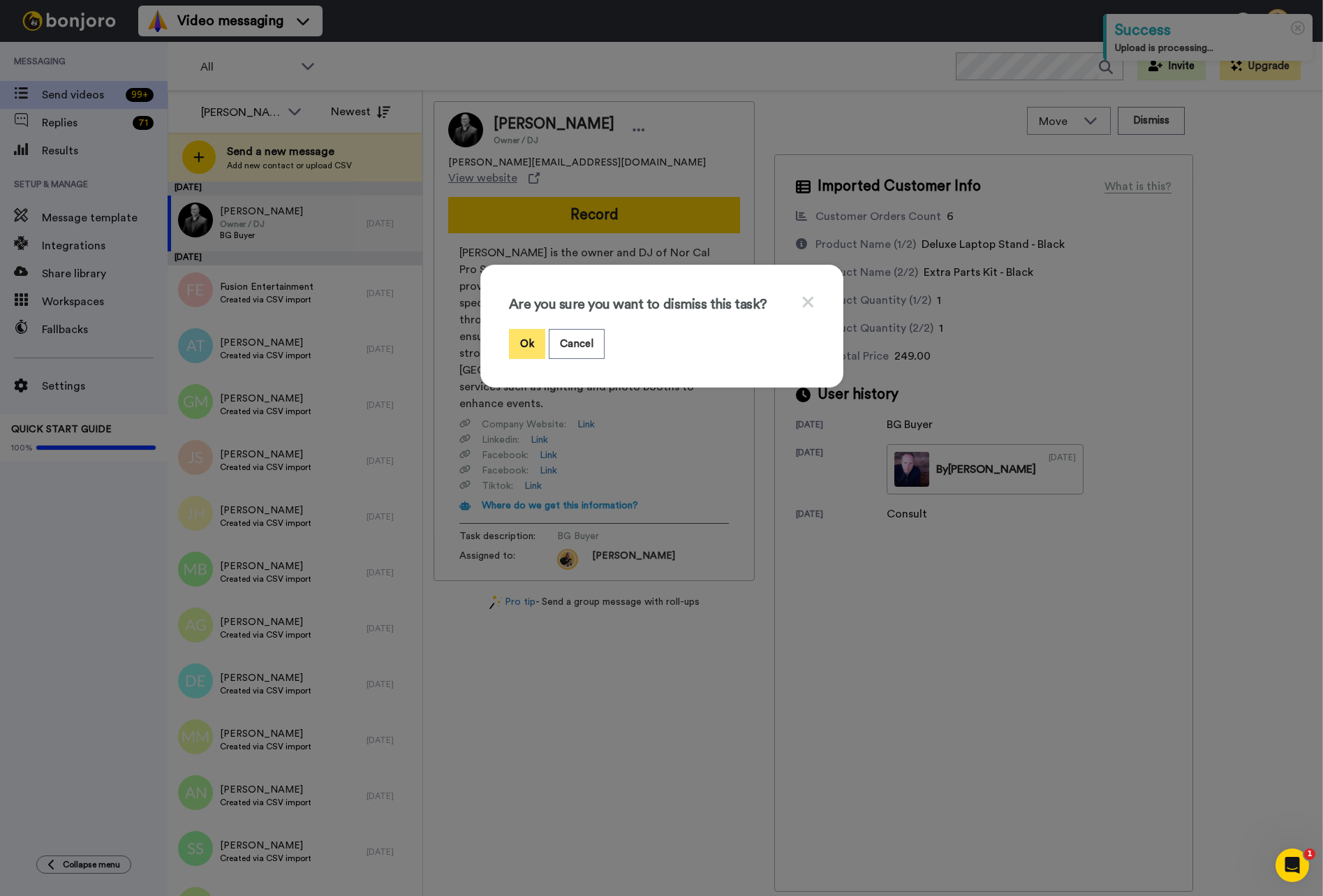
click at [525, 343] on button "Ok" at bounding box center [527, 343] width 36 height 30
